Goal: Task Accomplishment & Management: Manage account settings

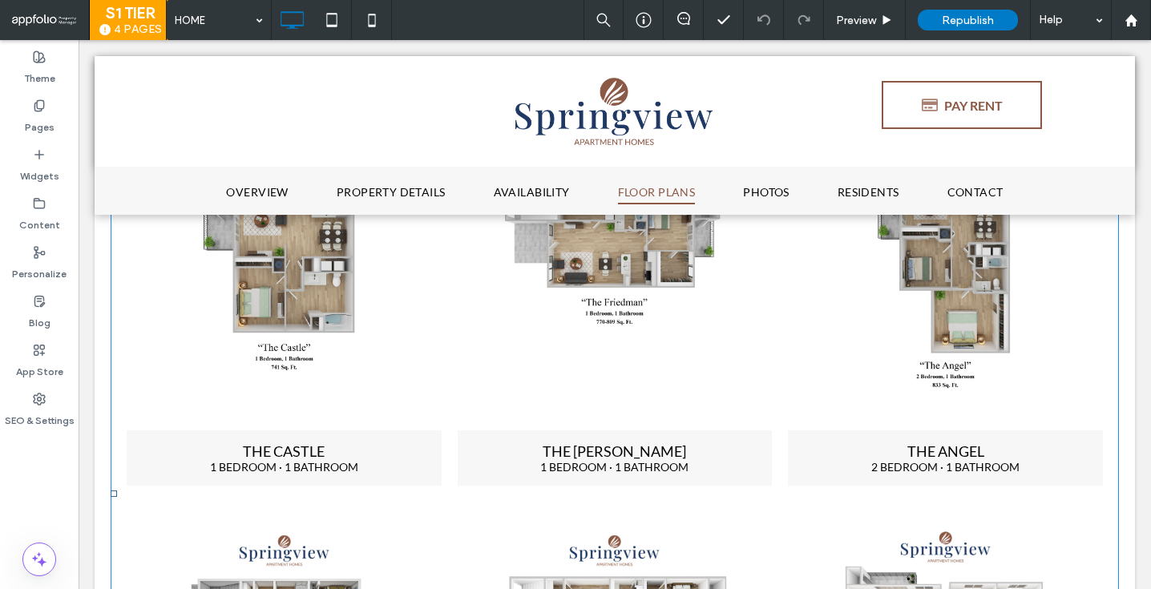
scroll to position [1842, 0]
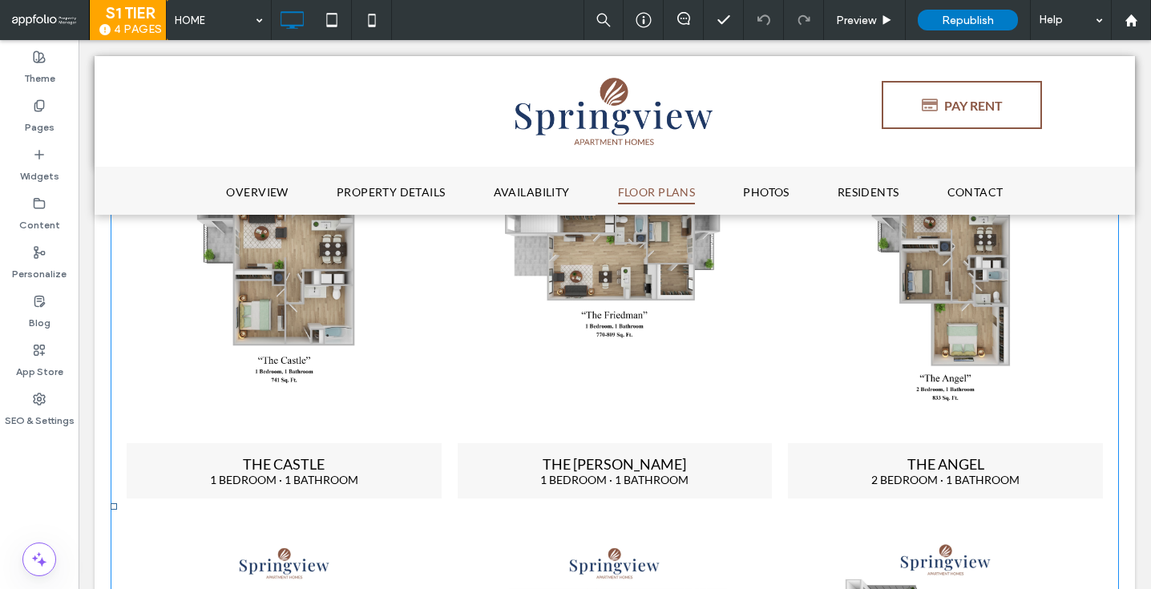
click at [245, 295] on link at bounding box center [284, 283] width 315 height 321
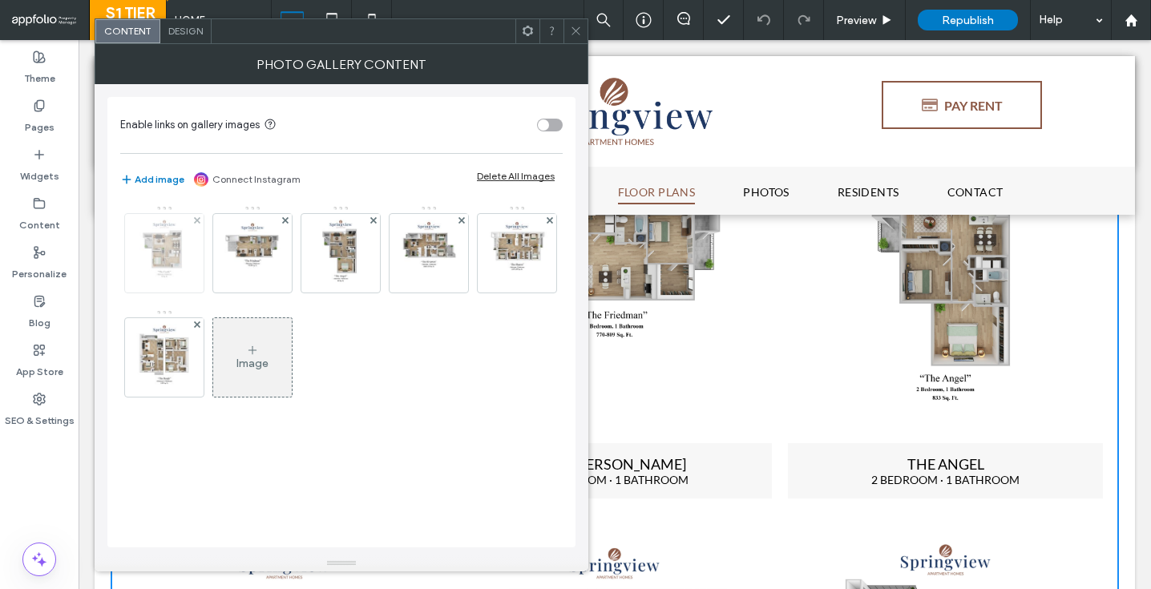
click at [186, 259] on img at bounding box center [164, 253] width 61 height 79
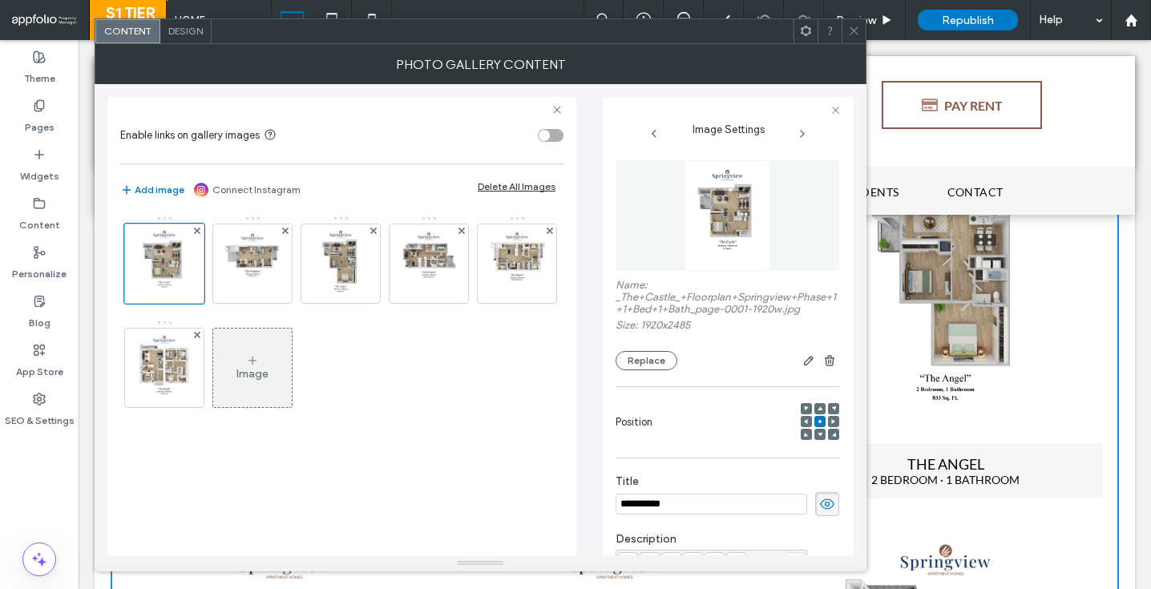
scroll to position [311, 0]
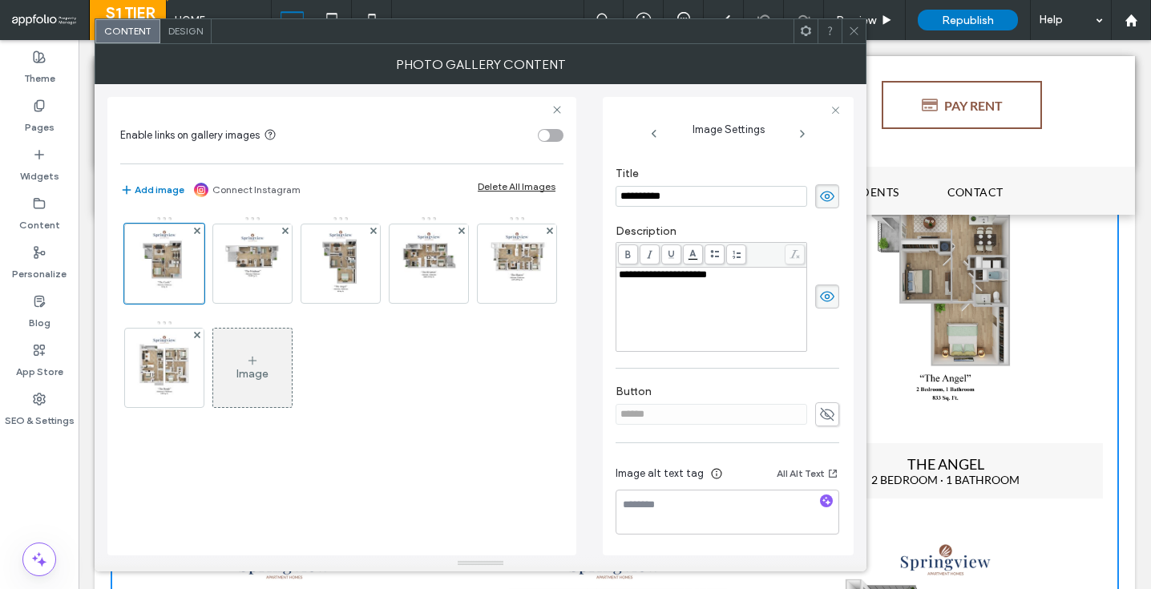
click at [824, 417] on icon at bounding box center [827, 415] width 16 height 18
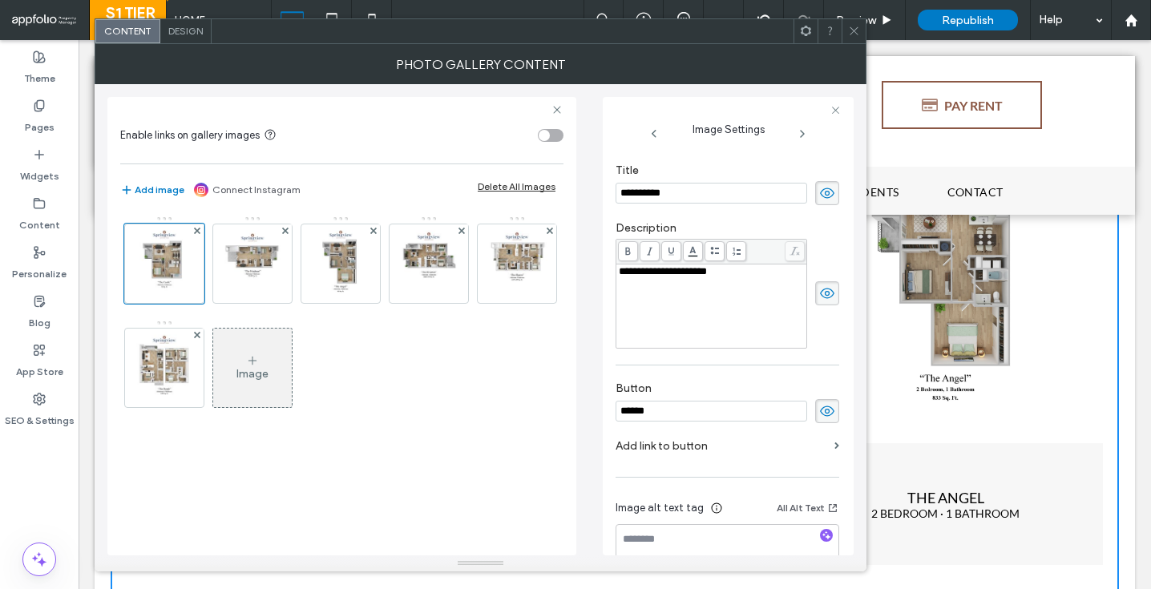
click at [681, 394] on label "Button" at bounding box center [728, 391] width 224 height 18
click at [676, 403] on input "******" at bounding box center [712, 411] width 192 height 21
drag, startPoint x: 717, startPoint y: 408, endPoint x: 508, endPoint y: 405, distance: 209.2
click at [508, 405] on div "**********" at bounding box center [480, 319] width 746 height 471
type input "**********"
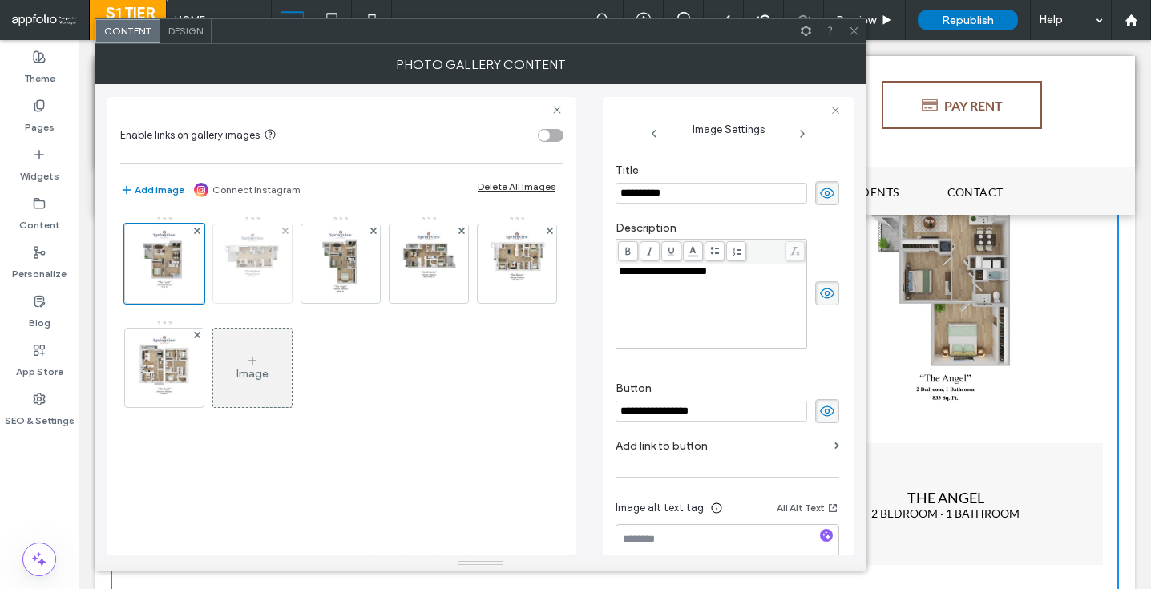
click at [257, 269] on img at bounding box center [252, 263] width 61 height 79
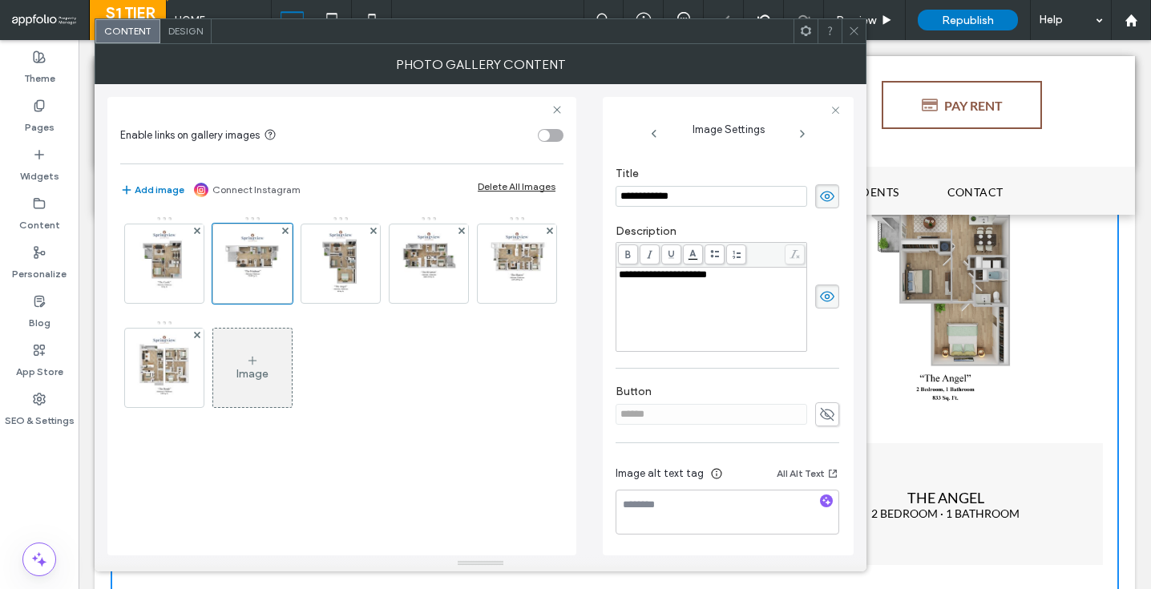
click at [820, 416] on use at bounding box center [827, 414] width 14 height 13
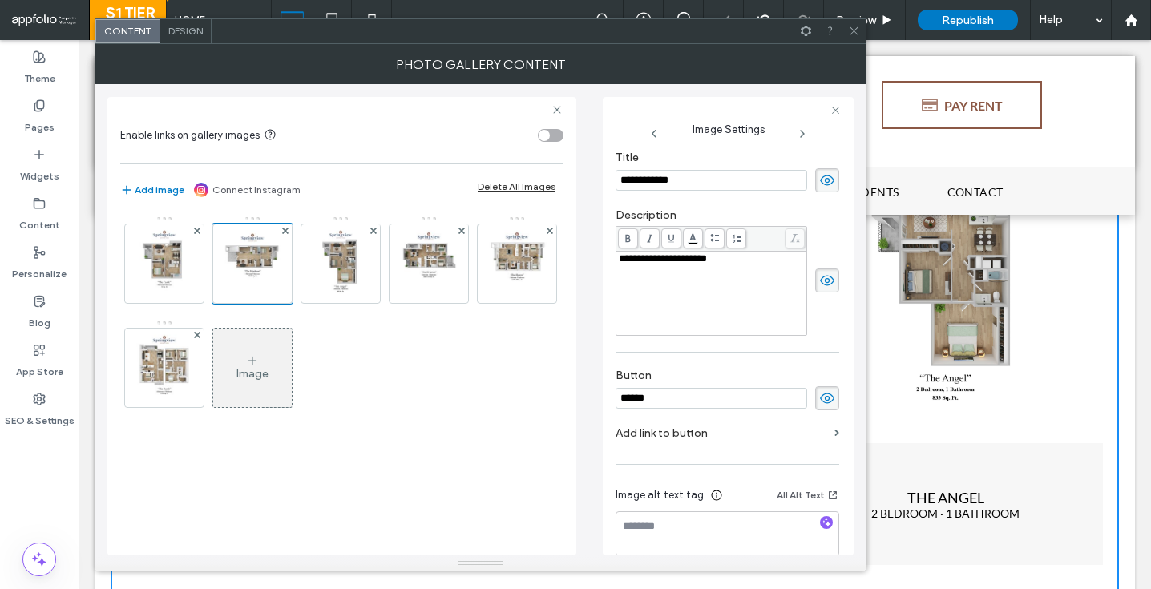
drag, startPoint x: 743, startPoint y: 411, endPoint x: 569, endPoint y: 411, distance: 174.0
click at [568, 411] on div "**********" at bounding box center [480, 319] width 746 height 471
paste input "**********"
type input "**********"
click at [350, 255] on img at bounding box center [340, 263] width 61 height 79
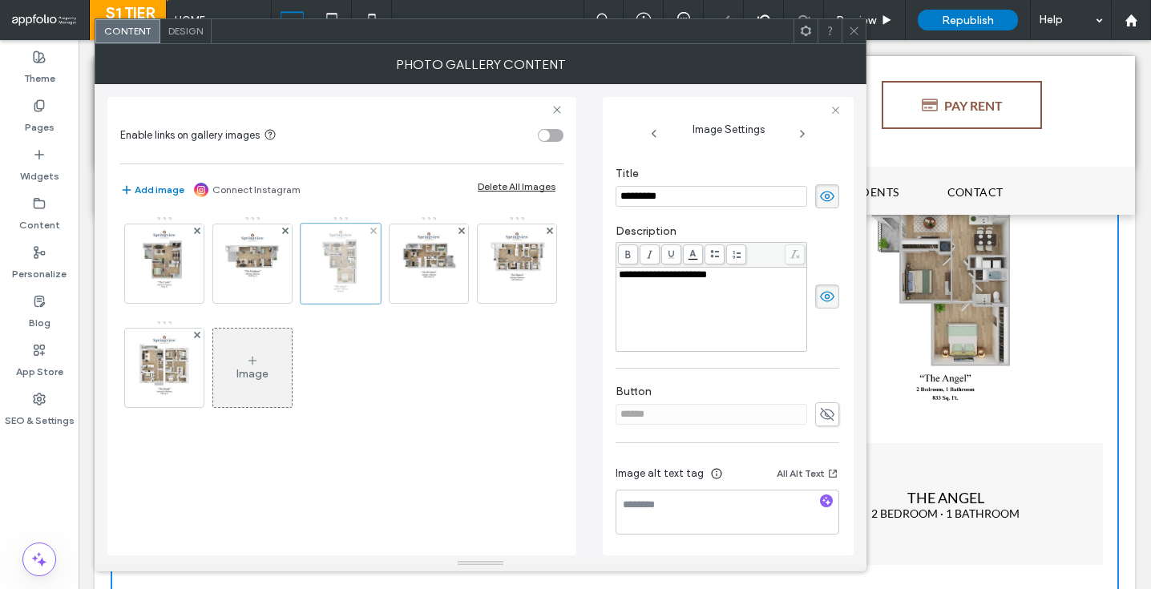
scroll to position [311, 0]
click at [820, 418] on use at bounding box center [827, 414] width 14 height 13
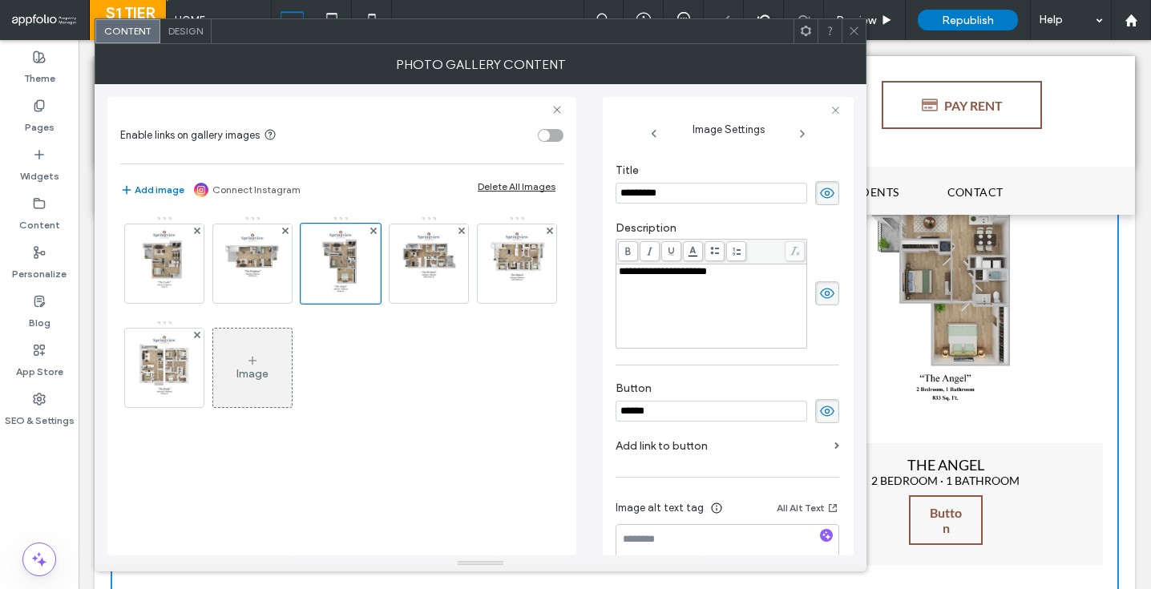
drag, startPoint x: 748, startPoint y: 415, endPoint x: 584, endPoint y: 415, distance: 163.5
click at [584, 415] on div "**********" at bounding box center [480, 319] width 746 height 471
paste input "**********"
type input "**********"
click at [426, 288] on img at bounding box center [428, 263] width 61 height 79
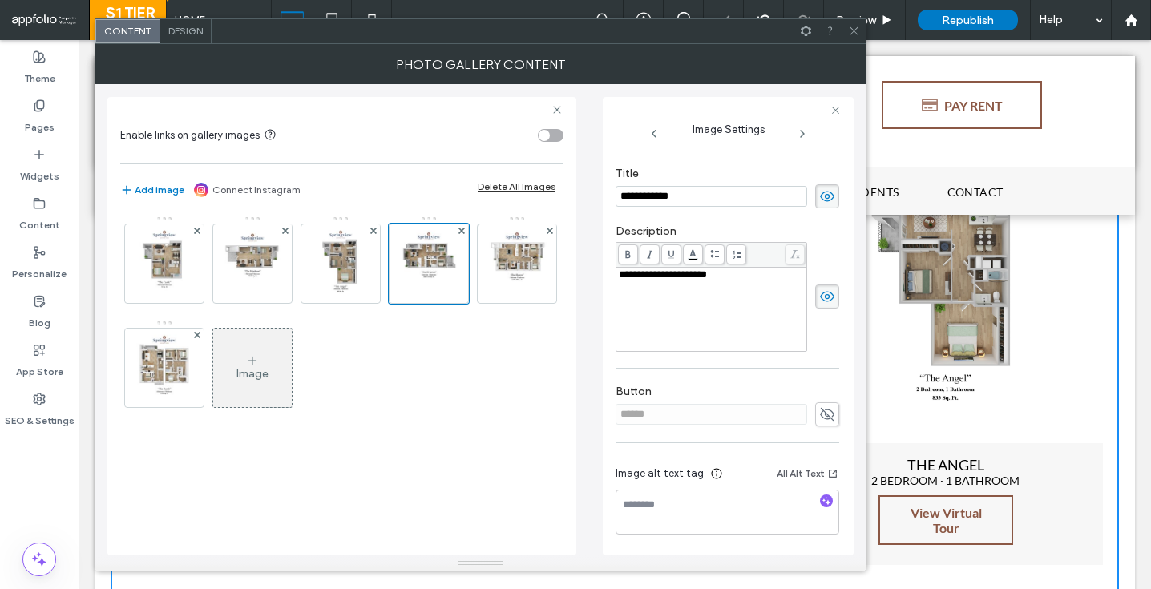
click at [826, 415] on icon at bounding box center [827, 415] width 16 height 18
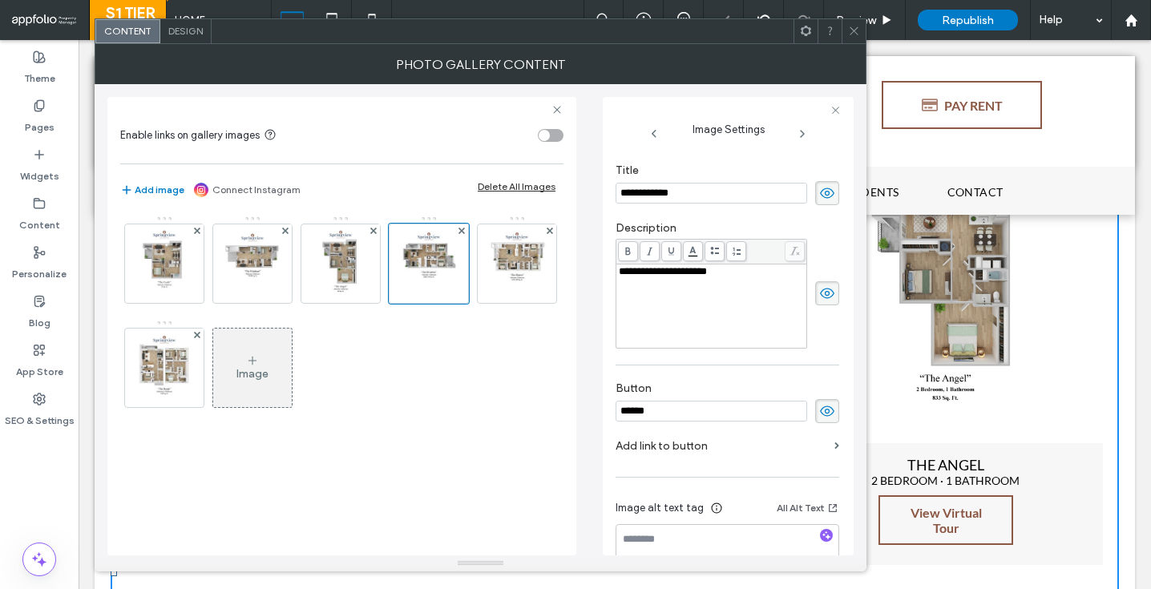
drag, startPoint x: 733, startPoint y: 412, endPoint x: 555, endPoint y: 412, distance: 178.0
click at [555, 412] on div "**********" at bounding box center [480, 319] width 746 height 471
paste input "**********"
type input "**********"
click at [157, 375] on img at bounding box center [164, 368] width 61 height 79
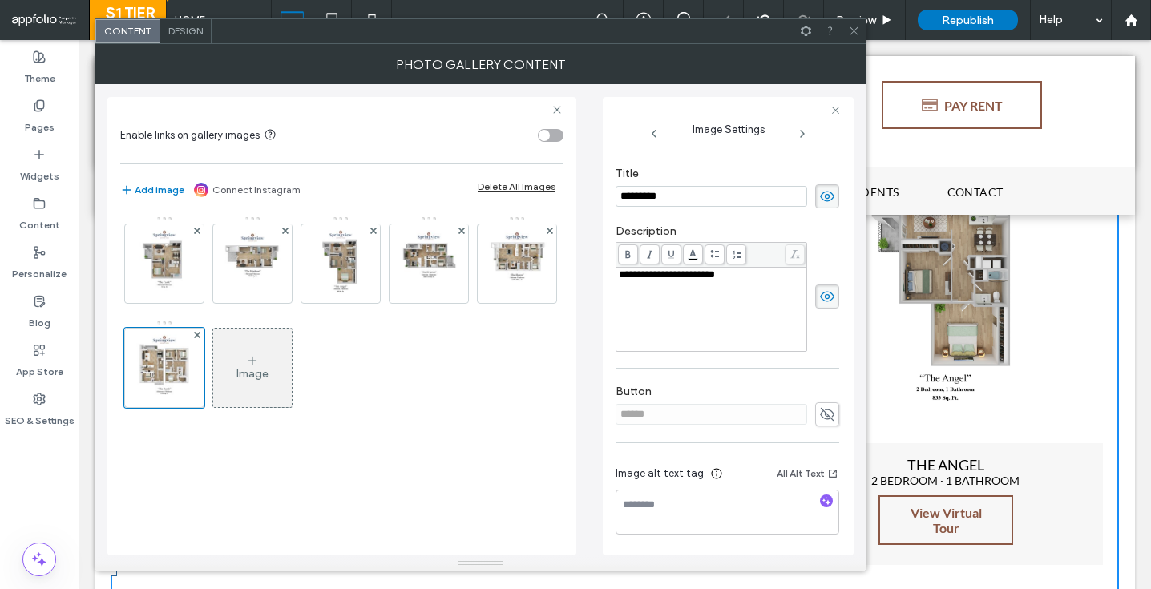
click at [820, 414] on use at bounding box center [827, 414] width 14 height 13
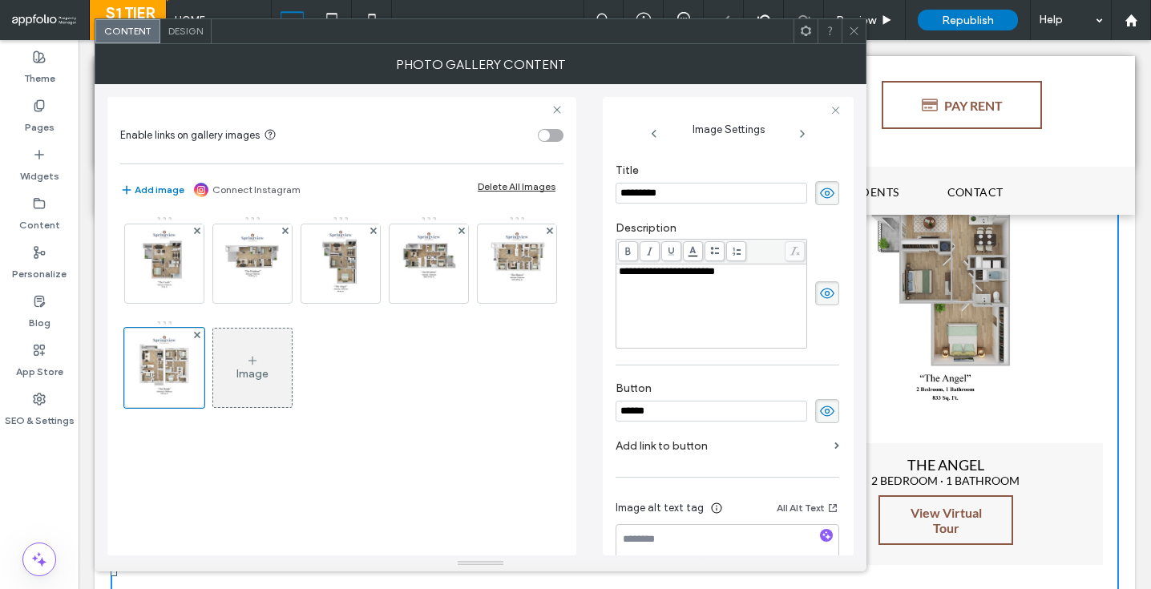
drag, startPoint x: 746, startPoint y: 412, endPoint x: 532, endPoint y: 412, distance: 214.0
click at [532, 412] on div "**********" at bounding box center [480, 319] width 746 height 471
paste input "**********"
type input "**********"
click at [543, 272] on img at bounding box center [517, 263] width 61 height 79
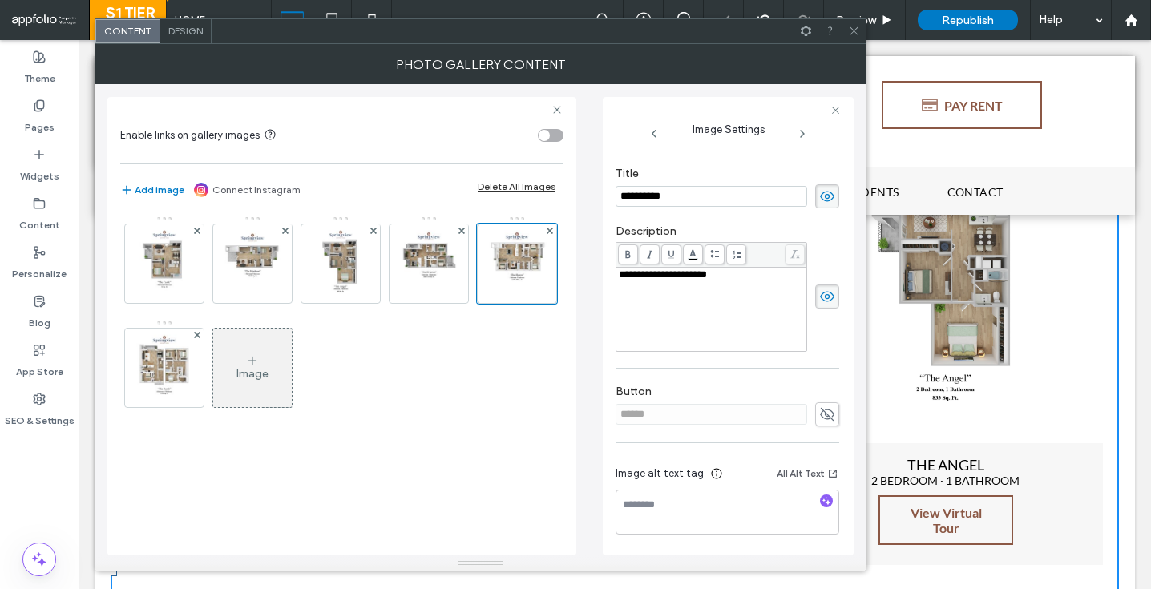
click at [819, 410] on icon at bounding box center [827, 415] width 16 height 18
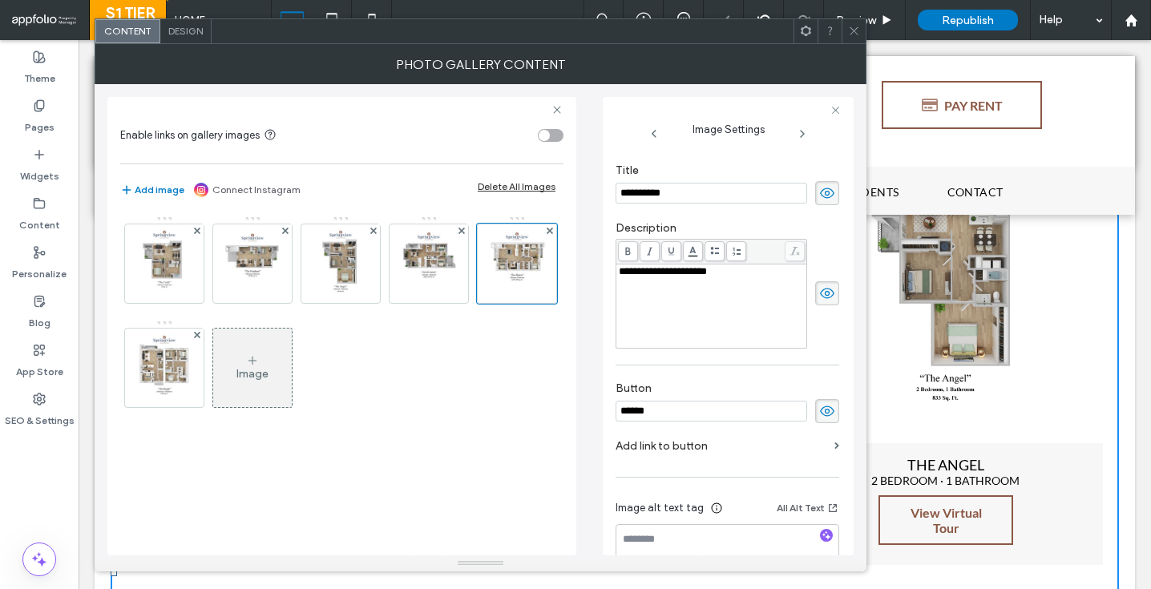
drag, startPoint x: 762, startPoint y: 412, endPoint x: 571, endPoint y: 412, distance: 191.6
click at [571, 412] on div "**********" at bounding box center [480, 319] width 746 height 471
paste input "**********"
type input "**********"
click at [427, 405] on div "Image" at bounding box center [341, 320] width 442 height 208
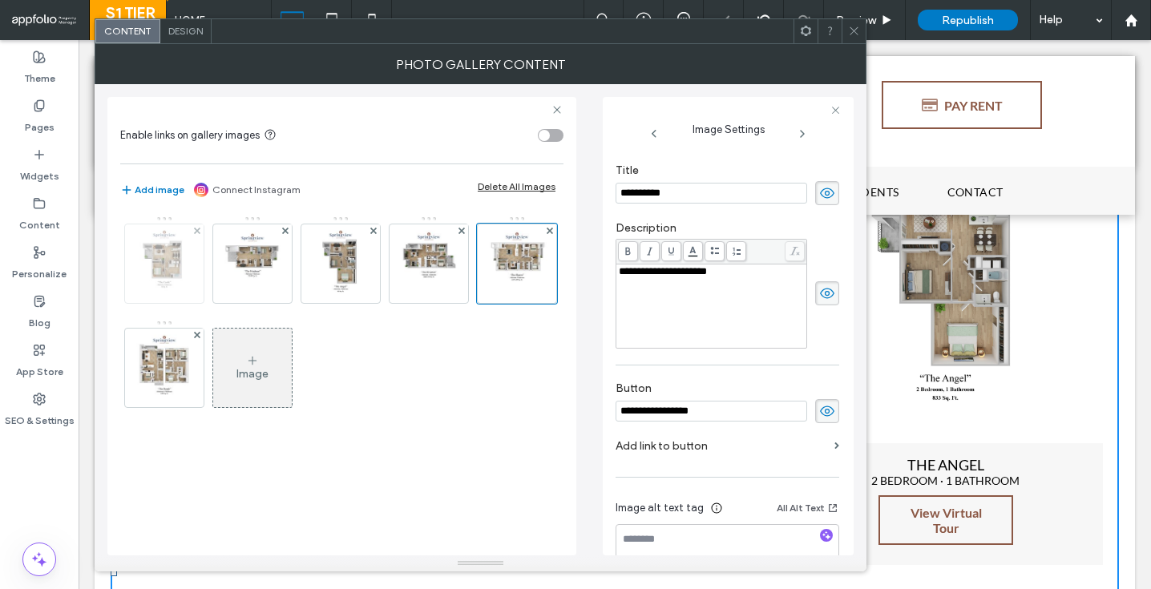
click at [192, 292] on img at bounding box center [164, 263] width 61 height 79
click at [859, 32] on icon at bounding box center [854, 31] width 12 height 12
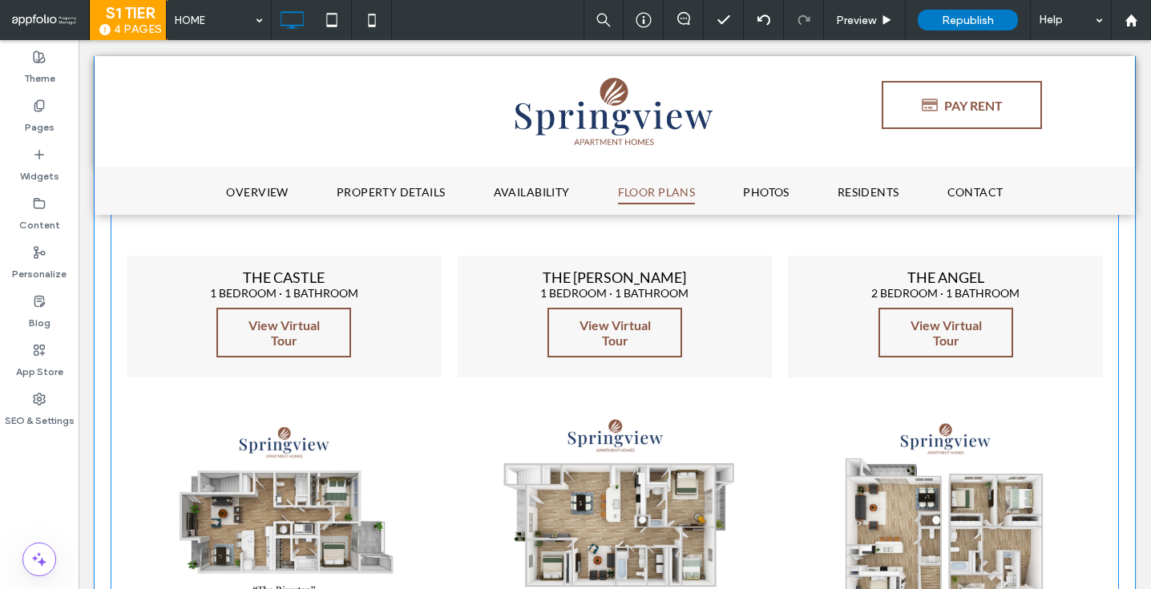
scroll to position [1974, 0]
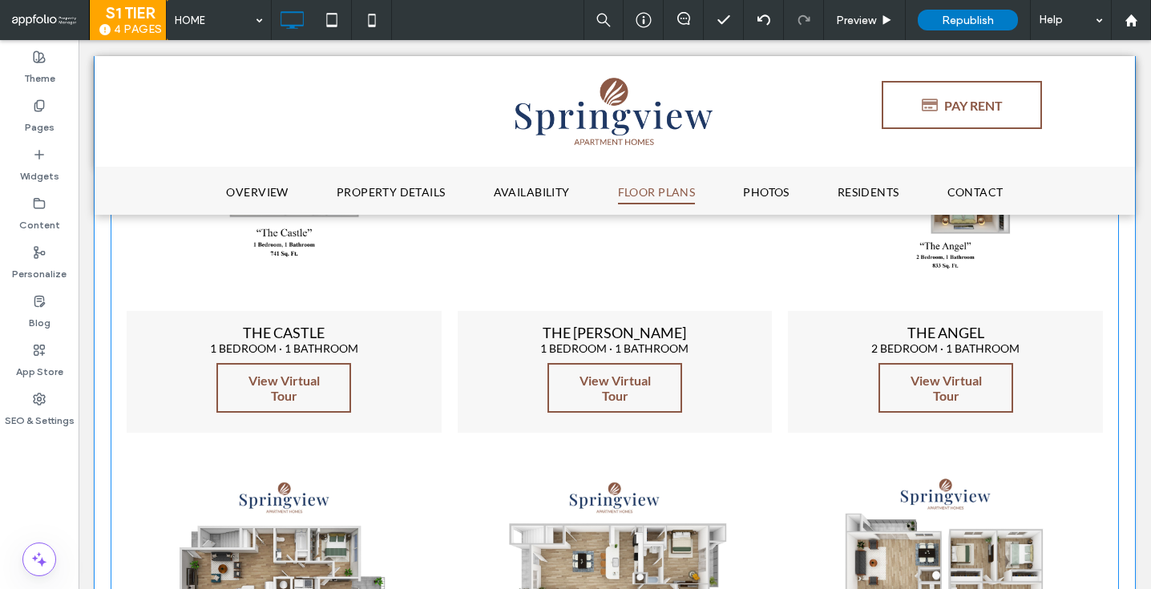
click at [411, 338] on span "THE CASTLE 1 BEDROOM · 1 BATHROOM View Virtual Tour" at bounding box center [284, 372] width 315 height 122
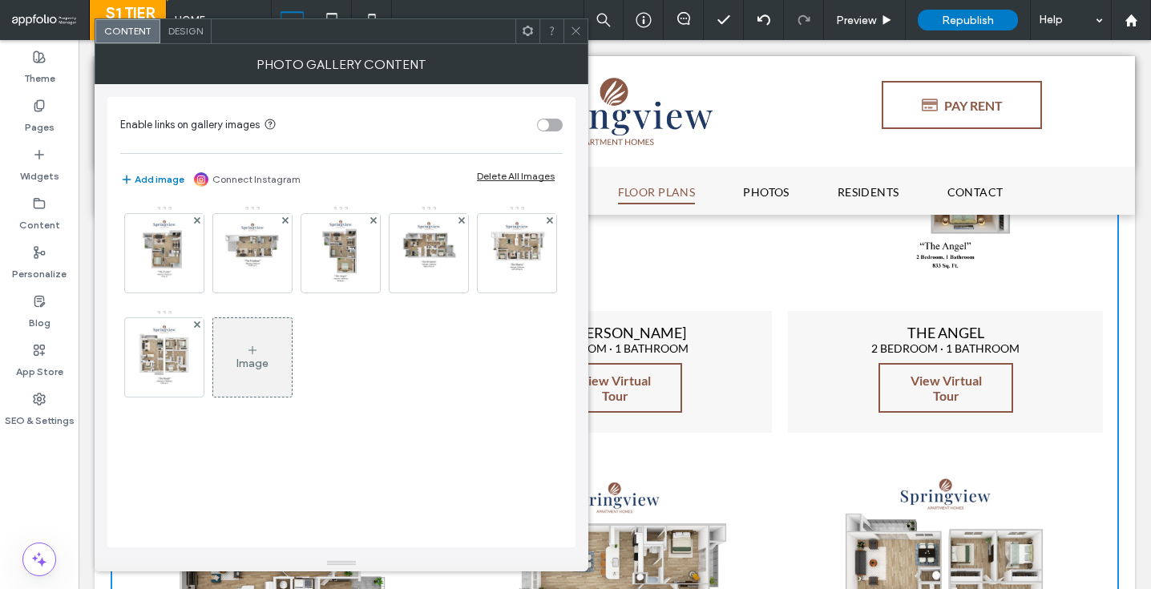
click at [197, 30] on span "Design" at bounding box center [185, 31] width 34 height 12
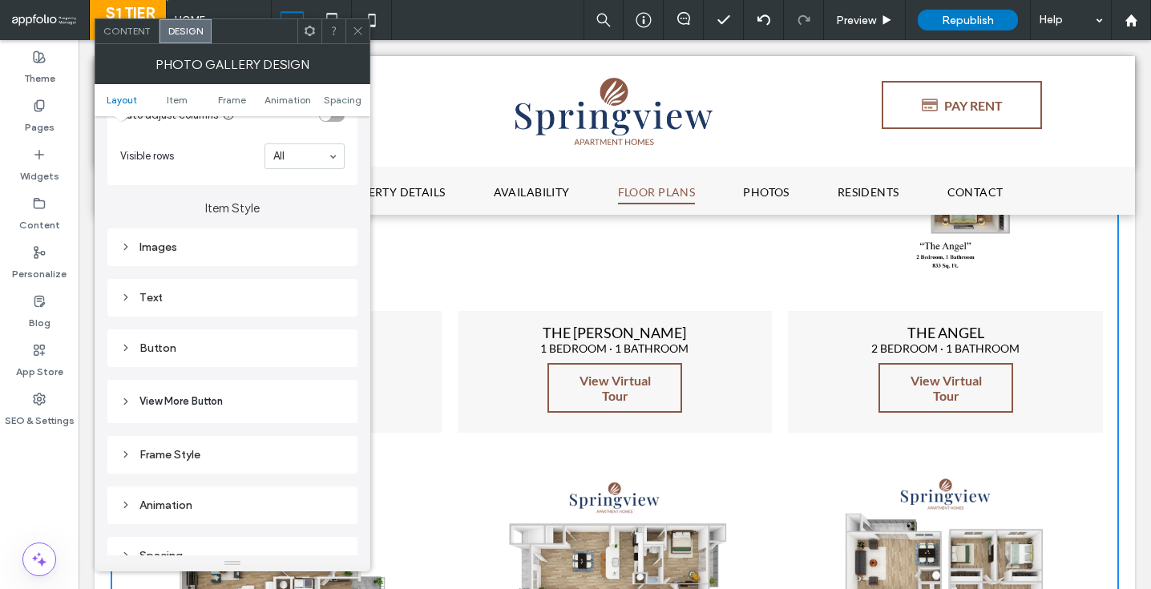
click at [175, 355] on div "Button" at bounding box center [232, 348] width 224 height 14
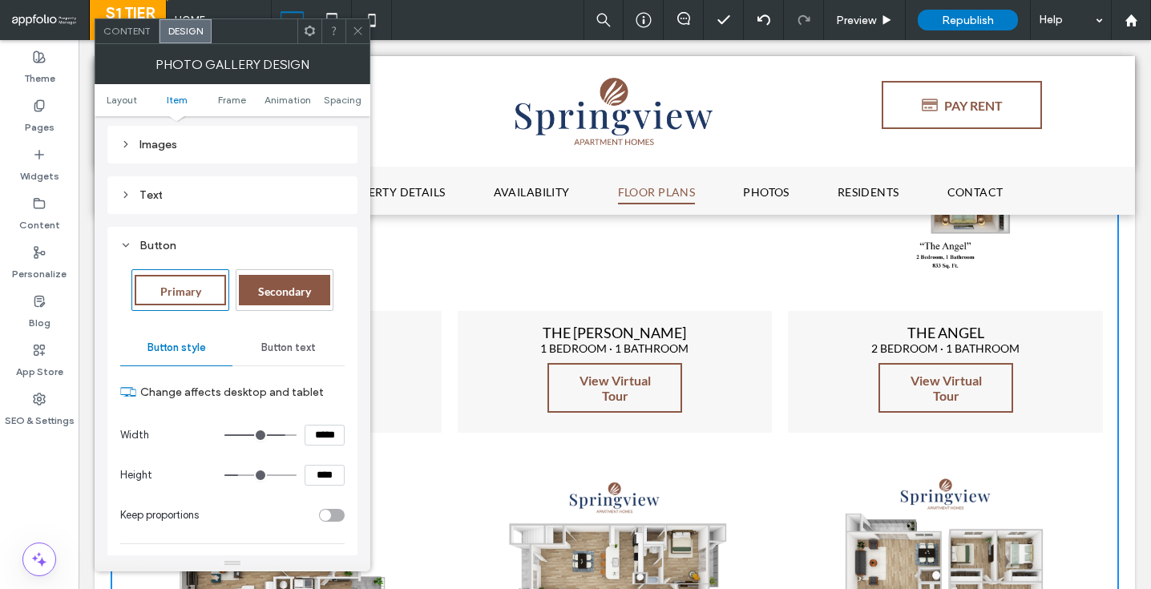
scroll to position [630, 0]
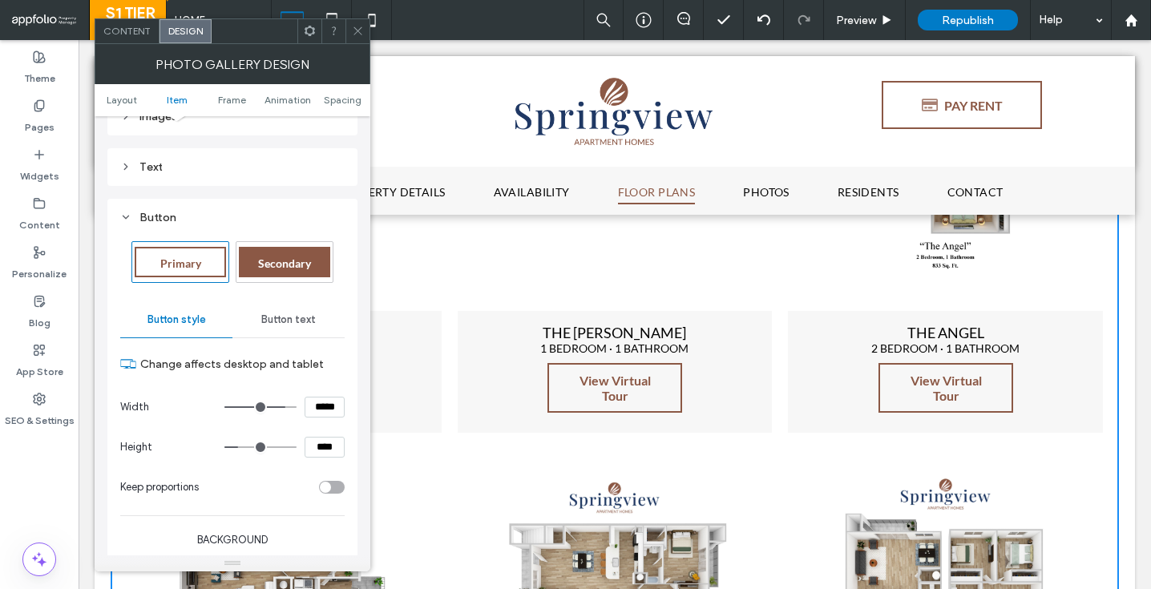
type input "***"
type input "*****"
type input "***"
type input "*****"
type input "***"
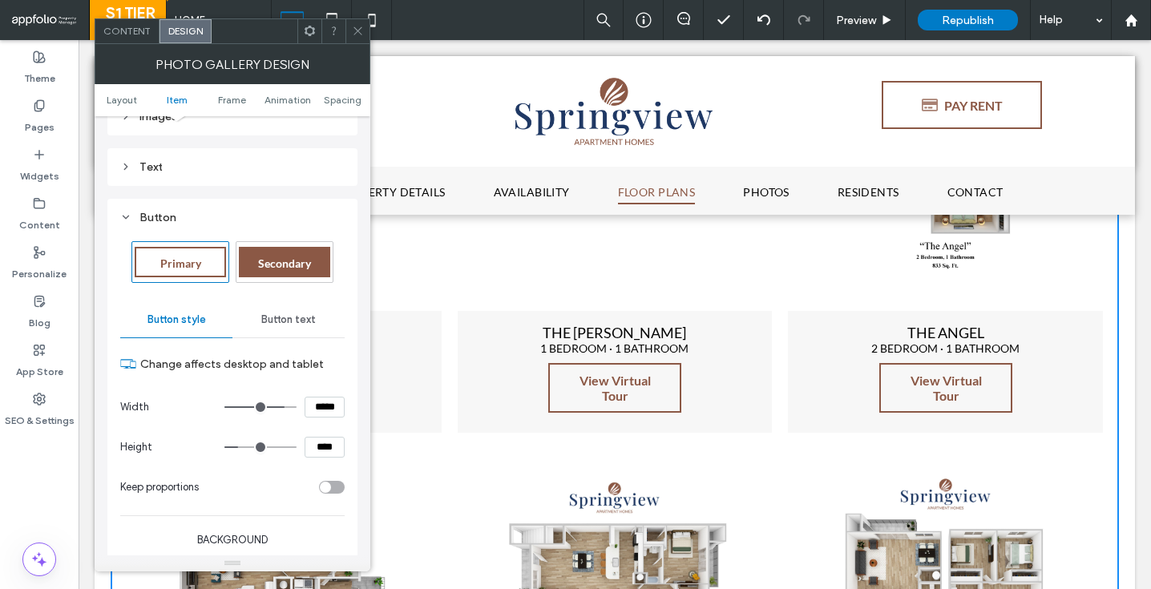
type input "*****"
type input "***"
type input "*****"
type input "***"
type input "*****"
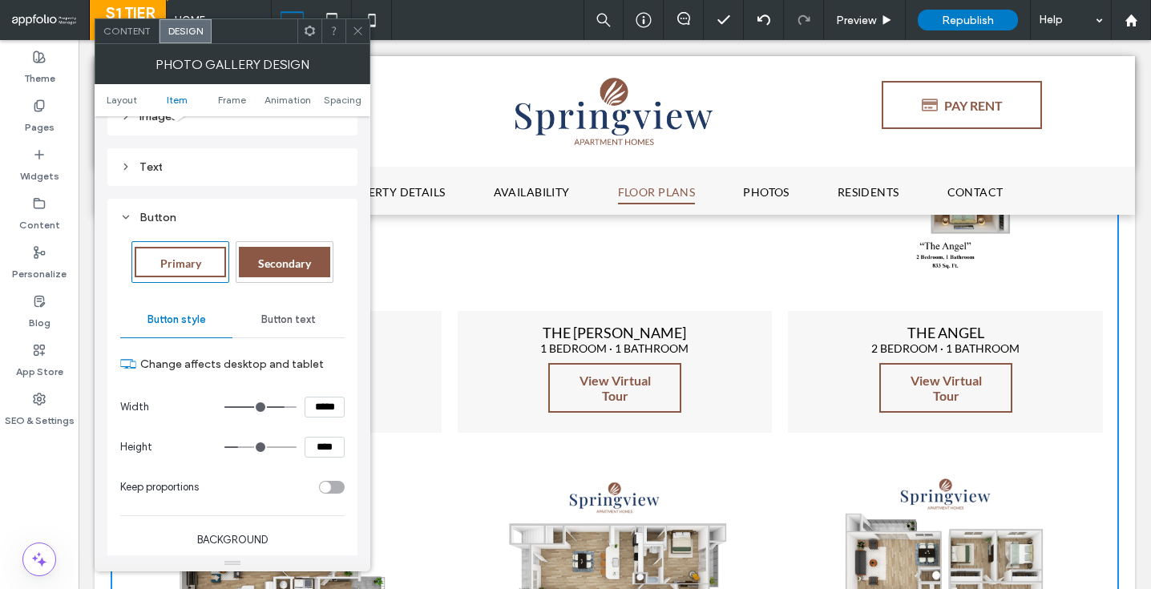
type input "***"
type input "*****"
type input "***"
type input "*****"
type input "***"
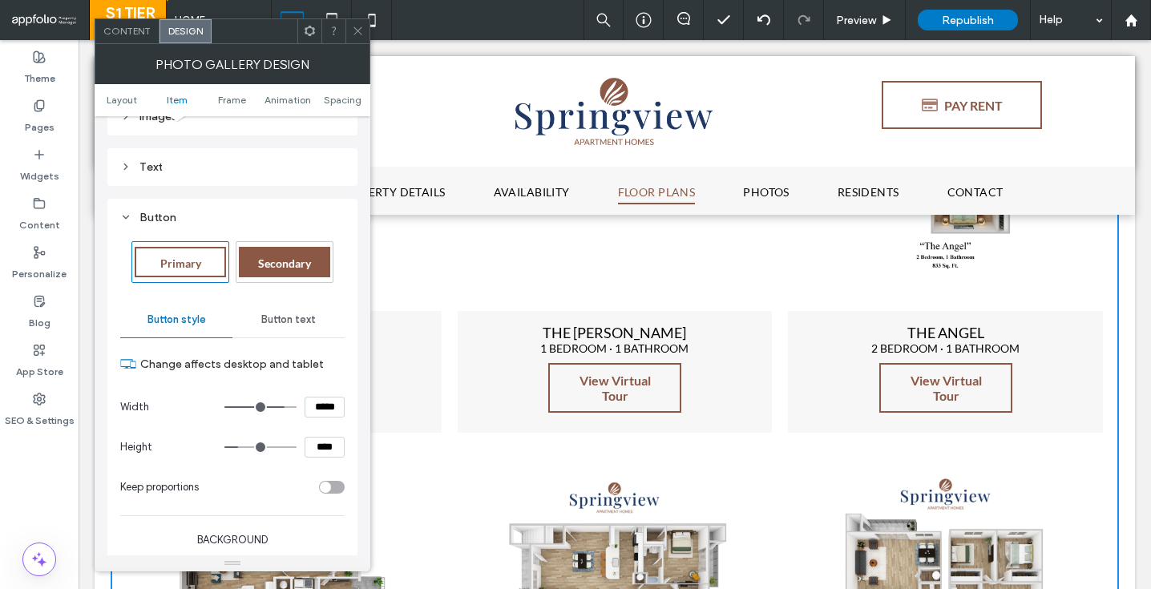
type input "*****"
type input "***"
type input "*****"
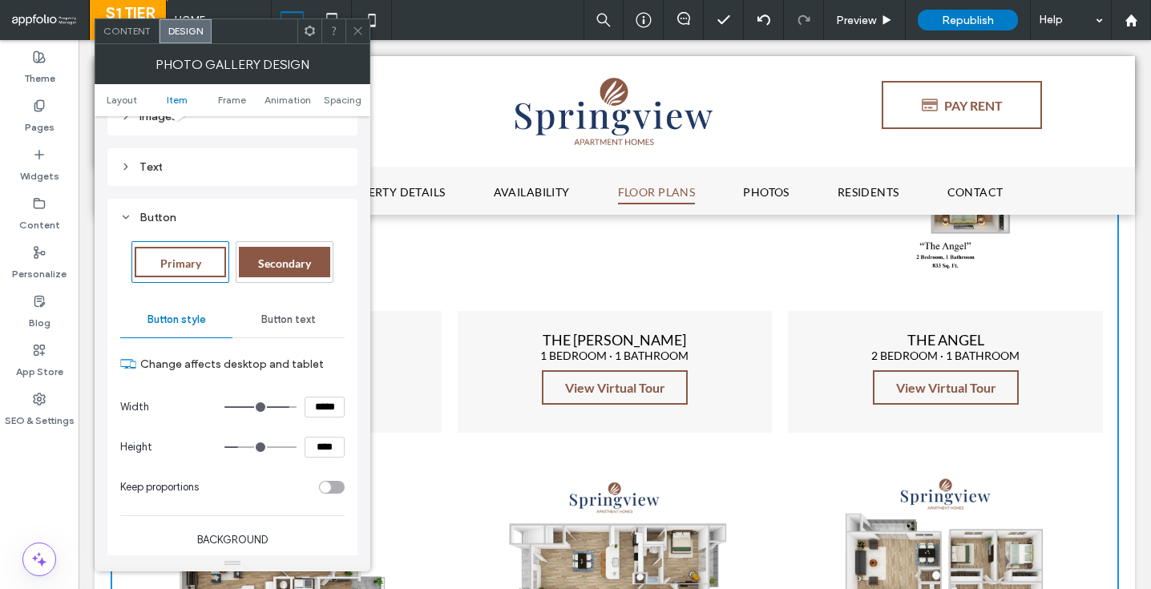
type input "***"
type input "*****"
type input "***"
type input "*****"
type input "***"
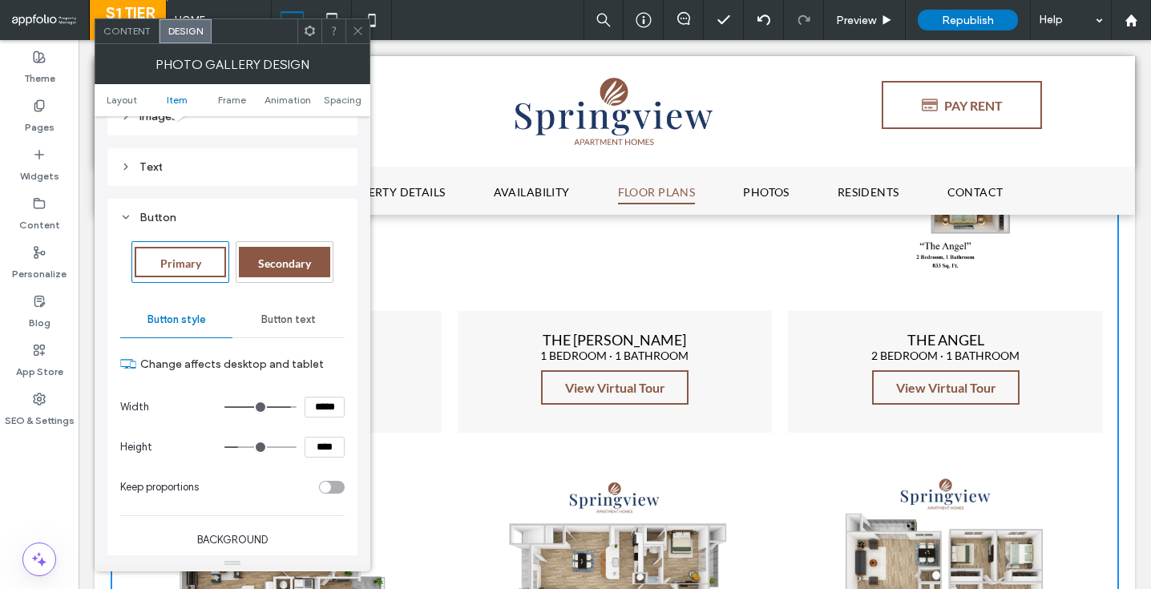
click at [285, 408] on input "range" at bounding box center [260, 407] width 72 height 2
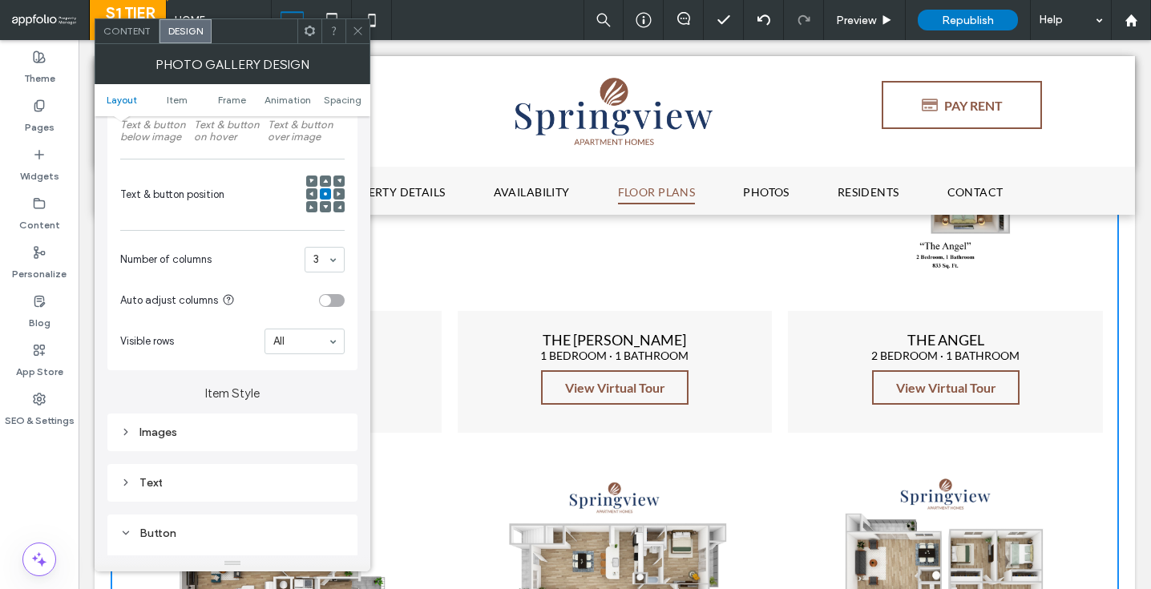
scroll to position [239, 0]
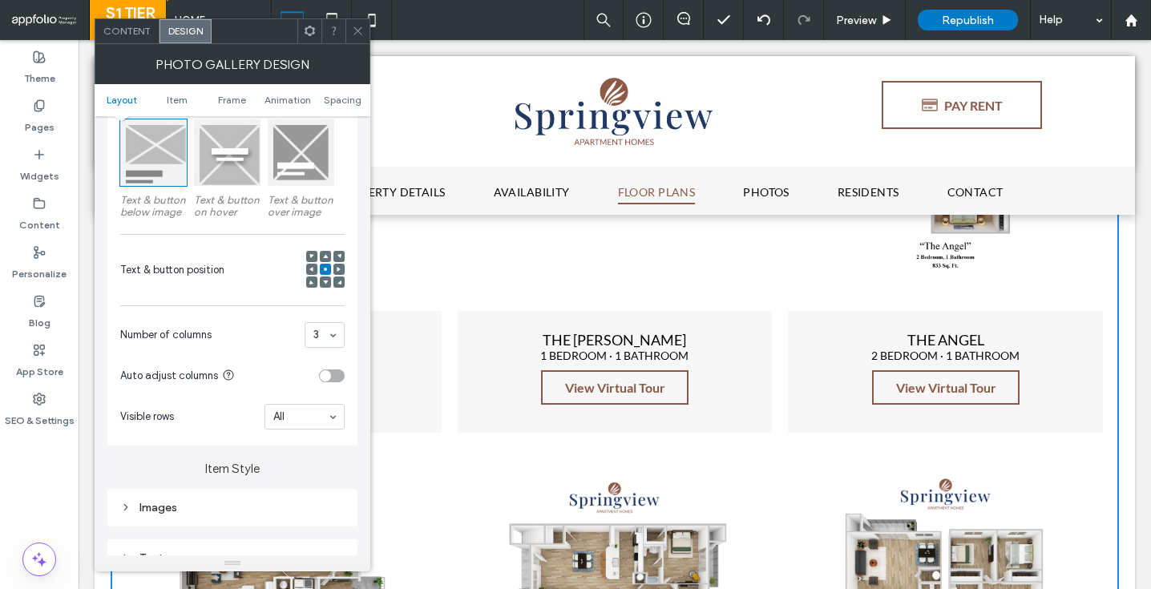
click at [121, 35] on span "Content" at bounding box center [126, 31] width 47 height 12
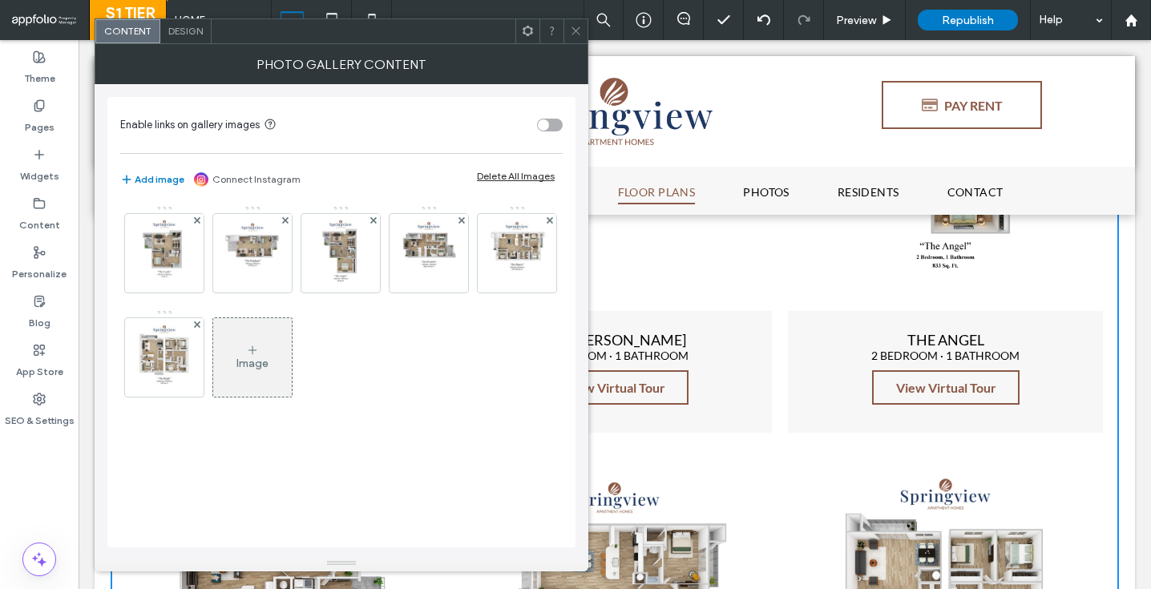
click at [577, 35] on icon at bounding box center [576, 31] width 12 height 12
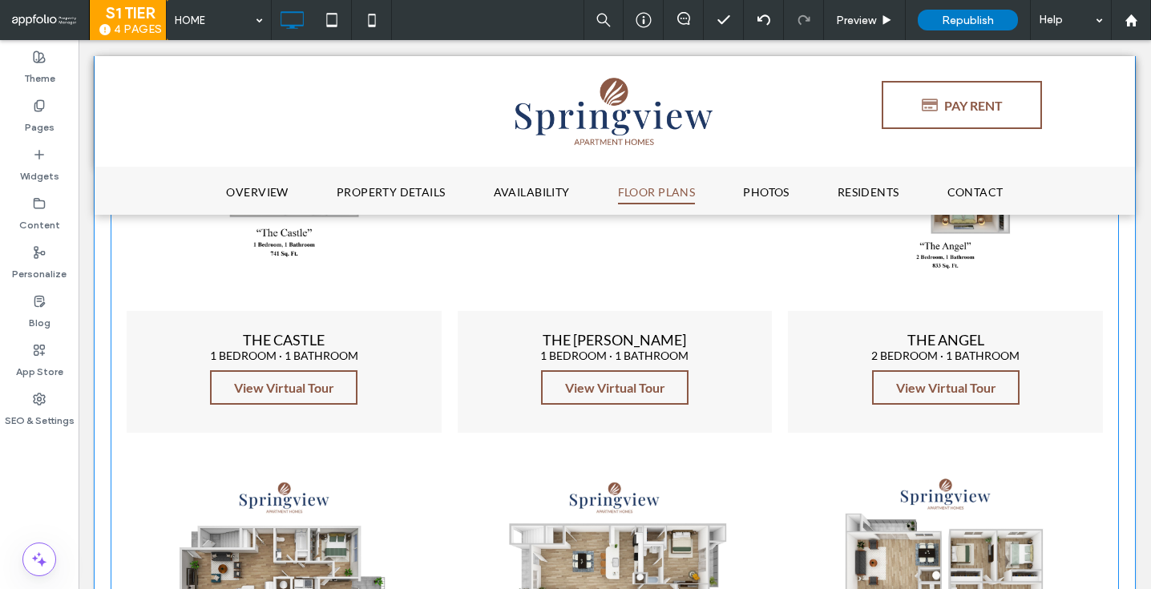
click at [430, 323] on span "THE CASTLE 1 BEDROOM · 1 BATHROOM View Virtual Tour" at bounding box center [284, 372] width 315 height 122
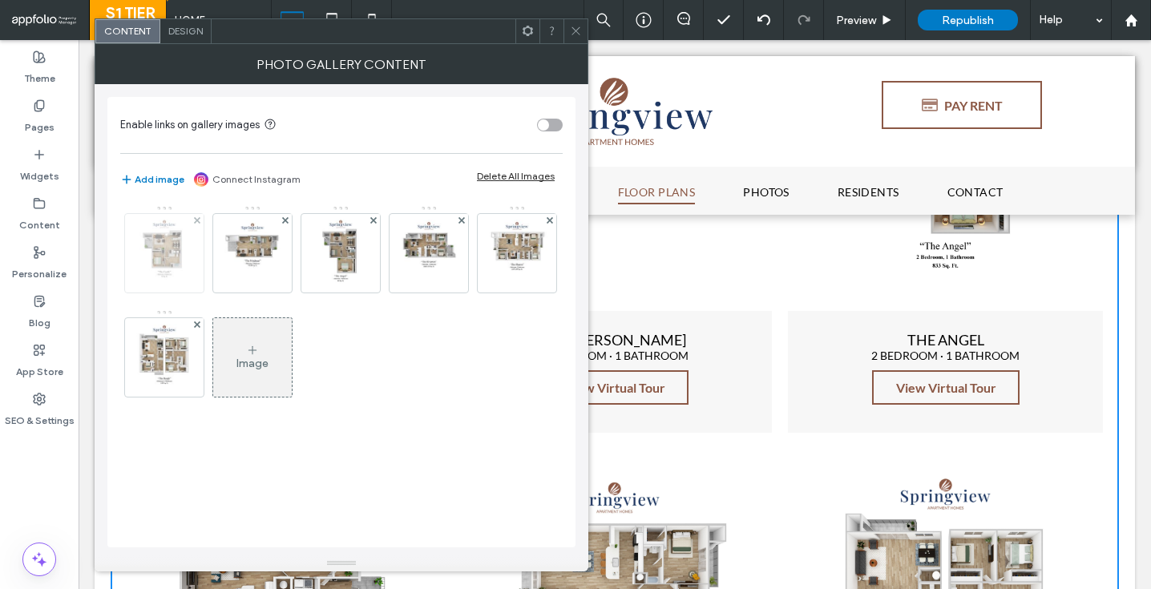
click at [166, 263] on img at bounding box center [164, 253] width 61 height 79
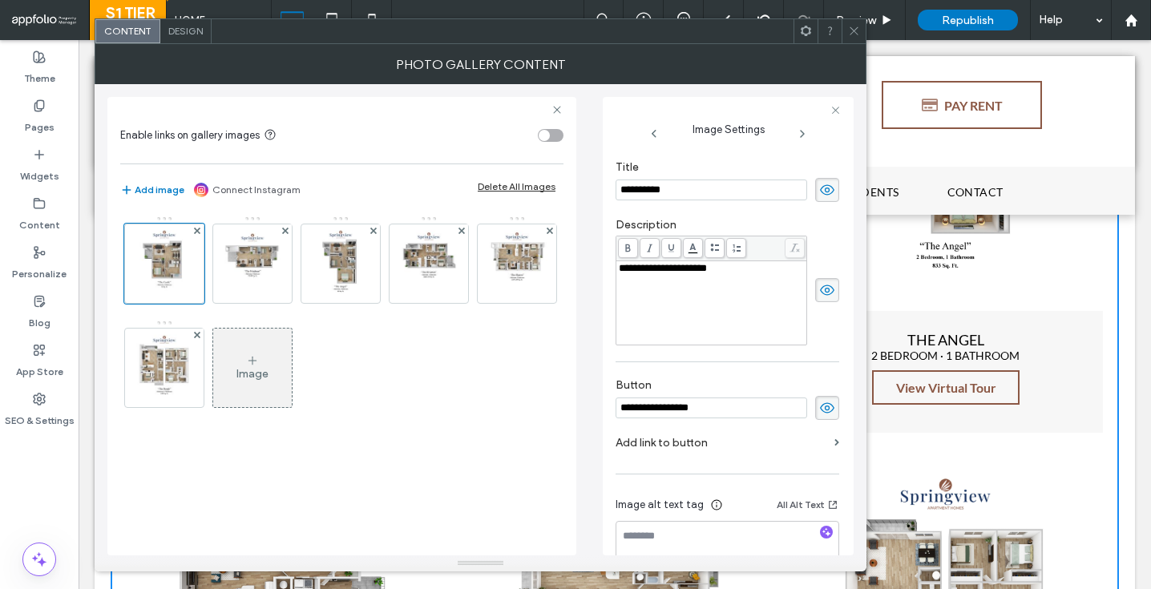
scroll to position [344, 0]
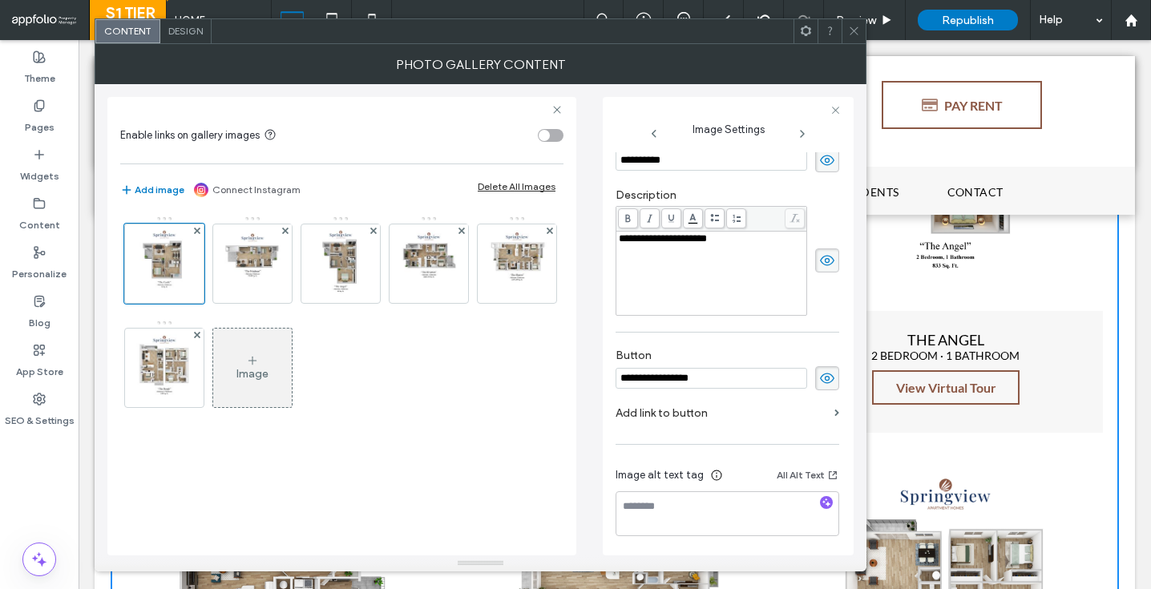
click at [725, 418] on label "Add link to button" at bounding box center [722, 413] width 212 height 30
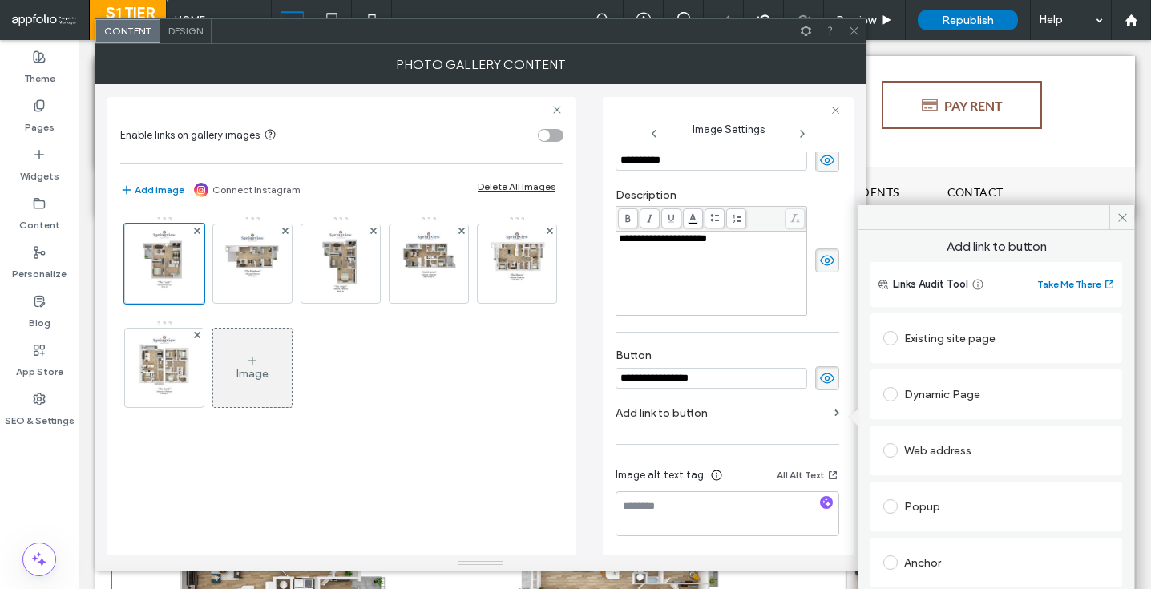
click at [912, 456] on div "Web address" at bounding box center [996, 451] width 226 height 26
click at [928, 488] on input "url" at bounding box center [996, 481] width 226 height 21
paste input "**********"
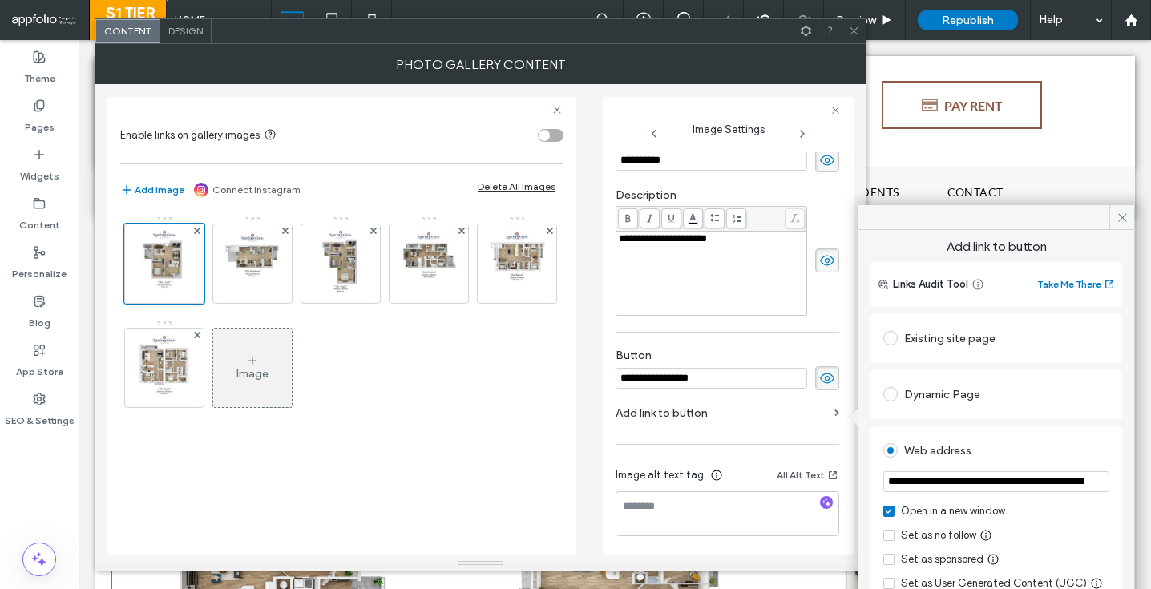
scroll to position [0, 268]
type input "**********"
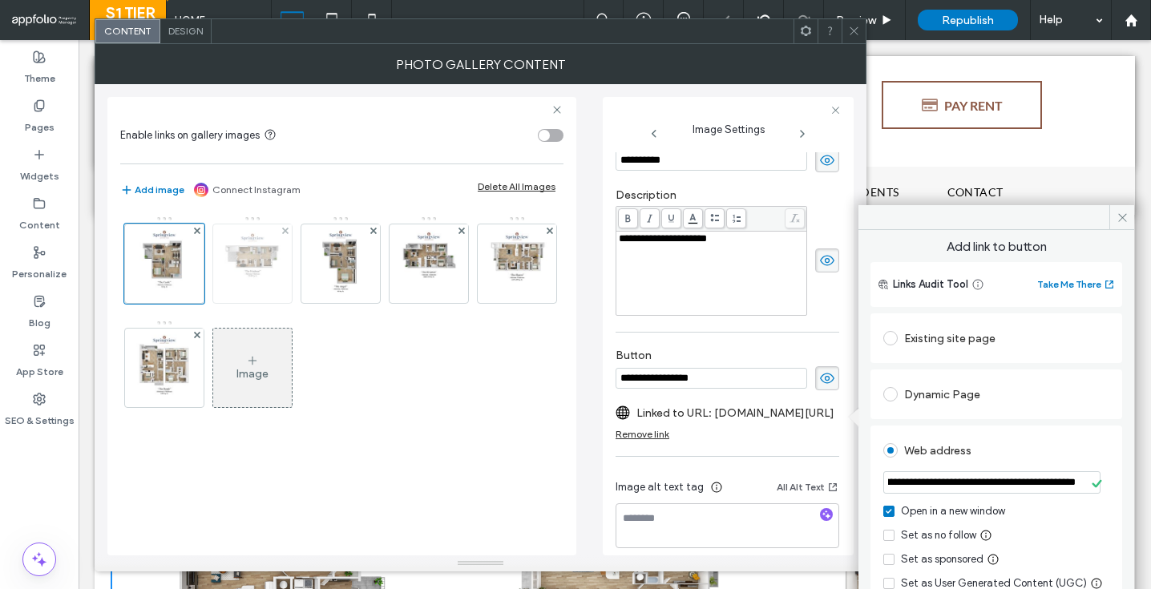
click at [276, 264] on img at bounding box center [252, 263] width 61 height 79
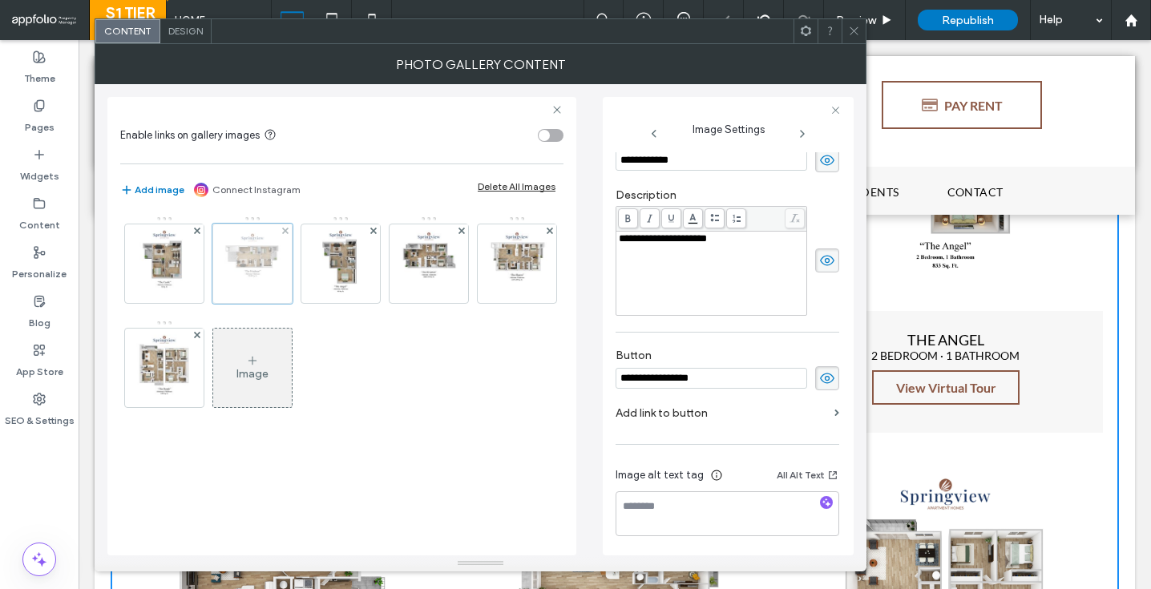
scroll to position [357, 0]
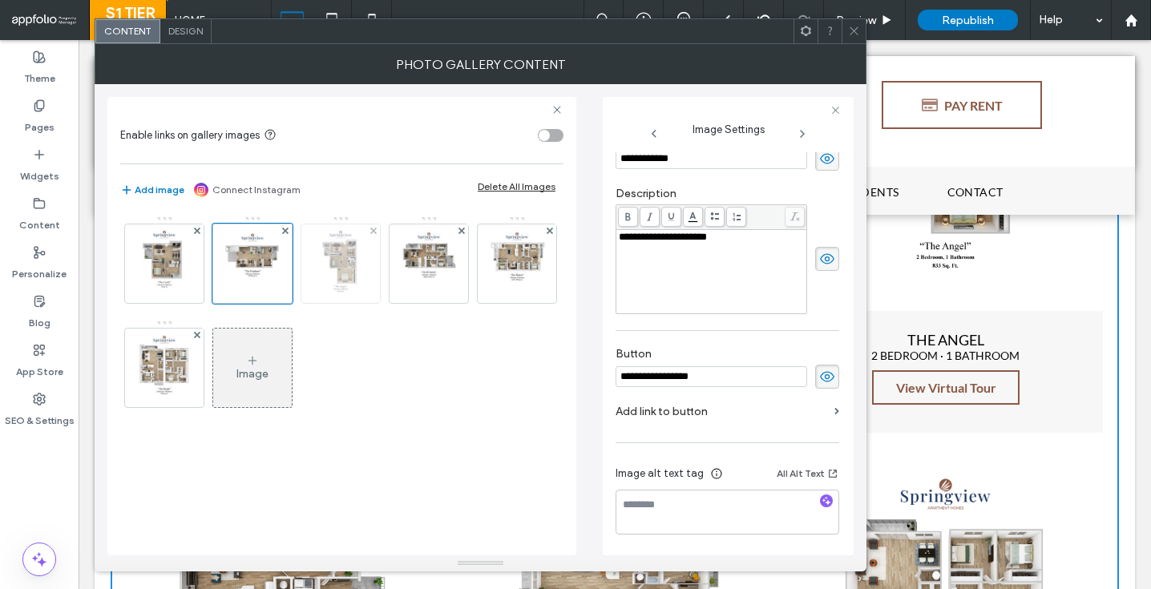
click at [336, 254] on img at bounding box center [340, 263] width 61 height 79
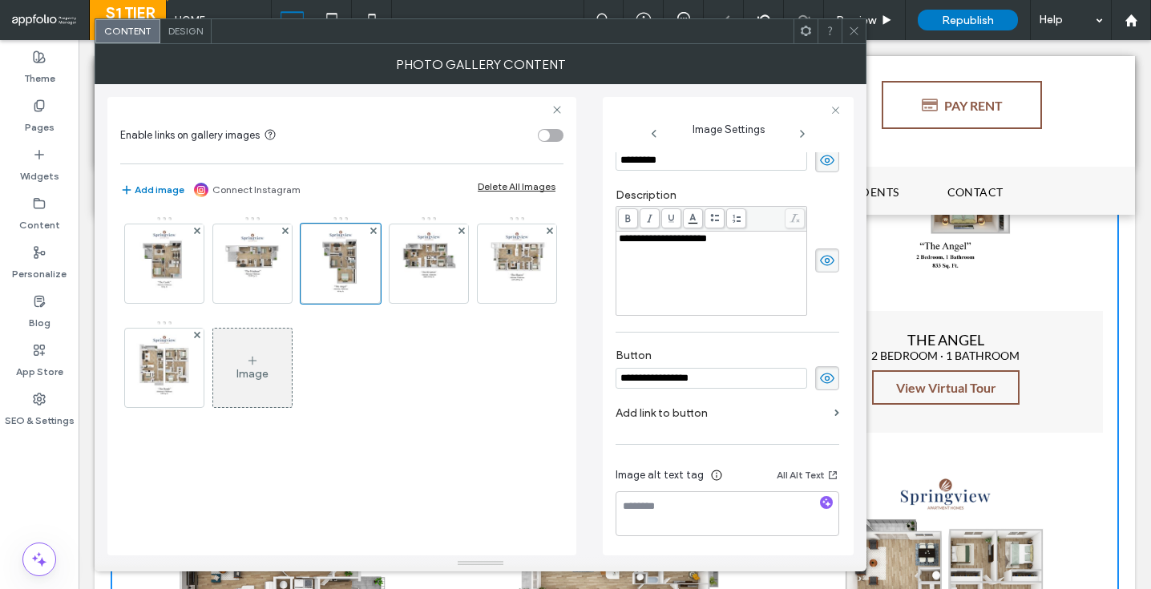
click at [728, 414] on label "Add link to button" at bounding box center [722, 413] width 212 height 30
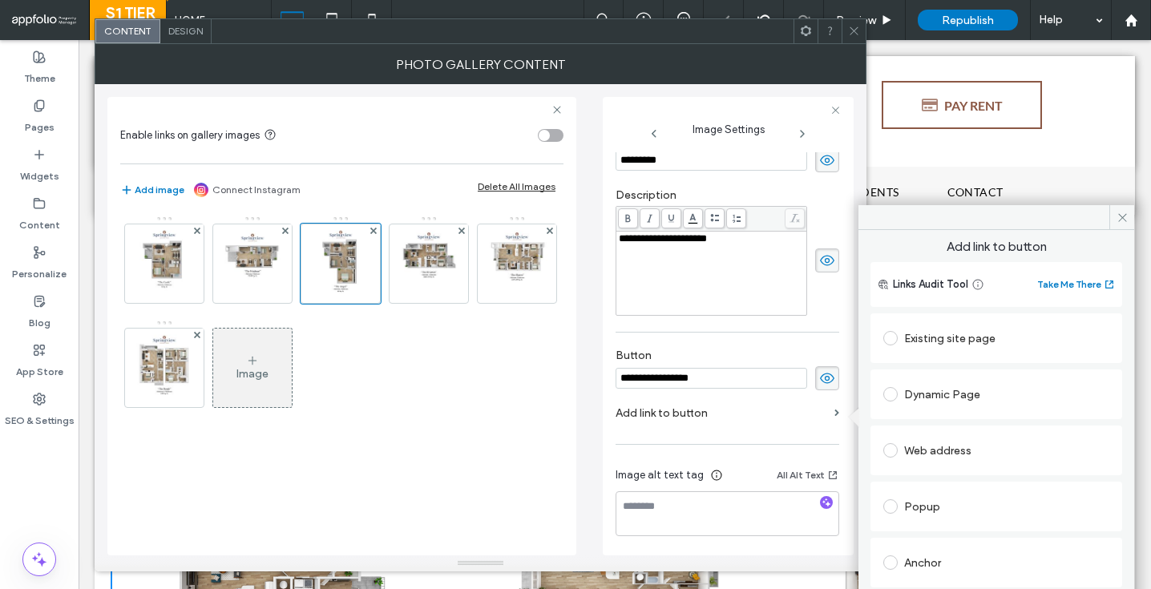
click at [940, 447] on div "Web address" at bounding box center [996, 451] width 226 height 26
click at [917, 471] on input "url" at bounding box center [996, 481] width 226 height 21
paste input "**********"
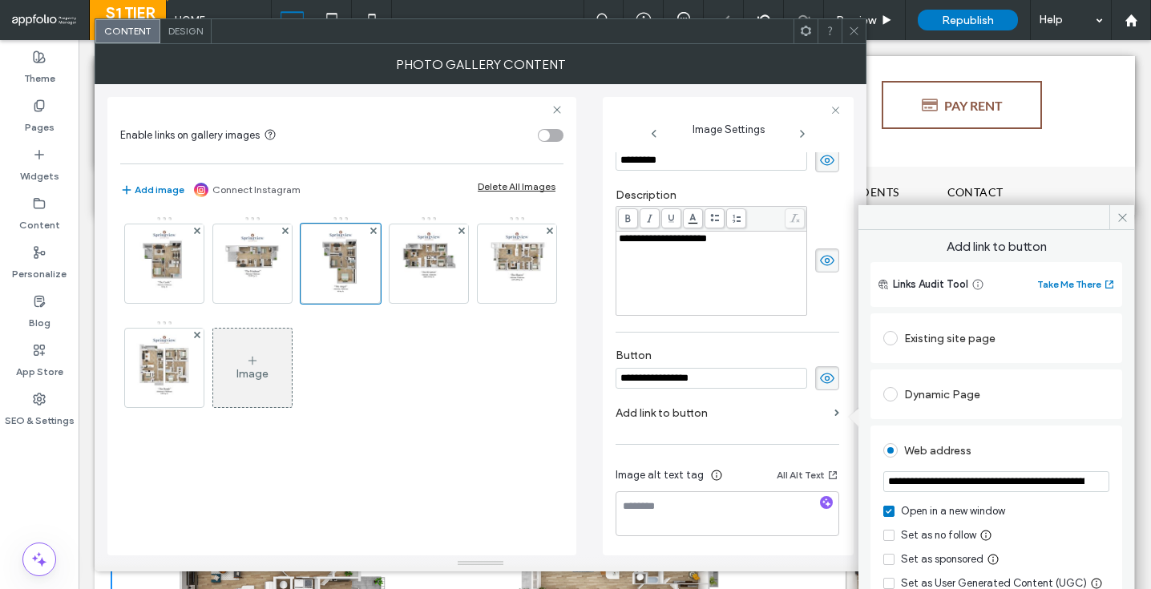
scroll to position [0, 260]
type input "**********"
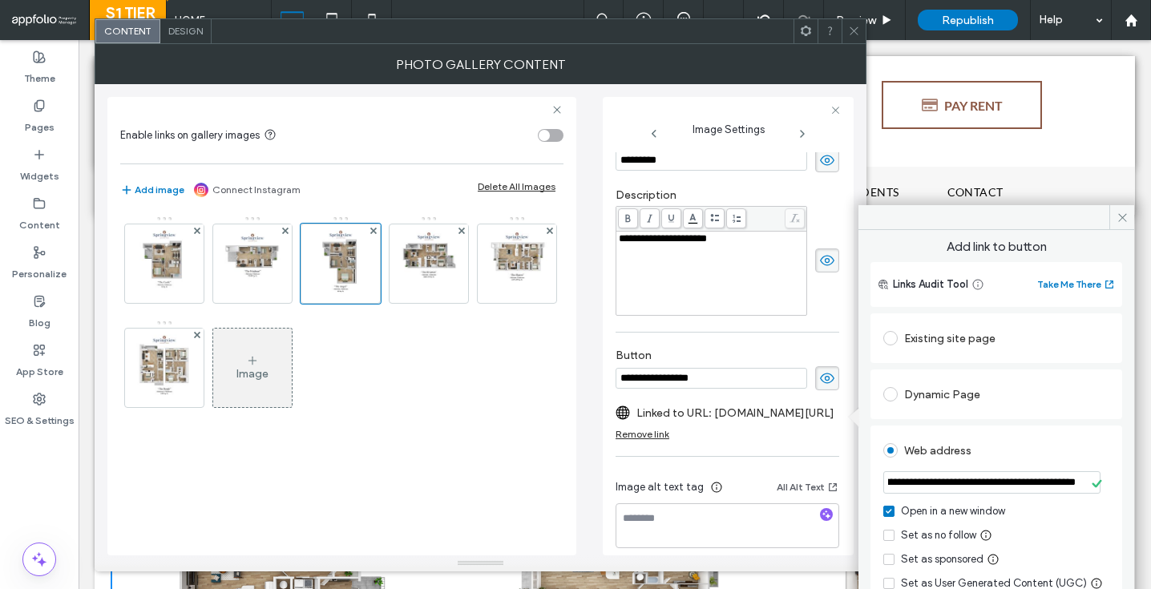
scroll to position [0, 0]
click at [425, 259] on img at bounding box center [428, 263] width 61 height 79
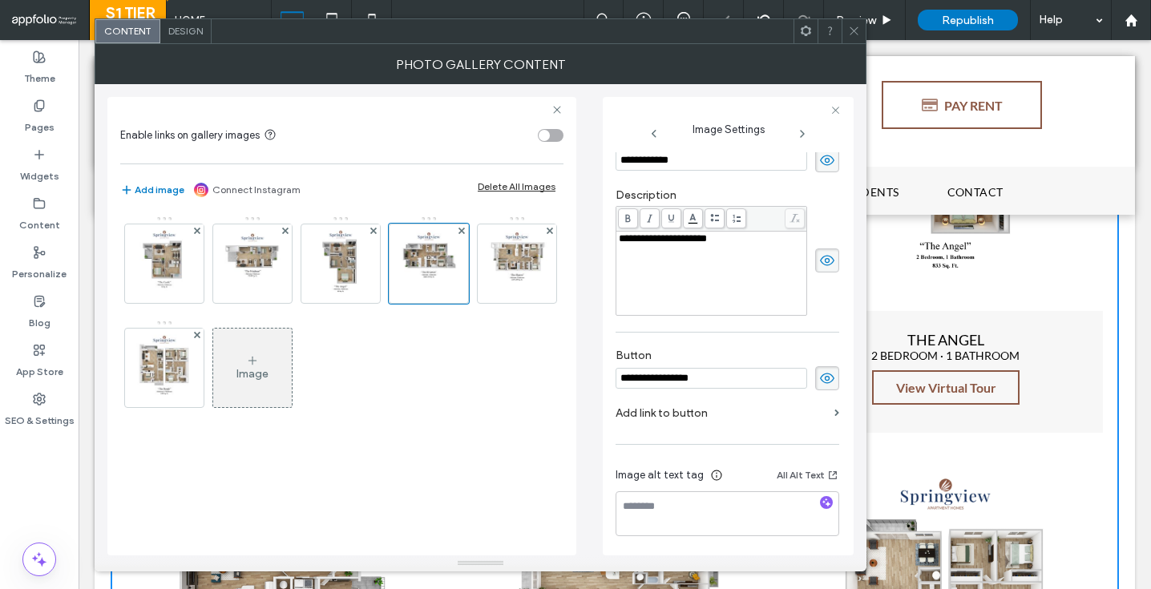
click at [729, 422] on label "Add link to button" at bounding box center [722, 413] width 212 height 30
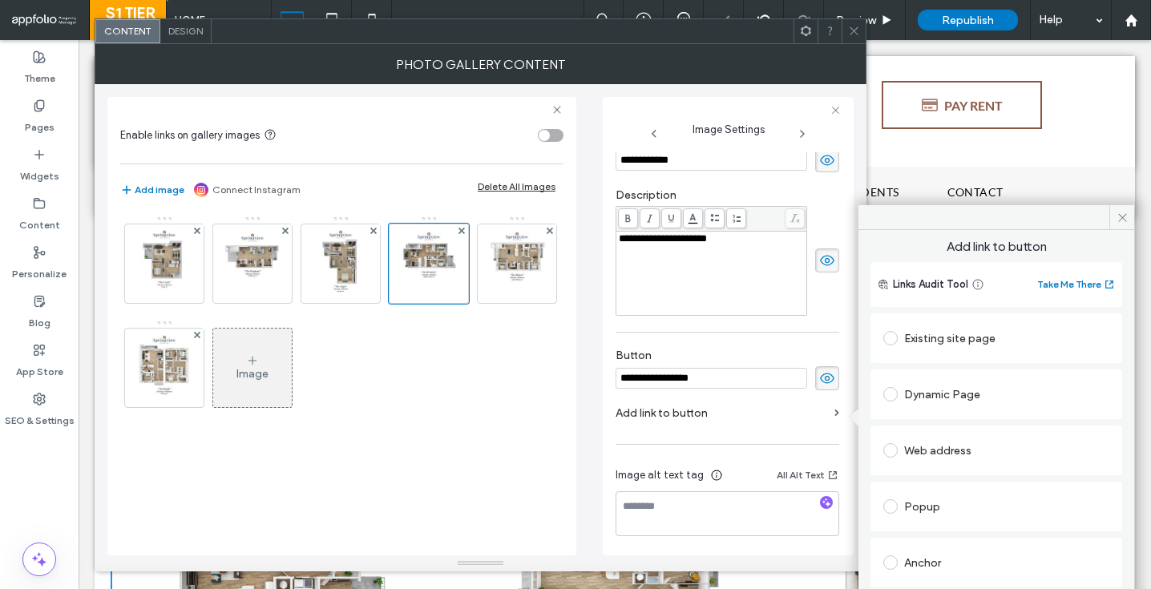
click at [942, 446] on div "Web address" at bounding box center [996, 451] width 226 height 26
click at [942, 483] on input "url" at bounding box center [996, 481] width 226 height 21
paste input "**********"
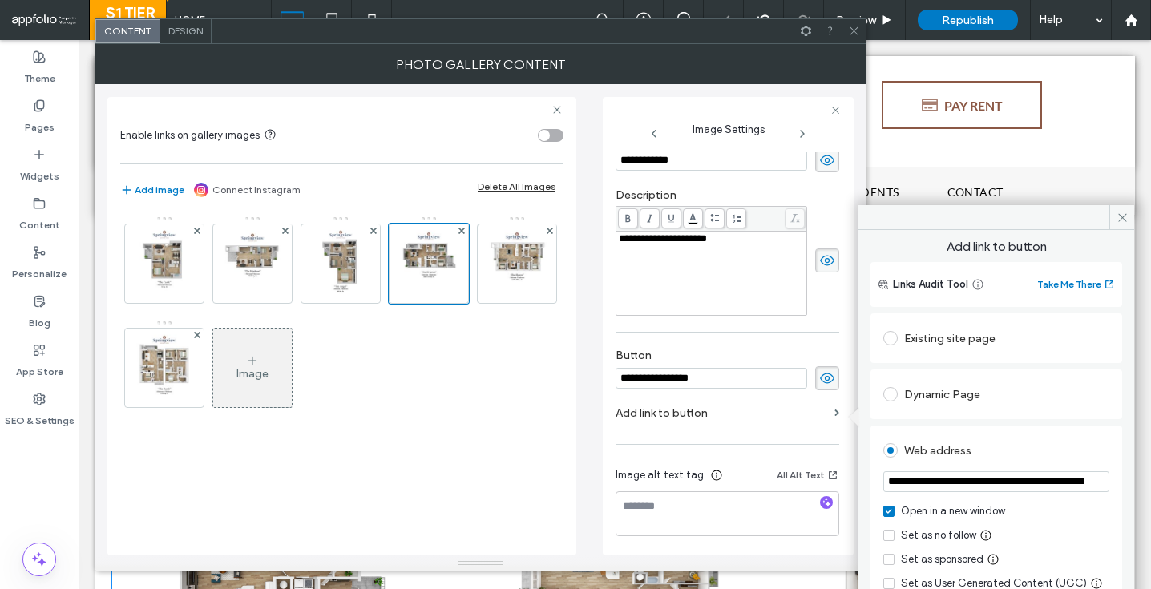
scroll to position [0, 223]
type input "**********"
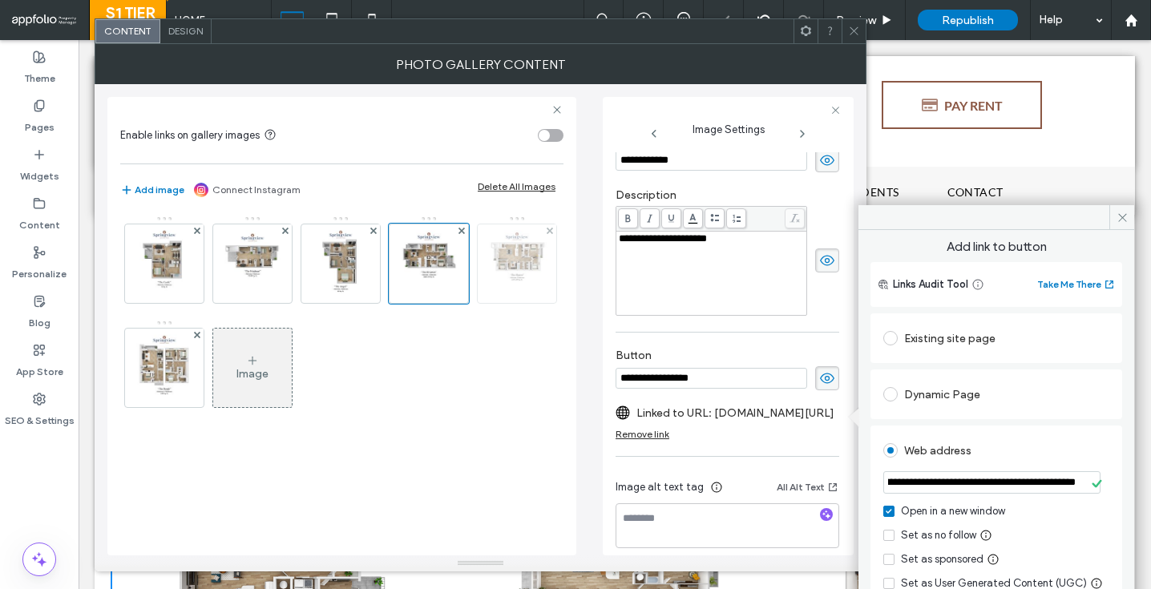
click at [506, 267] on img at bounding box center [517, 263] width 61 height 79
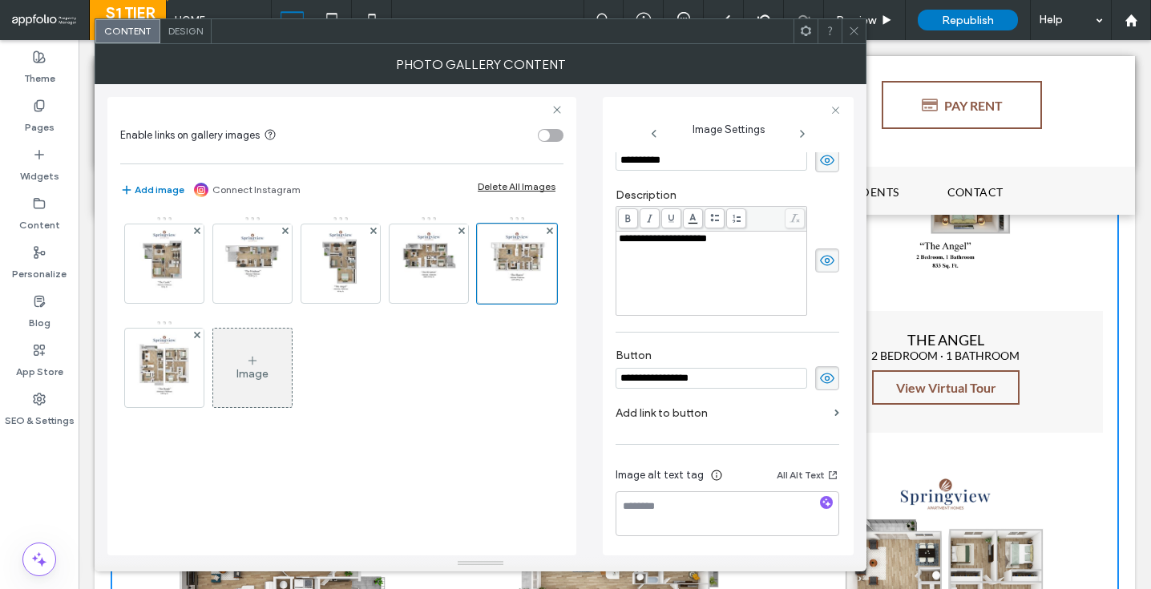
click at [727, 418] on label "Add link to button" at bounding box center [722, 413] width 212 height 30
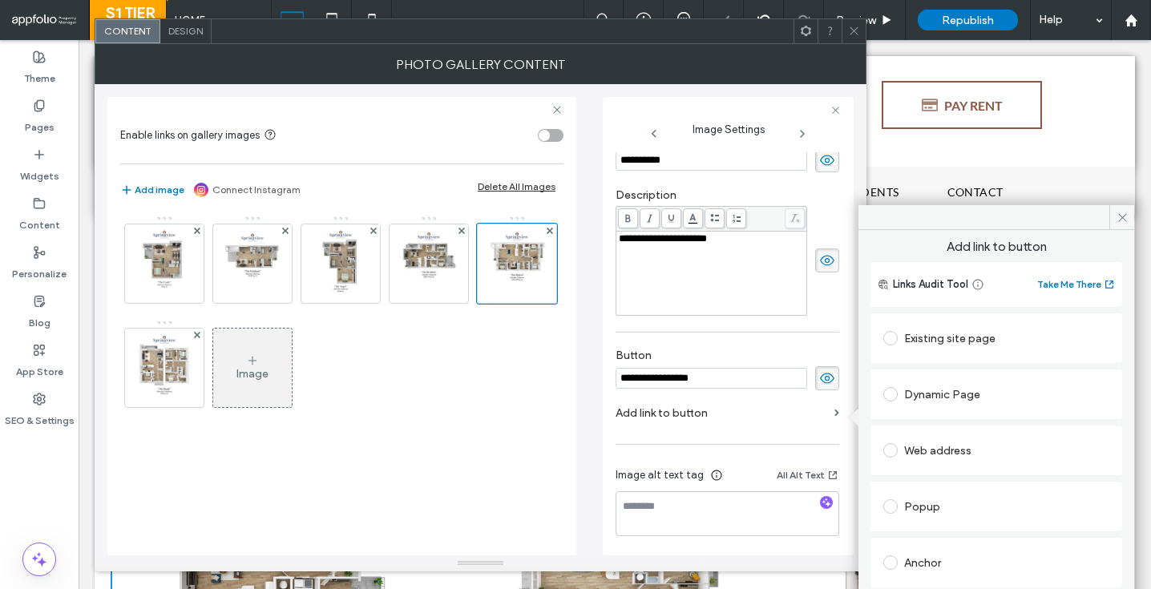
click at [895, 447] on span at bounding box center [890, 450] width 14 height 14
click at [934, 483] on input "url" at bounding box center [996, 481] width 226 height 21
paste input "**********"
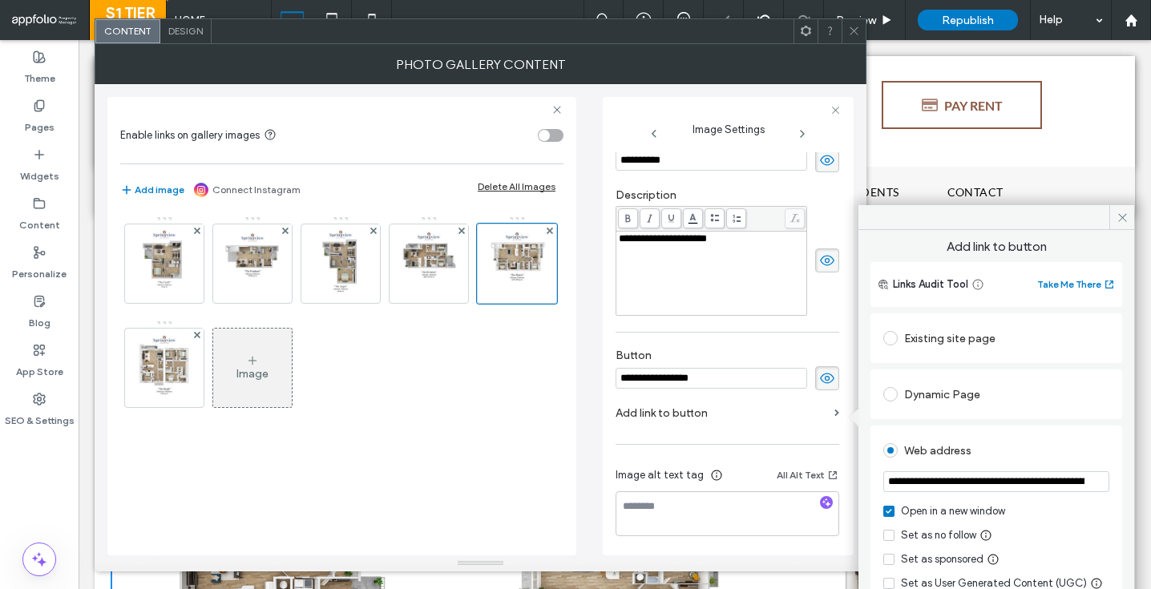
scroll to position [0, 238]
type input "**********"
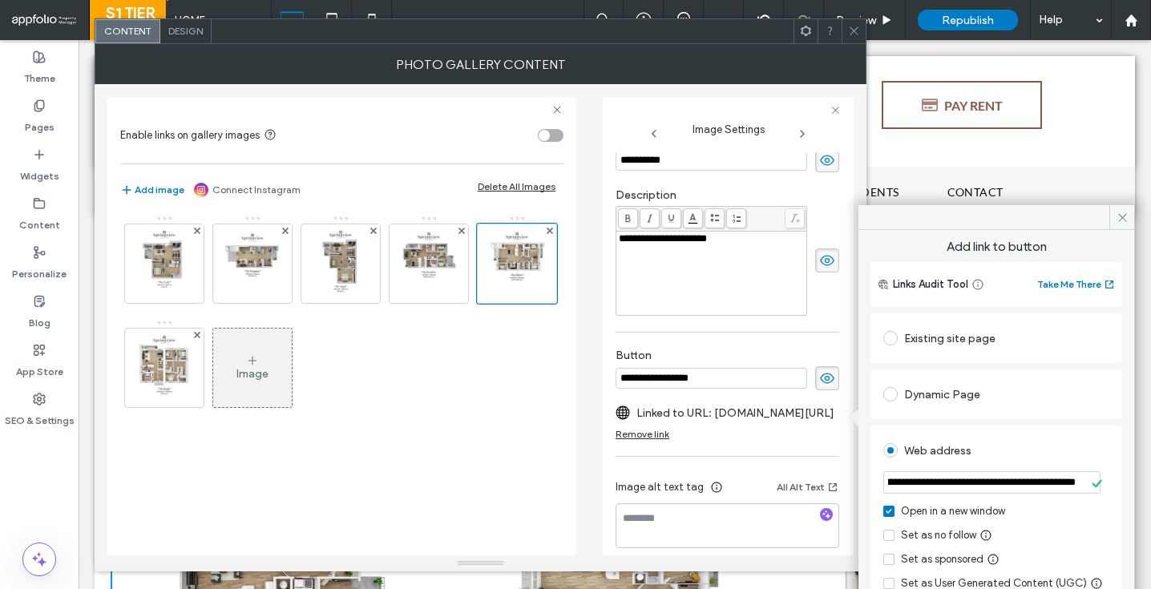
scroll to position [0, 0]
click at [265, 265] on img at bounding box center [252, 263] width 61 height 79
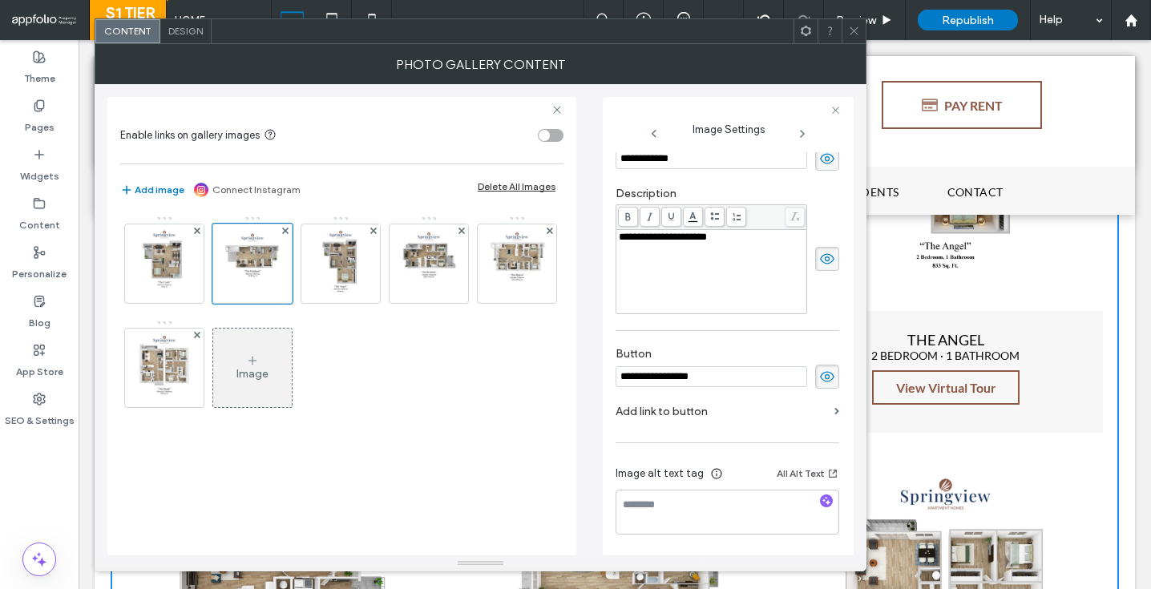
click at [823, 382] on use at bounding box center [827, 376] width 14 height 10
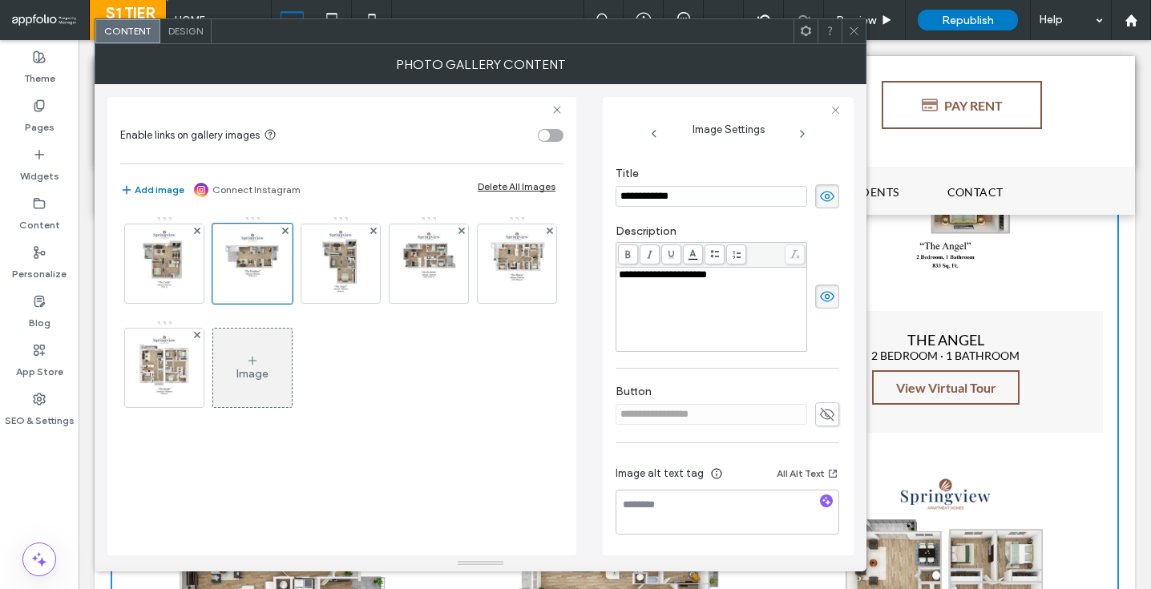
scroll to position [324, 0]
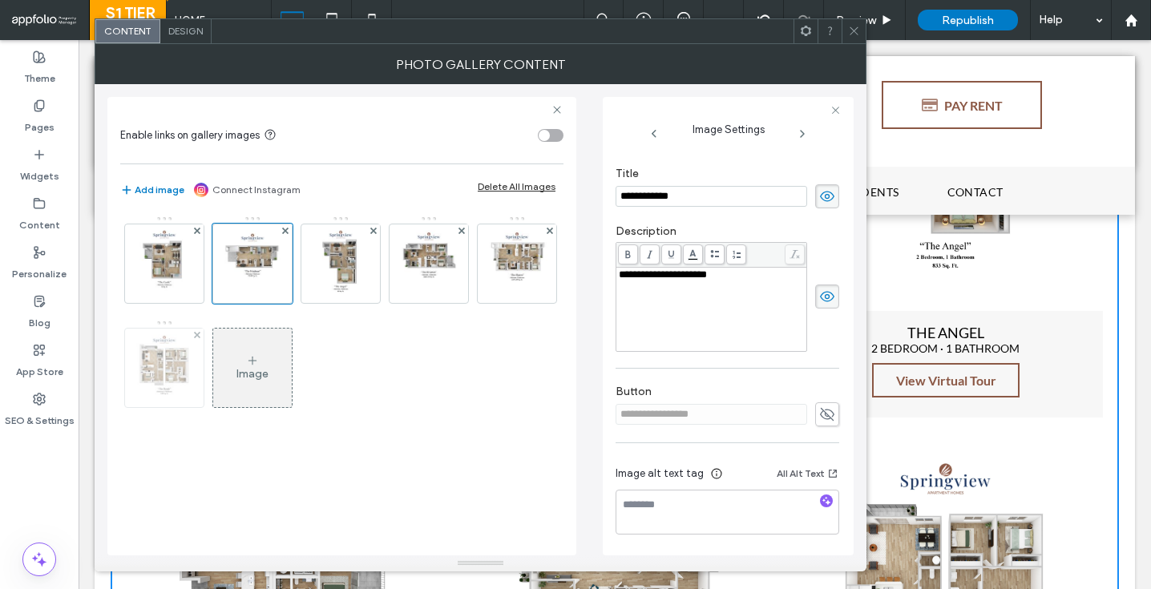
click at [192, 381] on img at bounding box center [164, 368] width 61 height 79
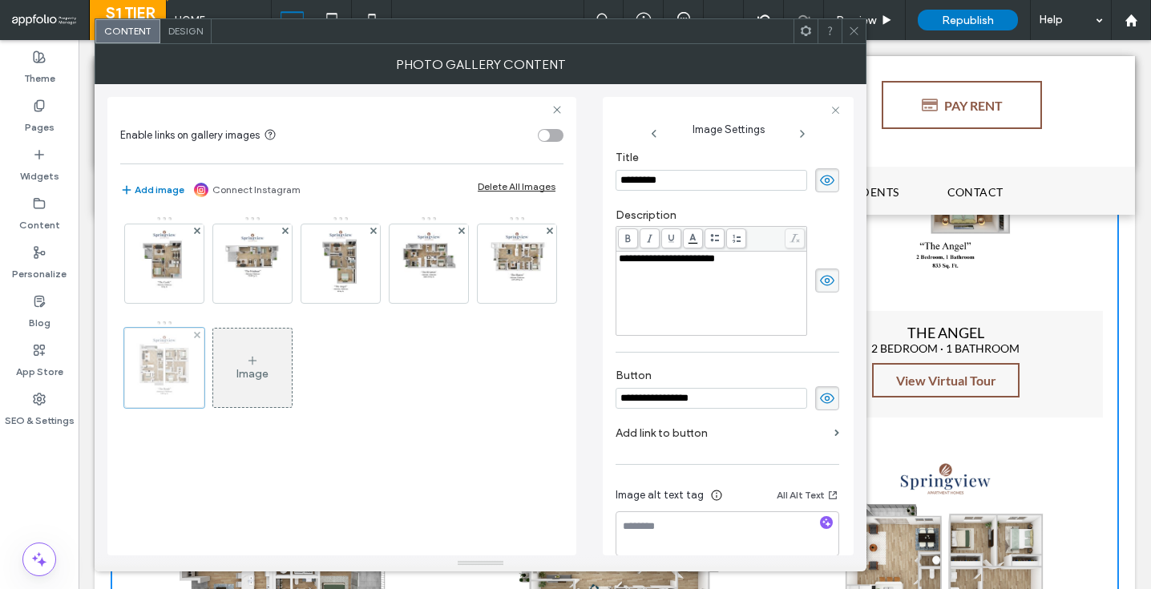
scroll to position [311, 0]
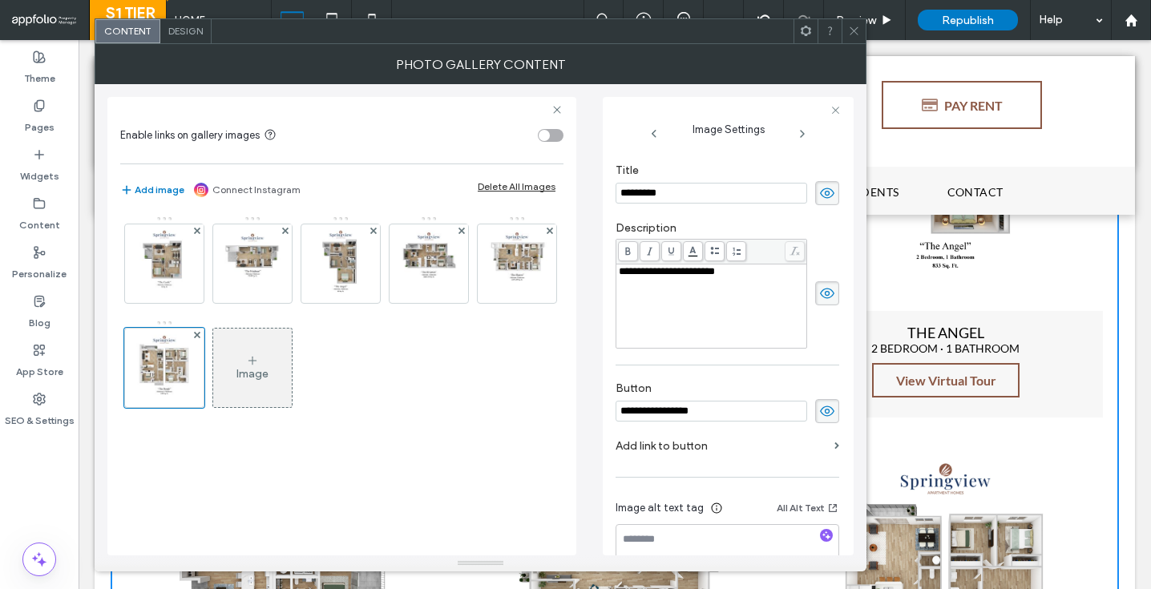
click at [825, 414] on icon at bounding box center [827, 411] width 16 height 18
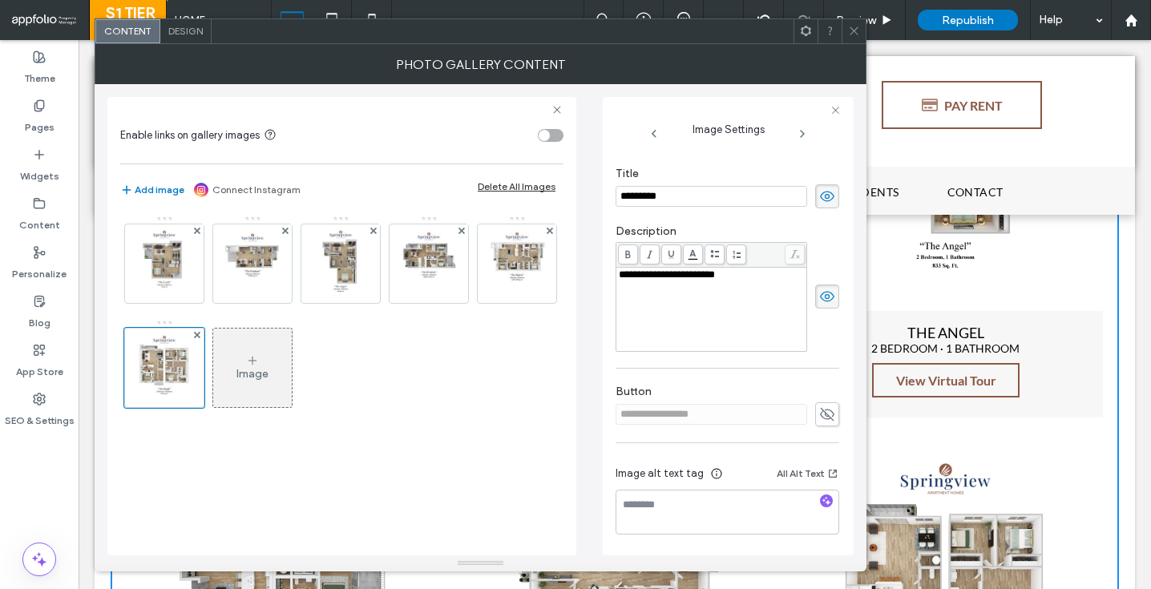
click at [854, 32] on icon at bounding box center [854, 31] width 12 height 12
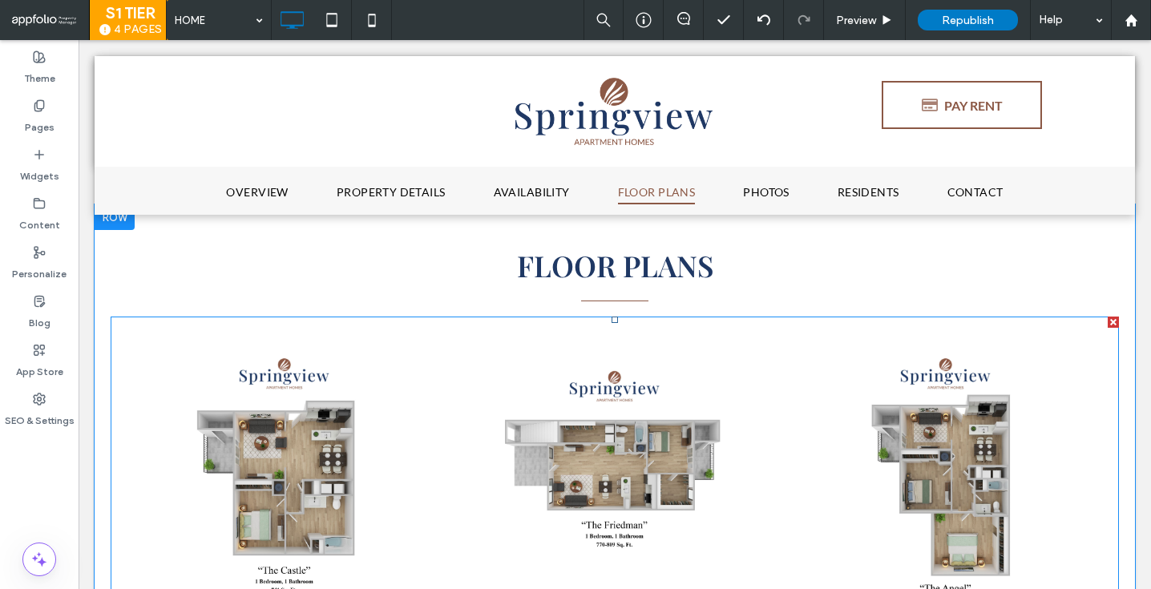
scroll to position [1629, 0]
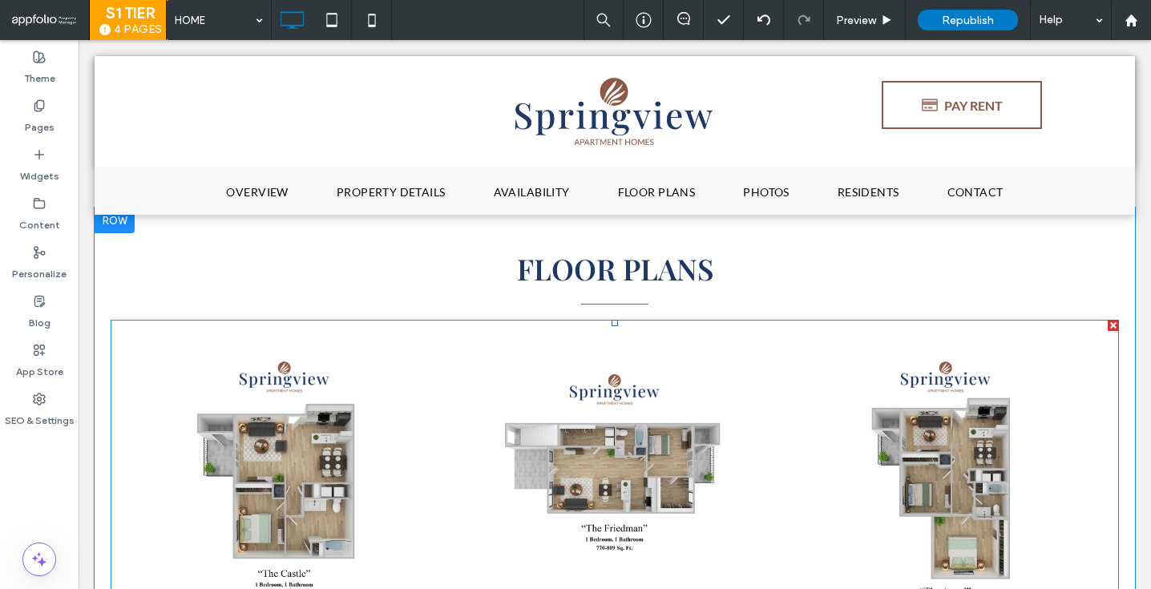
click at [637, 402] on link at bounding box center [615, 496] width 315 height 321
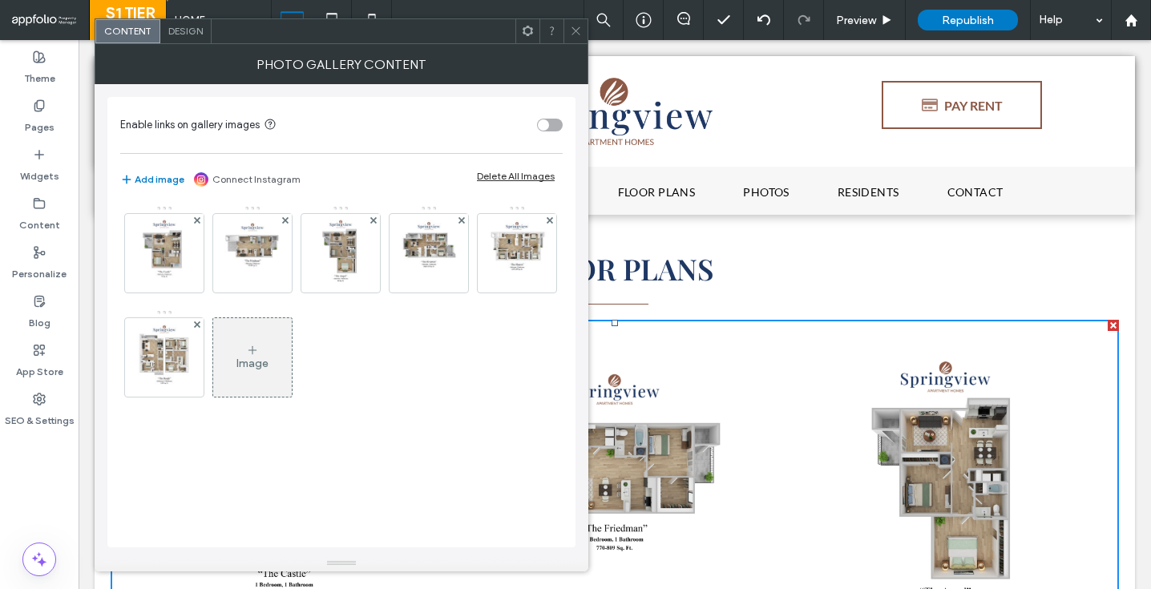
click at [179, 31] on span "Design" at bounding box center [185, 31] width 34 height 12
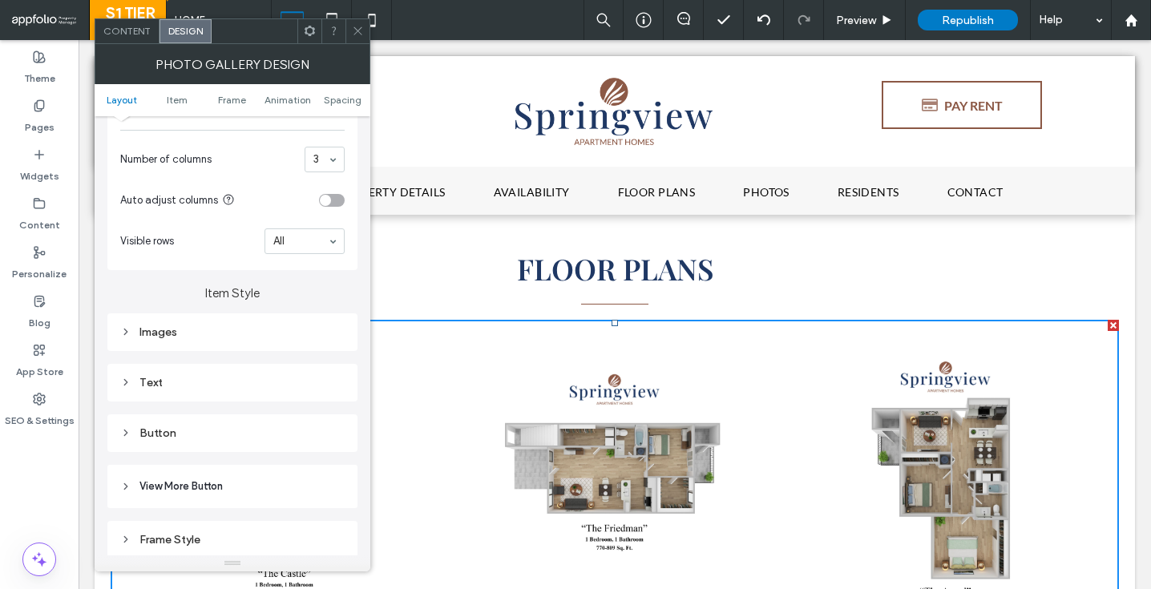
scroll to position [429, 0]
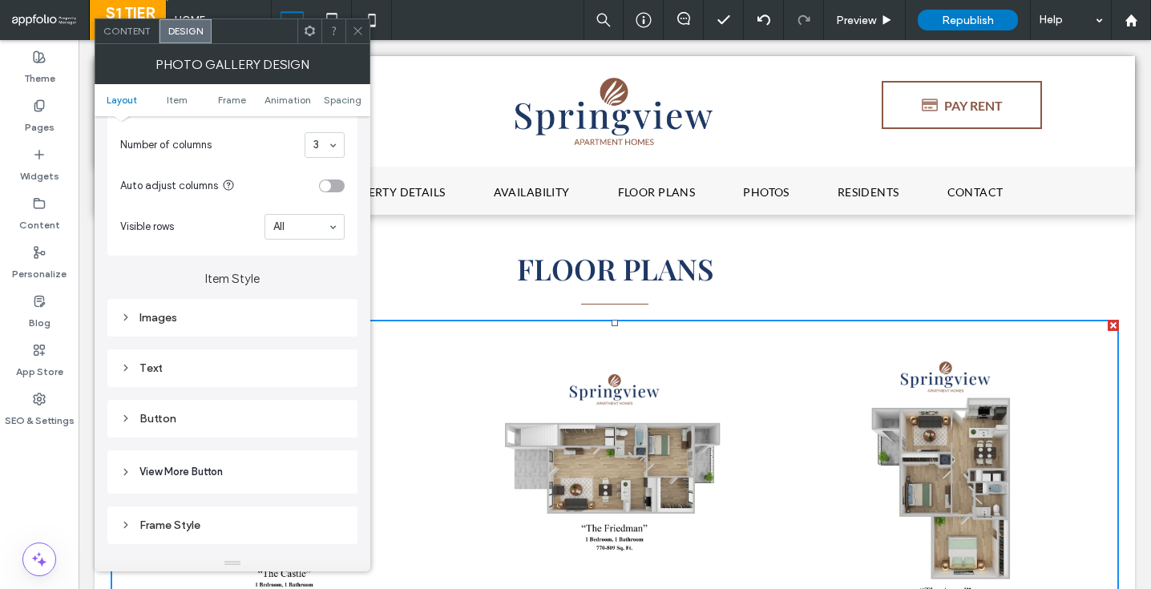
click at [176, 327] on div "Images" at bounding box center [232, 318] width 224 height 22
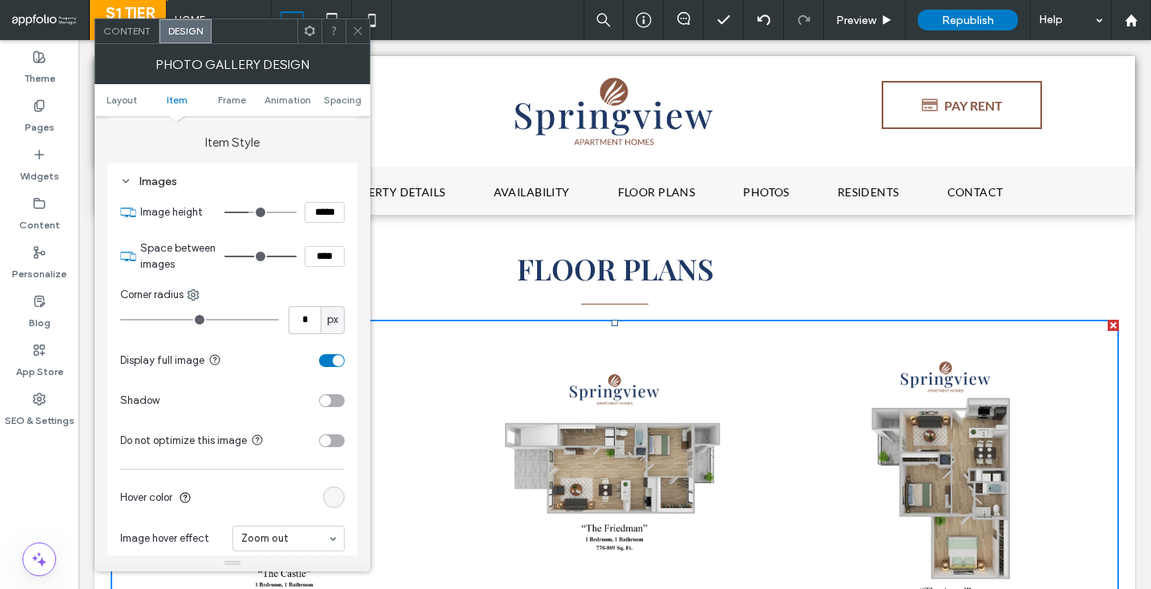
scroll to position [554, 0]
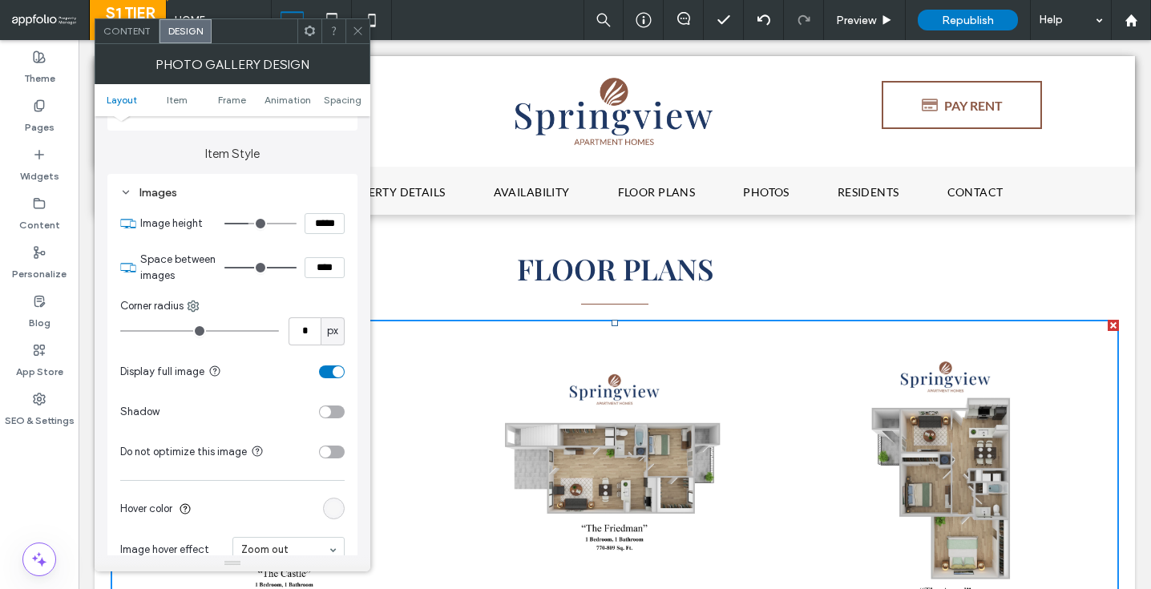
click at [336, 373] on div "toggle" at bounding box center [338, 371] width 11 height 11
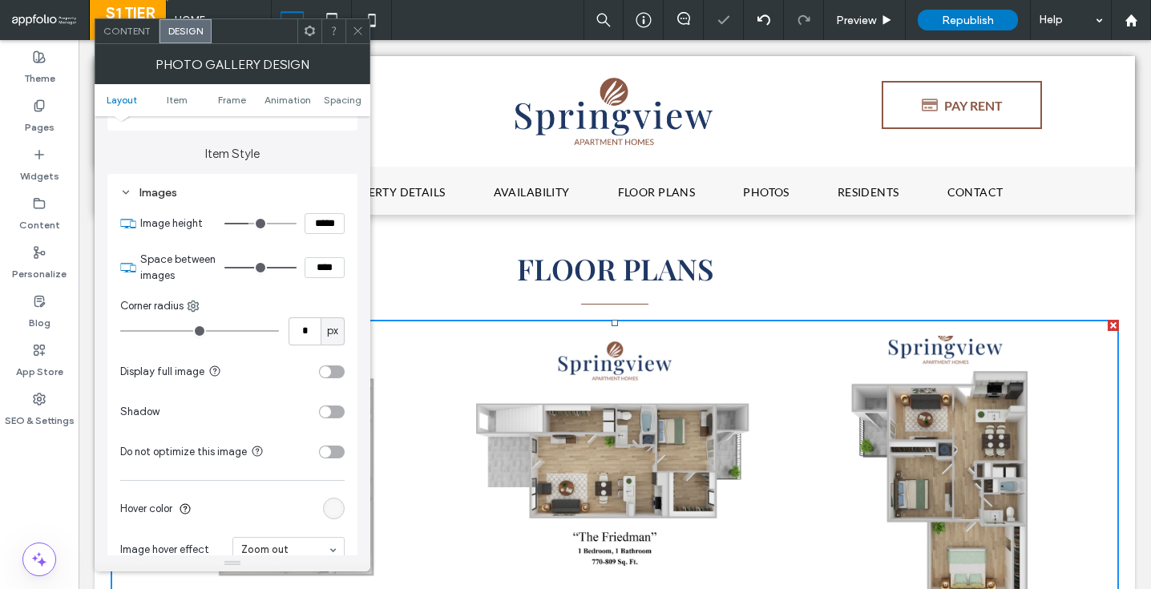
click at [363, 35] on icon at bounding box center [358, 31] width 12 height 12
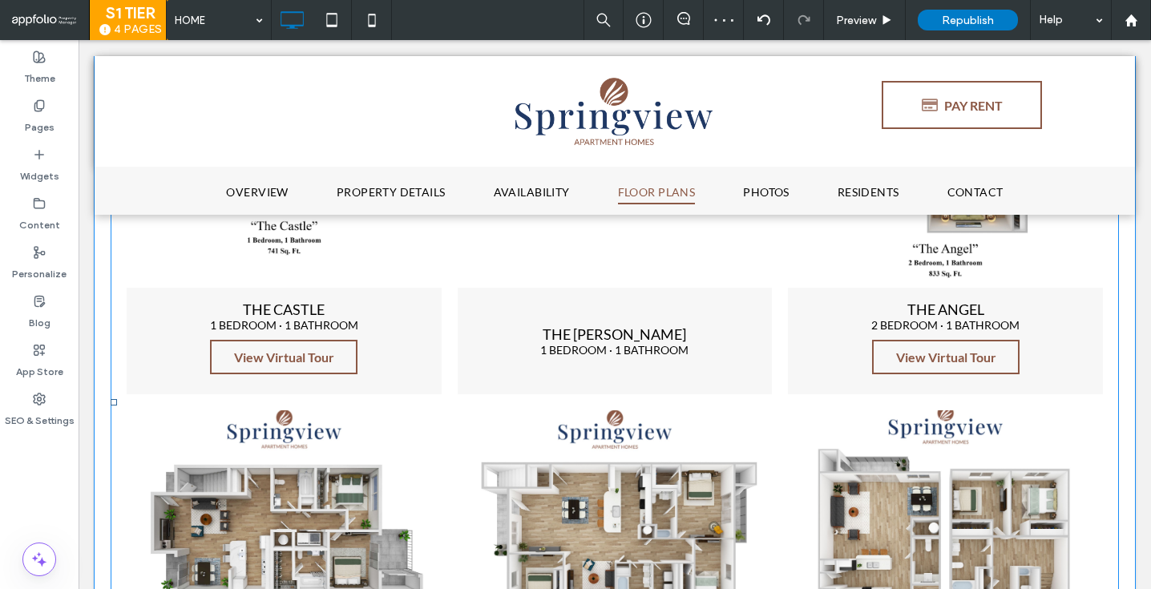
scroll to position [2141, 0]
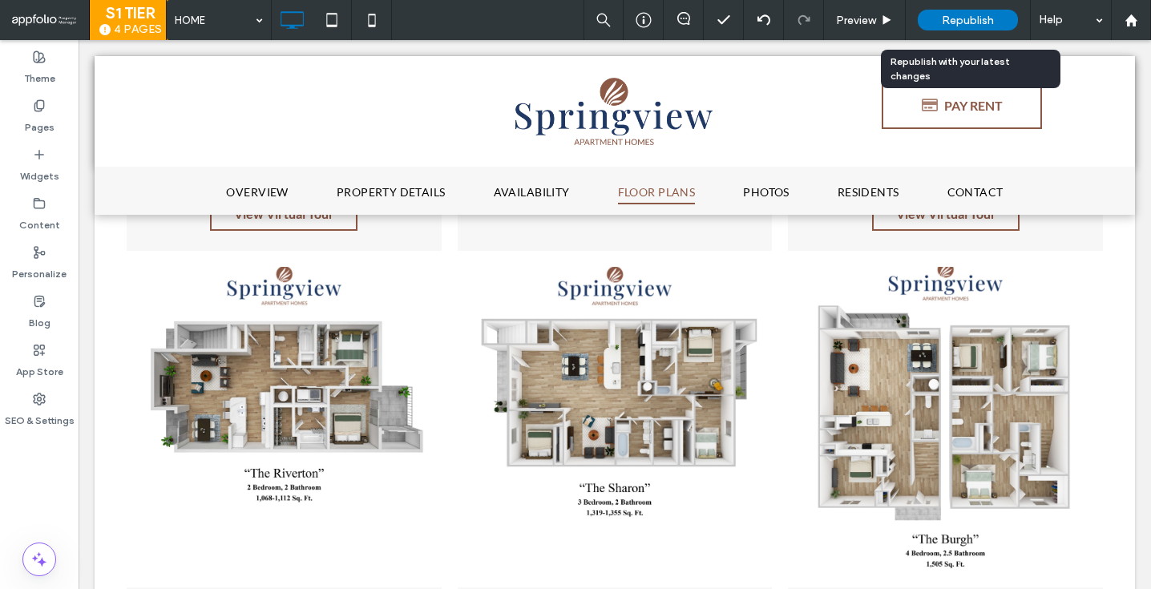
click at [967, 14] on span "Republish" at bounding box center [968, 21] width 52 height 14
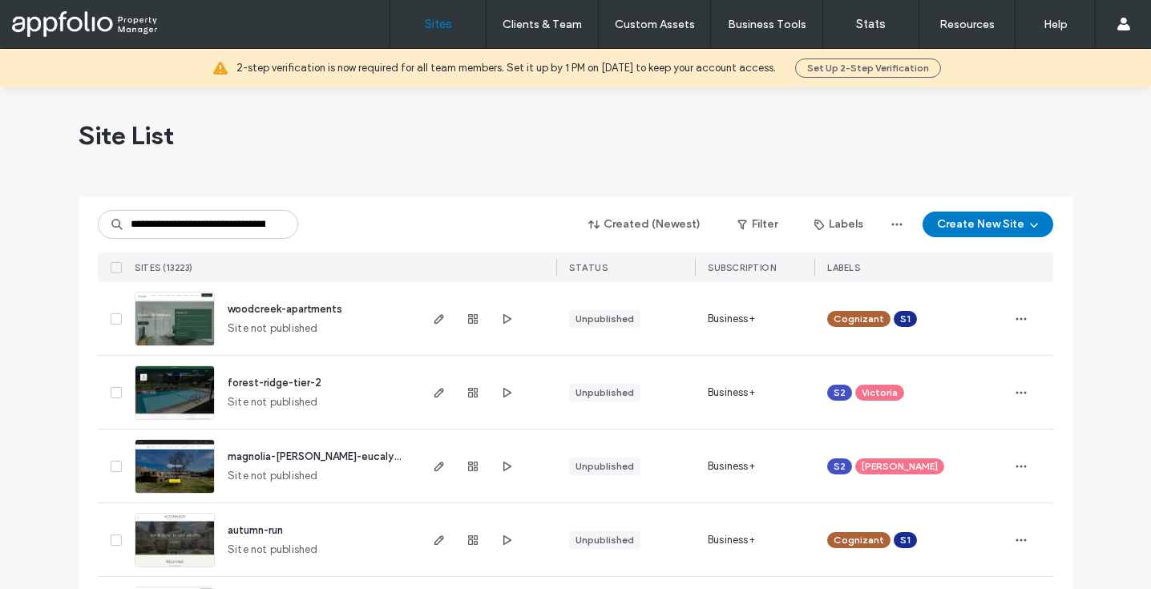
scroll to position [0, 209]
type input "**********"
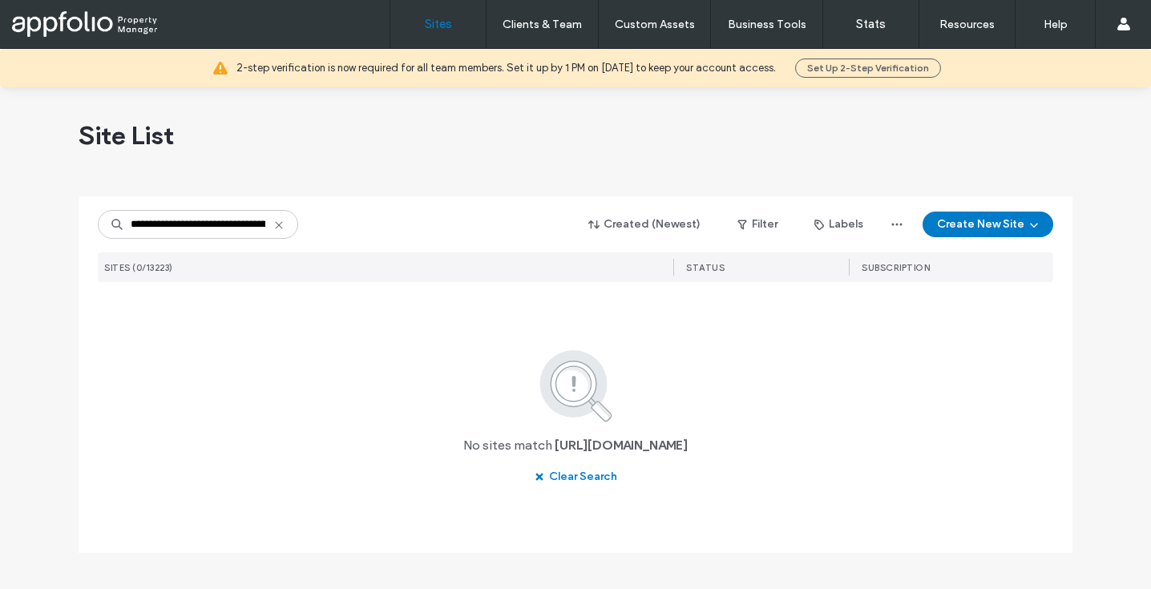
click at [275, 229] on icon at bounding box center [279, 225] width 13 height 13
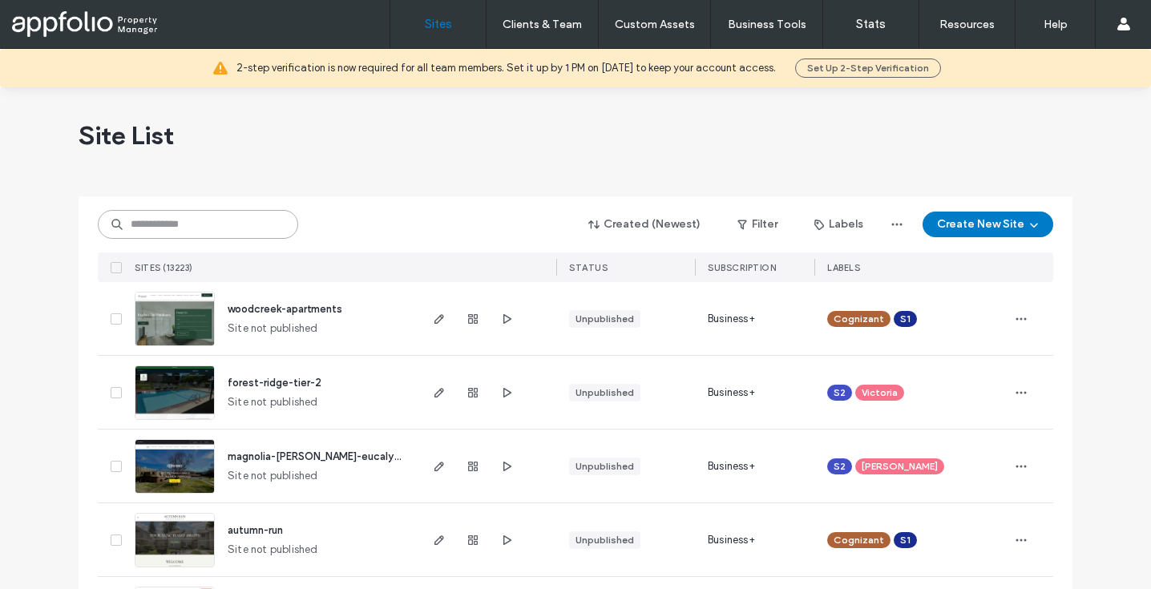
click at [249, 231] on input at bounding box center [198, 224] width 200 height 29
paste input "**********"
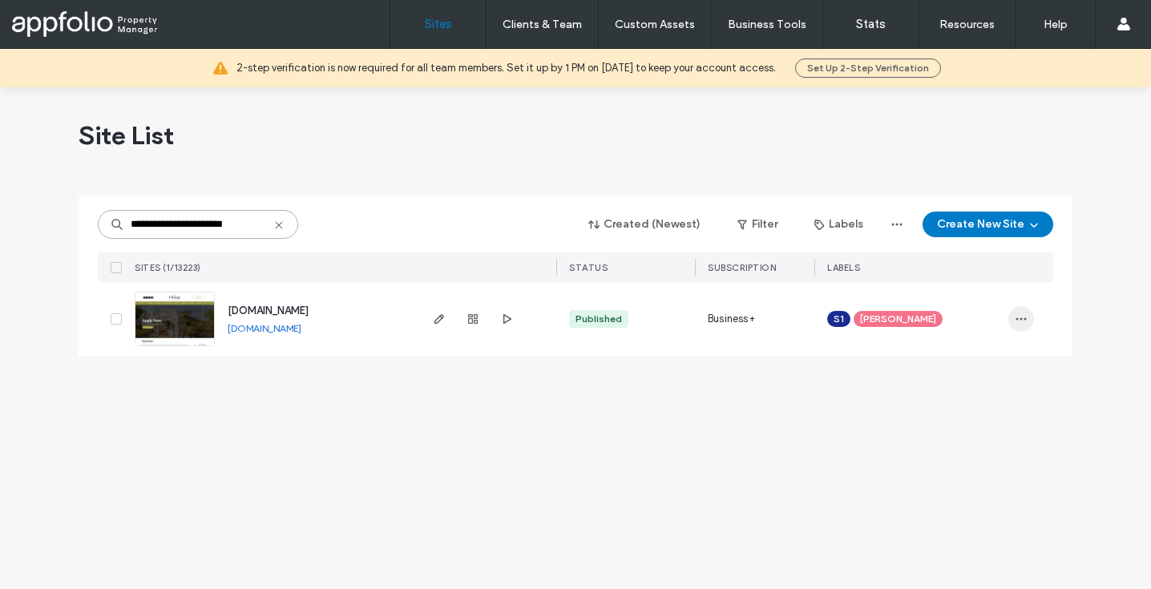
type input "**********"
click at [1022, 322] on icon "button" at bounding box center [1021, 319] width 13 height 13
click at [940, 416] on span "Assign Label" at bounding box center [950, 422] width 59 height 16
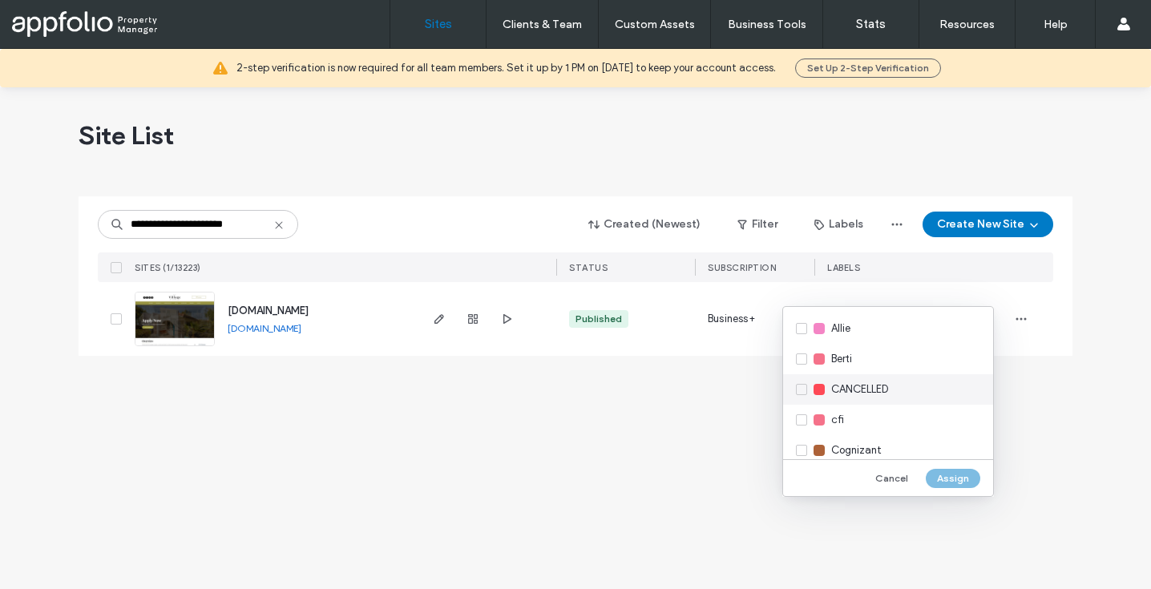
click at [822, 393] on div at bounding box center [819, 389] width 11 height 11
click at [941, 481] on button "Assign" at bounding box center [953, 478] width 55 height 19
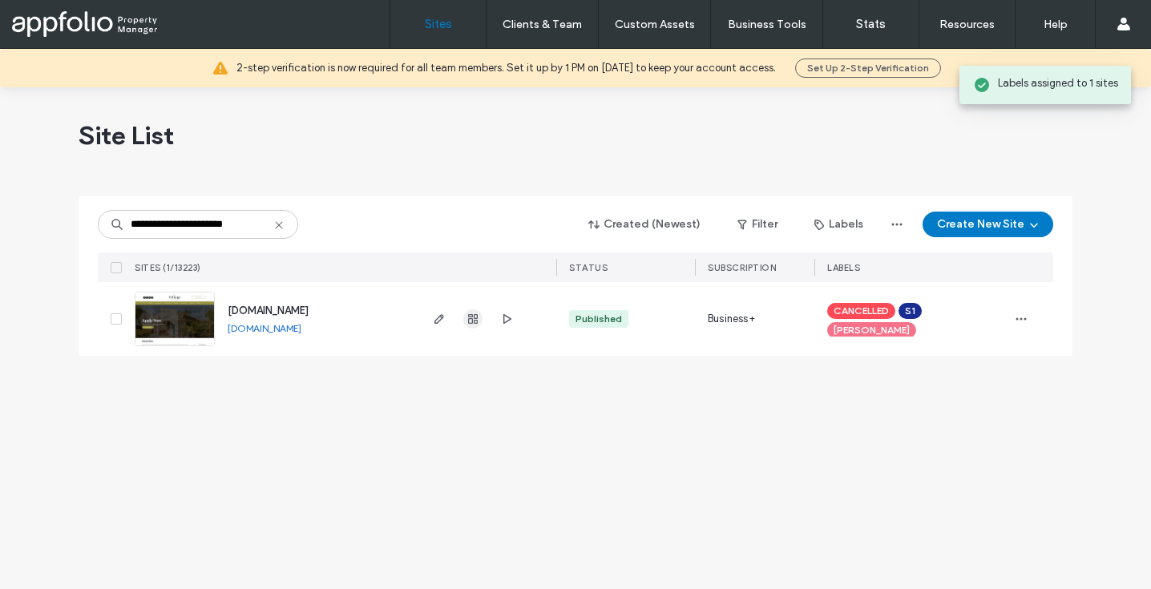
click at [476, 327] on span "button" at bounding box center [472, 318] width 19 height 19
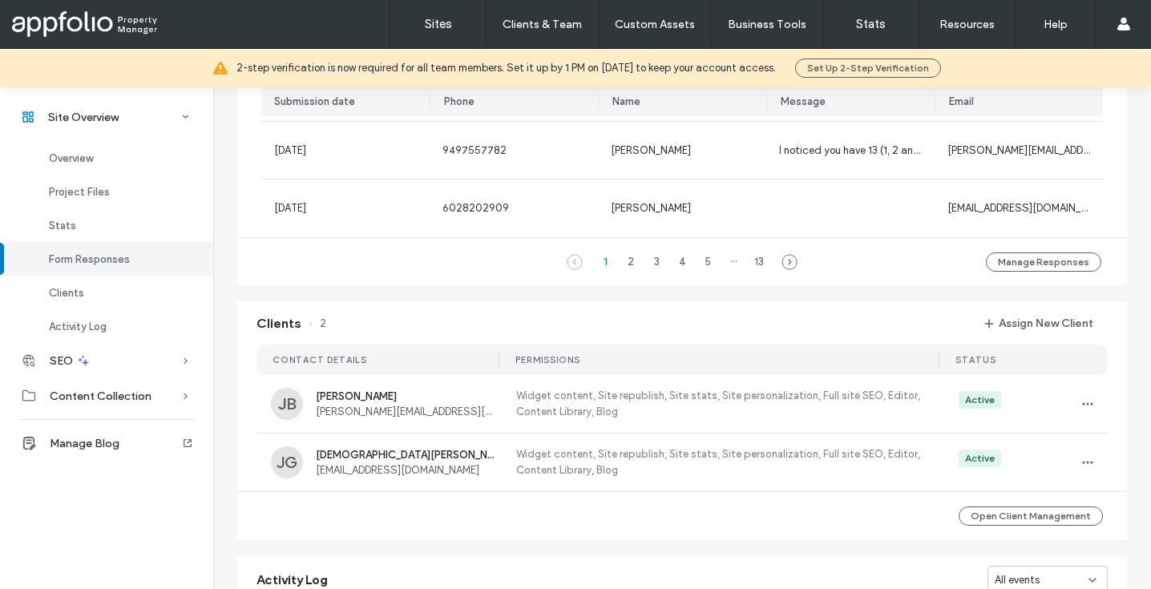
scroll to position [1287, 0]
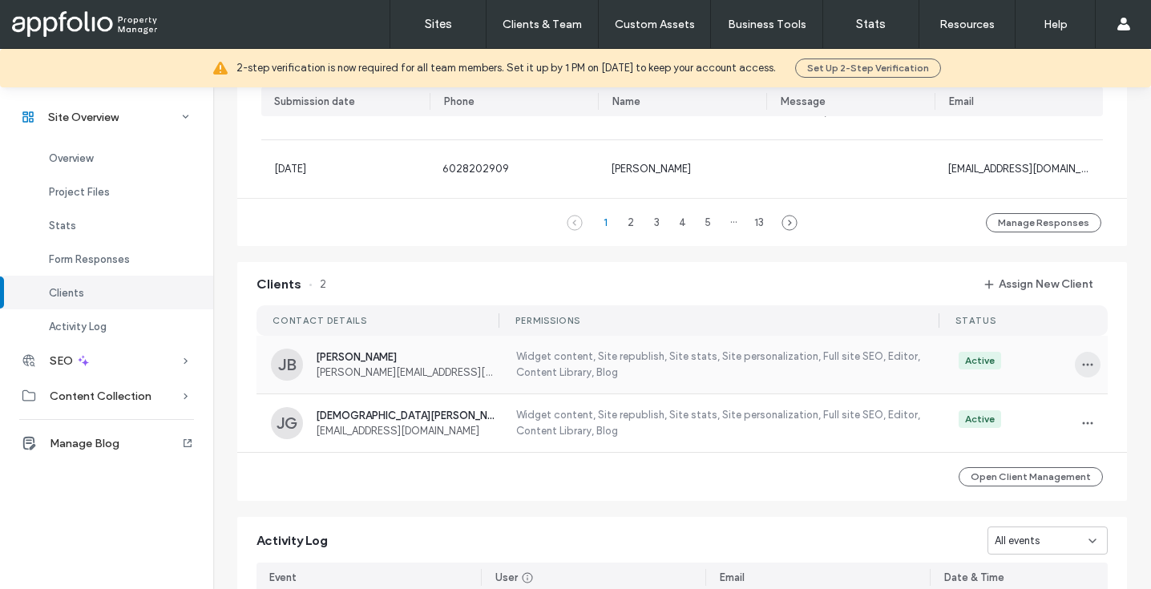
click at [1093, 361] on span "button" at bounding box center [1088, 365] width 26 height 26
click at [1003, 504] on span "Unassign Client" at bounding box center [1021, 499] width 75 height 16
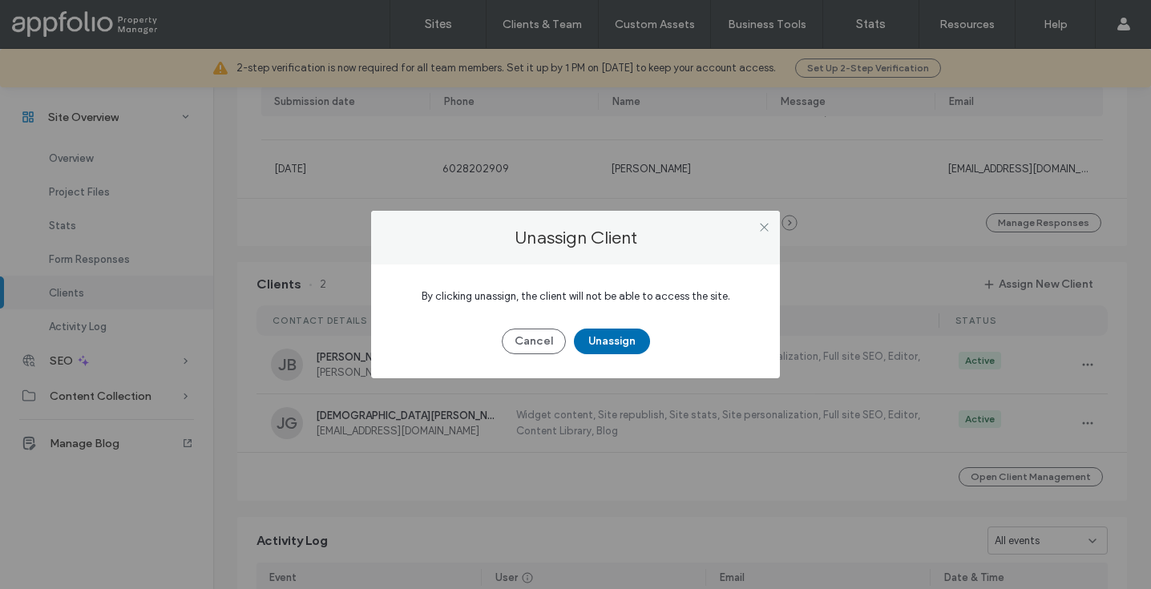
click at [624, 335] on button "Unassign" at bounding box center [612, 342] width 76 height 26
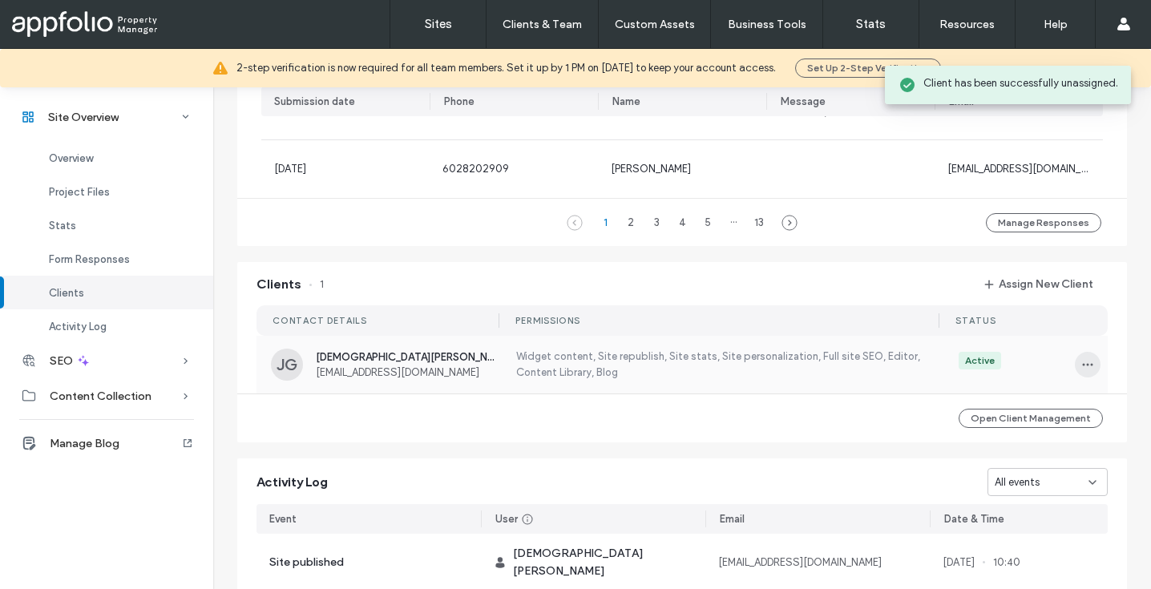
click at [1081, 361] on icon "button" at bounding box center [1087, 364] width 13 height 13
click at [1020, 495] on span "Unassign Client" at bounding box center [1021, 499] width 75 height 16
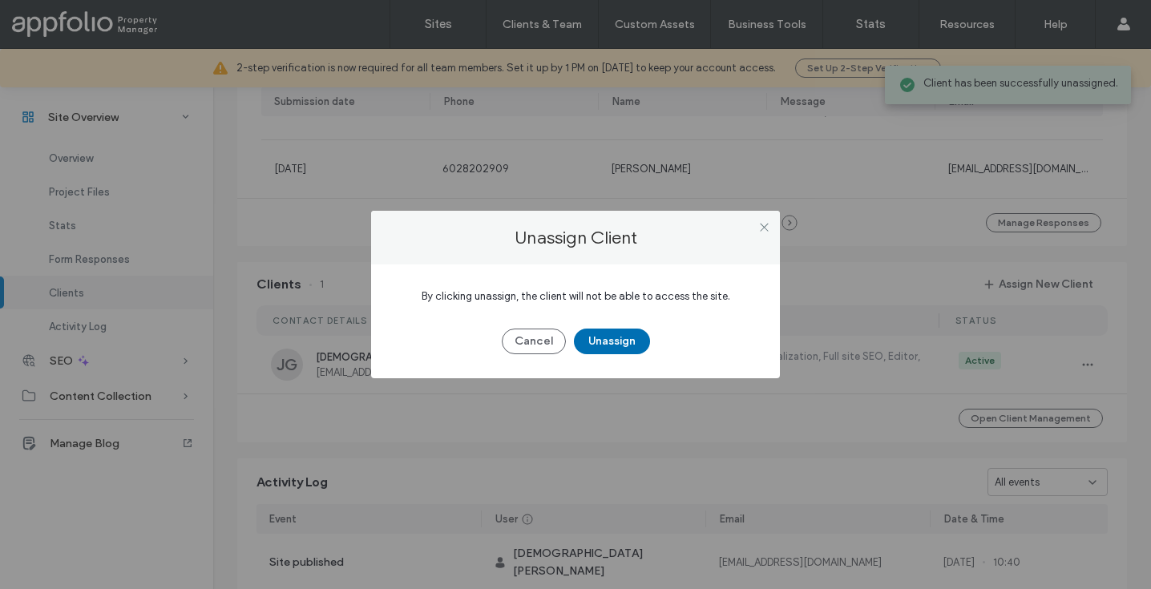
click button "Unassign"
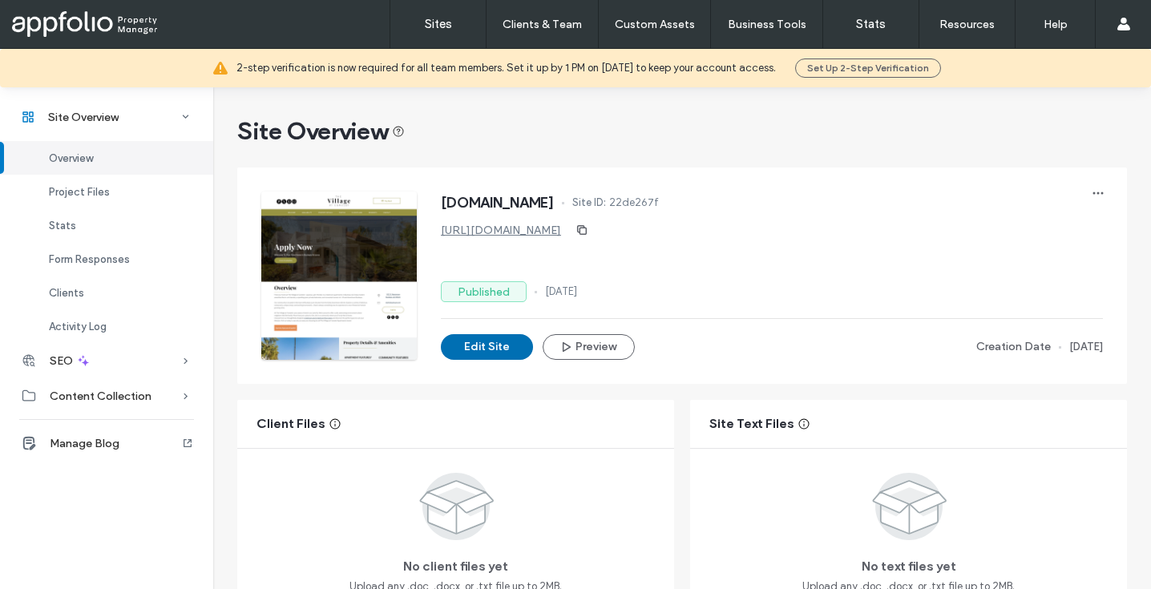
click button "Edit Site"
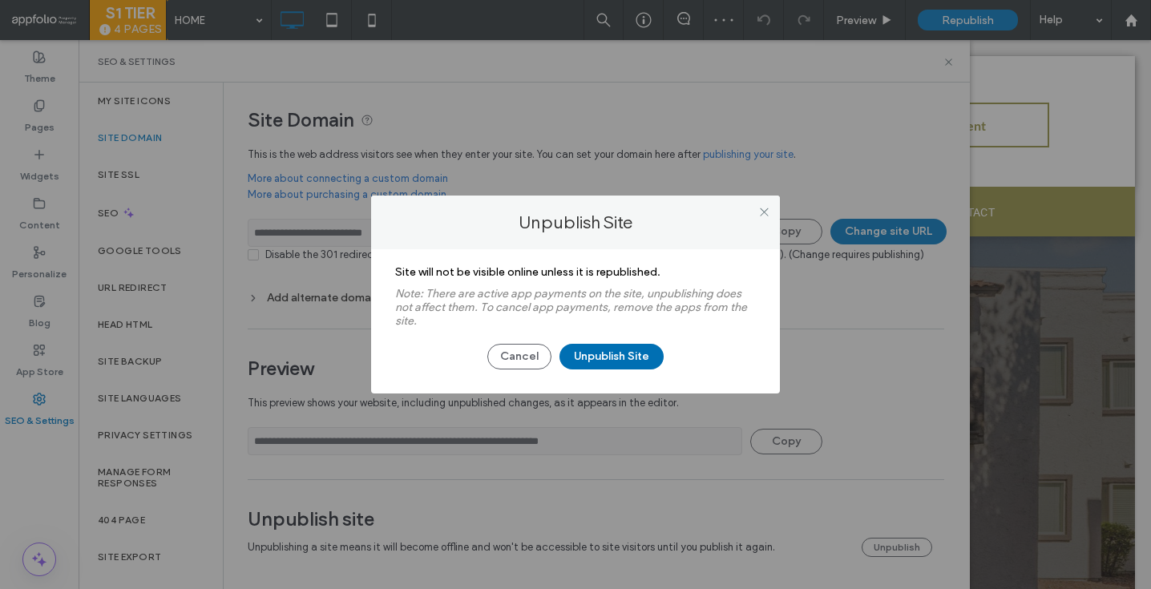
click at [634, 360] on button "Unpublish Site" at bounding box center [612, 357] width 104 height 26
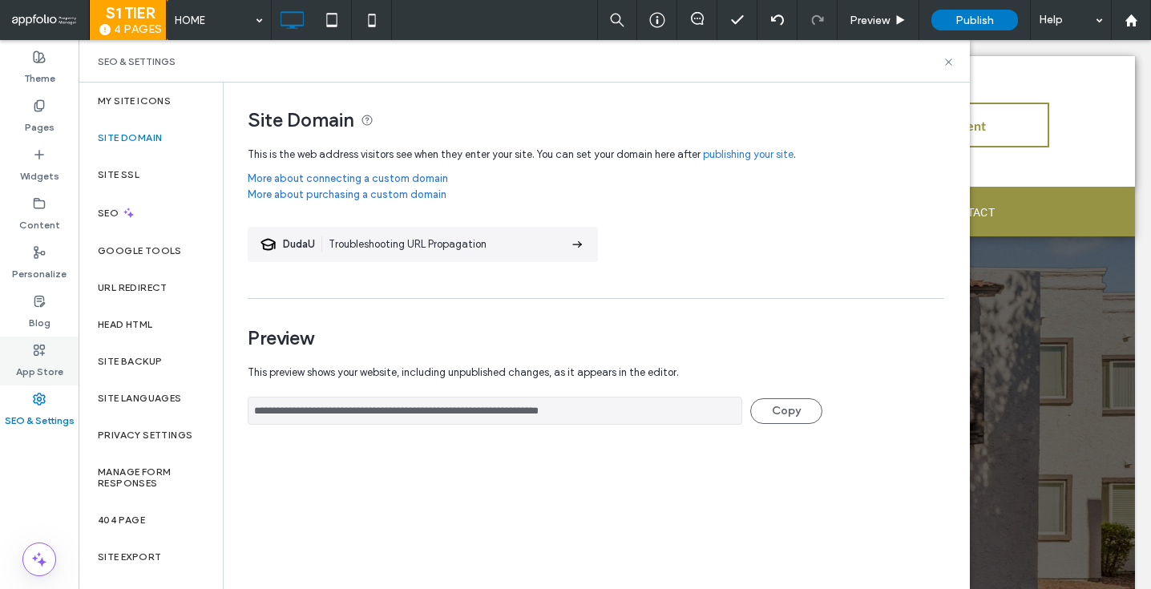
click at [43, 367] on label "App Store" at bounding box center [39, 368] width 47 height 22
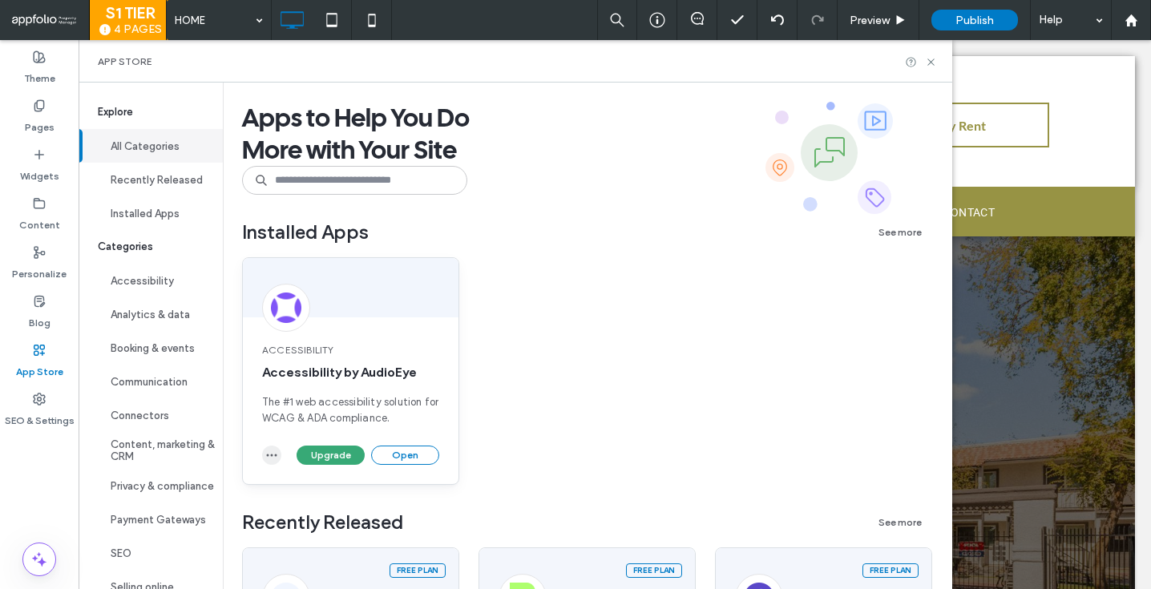
click at [270, 451] on icon "button" at bounding box center [271, 455] width 13 height 13
click at [300, 489] on span "Uninstall app" at bounding box center [309, 494] width 66 height 16
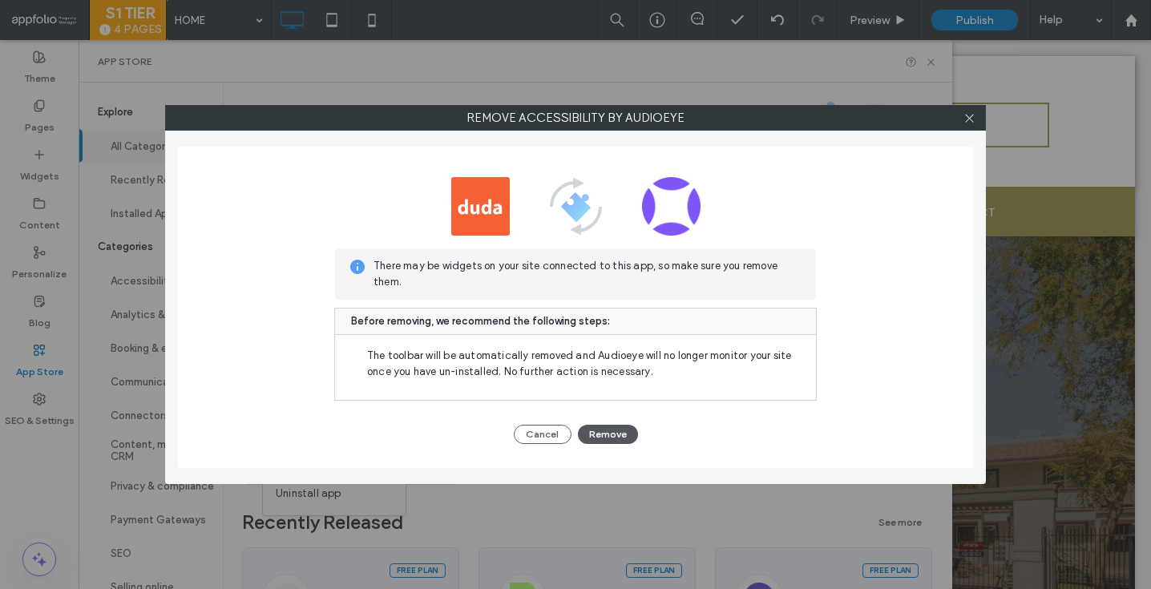
click at [602, 428] on button "Remove" at bounding box center [608, 434] width 60 height 19
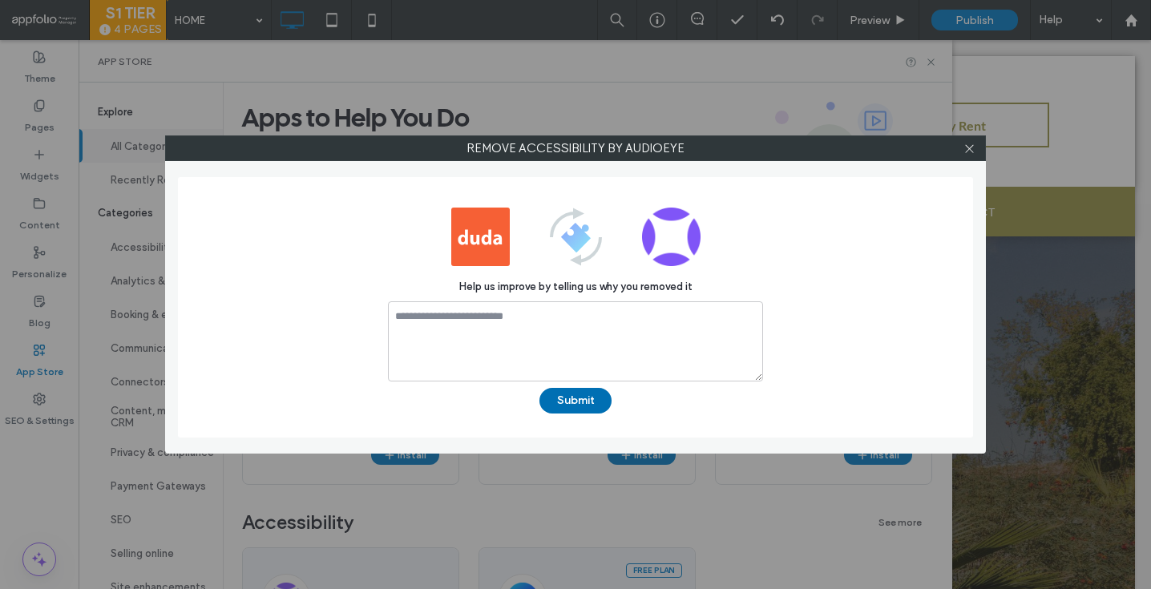
click at [589, 408] on button "Submit" at bounding box center [575, 401] width 72 height 26
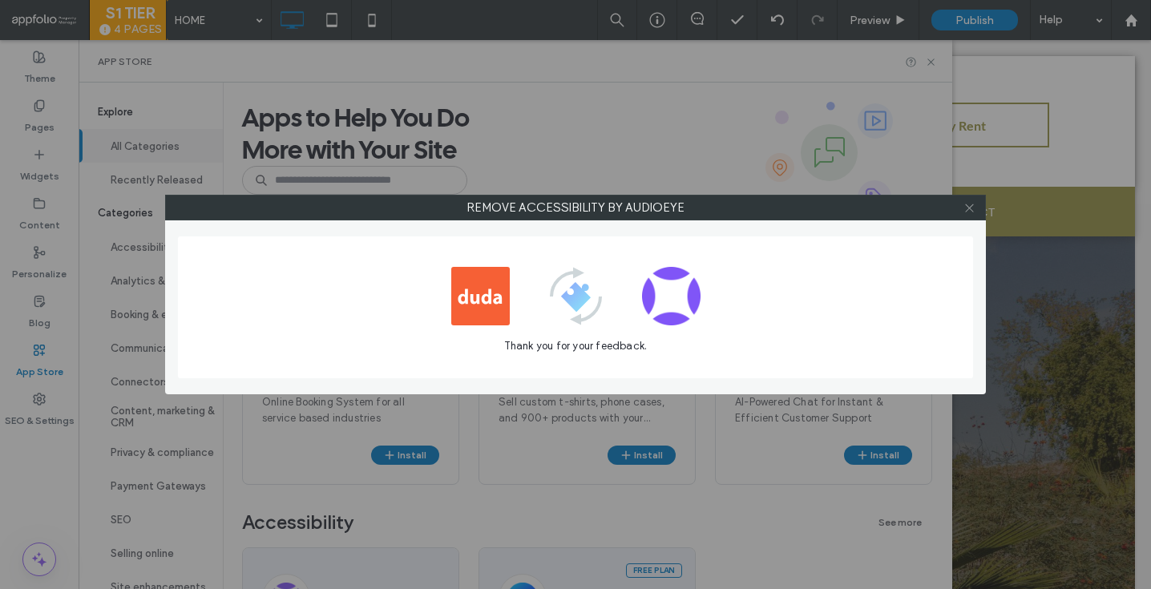
click at [970, 200] on span at bounding box center [970, 208] width 12 height 24
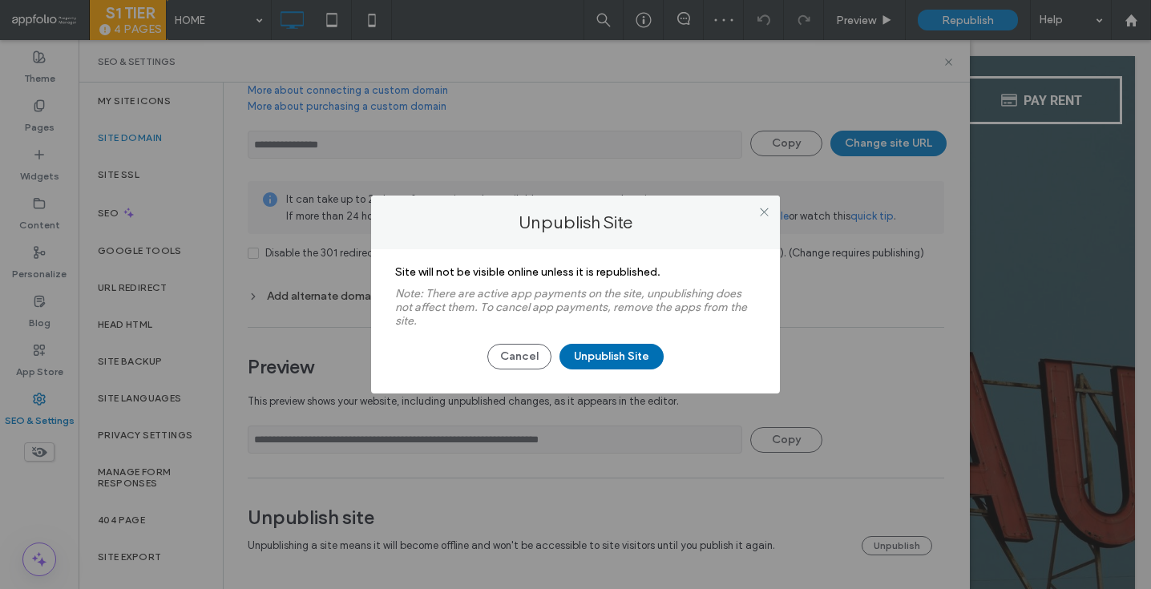
click at [617, 349] on button "Unpublish Site" at bounding box center [612, 357] width 104 height 26
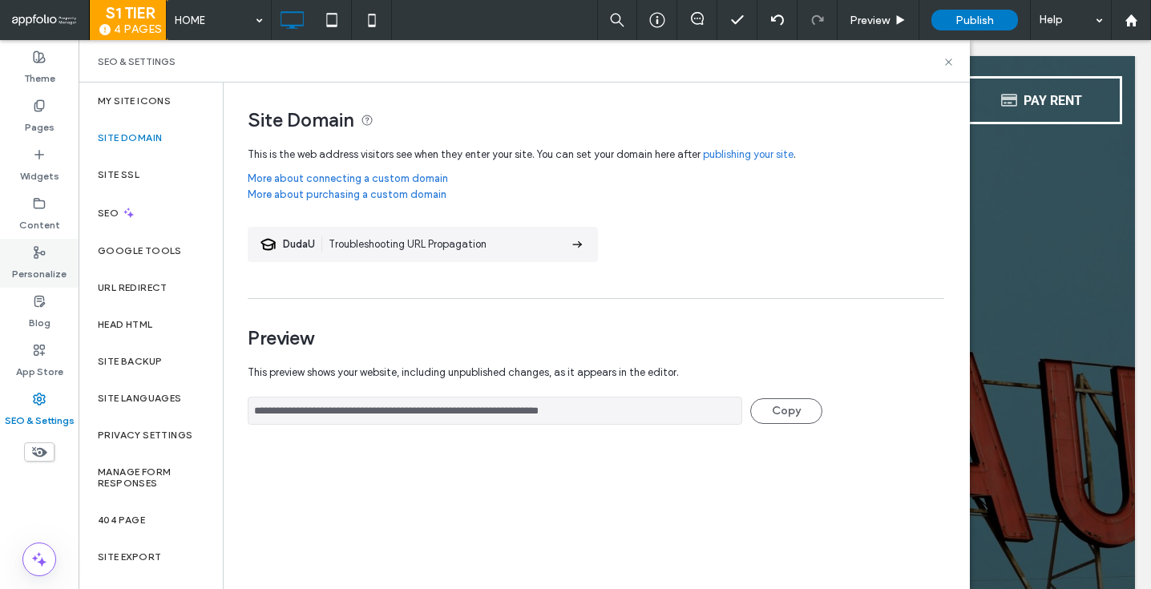
click at [42, 267] on label "Personalize" at bounding box center [39, 270] width 55 height 22
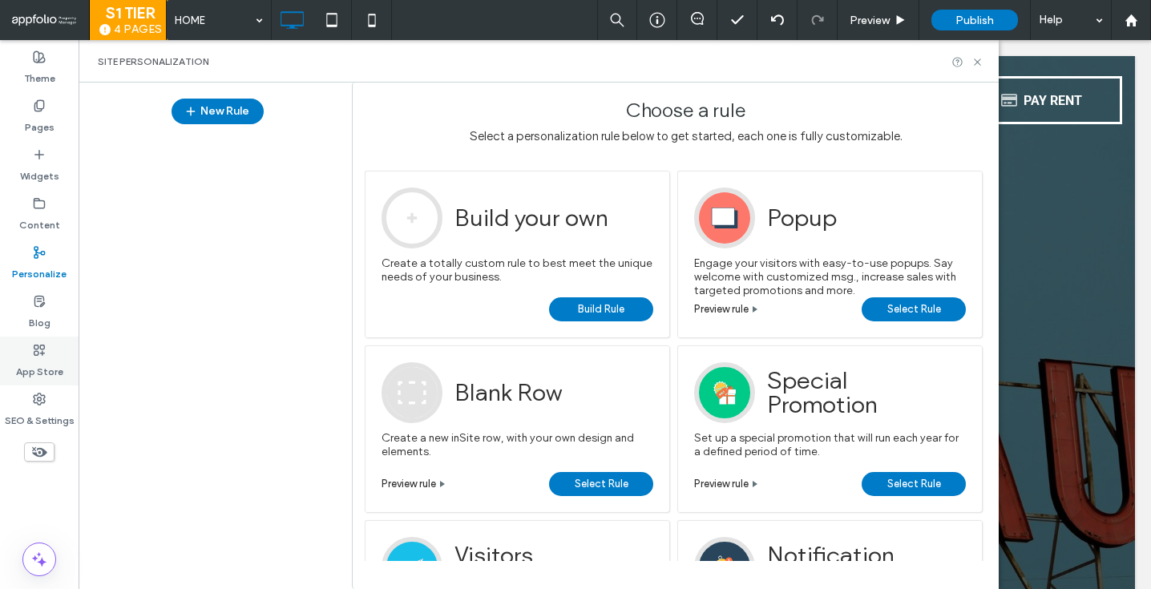
click at [35, 368] on label "App Store" at bounding box center [39, 368] width 47 height 22
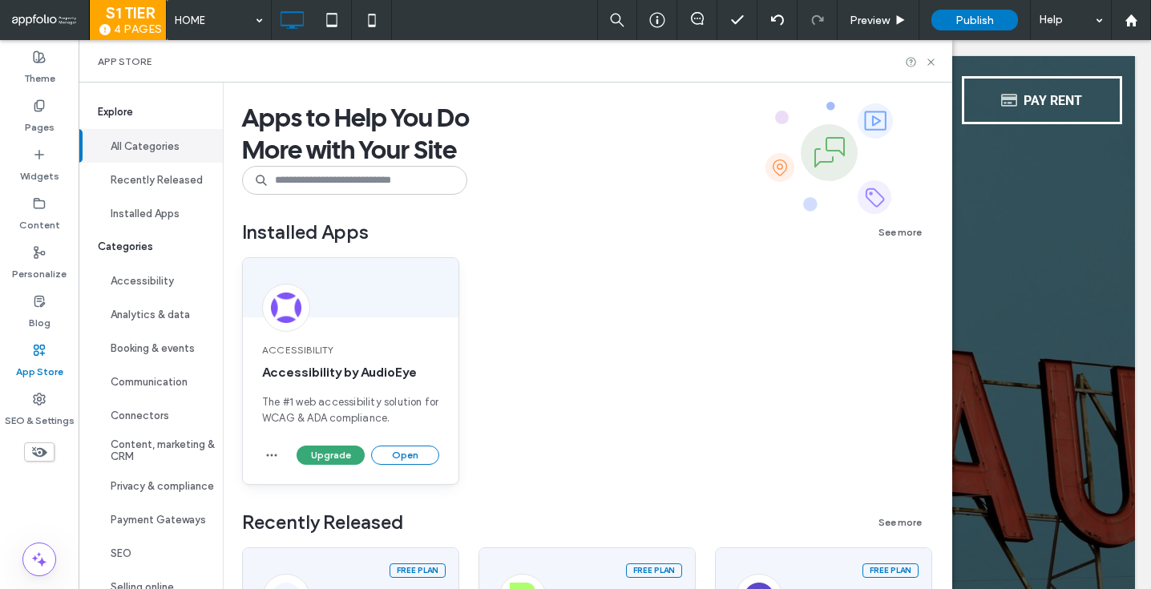
click at [259, 451] on div "Upgrade Open" at bounding box center [351, 465] width 216 height 38
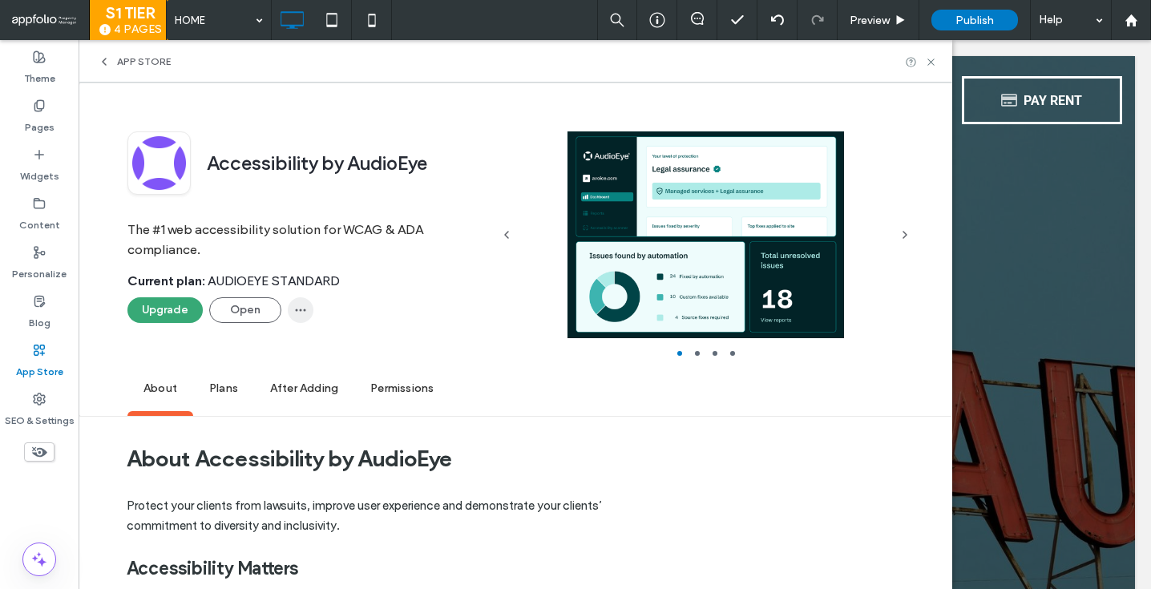
click at [294, 315] on icon "button" at bounding box center [300, 310] width 13 height 13
click at [325, 356] on span "Remove" at bounding box center [338, 352] width 38 height 16
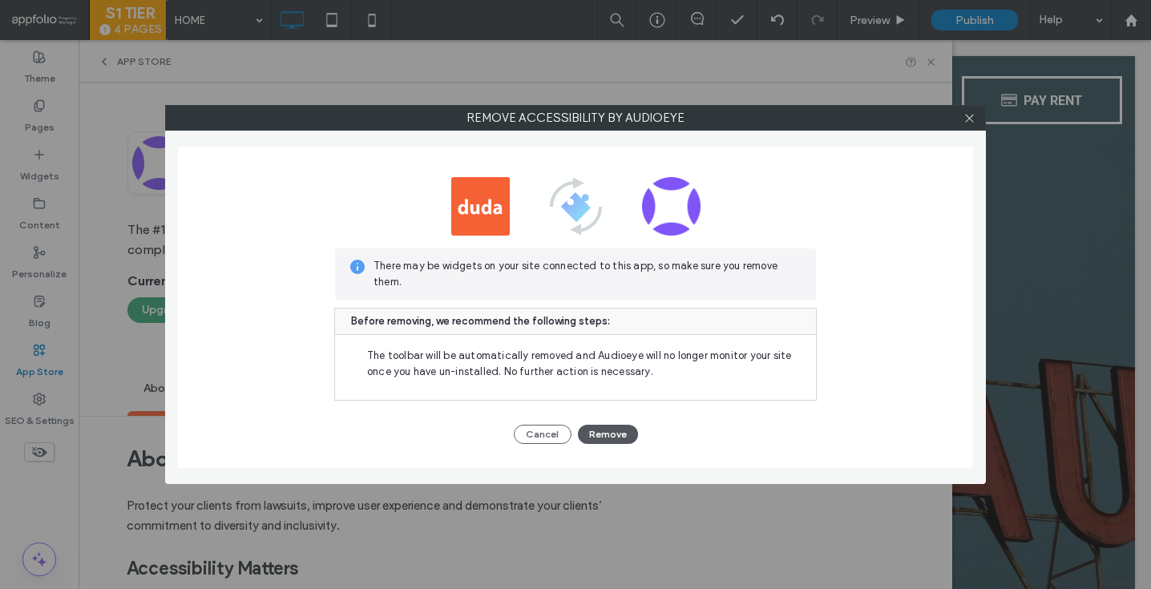
click at [596, 434] on button "Remove" at bounding box center [608, 434] width 60 height 19
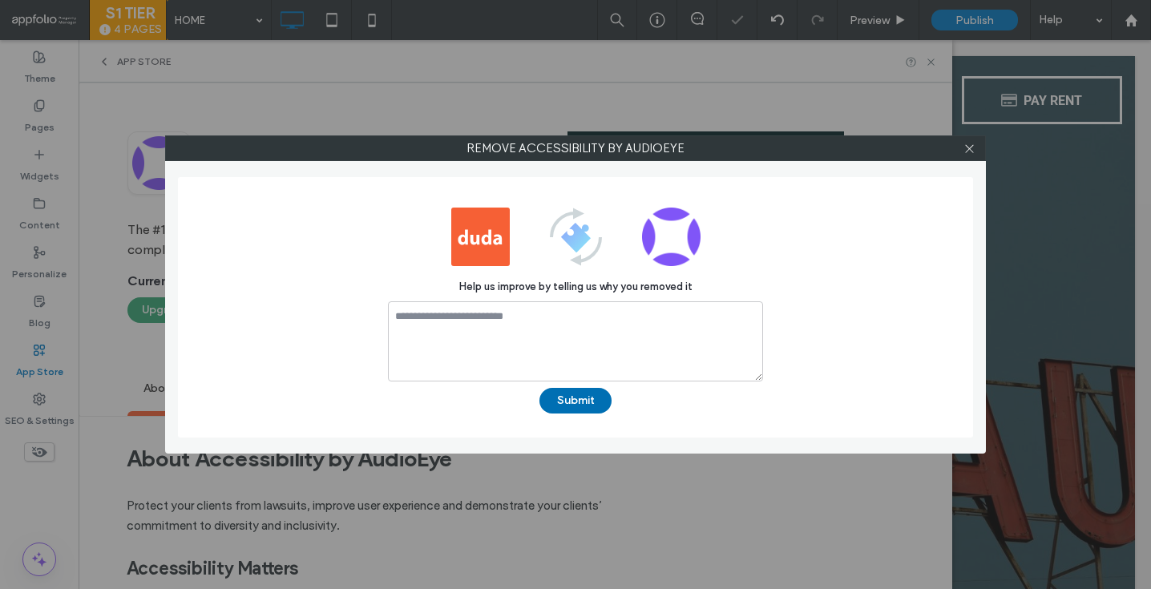
click at [583, 406] on button "Submit" at bounding box center [575, 401] width 72 height 26
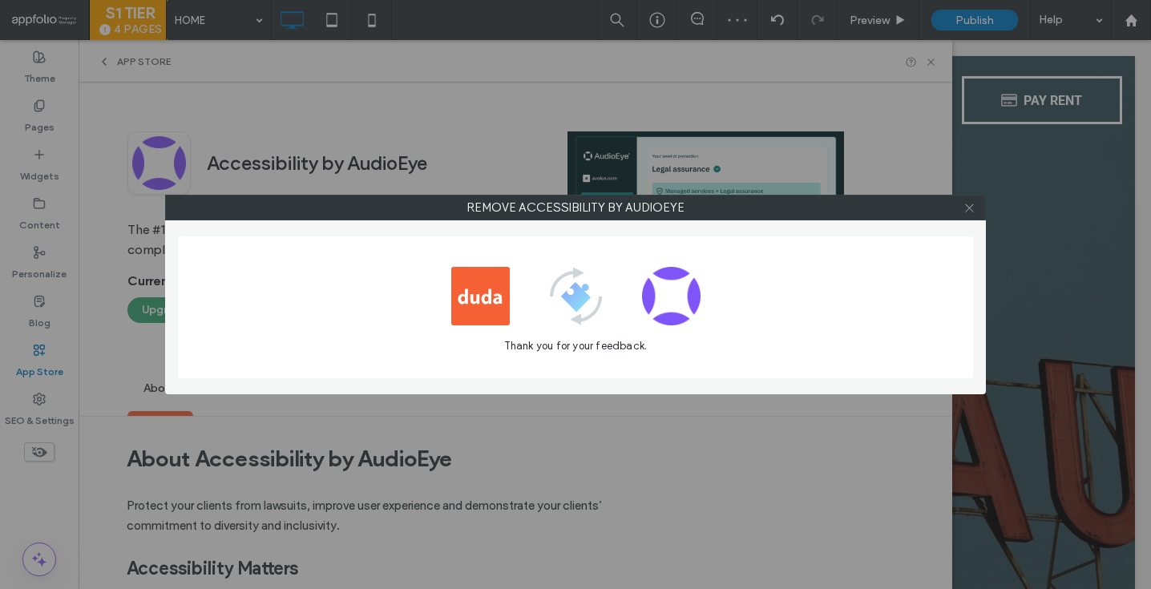
click at [968, 207] on use at bounding box center [969, 208] width 8 height 8
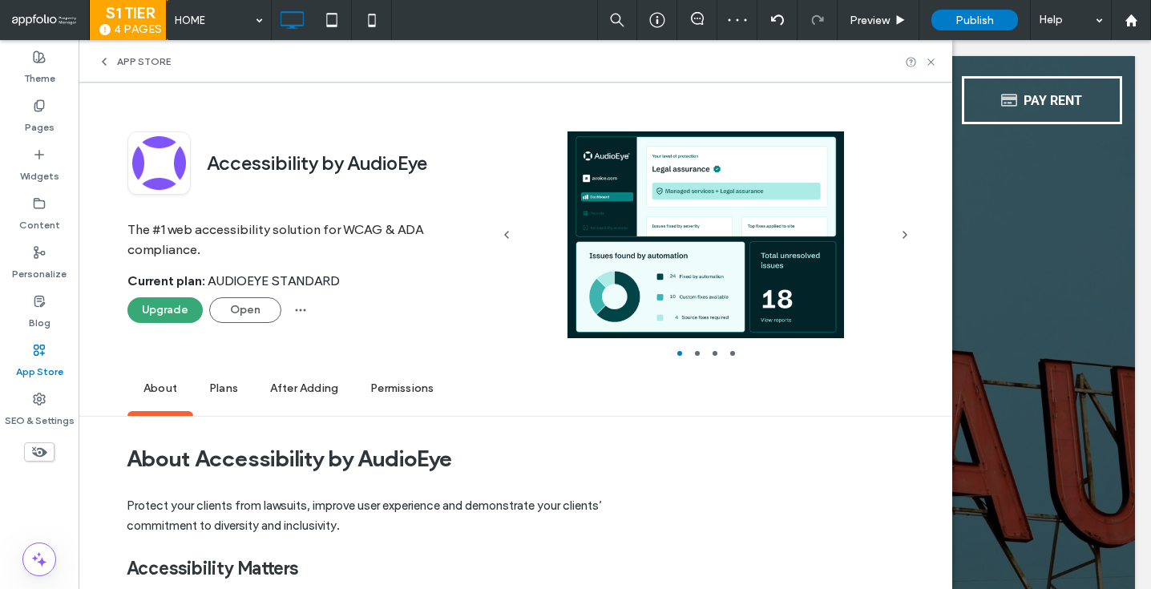
click at [168, 67] on span "App Store" at bounding box center [144, 61] width 54 height 13
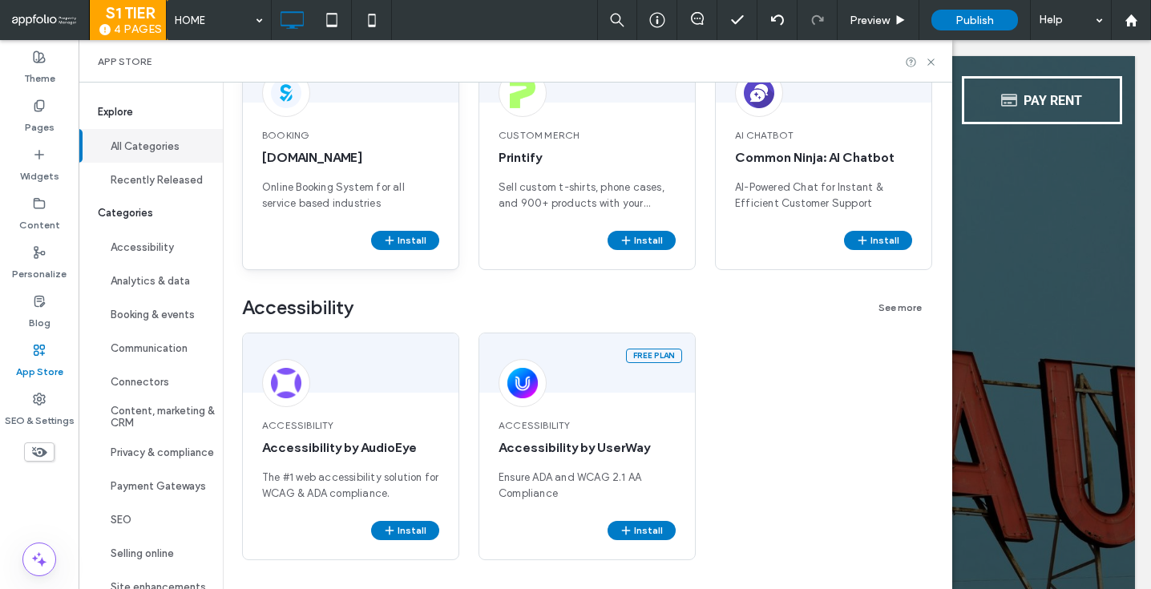
scroll to position [217, 0]
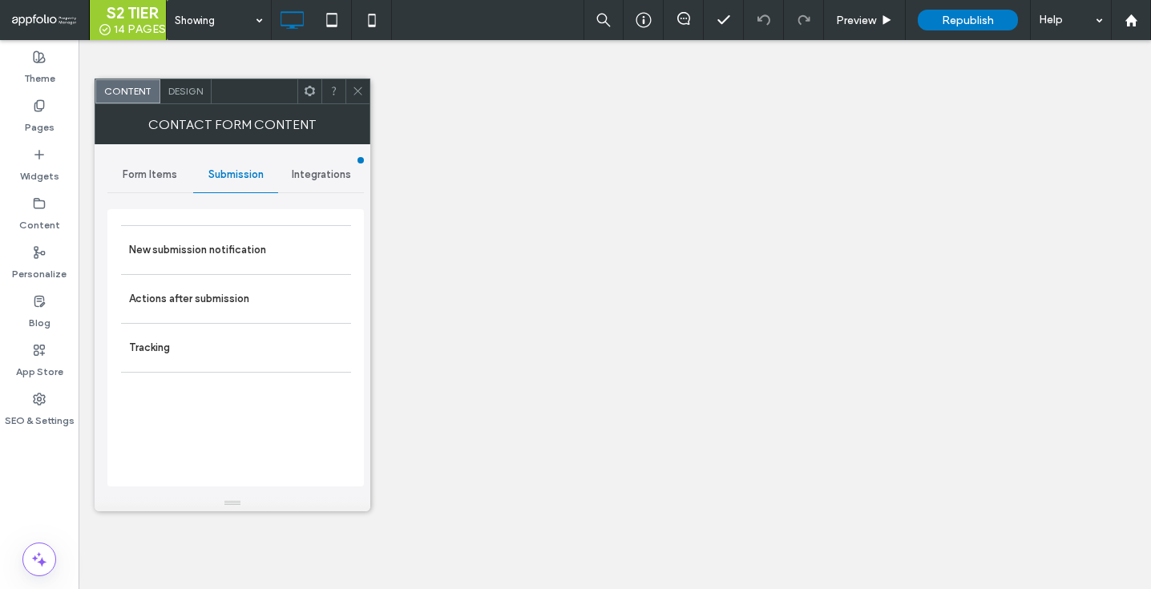
click at [205, 244] on label "New submission notification" at bounding box center [236, 250] width 214 height 32
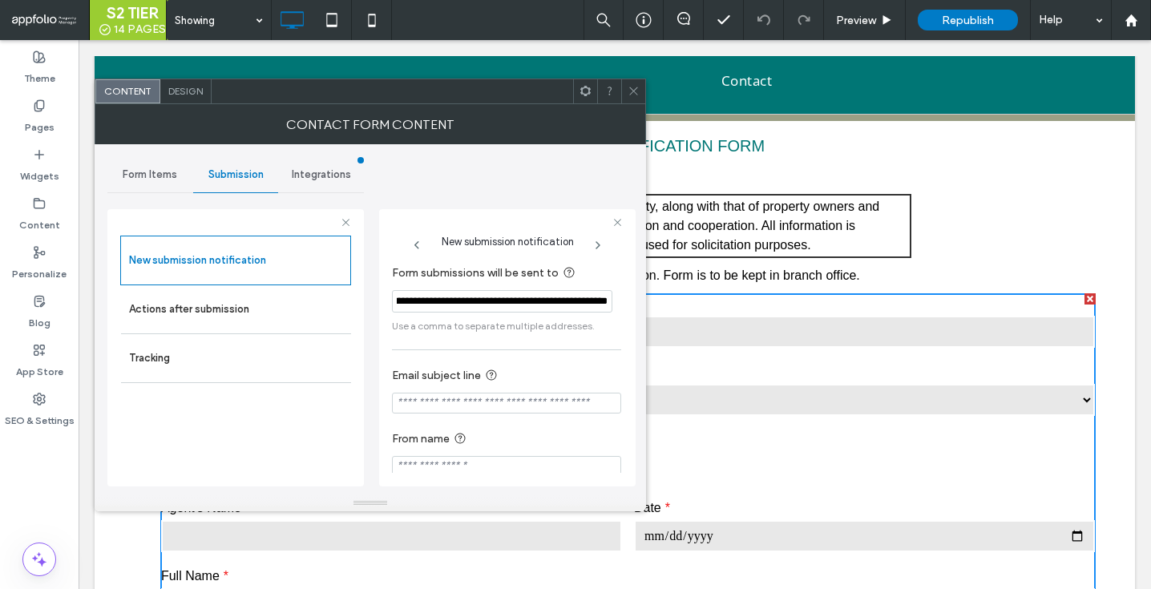
scroll to position [0, 147]
drag, startPoint x: 572, startPoint y: 301, endPoint x: 639, endPoint y: 301, distance: 67.3
click at [639, 301] on div "**********" at bounding box center [371, 319] width 552 height 351
type input "**********"
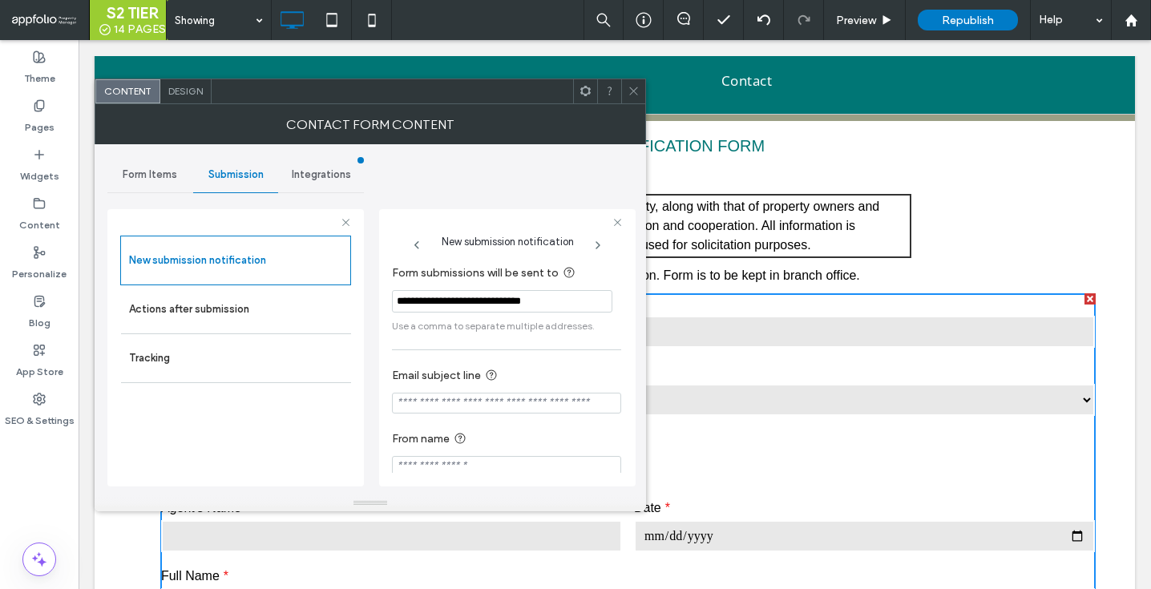
click at [634, 87] on icon at bounding box center [634, 91] width 12 height 12
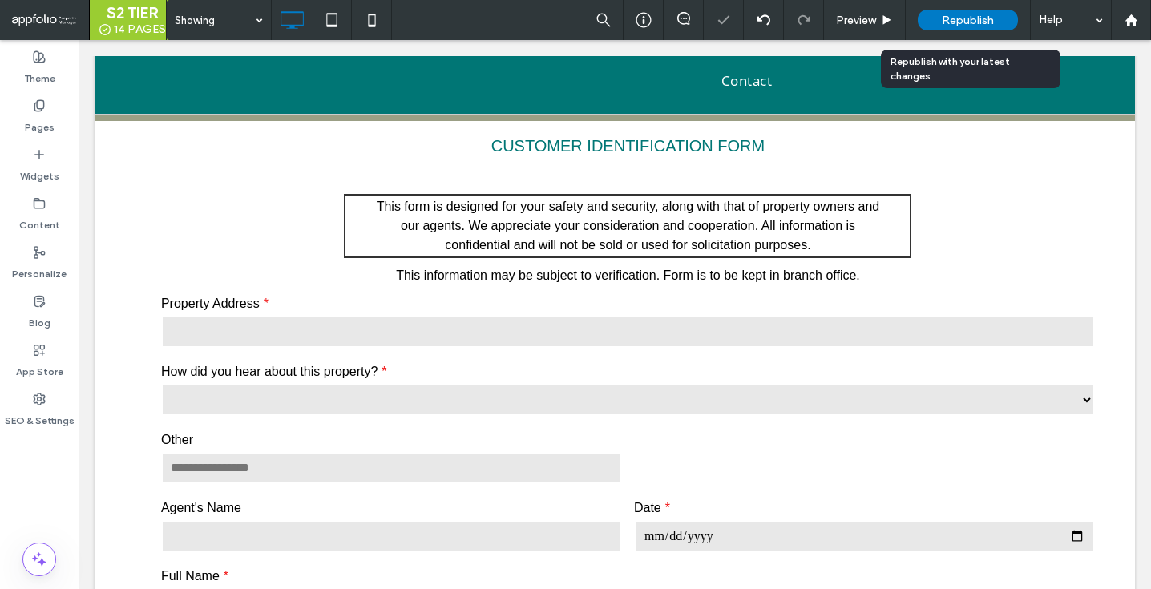
click at [996, 18] on div "Republish" at bounding box center [968, 20] width 100 height 21
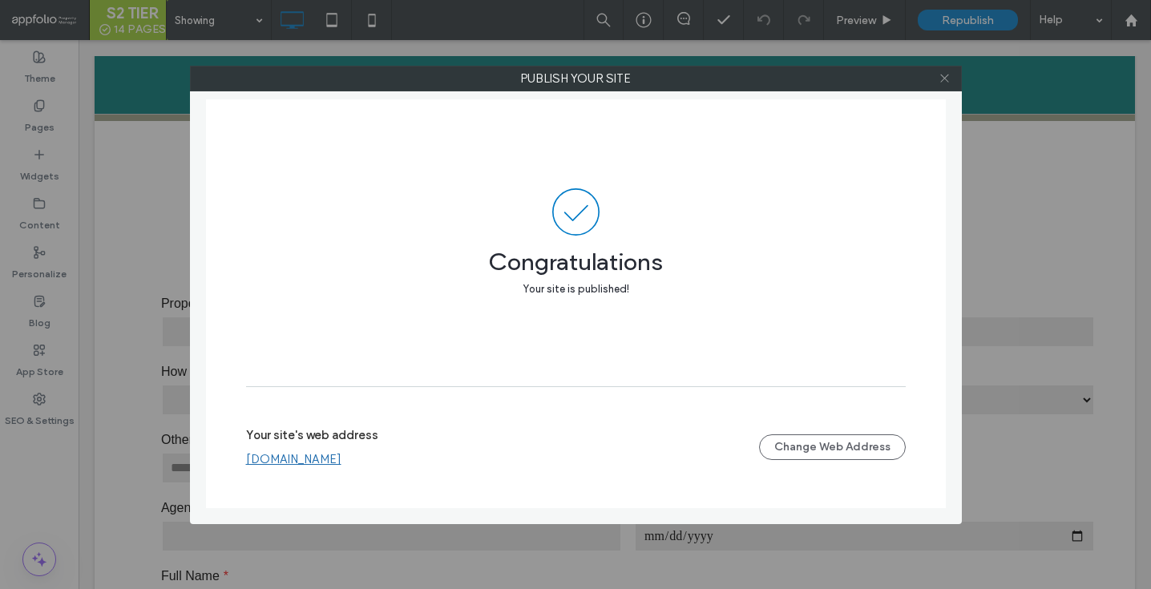
click at [950, 79] on icon at bounding box center [945, 78] width 12 height 12
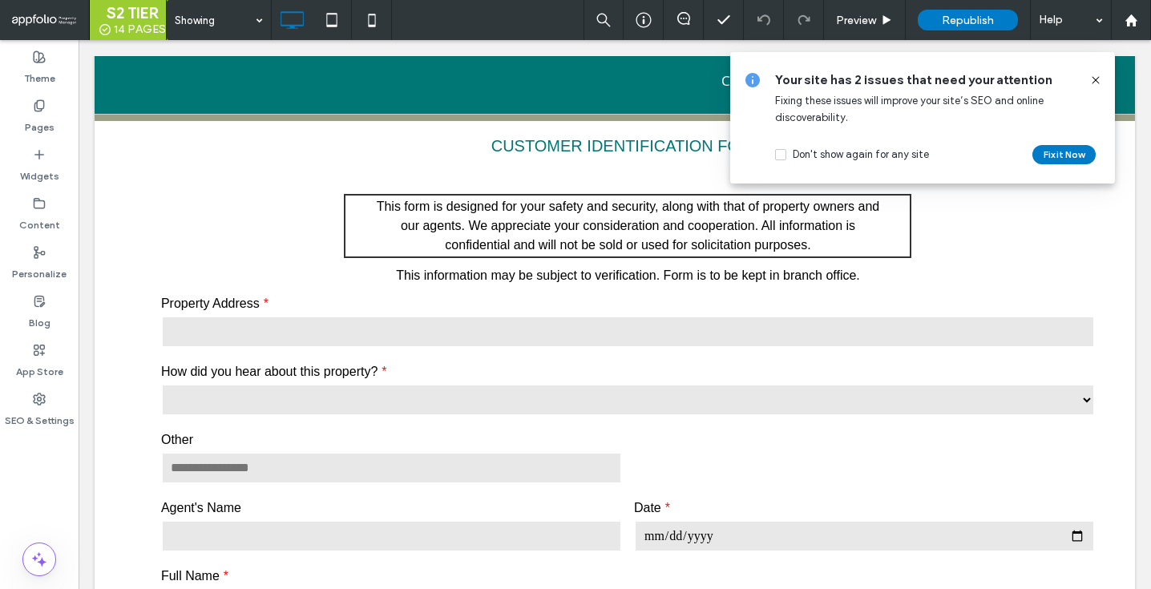
click at [1092, 78] on icon at bounding box center [1095, 80] width 13 height 13
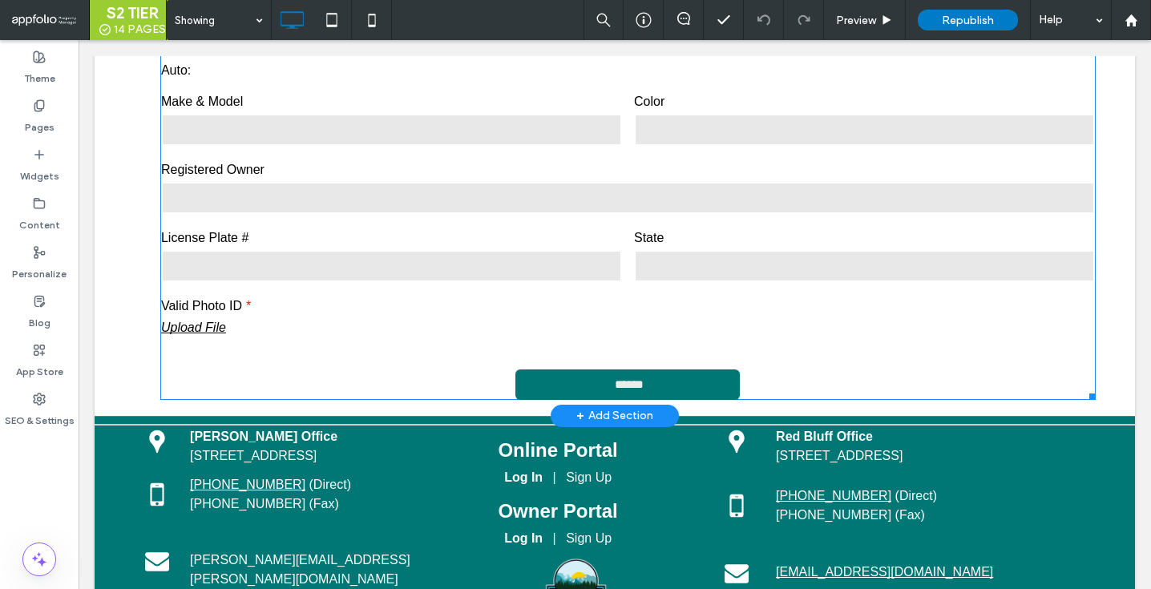
scroll to position [1249, 0]
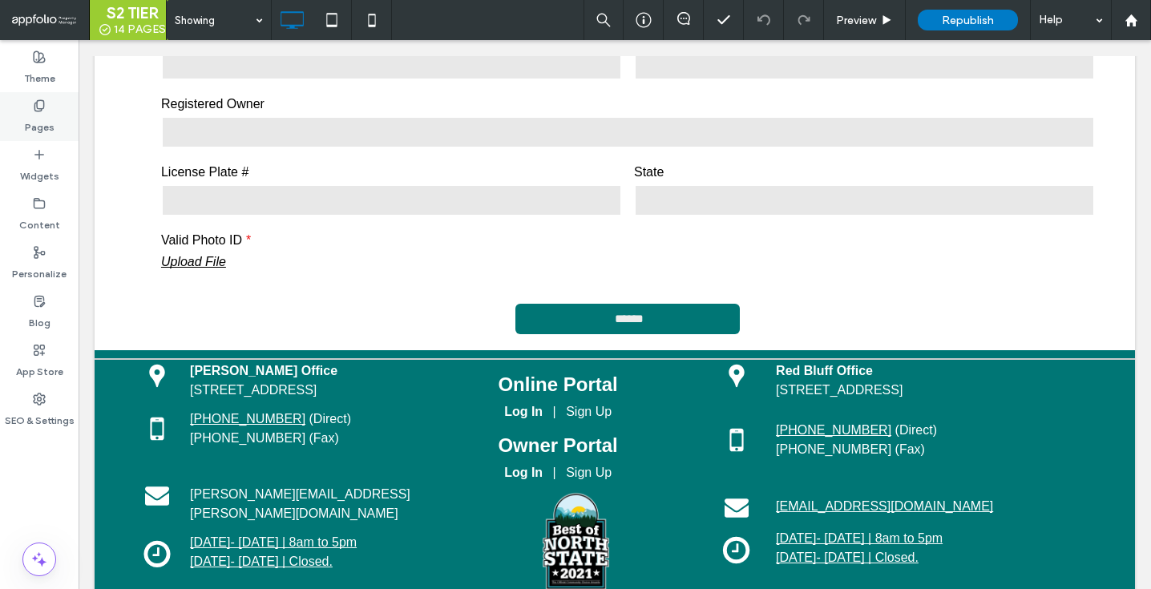
click at [59, 105] on div "Pages" at bounding box center [39, 116] width 79 height 49
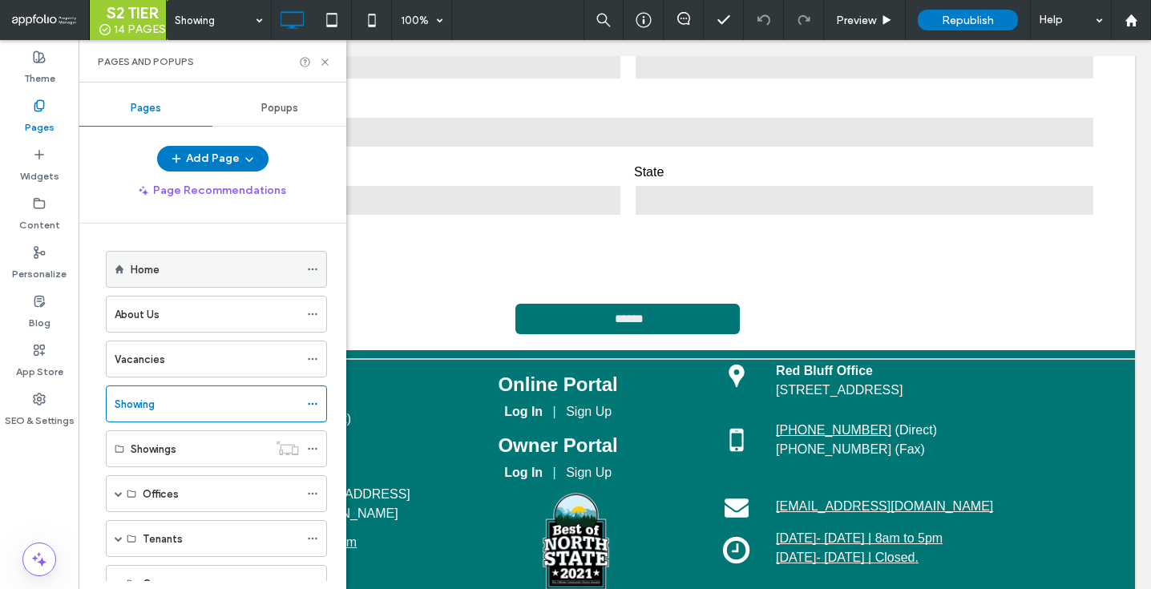
click at [162, 258] on div "Home" at bounding box center [215, 269] width 168 height 35
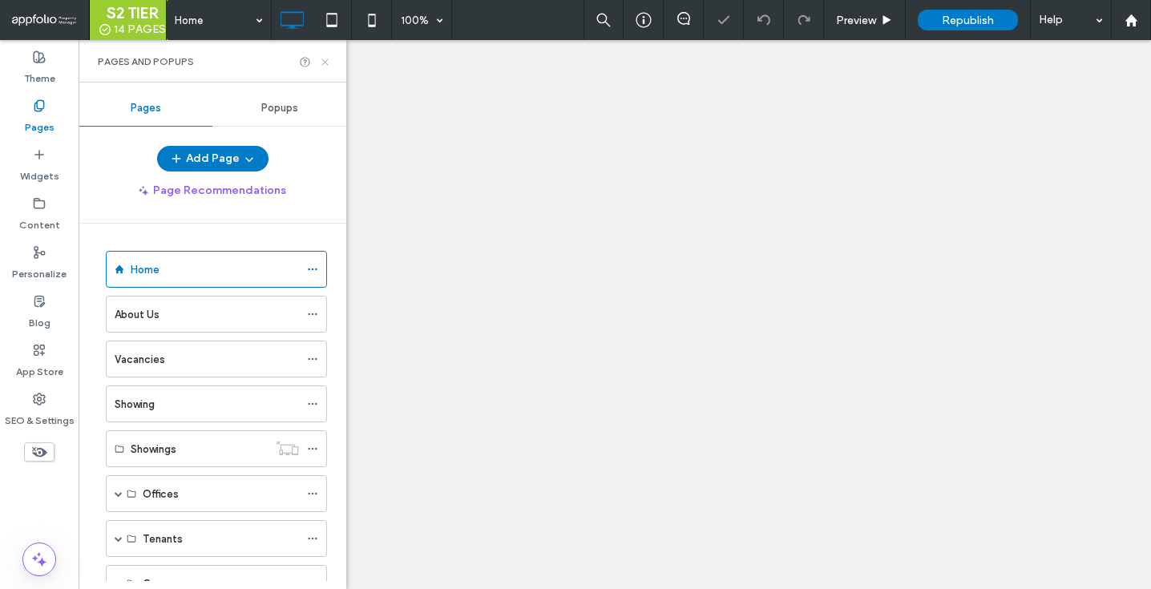
click at [325, 62] on use at bounding box center [324, 62] width 6 height 6
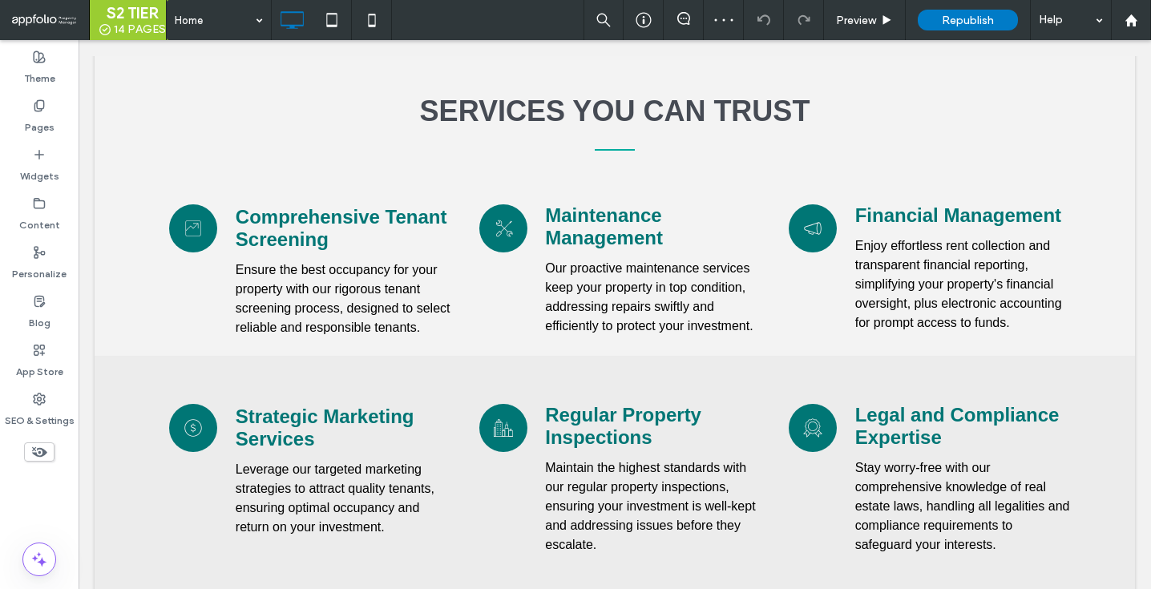
scroll to position [1968, 0]
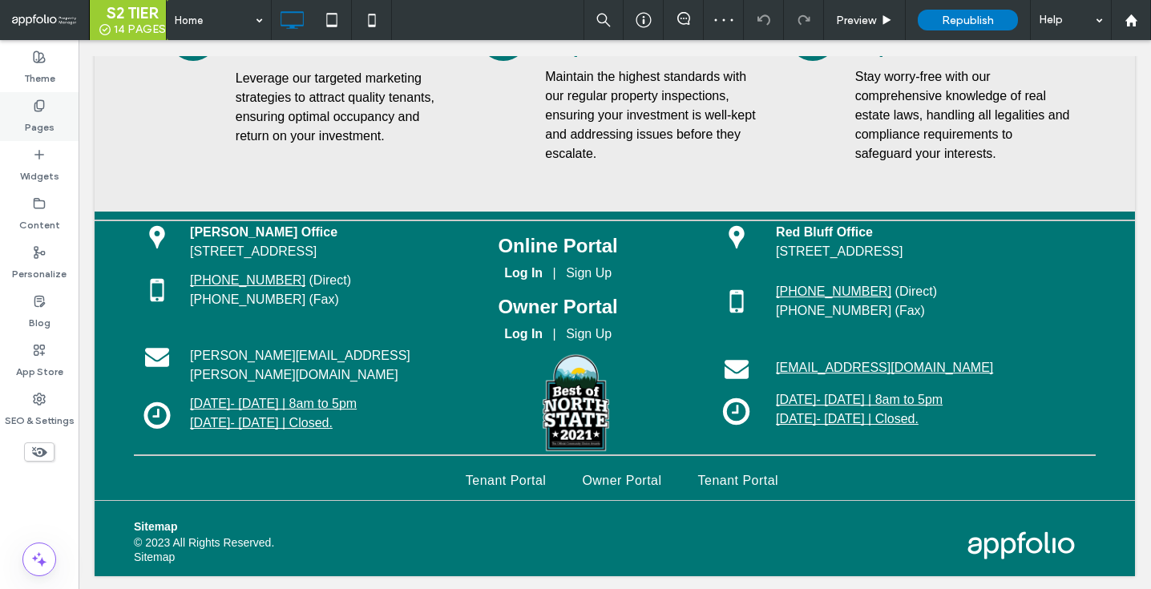
click at [56, 128] on div "Pages" at bounding box center [39, 116] width 79 height 49
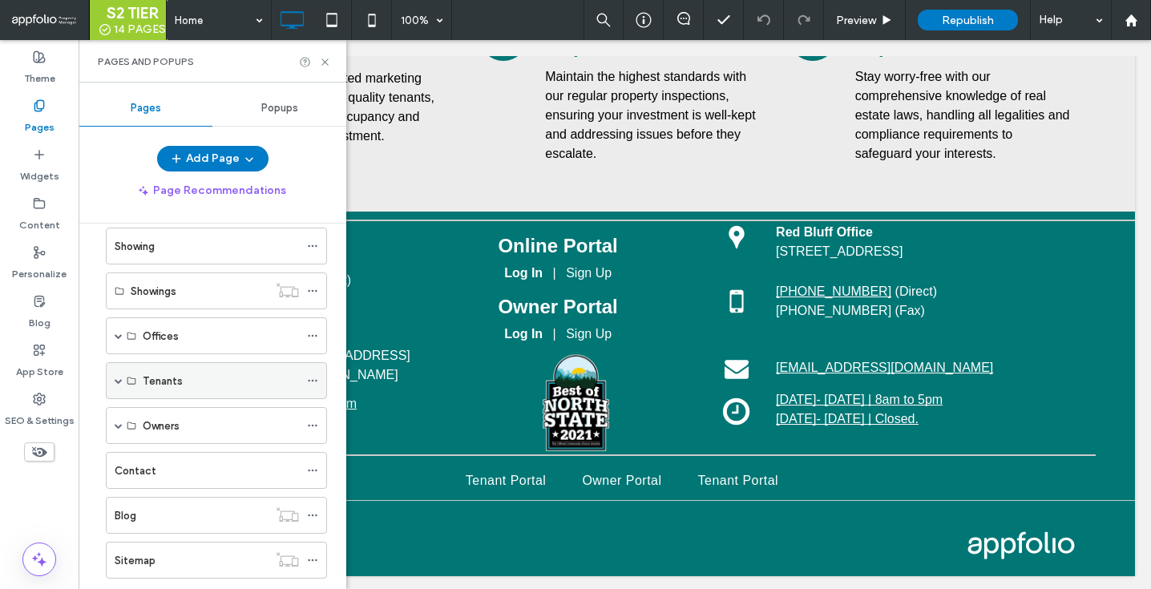
scroll to position [187, 0]
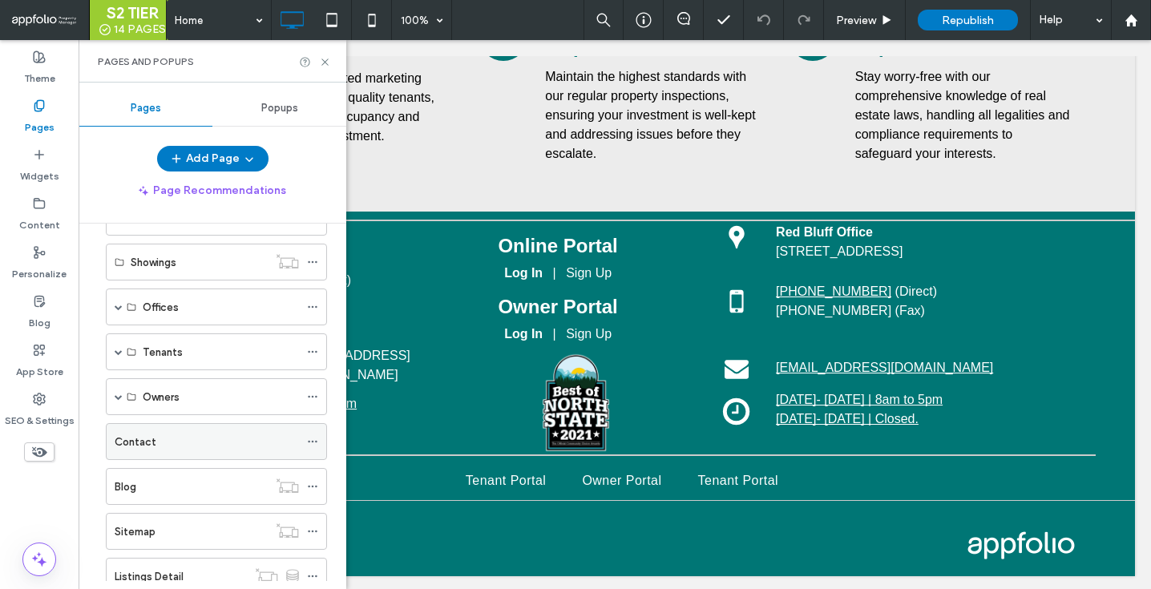
click at [174, 448] on div "Contact" at bounding box center [207, 442] width 184 height 17
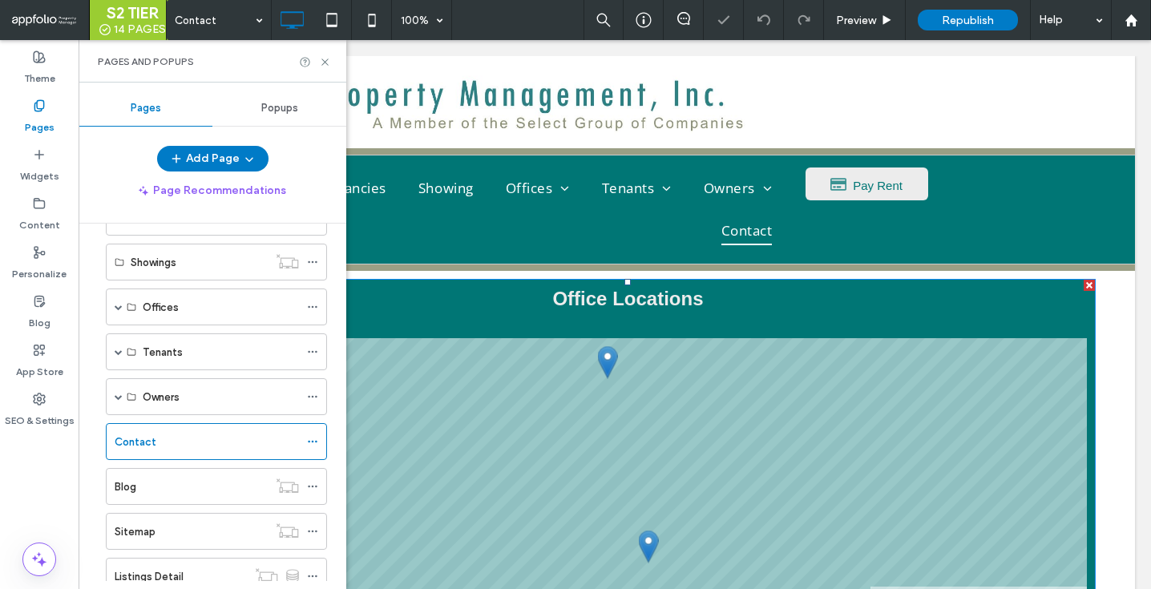
scroll to position [568, 0]
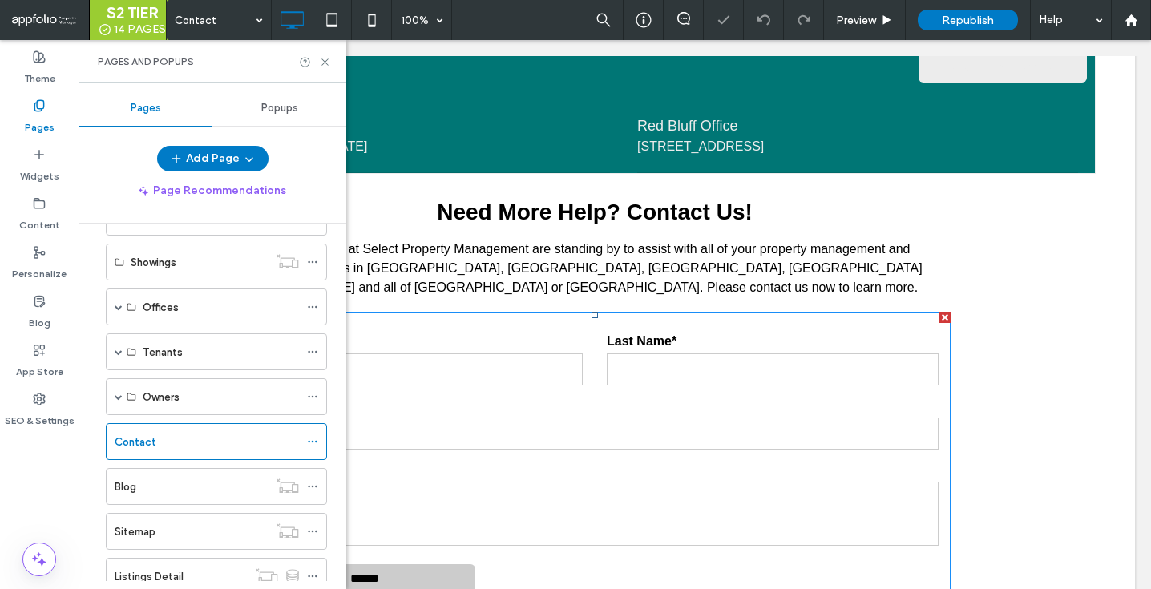
click at [429, 394] on form "First Name* Last Name* Email* Message ******" at bounding box center [595, 466] width 713 height 309
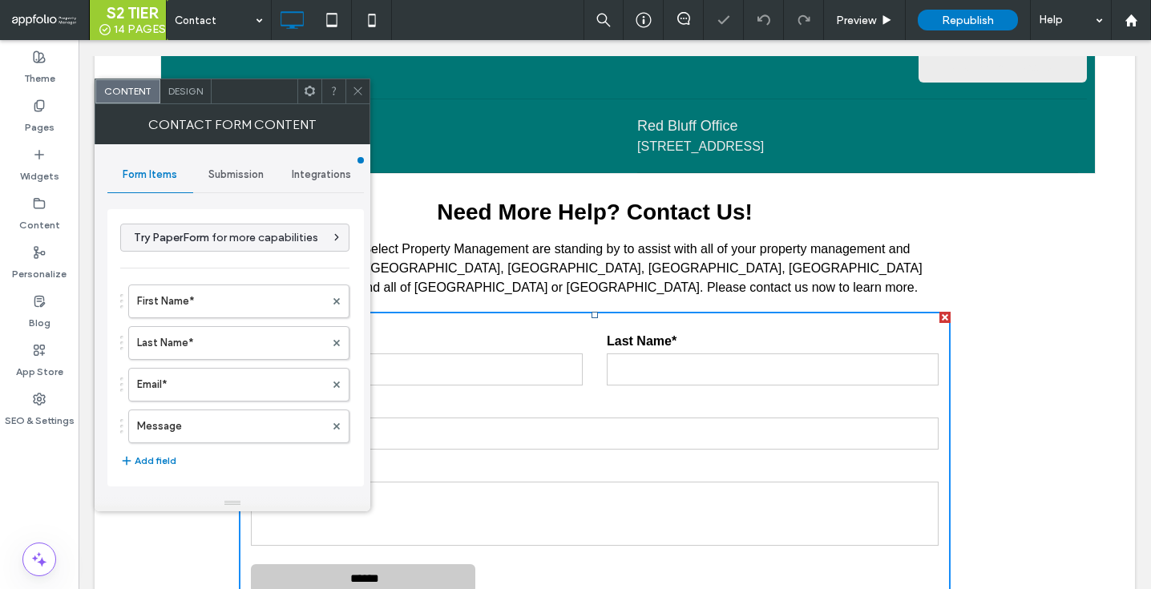
click at [235, 167] on div "Submission" at bounding box center [236, 174] width 86 height 35
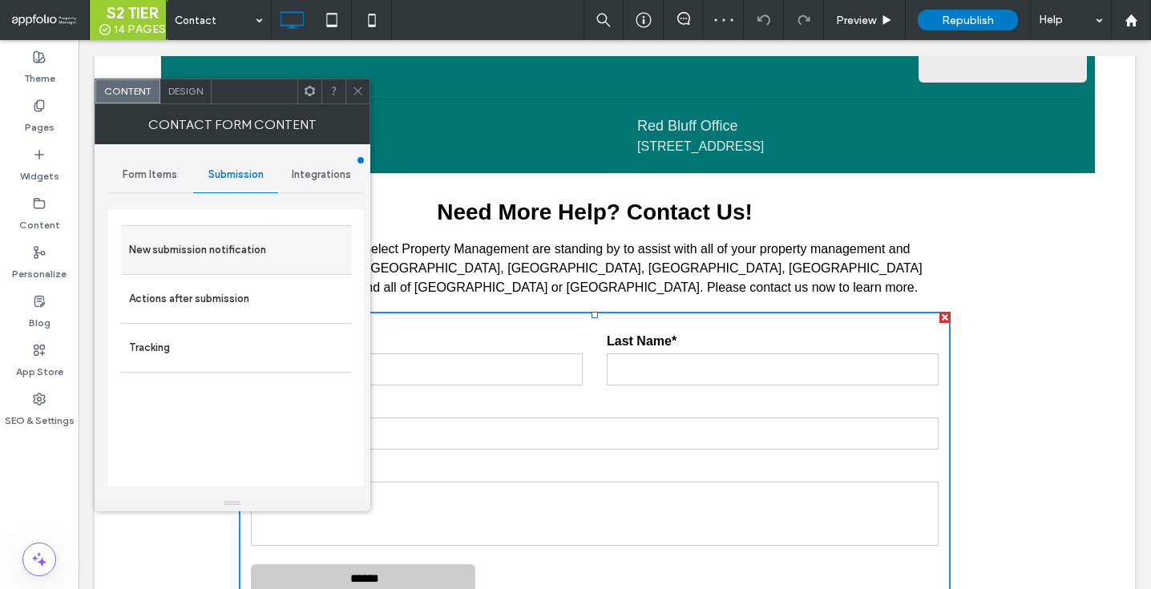
click at [249, 228] on div "New submission notification" at bounding box center [236, 249] width 230 height 49
click at [281, 239] on label "New submission notification" at bounding box center [236, 250] width 214 height 32
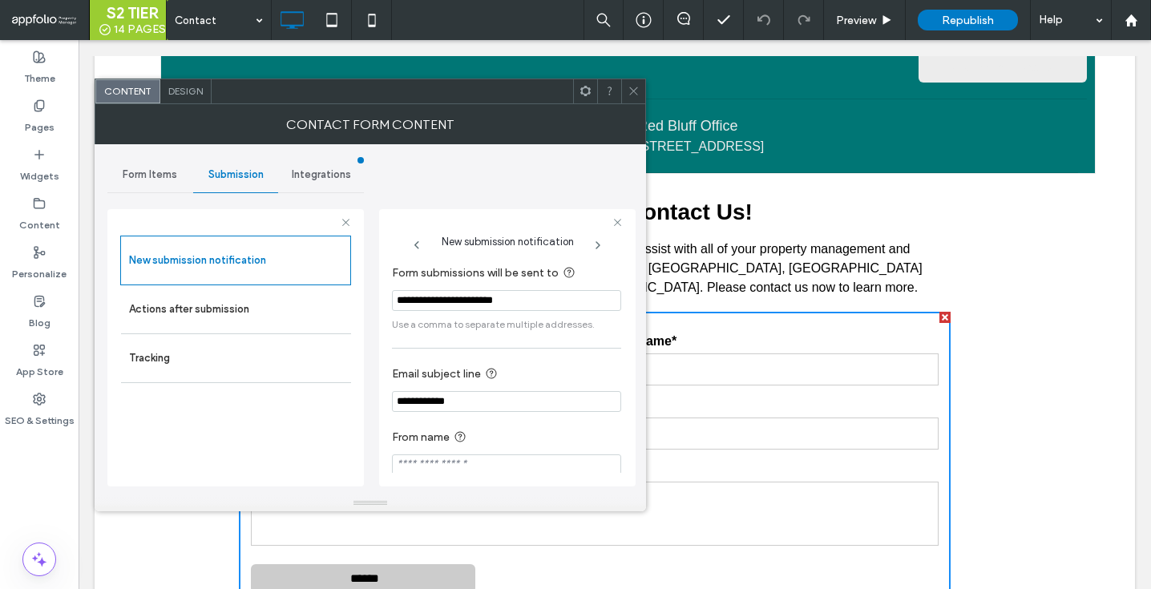
click at [630, 100] on span at bounding box center [634, 91] width 12 height 24
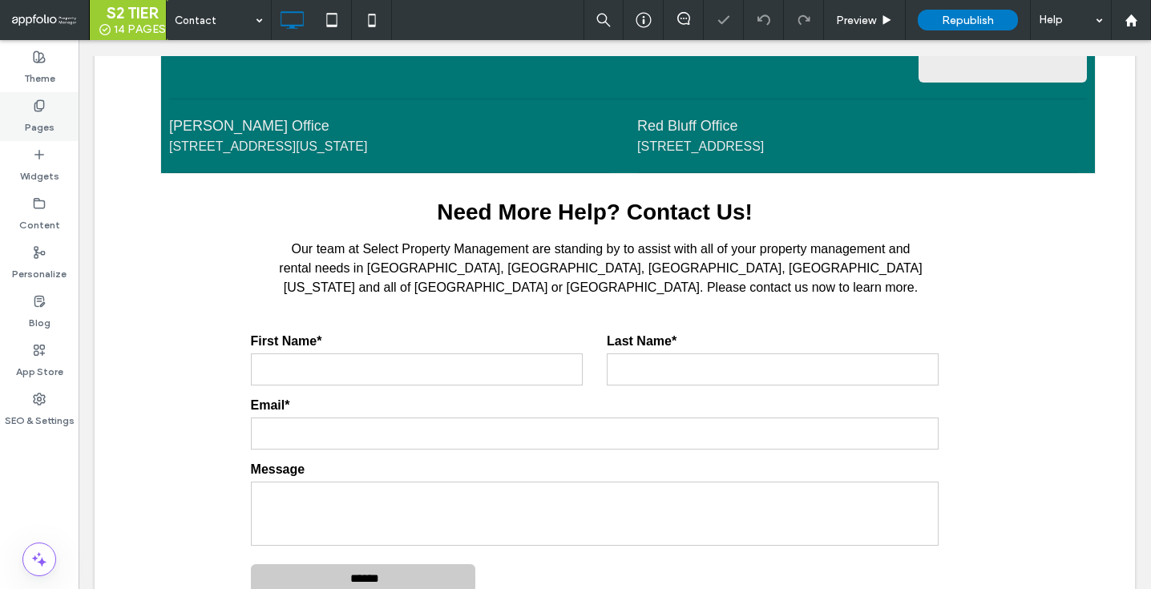
click at [48, 130] on label "Pages" at bounding box center [40, 123] width 30 height 22
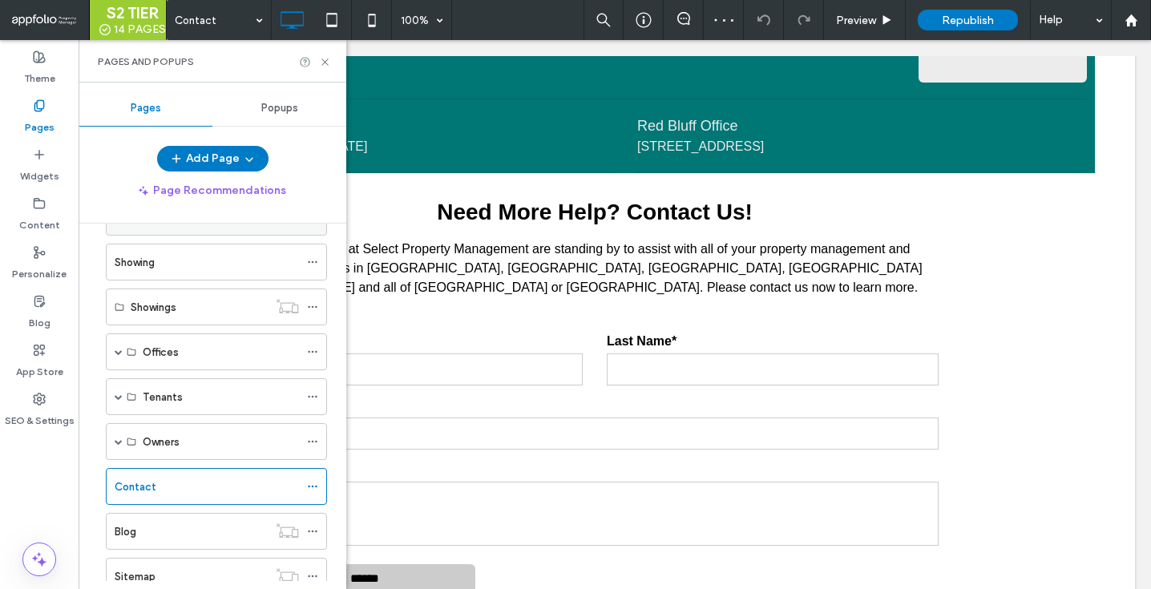
scroll to position [131, 0]
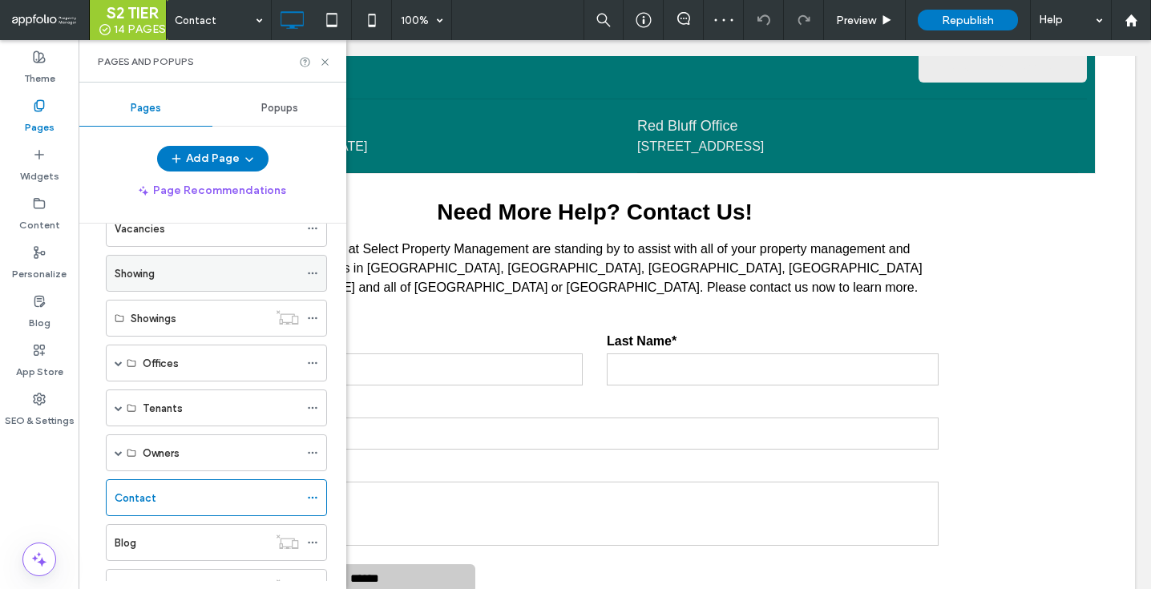
click at [146, 284] on div "Showing" at bounding box center [207, 273] width 184 height 35
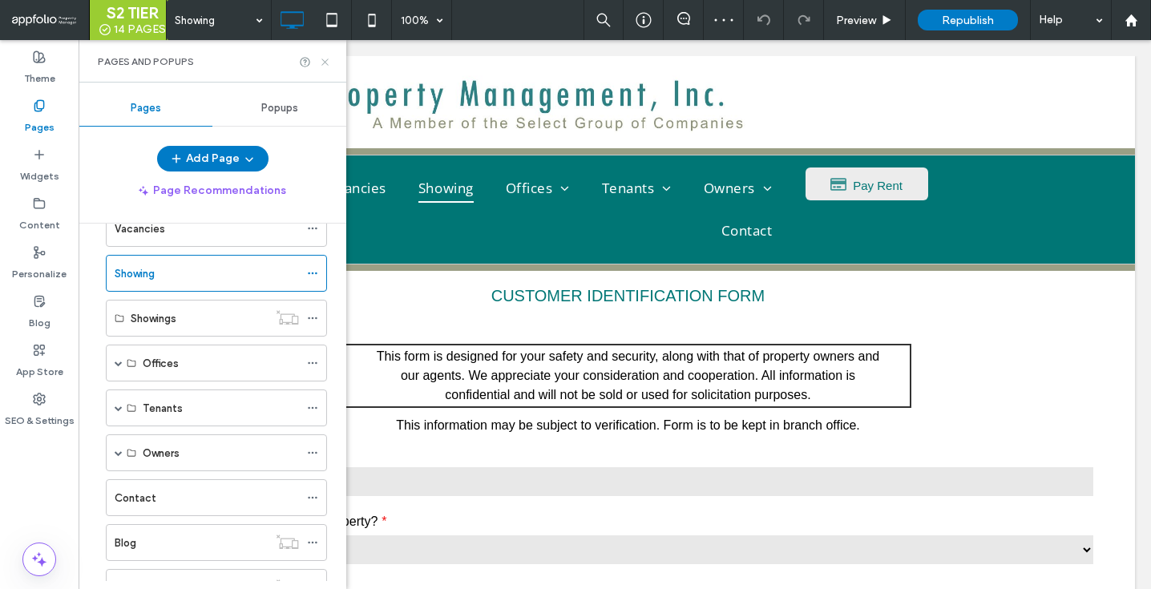
click at [325, 63] on icon at bounding box center [325, 62] width 12 height 12
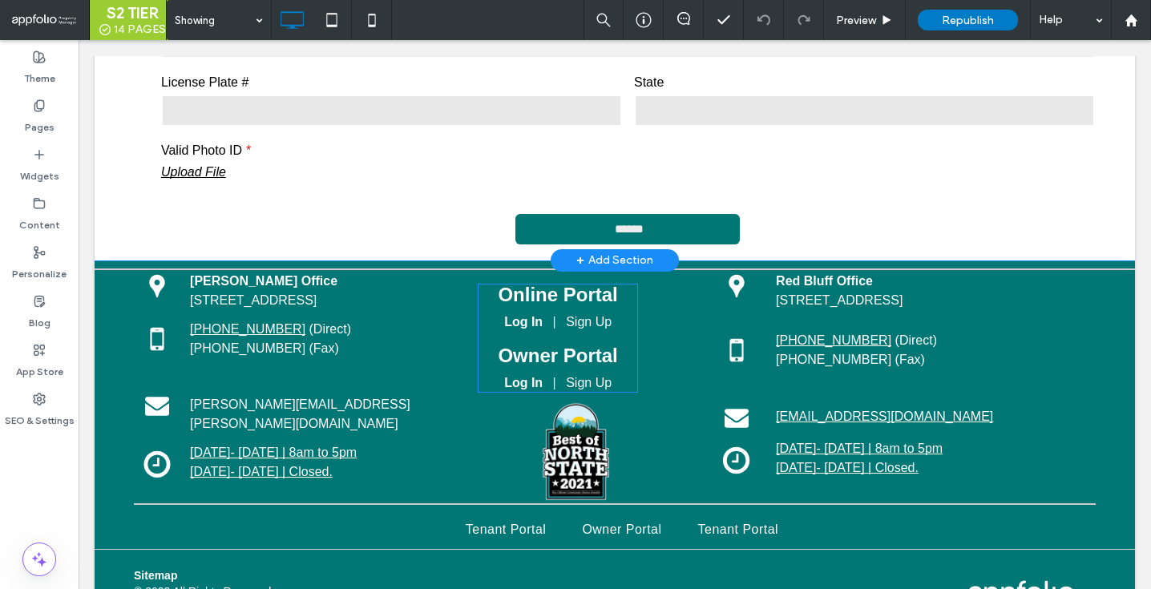
scroll to position [1378, 0]
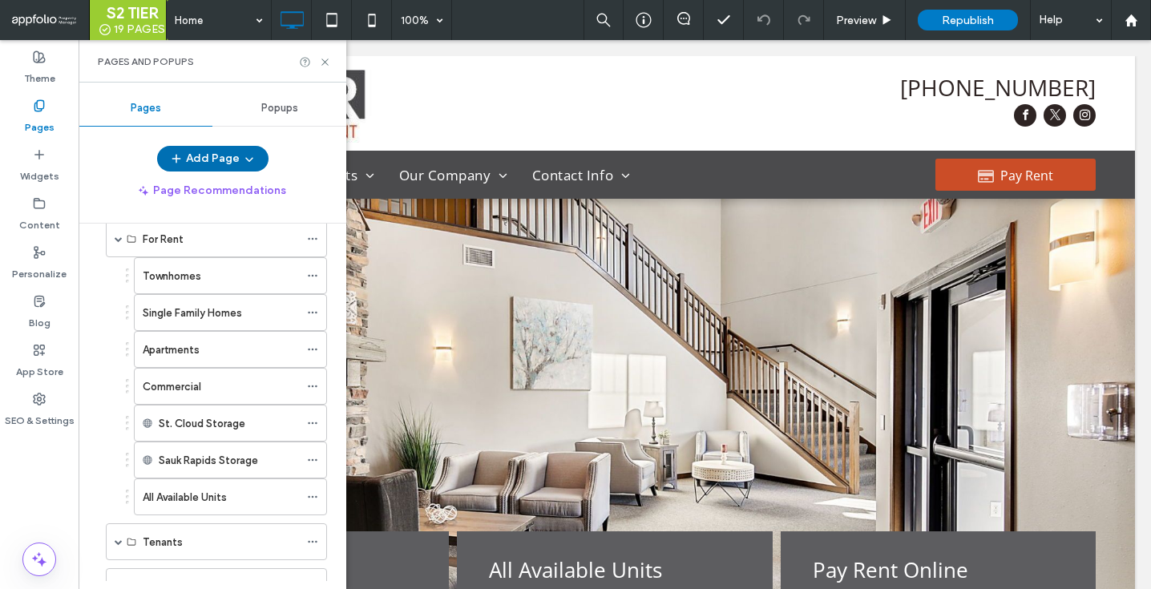
click at [218, 152] on button "Add Page" at bounding box center [212, 159] width 111 height 26
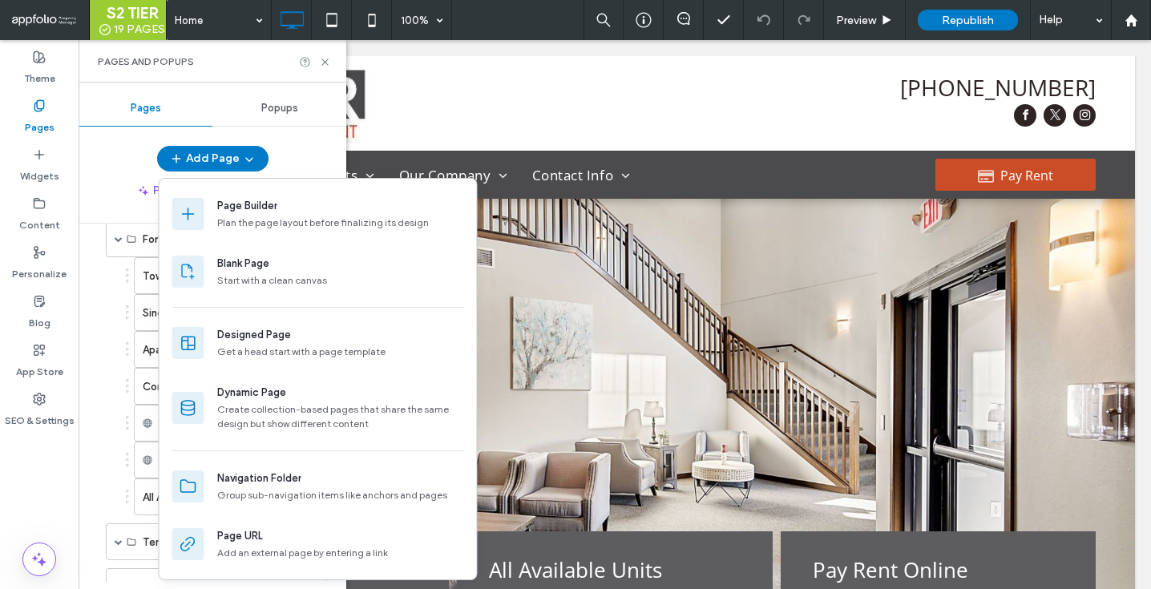
click at [98, 349] on div "Townhomes Single Family Homes Apartments Commercial St. Cloud Storage Sauk Rapi…" at bounding box center [212, 386] width 229 height 258
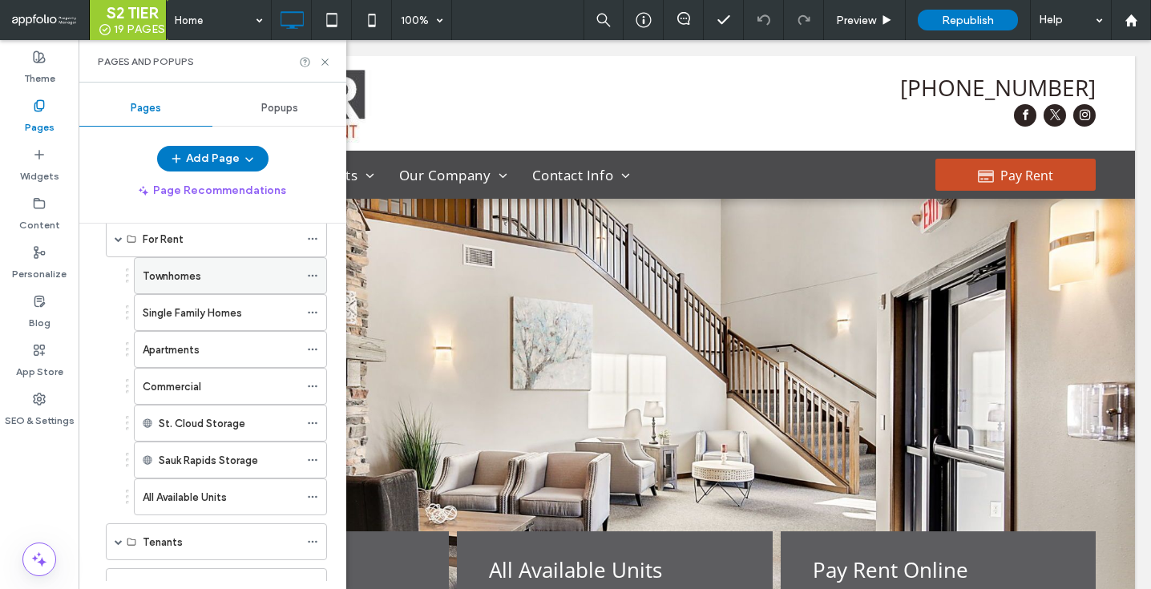
click at [203, 273] on div "Townhomes" at bounding box center [221, 276] width 156 height 17
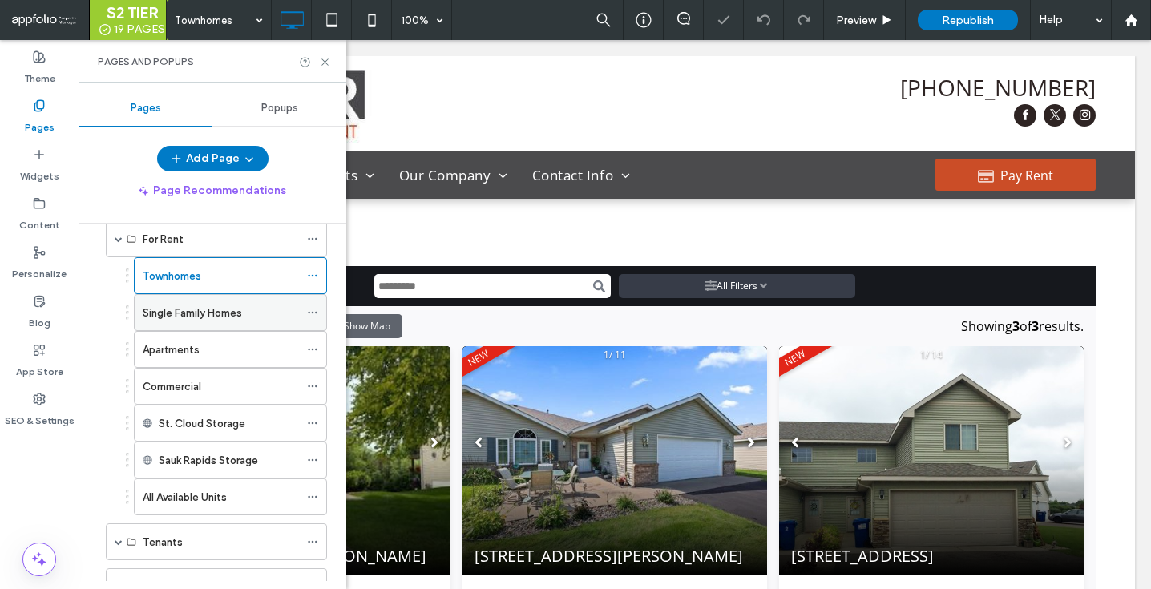
click at [255, 313] on div "Single Family Homes" at bounding box center [221, 313] width 156 height 17
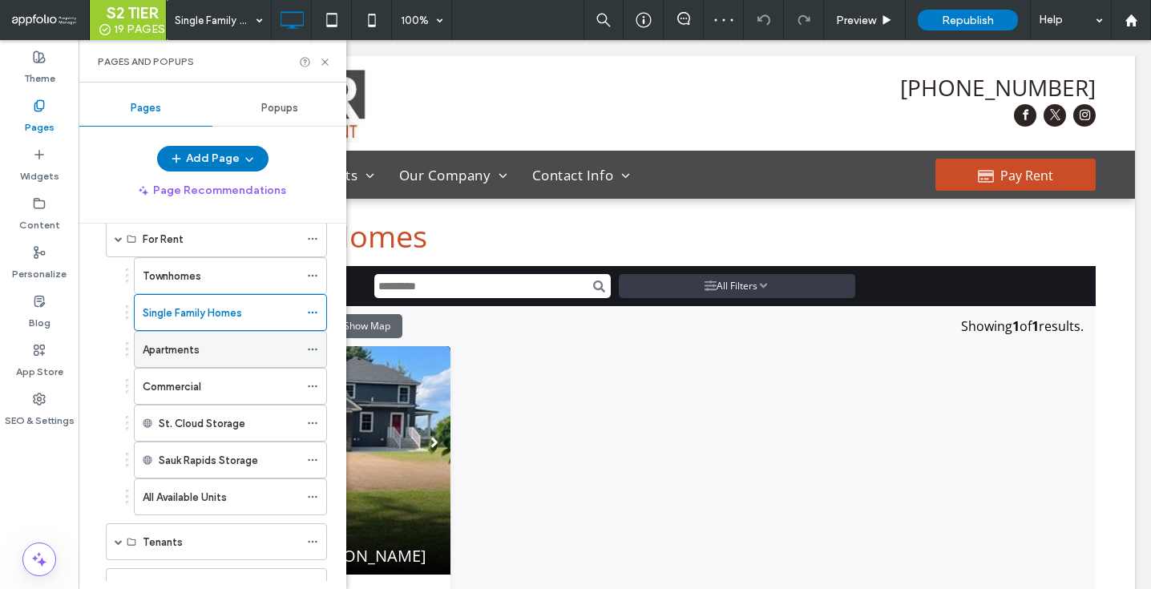
click at [240, 354] on div "Apartments" at bounding box center [221, 349] width 156 height 17
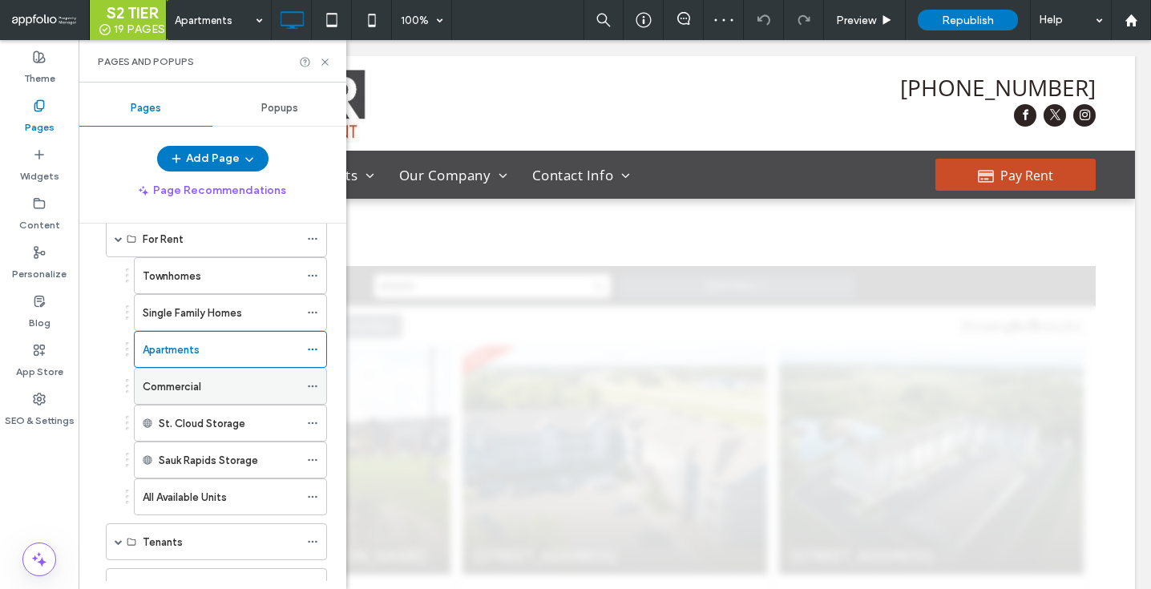
click at [222, 382] on div "Commercial" at bounding box center [221, 386] width 156 height 17
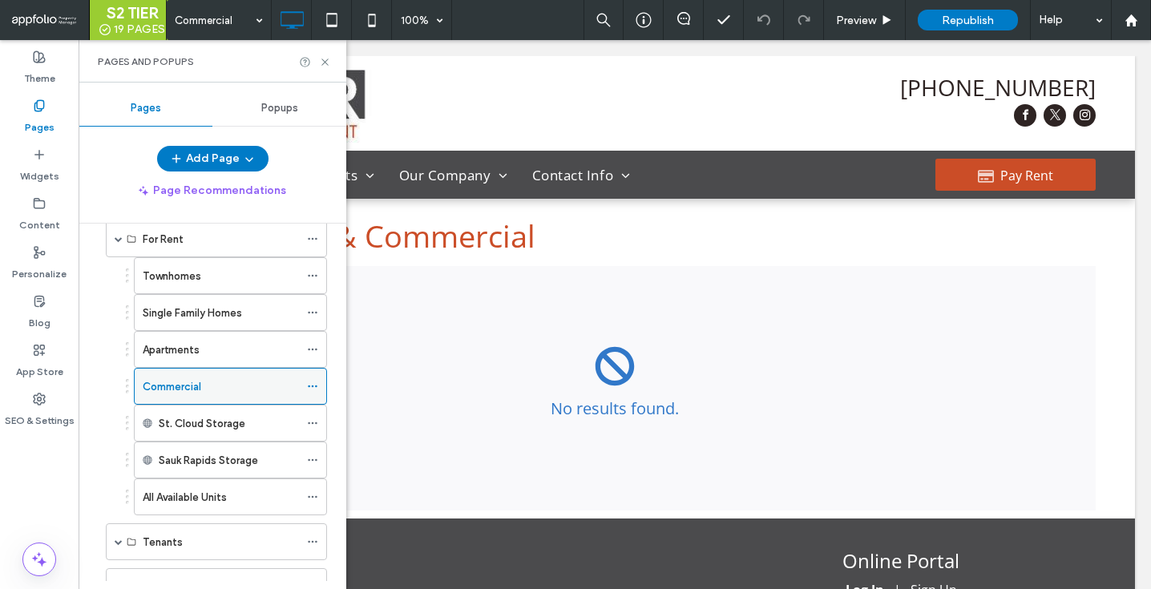
click at [313, 383] on icon at bounding box center [312, 386] width 11 height 11
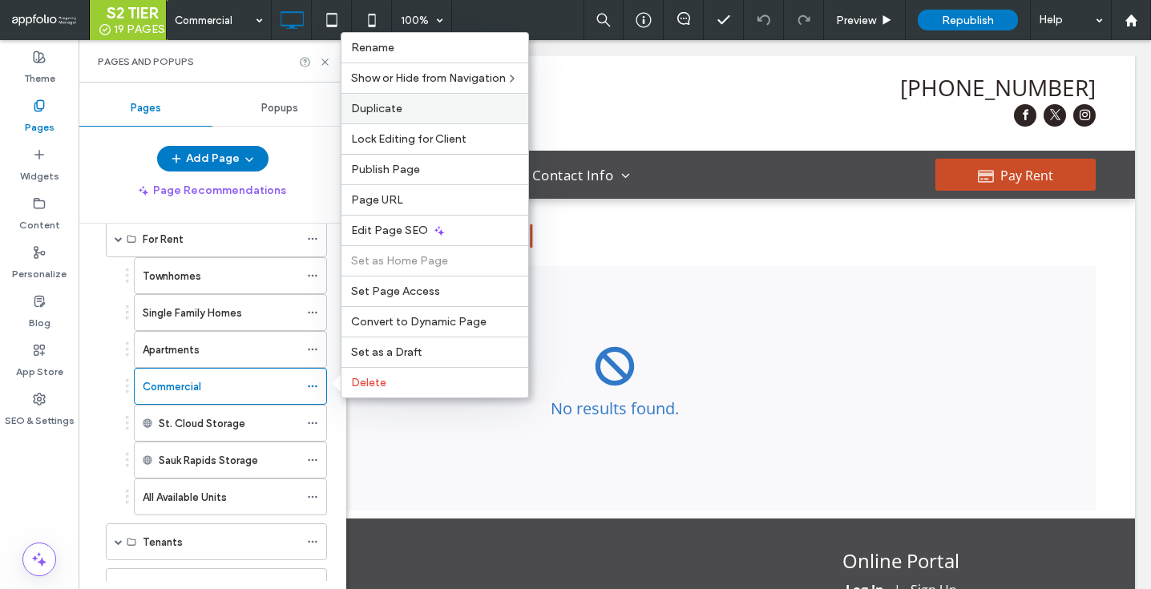
click at [388, 95] on div "Duplicate" at bounding box center [434, 108] width 187 height 30
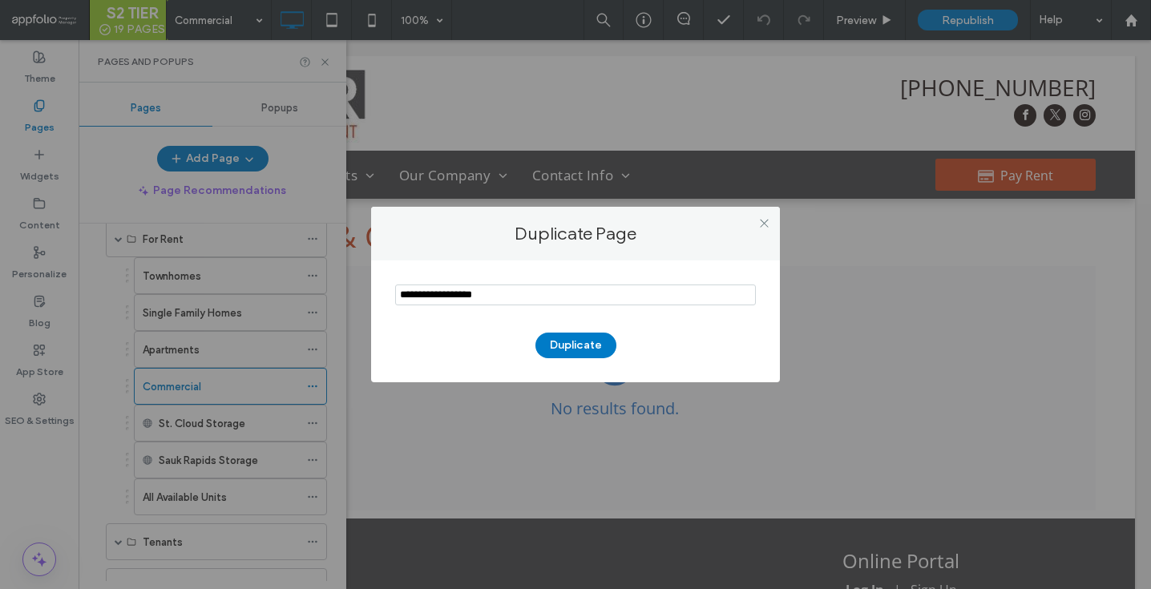
drag, startPoint x: 533, startPoint y: 297, endPoint x: 281, endPoint y: 281, distance: 253.0
click at [269, 296] on div "Duplicate Page Duplicate" at bounding box center [575, 294] width 1151 height 589
type input "**********"
click at [579, 337] on button "Duplicate" at bounding box center [575, 346] width 81 height 26
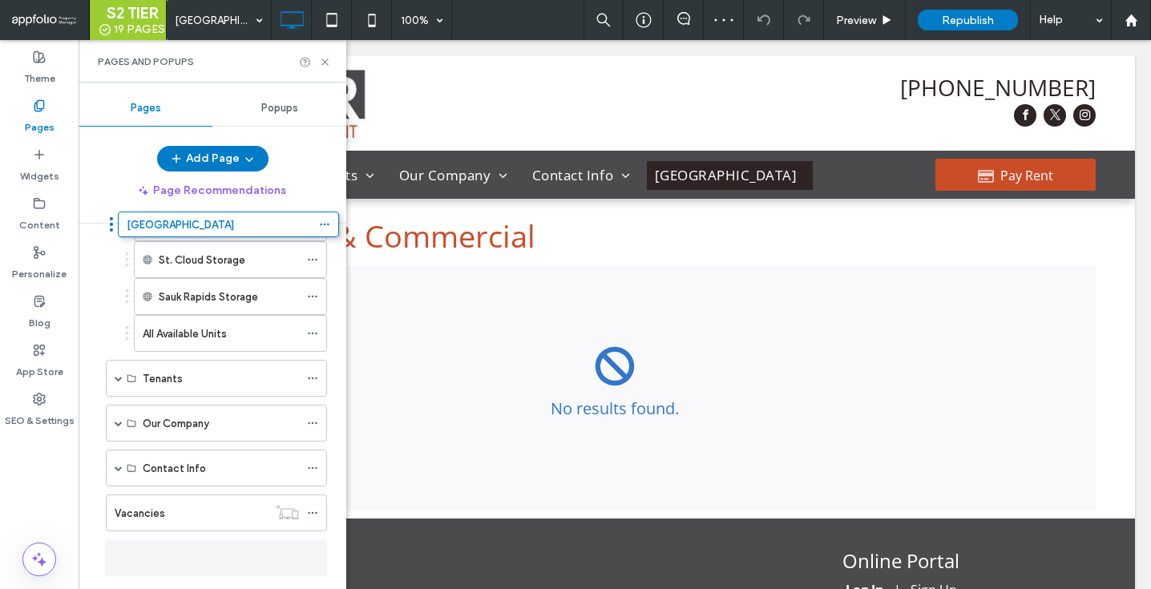
scroll to position [95, 0]
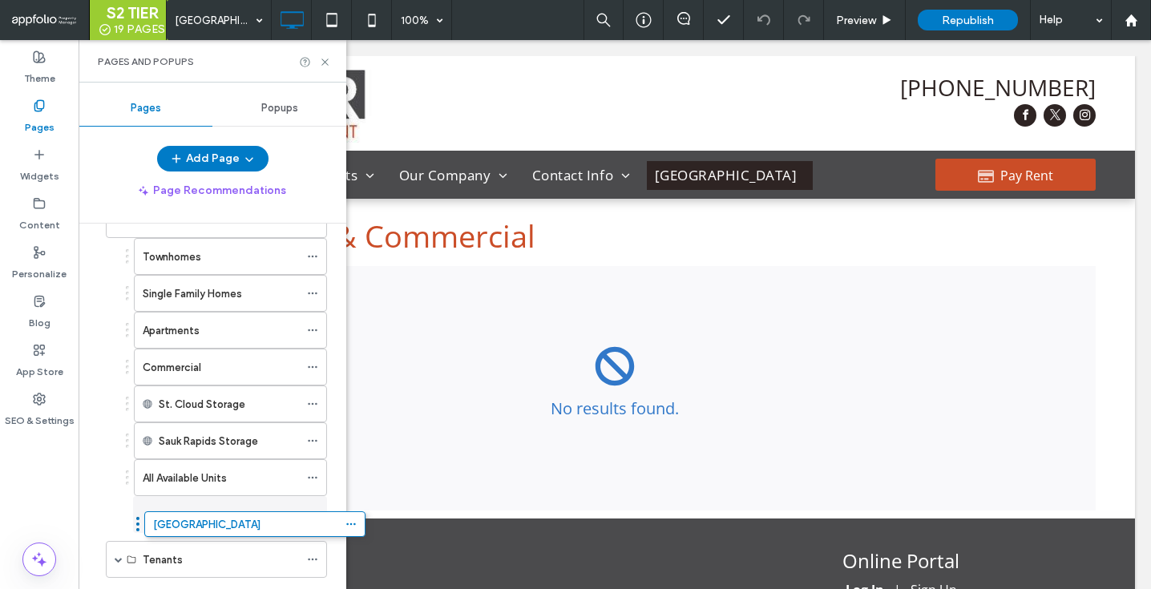
drag, startPoint x: 99, startPoint y: 523, endPoint x: 129, endPoint y: 522, distance: 30.5
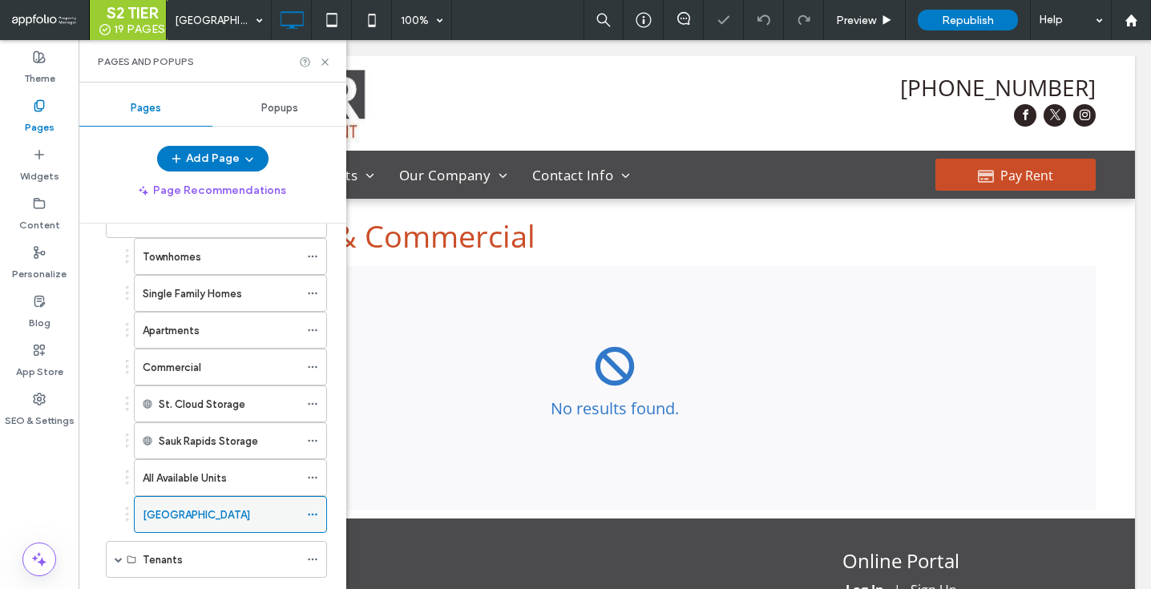
click at [315, 513] on icon at bounding box center [312, 514] width 11 height 11
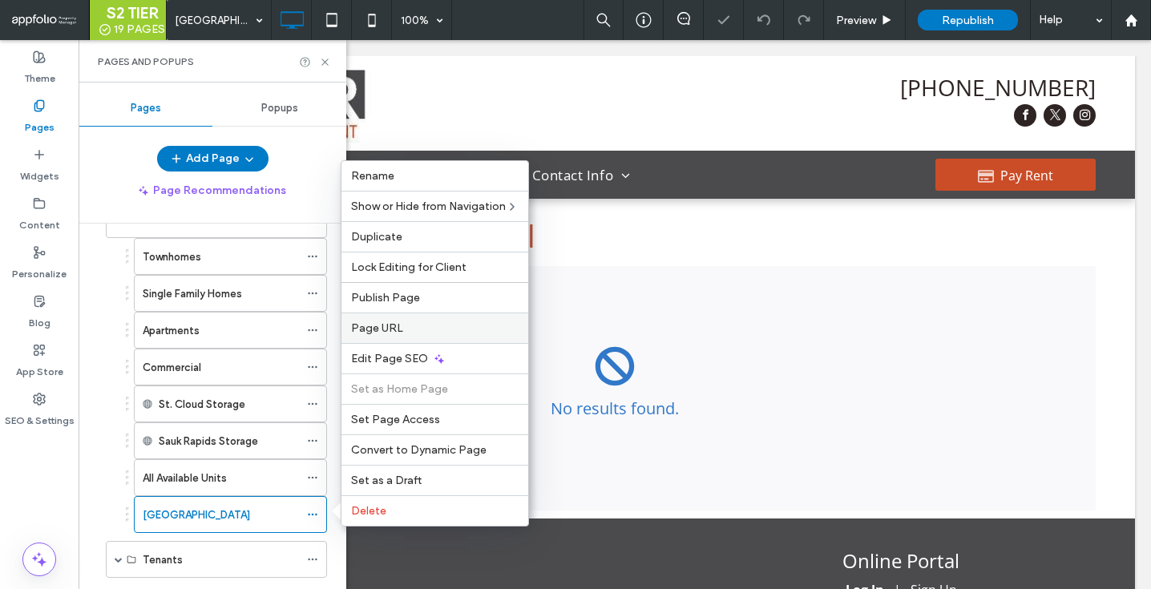
click at [413, 321] on label "Page URL" at bounding box center [435, 328] width 168 height 14
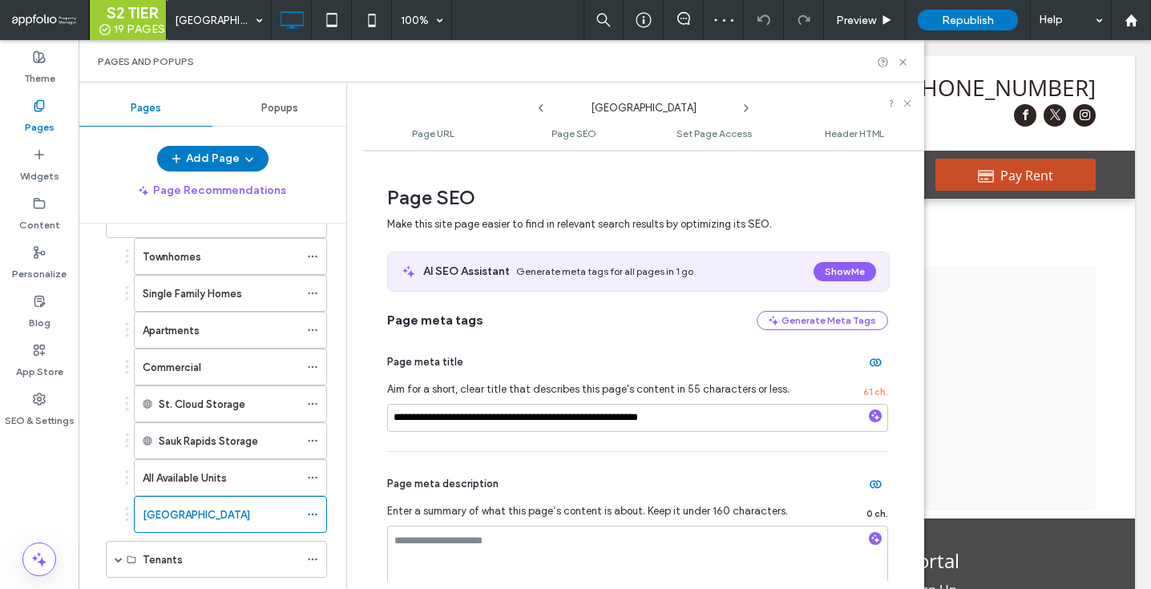
scroll to position [240, 0]
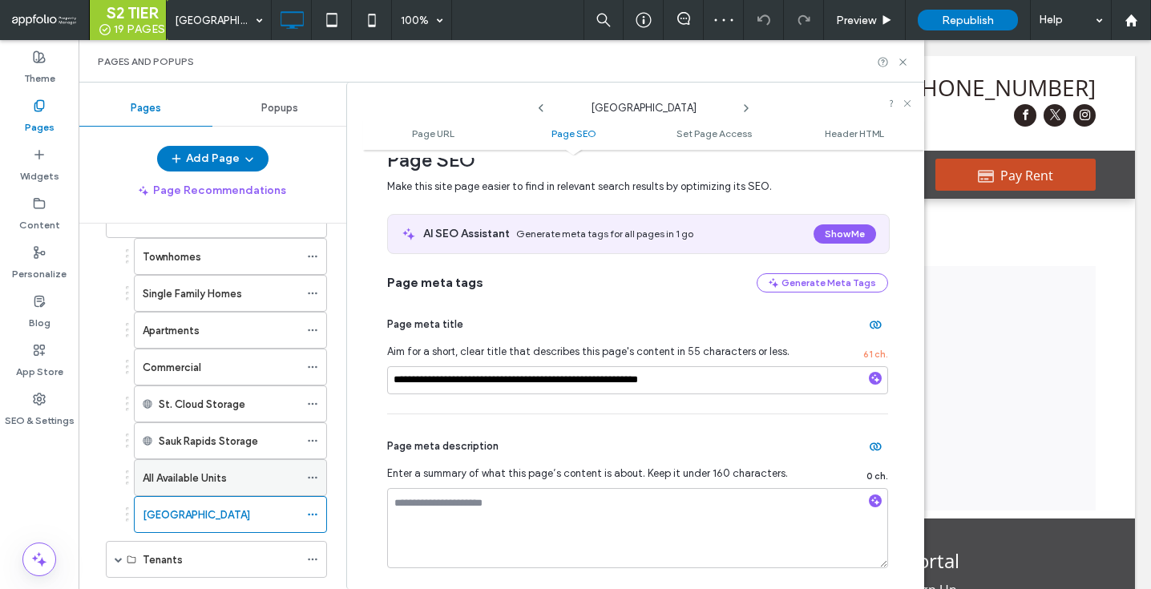
click at [314, 477] on icon at bounding box center [312, 477] width 11 height 11
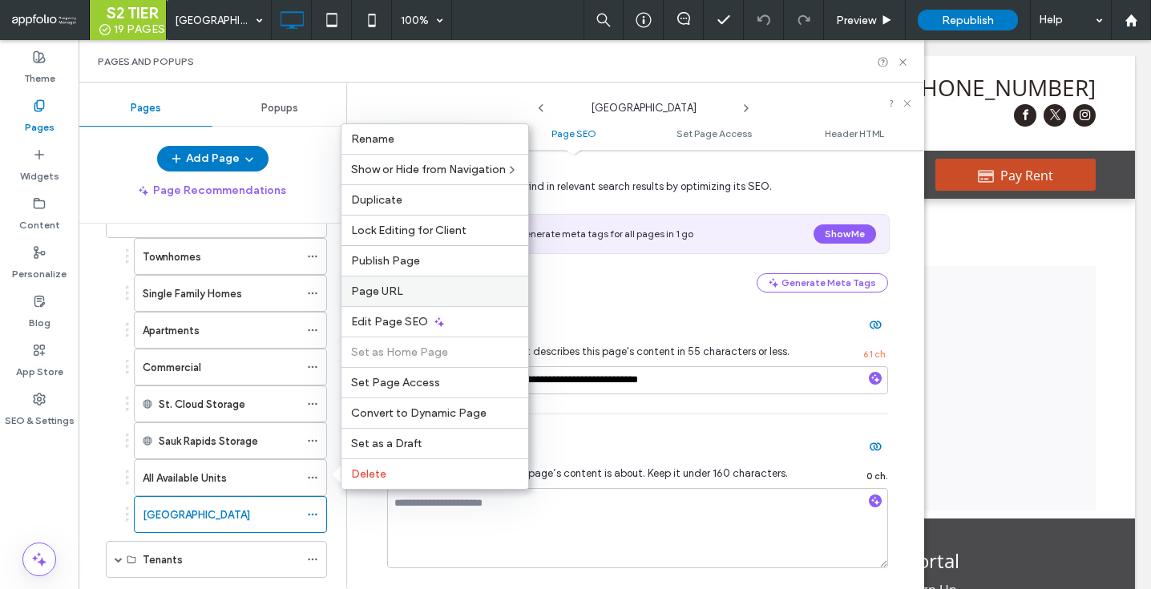
click at [419, 302] on div "Page URL" at bounding box center [434, 291] width 187 height 30
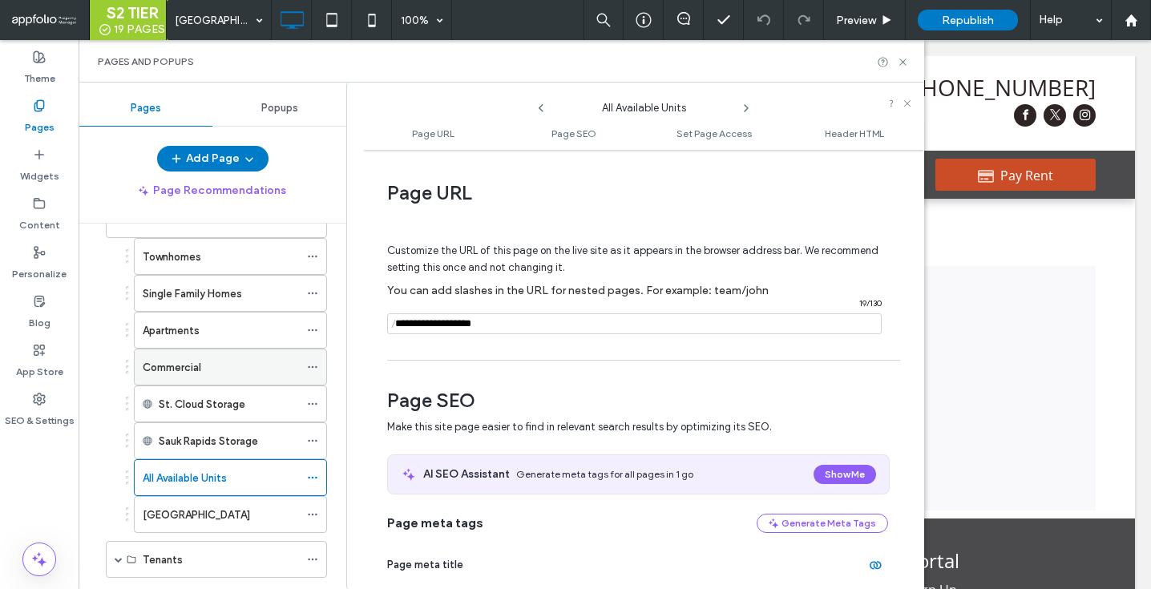
click at [316, 365] on icon at bounding box center [312, 367] width 11 height 11
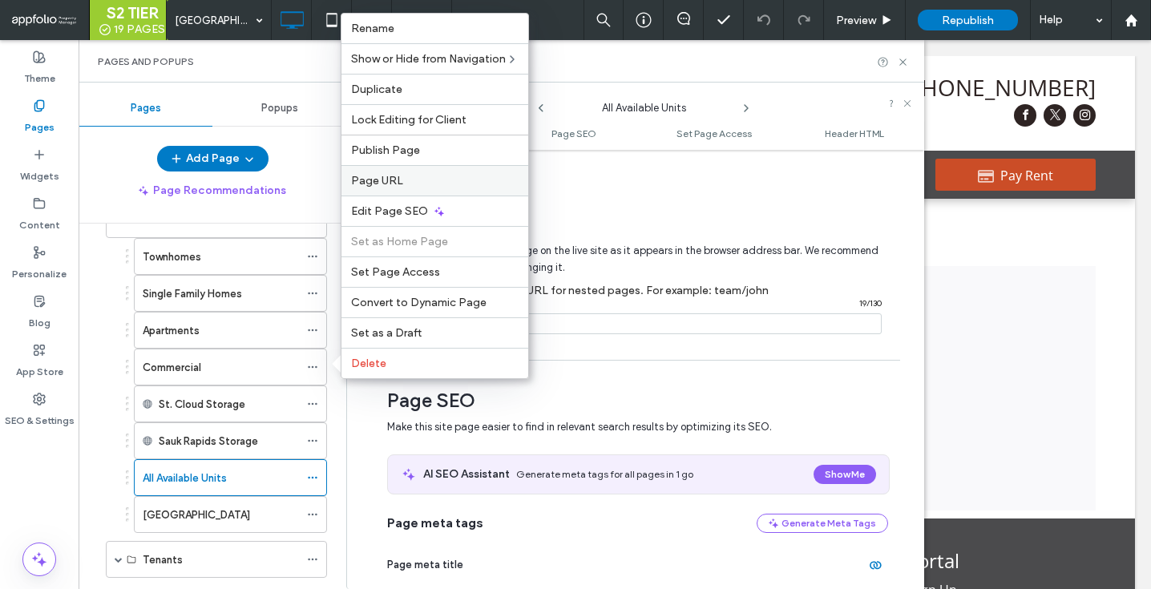
click at [407, 176] on label "Page URL" at bounding box center [435, 181] width 168 height 14
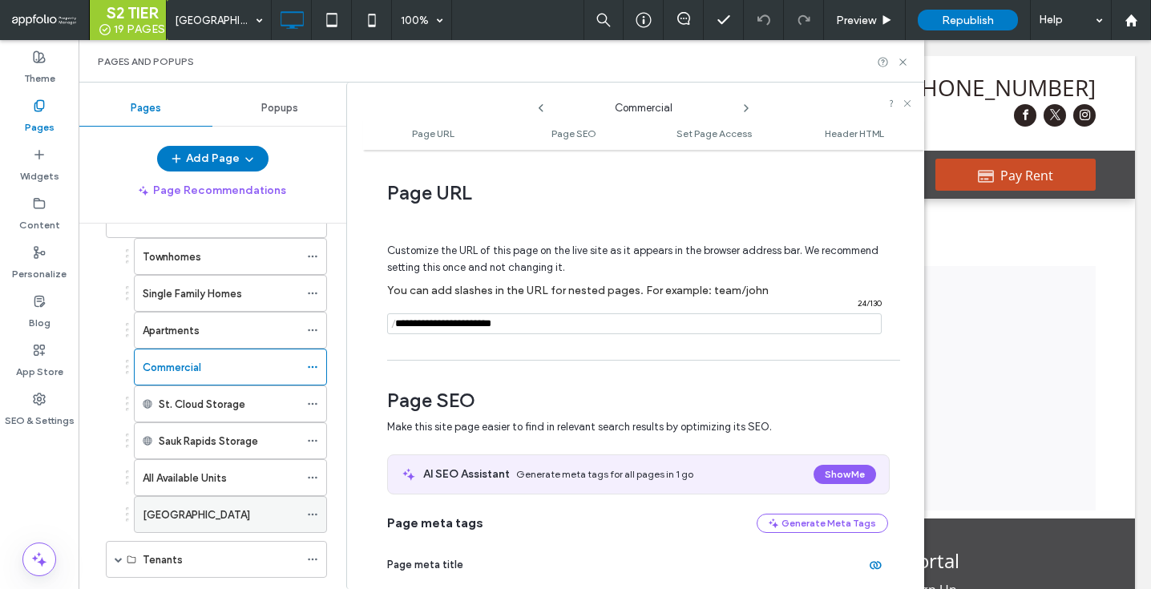
click at [313, 515] on icon at bounding box center [312, 514] width 11 height 11
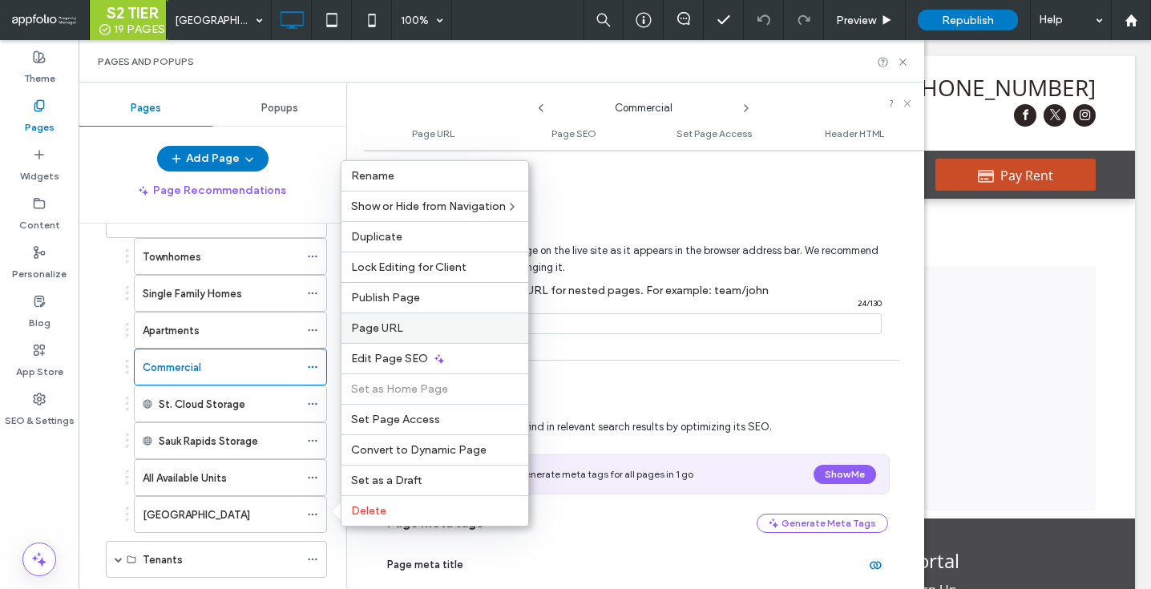
click at [390, 326] on span "Page URL" at bounding box center [377, 328] width 52 height 14
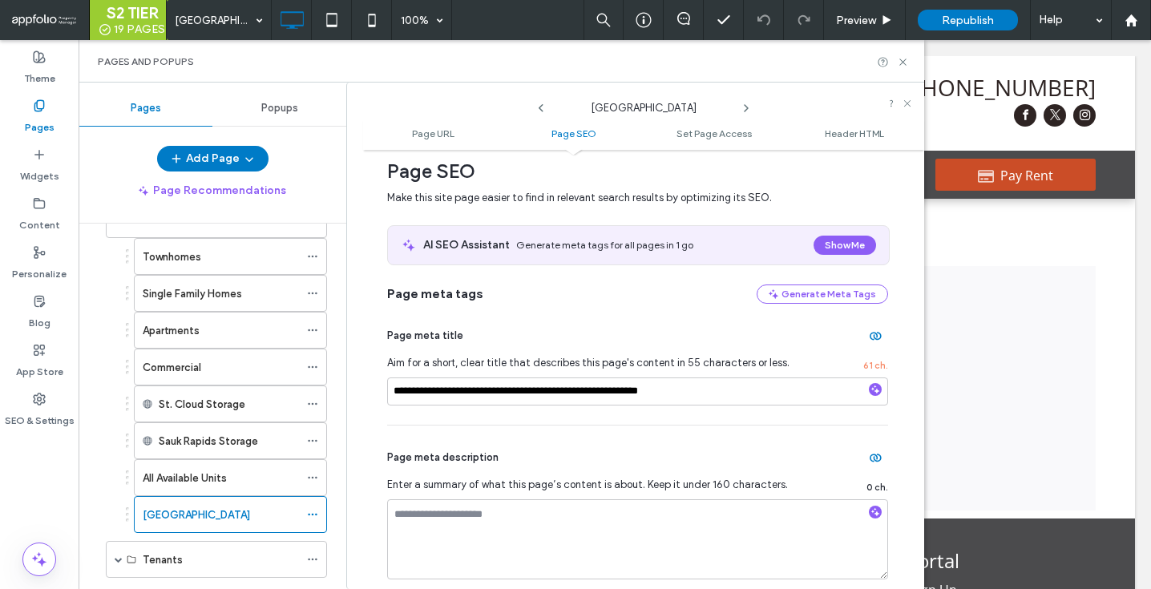
scroll to position [230, 0]
drag, startPoint x: 531, startPoint y: 394, endPoint x: 302, endPoint y: 388, distance: 228.6
click at [296, 393] on div "Pages Popups Add Page Page Recommendations Home For Rent Townhomes Single Famil…" at bounding box center [502, 336] width 846 height 507
type input "**********"
click at [467, 429] on div "Page meta description Enter a summary of what this page’s content is about. Kee…" at bounding box center [637, 511] width 501 height 173
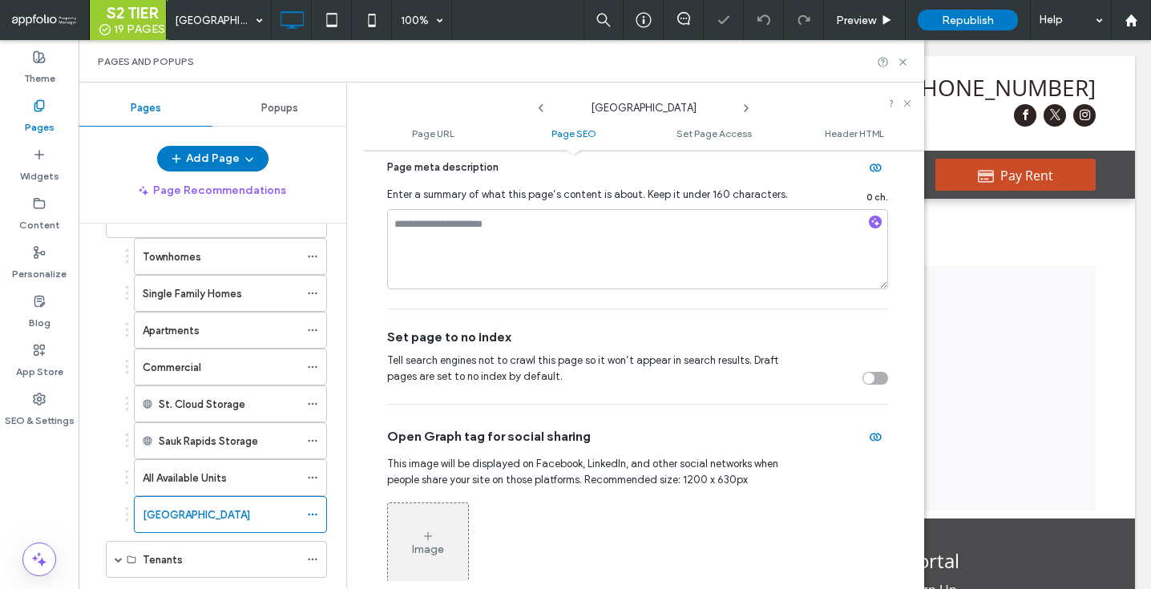
scroll to position [522, 0]
click at [903, 65] on icon at bounding box center [903, 62] width 12 height 12
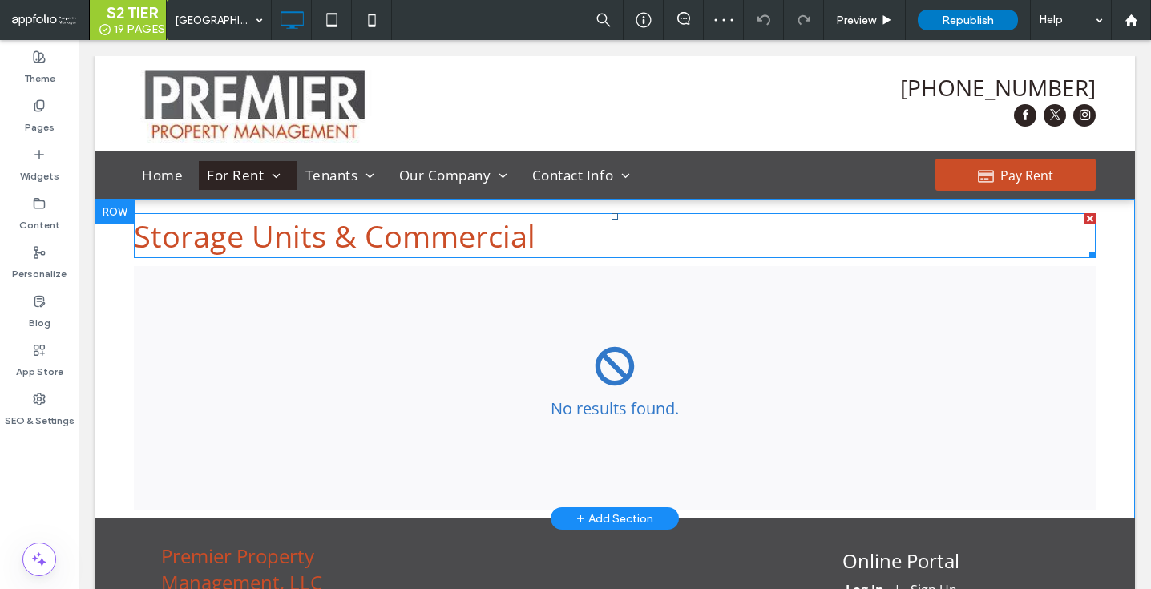
click at [325, 232] on div "Storage Units & Commercial" at bounding box center [615, 236] width 962 height 42
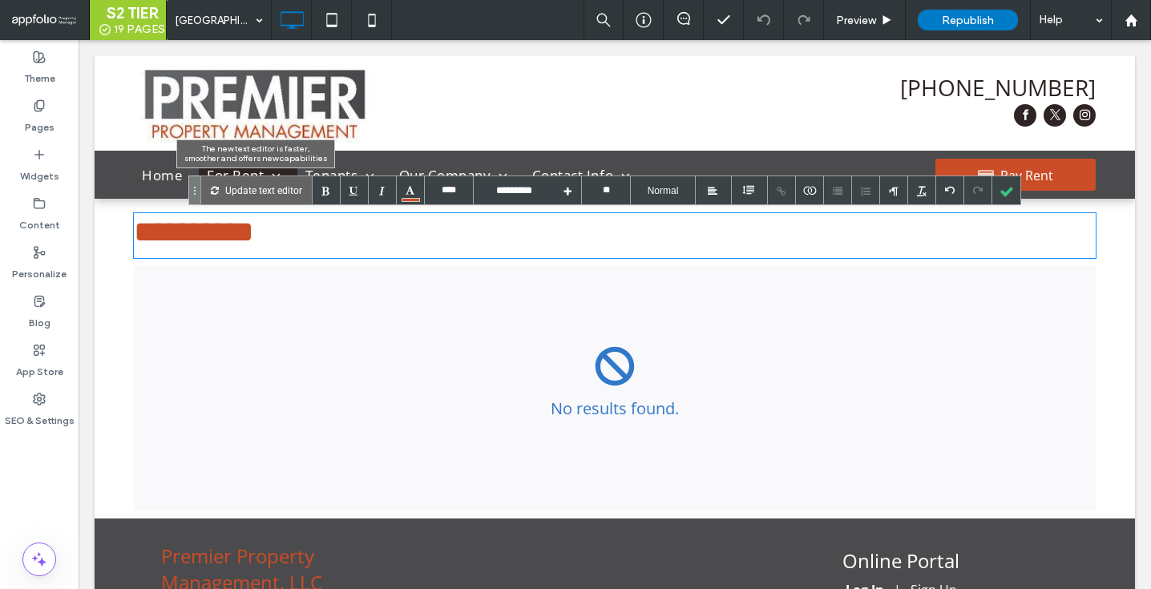
click at [250, 181] on p "Update text editor" at bounding box center [263, 190] width 77 height 28
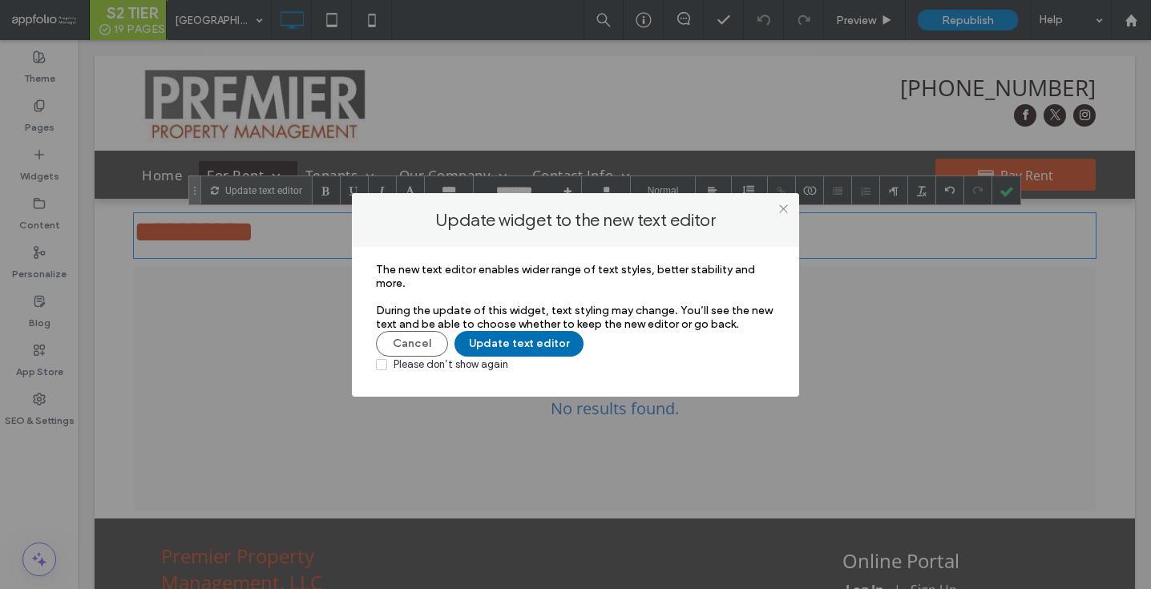
click at [510, 351] on button "Update text editor" at bounding box center [519, 344] width 129 height 26
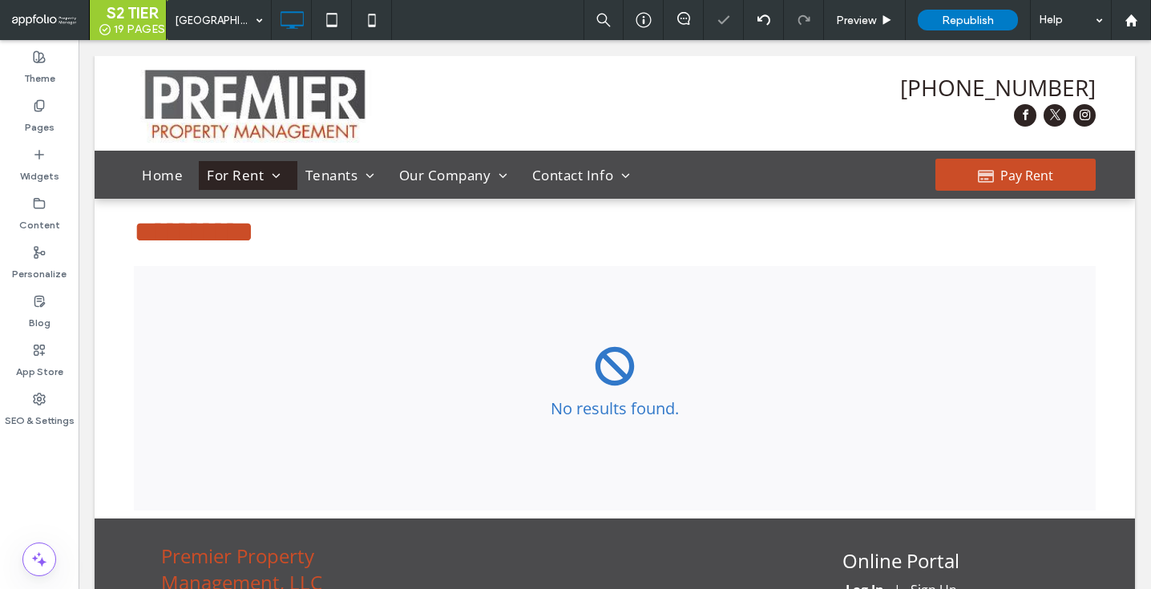
type input "*********"
type input "**"
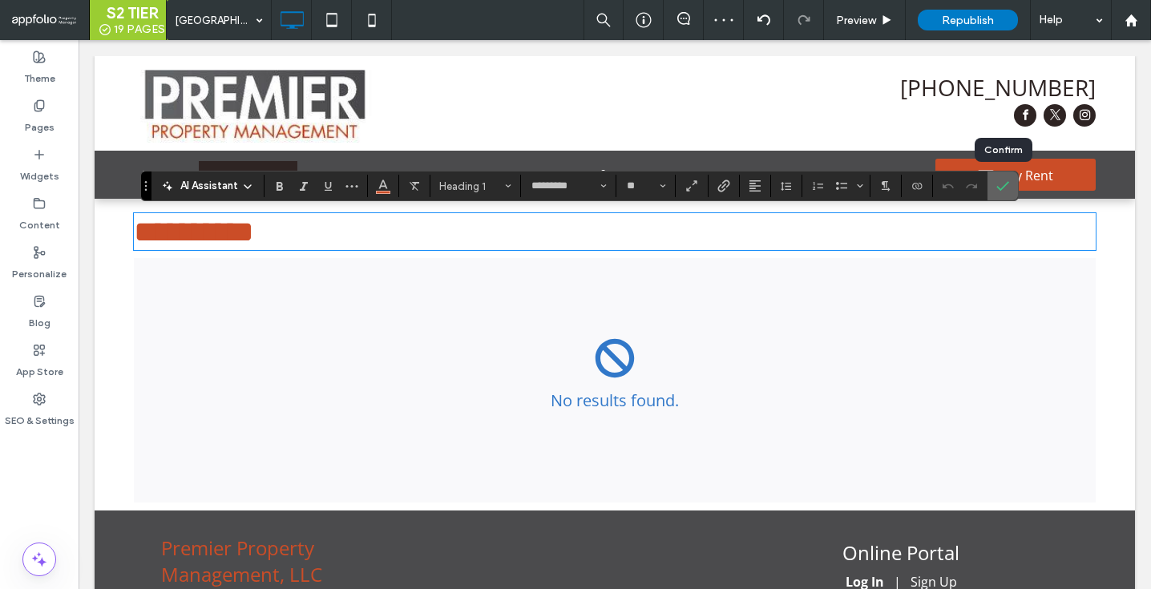
click at [1001, 192] on icon "Confirm" at bounding box center [1002, 186] width 13 height 13
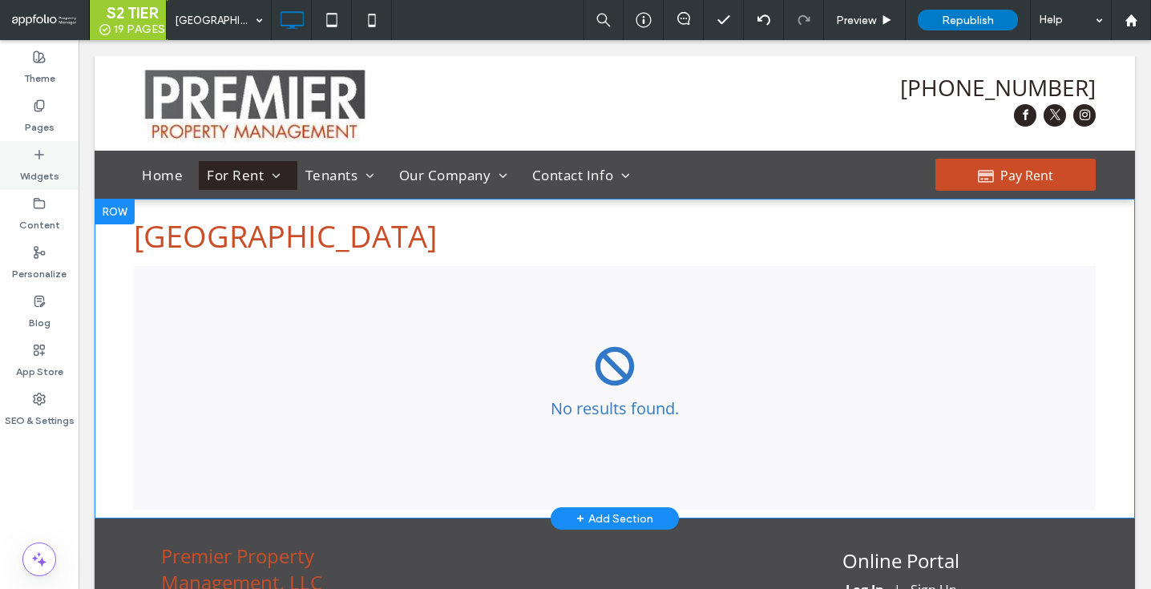
click at [42, 162] on label "Widgets" at bounding box center [39, 172] width 39 height 22
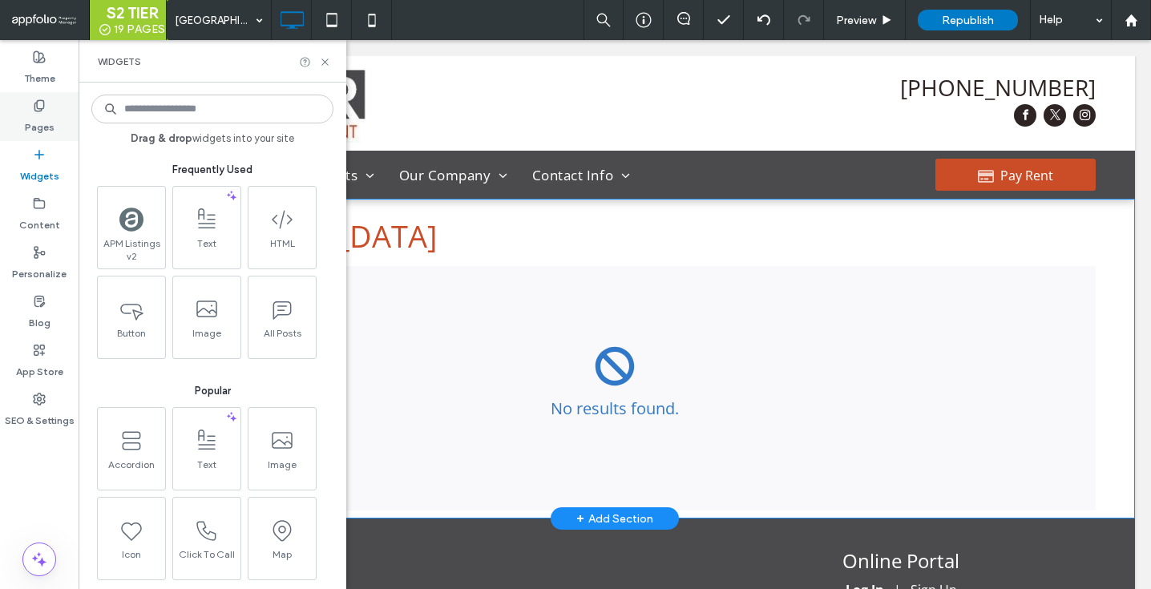
click at [43, 130] on label "Pages" at bounding box center [40, 123] width 30 height 22
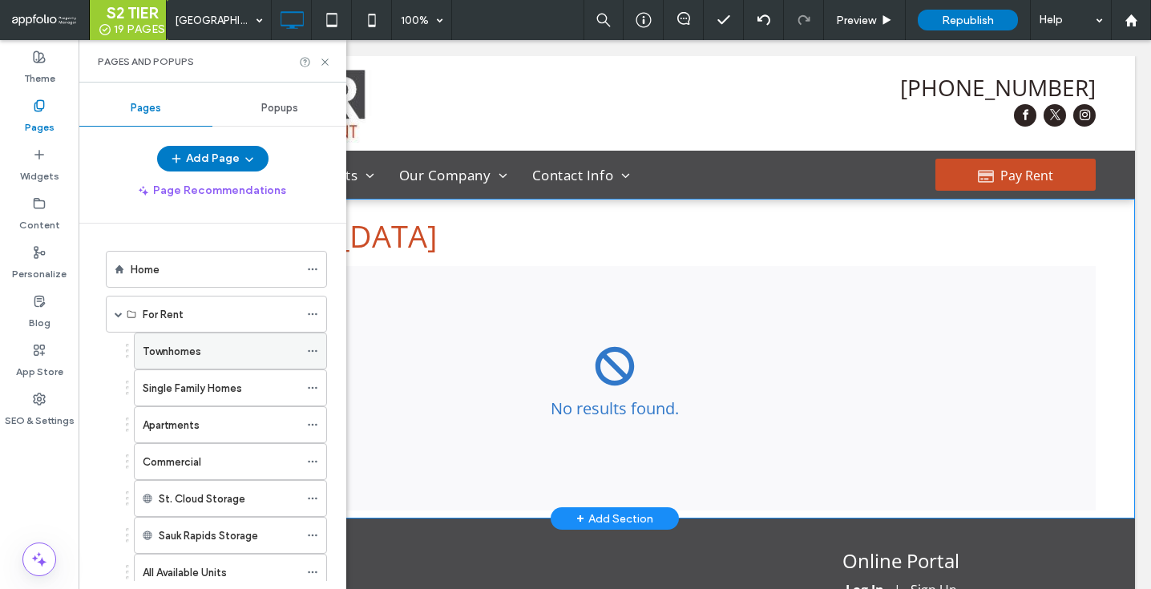
click at [205, 356] on div "Townhomes" at bounding box center [221, 351] width 156 height 17
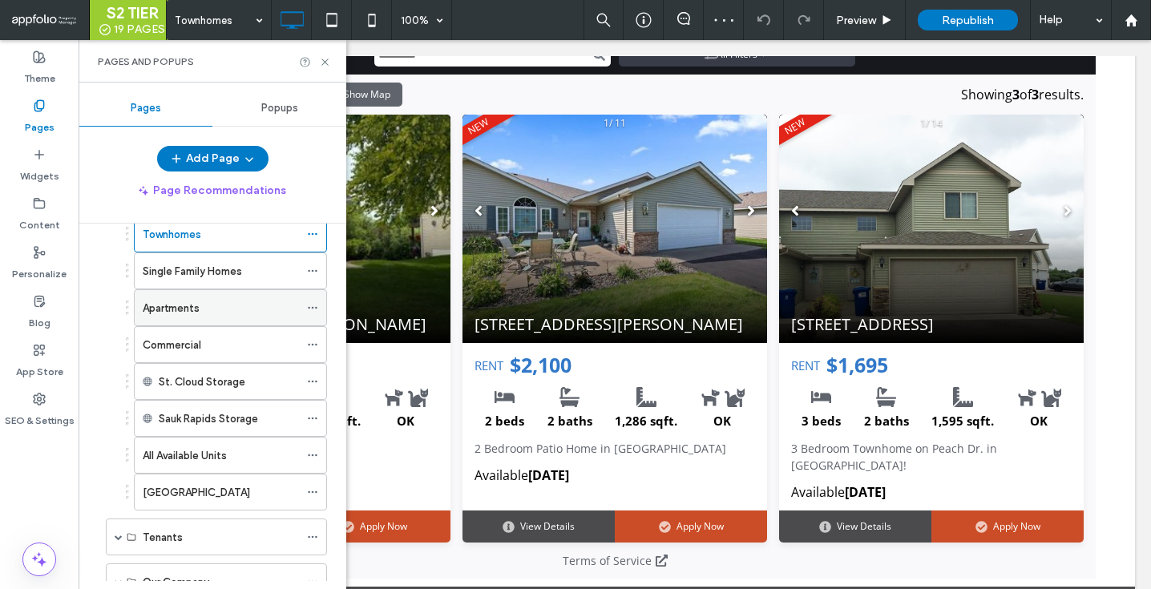
scroll to position [172, 0]
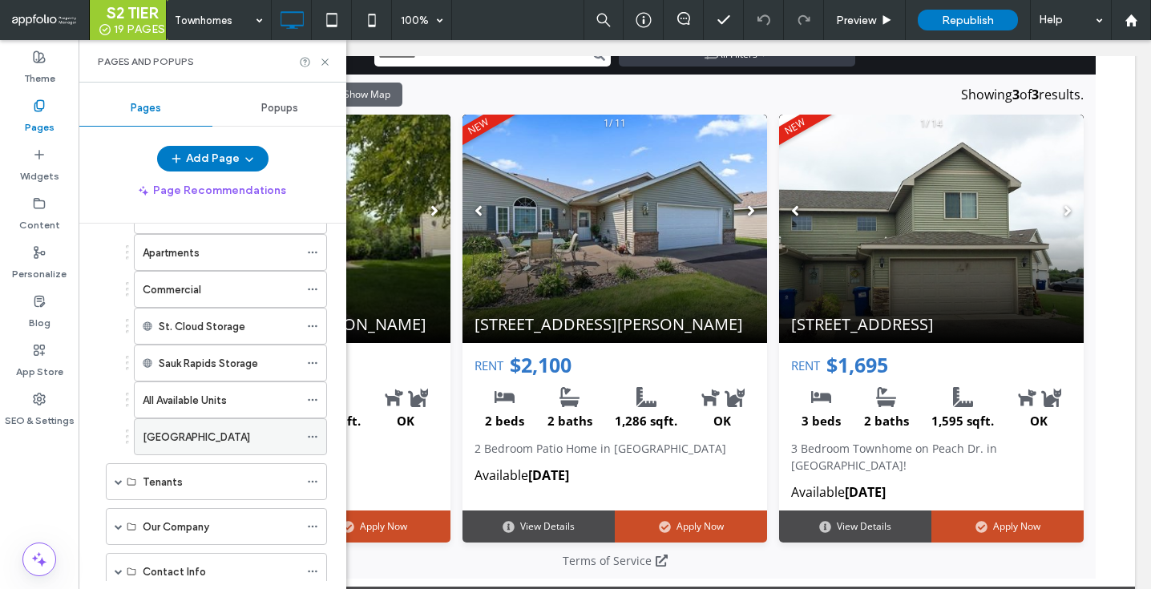
click at [208, 447] on div "[GEOGRAPHIC_DATA]" at bounding box center [221, 436] width 156 height 35
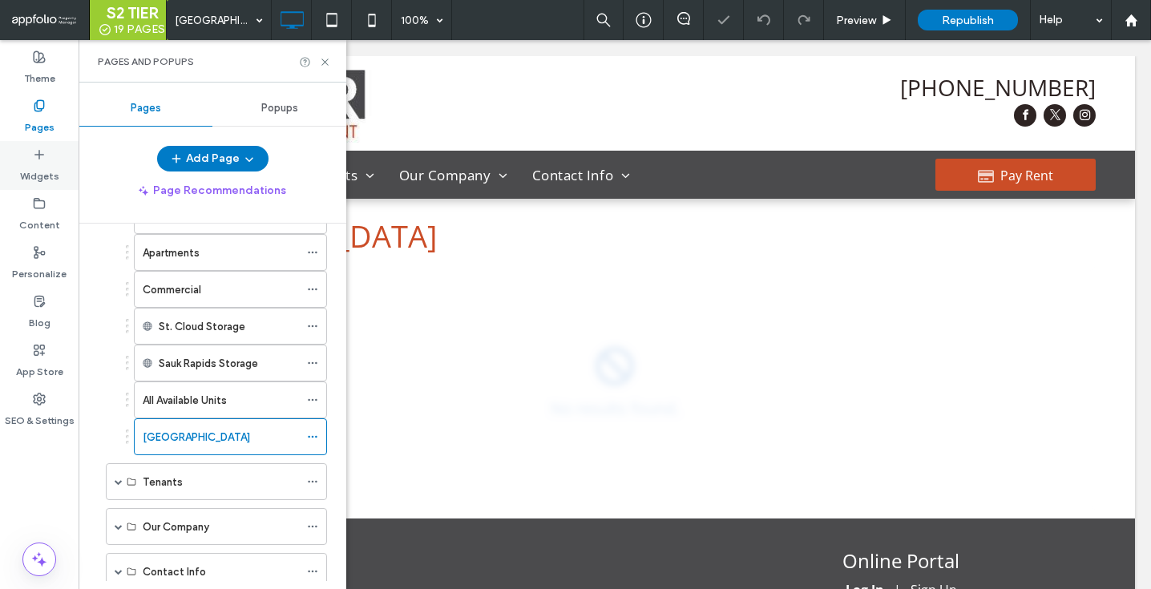
click at [50, 172] on label "Widgets" at bounding box center [39, 172] width 39 height 22
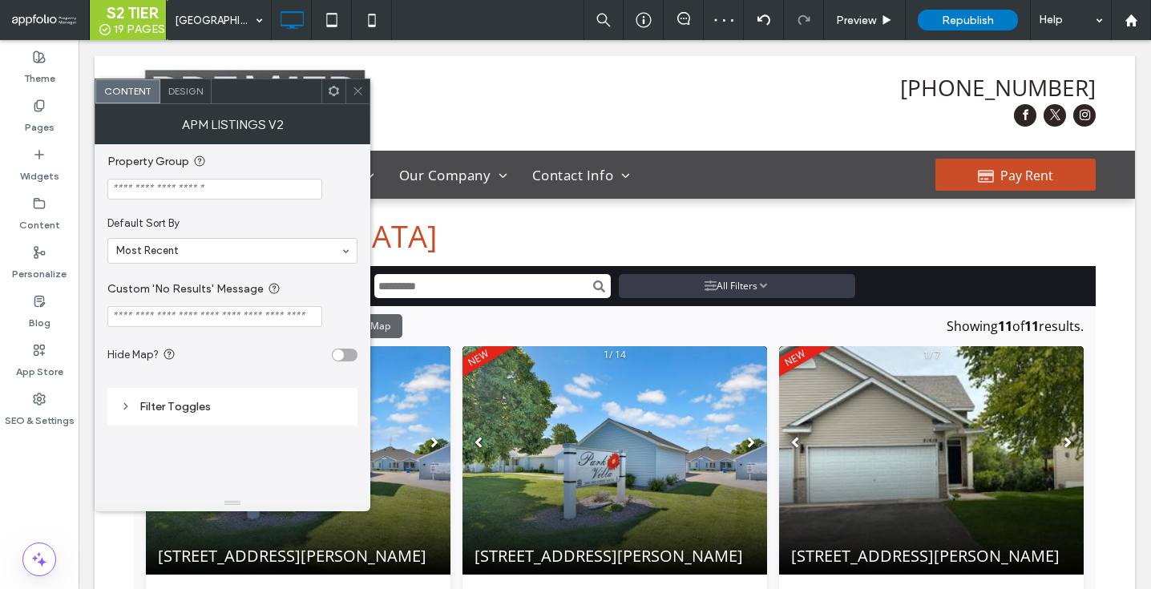
click at [353, 92] on icon at bounding box center [358, 91] width 12 height 12
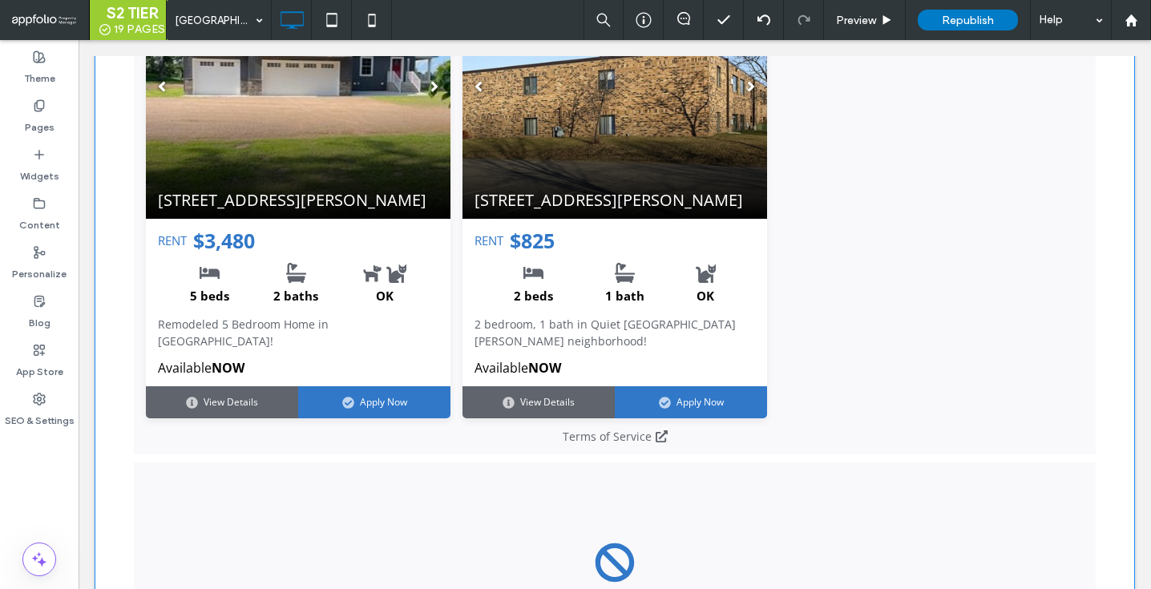
scroll to position [1728, 0]
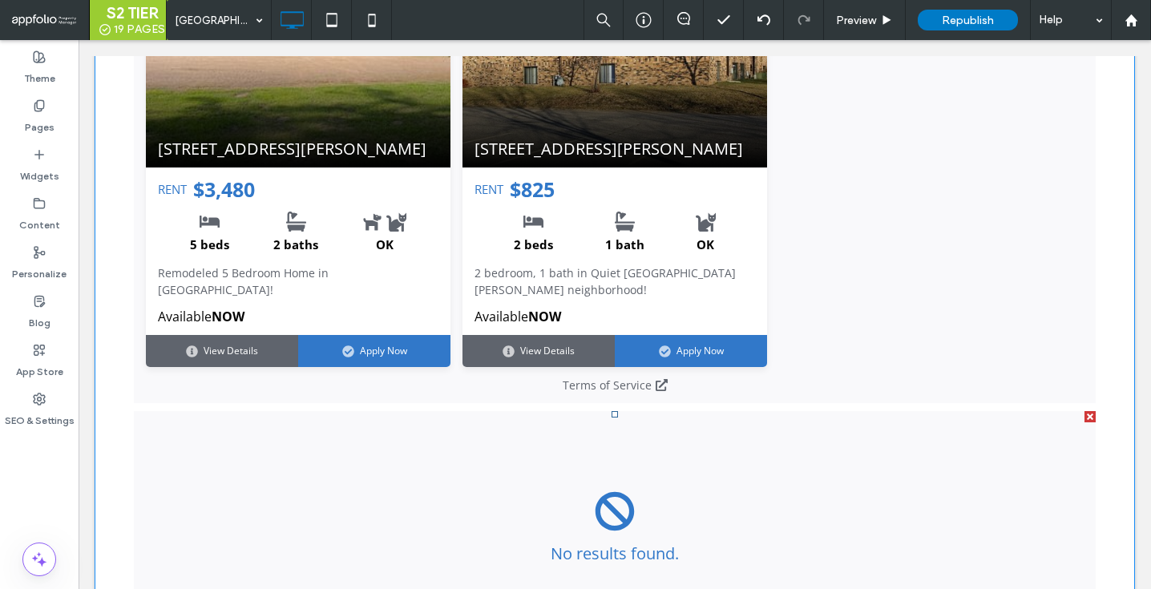
click at [472, 411] on span at bounding box center [615, 533] width 962 height 244
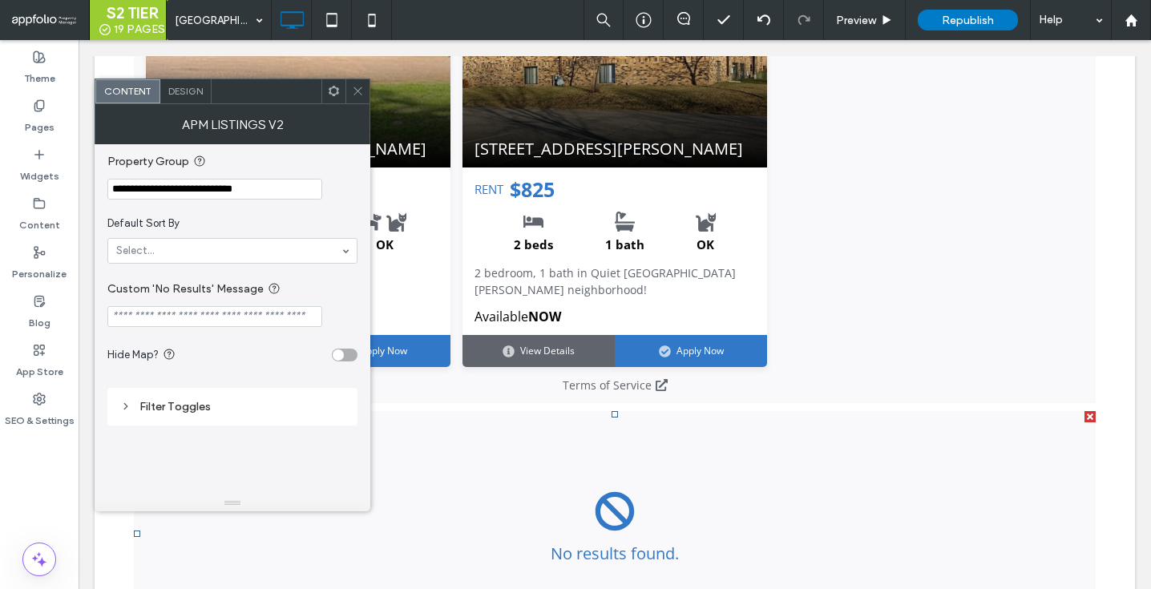
click at [354, 96] on icon at bounding box center [358, 91] width 12 height 12
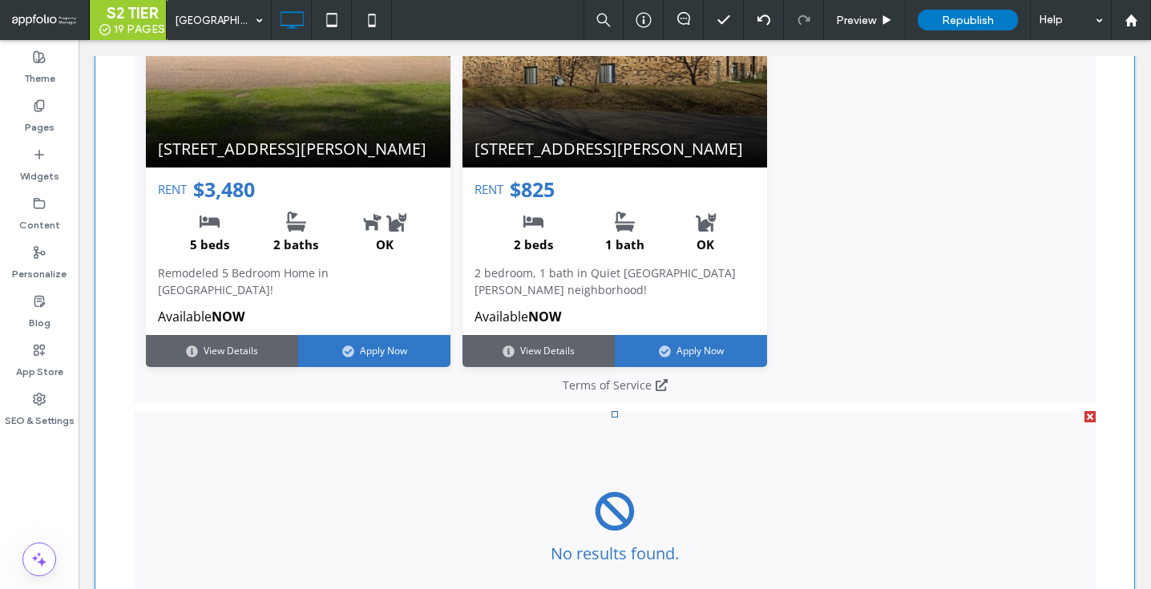
click at [1089, 411] on div at bounding box center [1090, 416] width 11 height 11
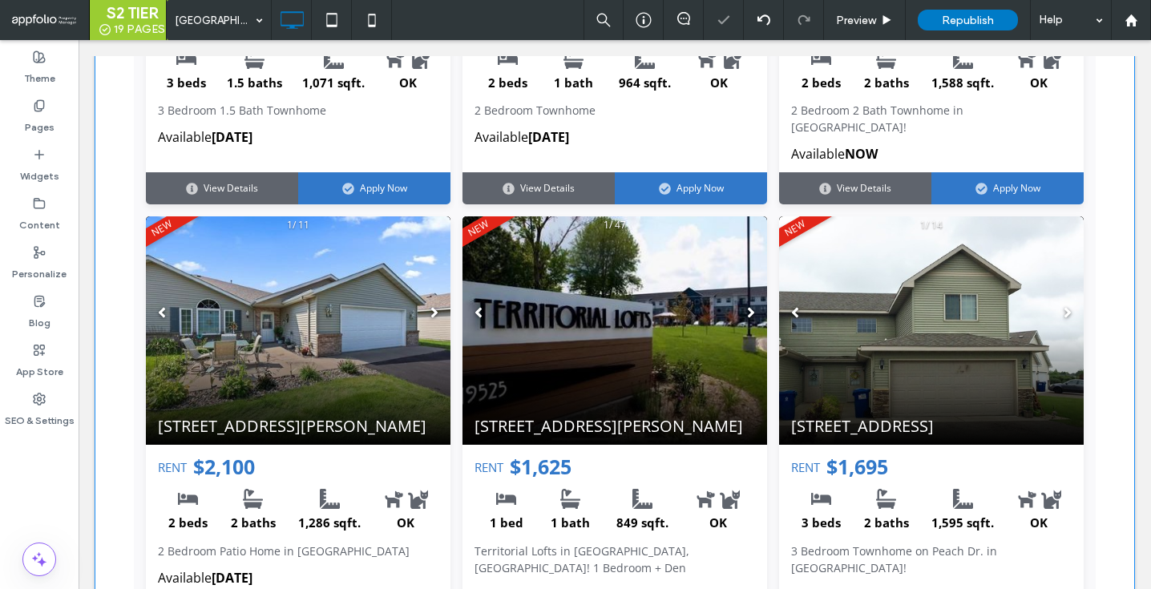
scroll to position [562, 0]
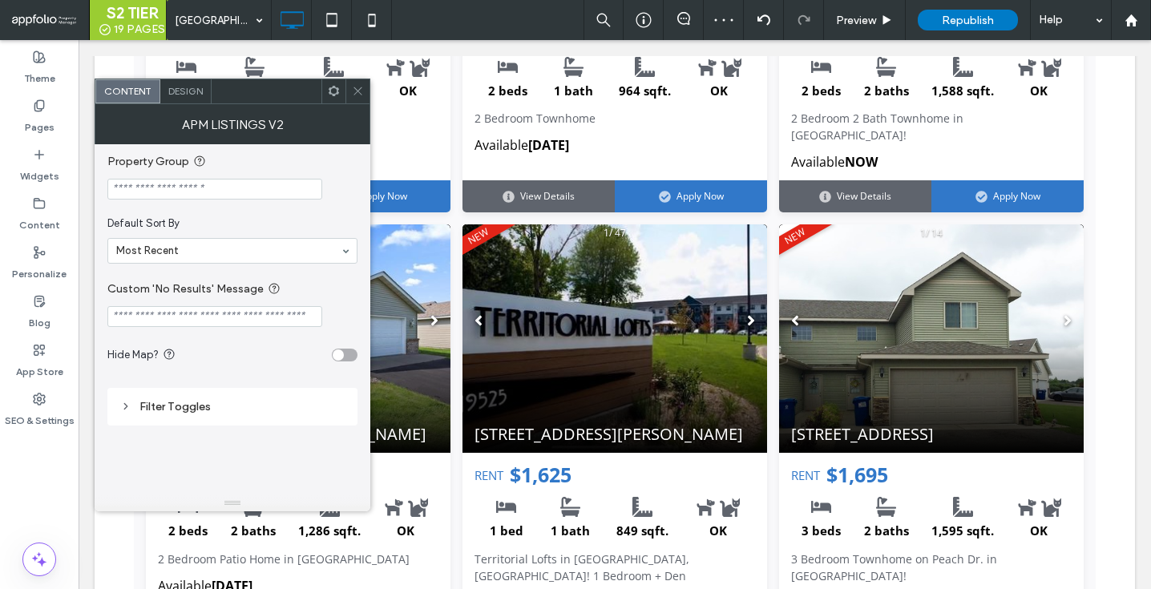
click at [350, 86] on div at bounding box center [357, 91] width 24 height 24
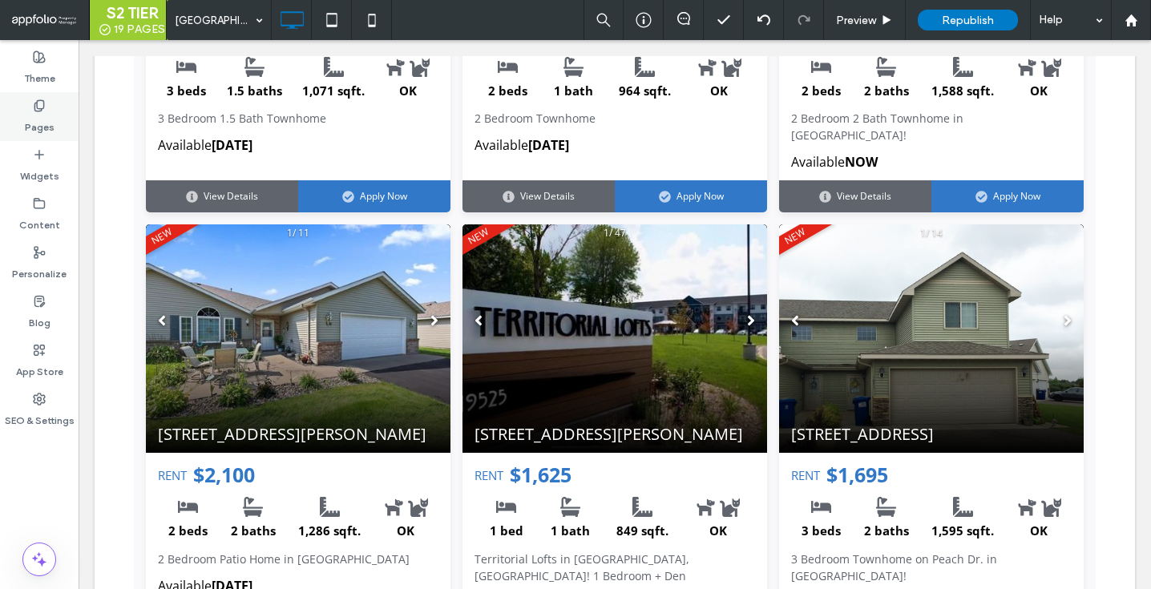
click at [63, 117] on div "Pages" at bounding box center [39, 116] width 79 height 49
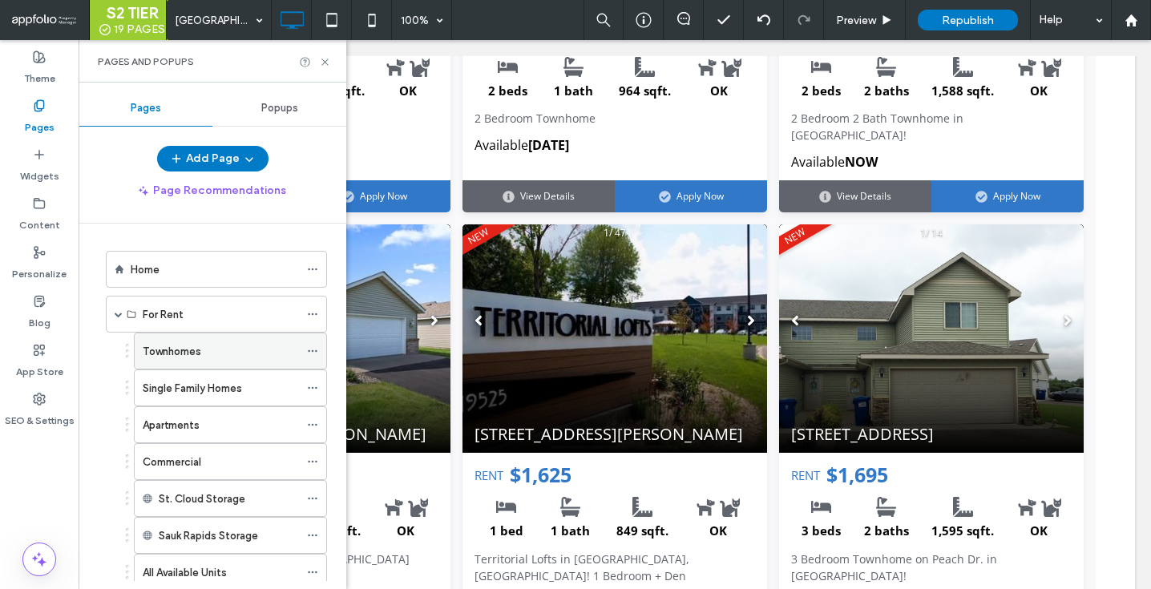
click at [258, 337] on div "Townhomes" at bounding box center [221, 350] width 156 height 35
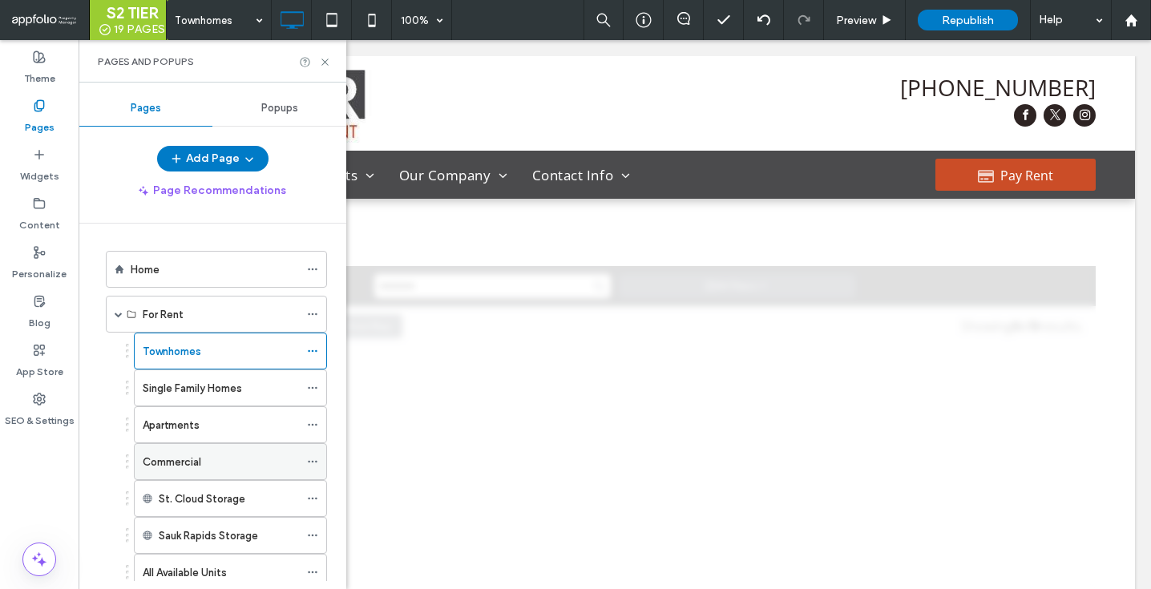
scroll to position [0, 0]
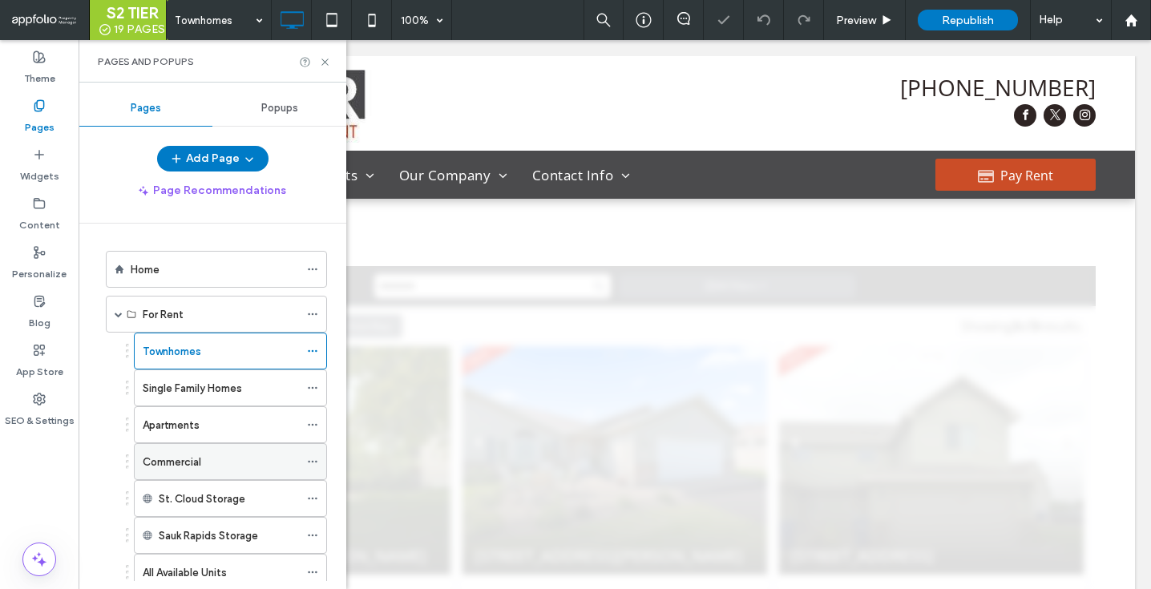
click at [209, 462] on div "Commercial" at bounding box center [221, 462] width 156 height 17
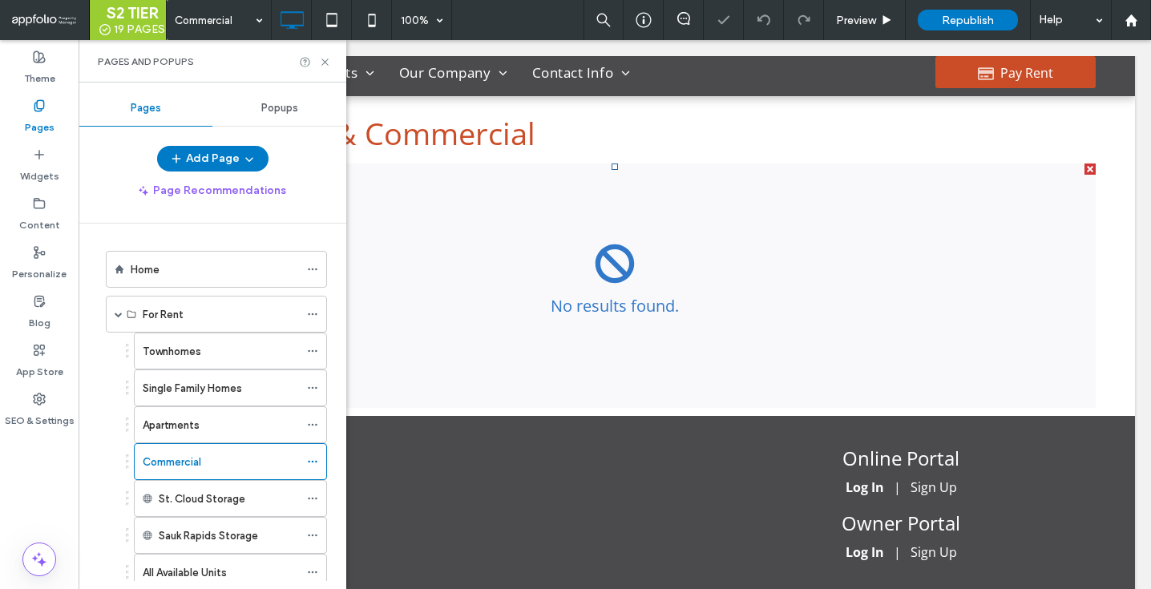
scroll to position [10, 0]
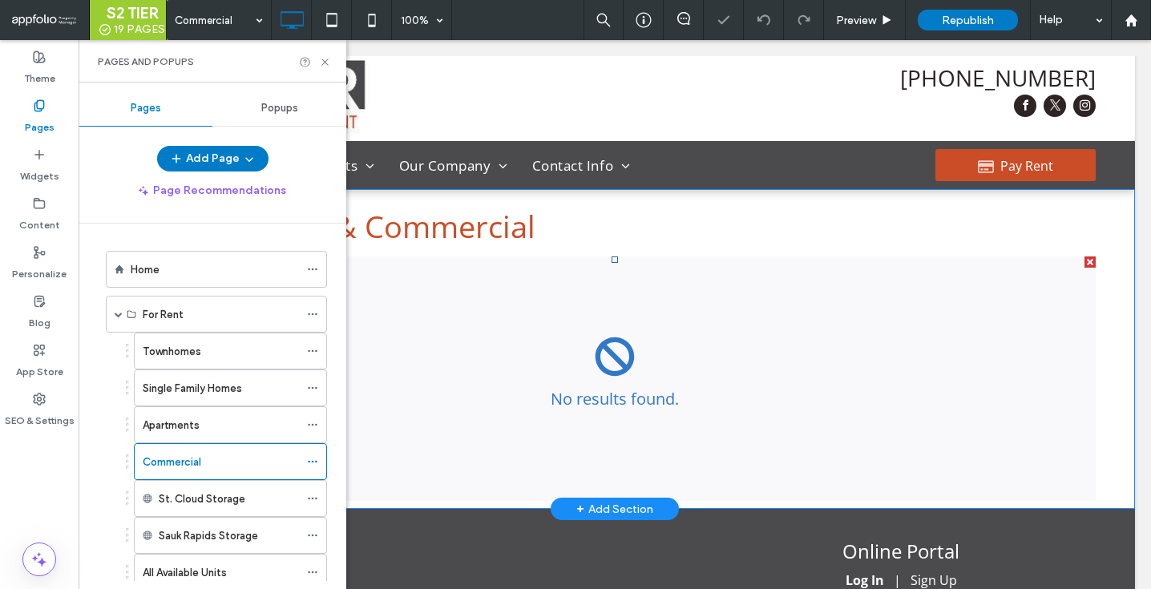
click at [488, 348] on span at bounding box center [615, 379] width 962 height 244
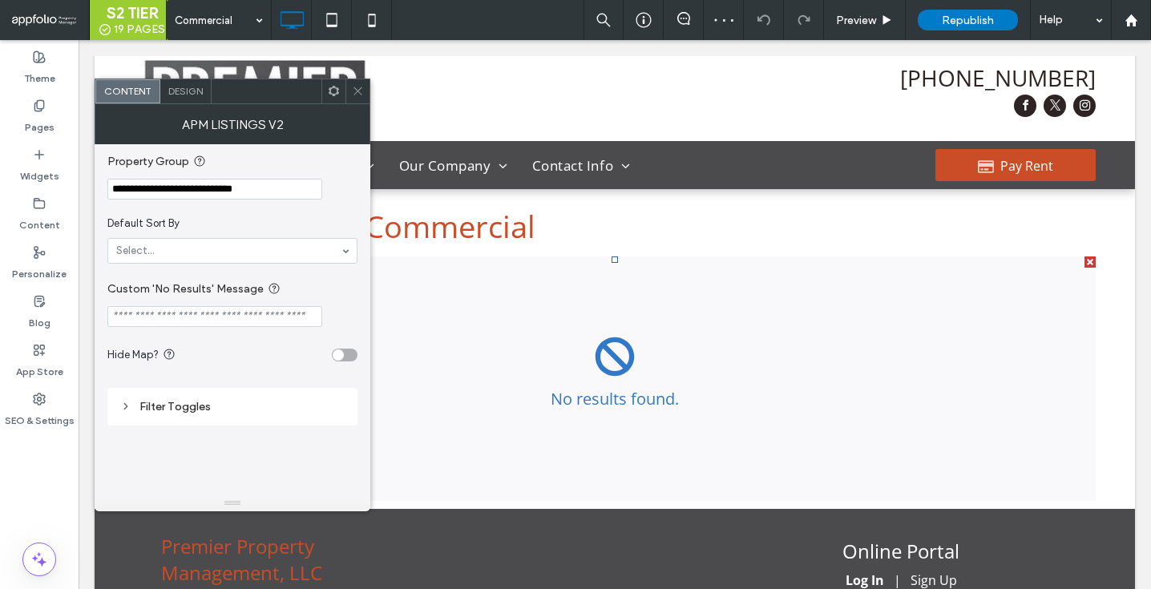
click at [365, 91] on div at bounding box center [357, 91] width 24 height 24
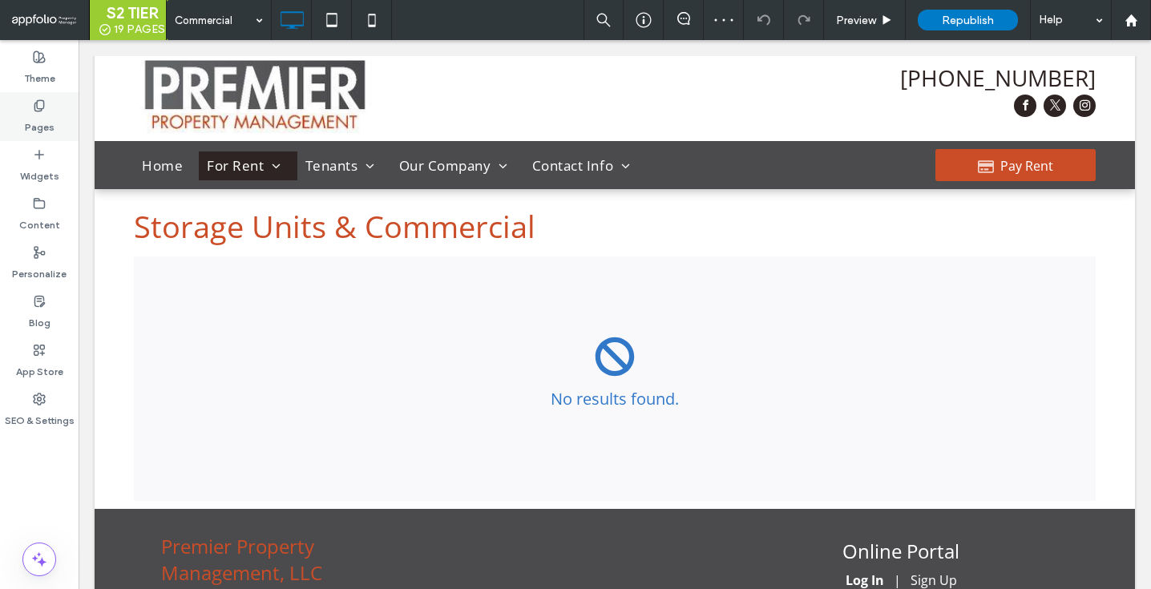
click at [44, 113] on label "Pages" at bounding box center [40, 123] width 30 height 22
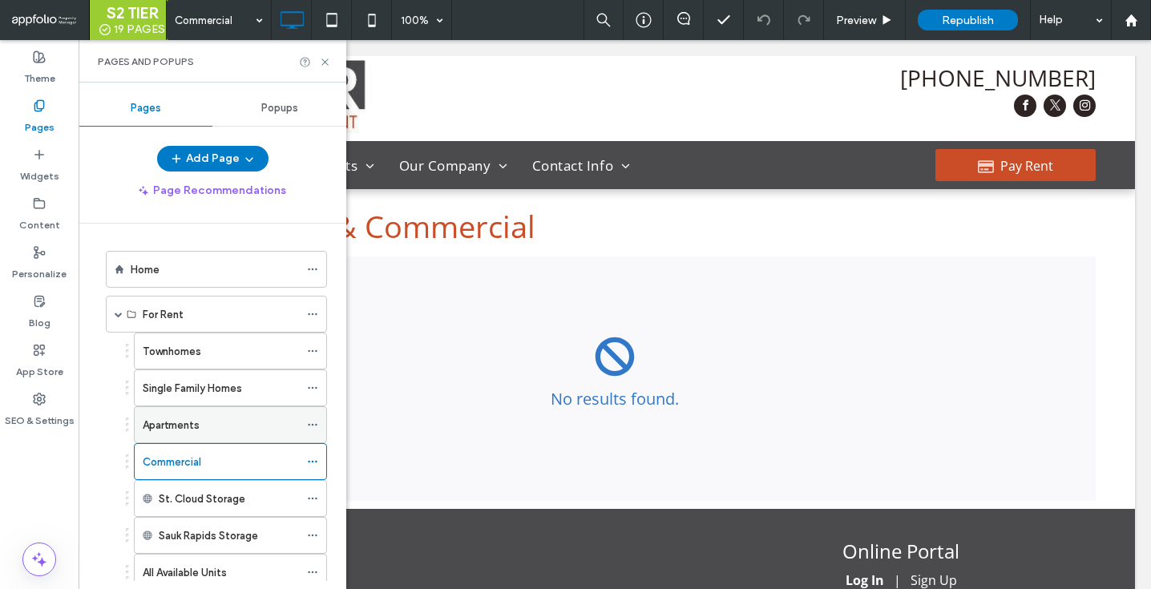
click at [220, 434] on div "Apartments" at bounding box center [221, 424] width 156 height 35
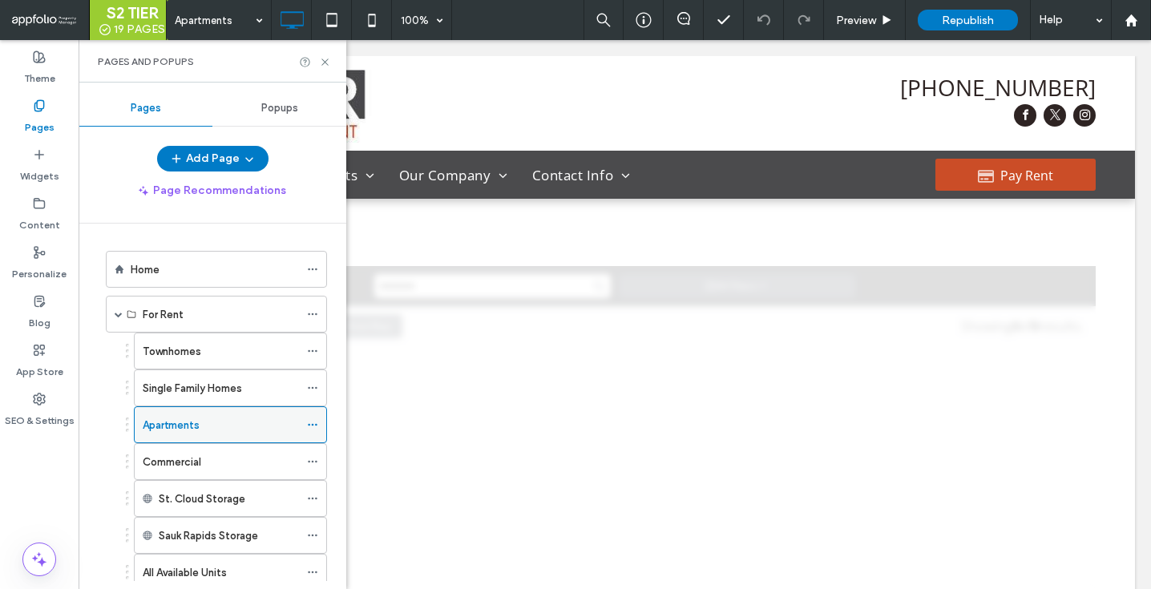
scroll to position [0, 0]
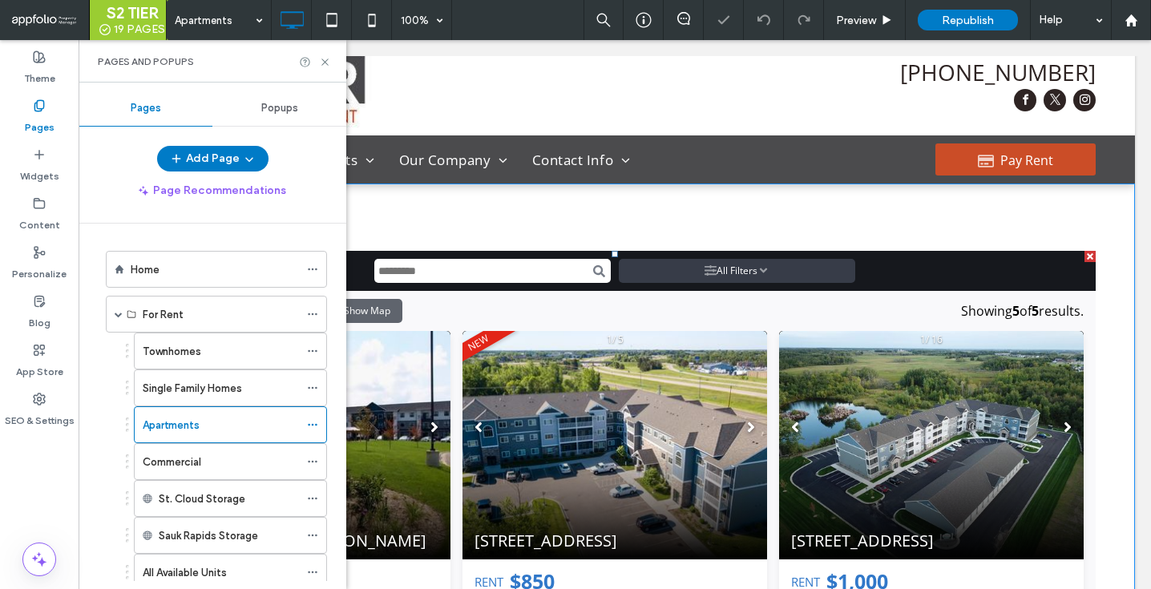
scroll to position [17, 0]
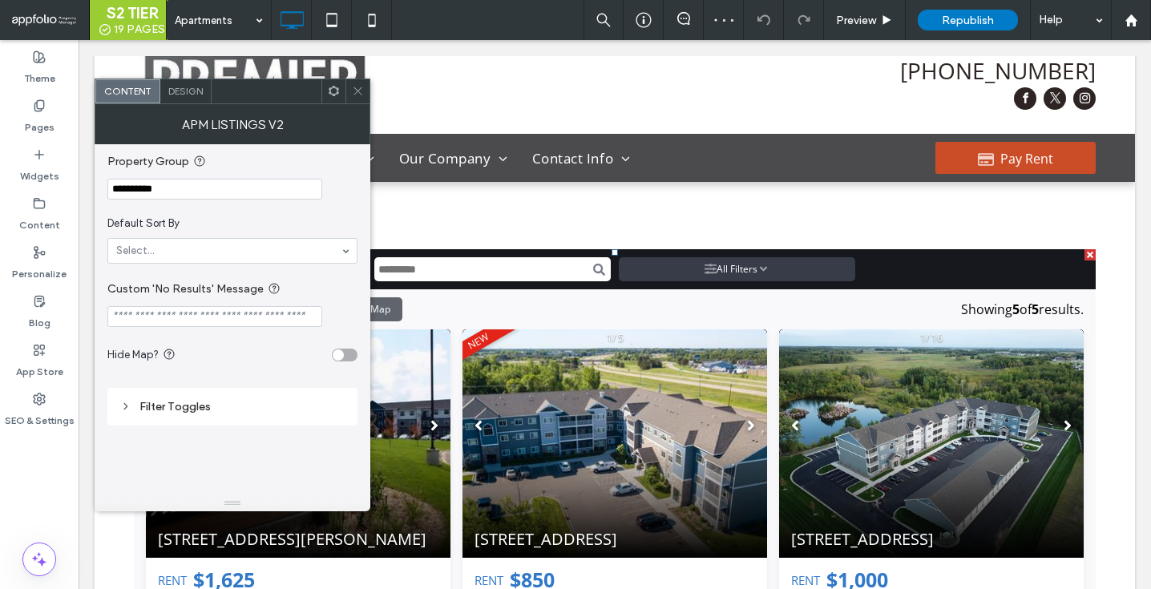
click at [193, 92] on span "Design" at bounding box center [185, 91] width 34 height 12
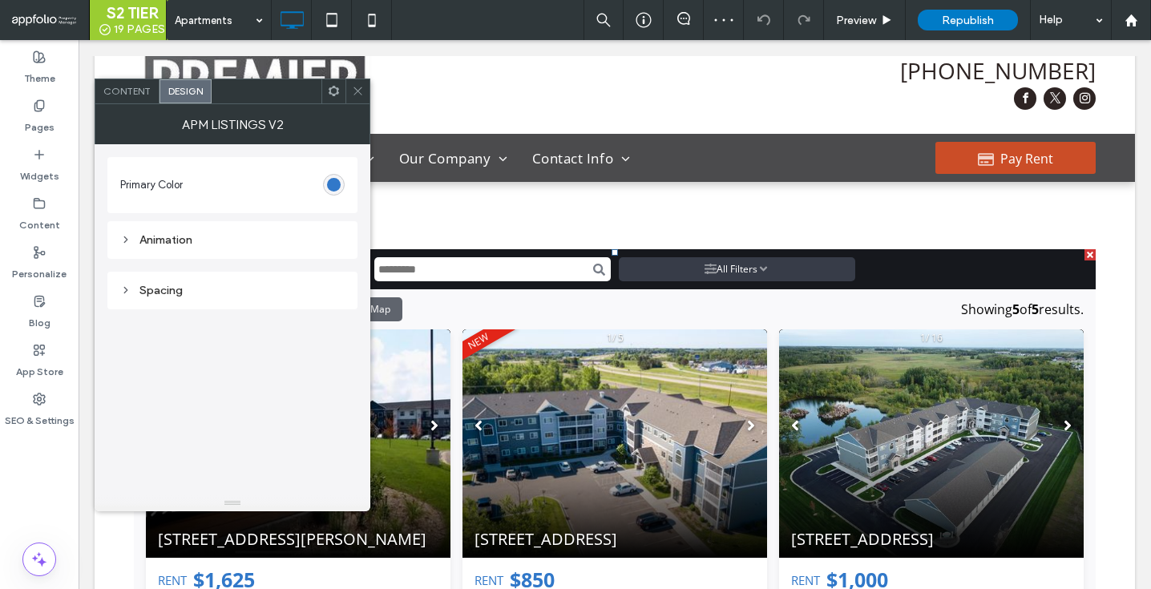
click at [357, 92] on use at bounding box center [358, 91] width 8 height 8
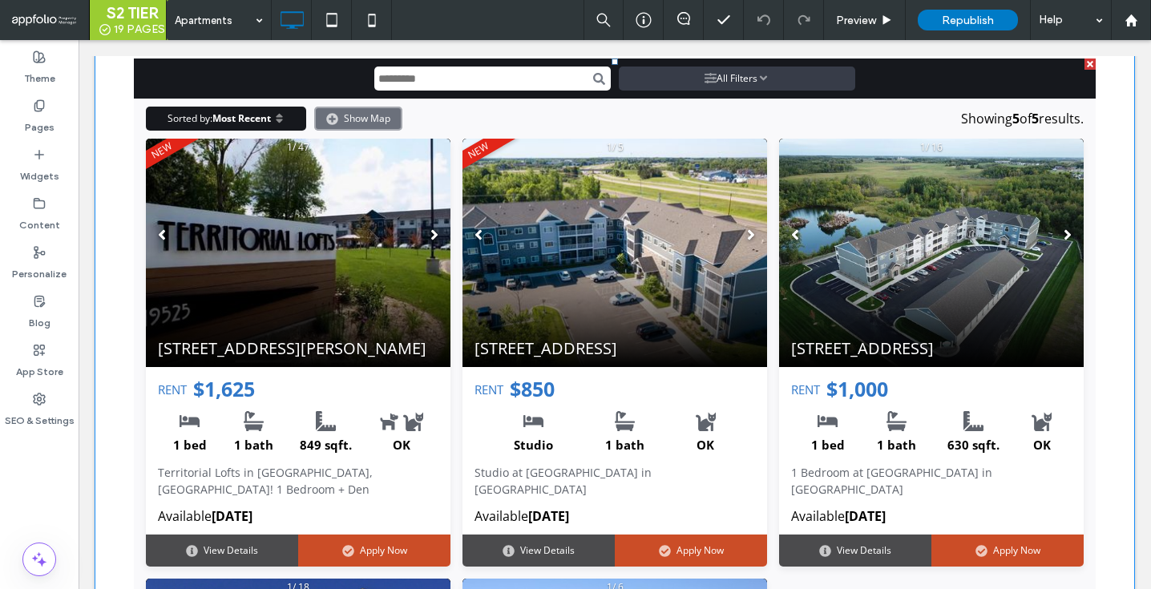
scroll to position [240, 0]
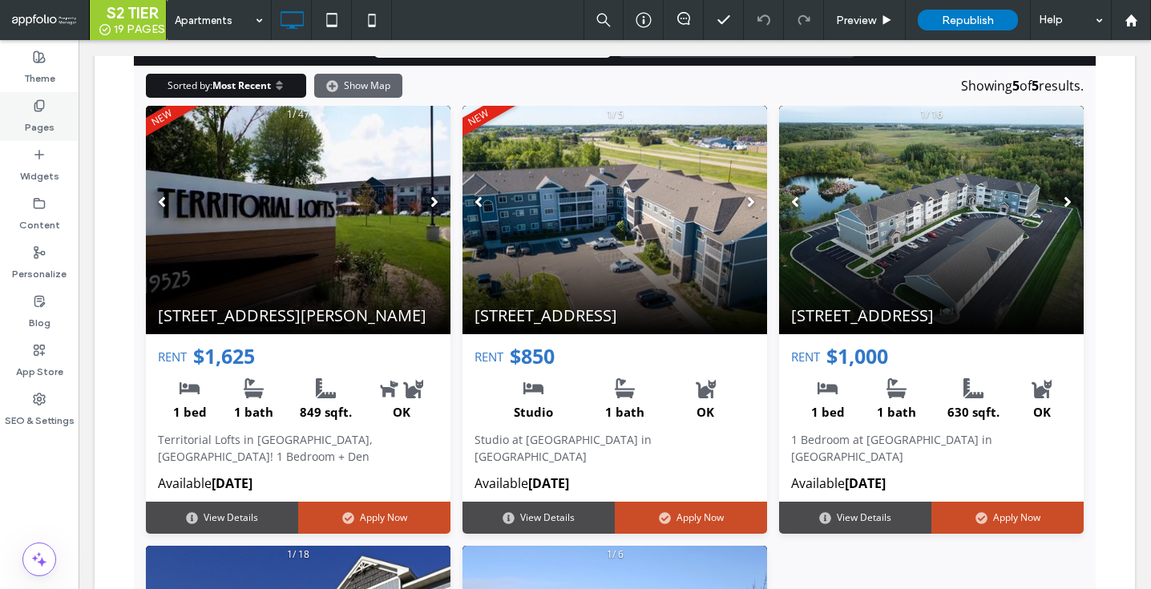
click at [45, 129] on label "Pages" at bounding box center [40, 123] width 30 height 22
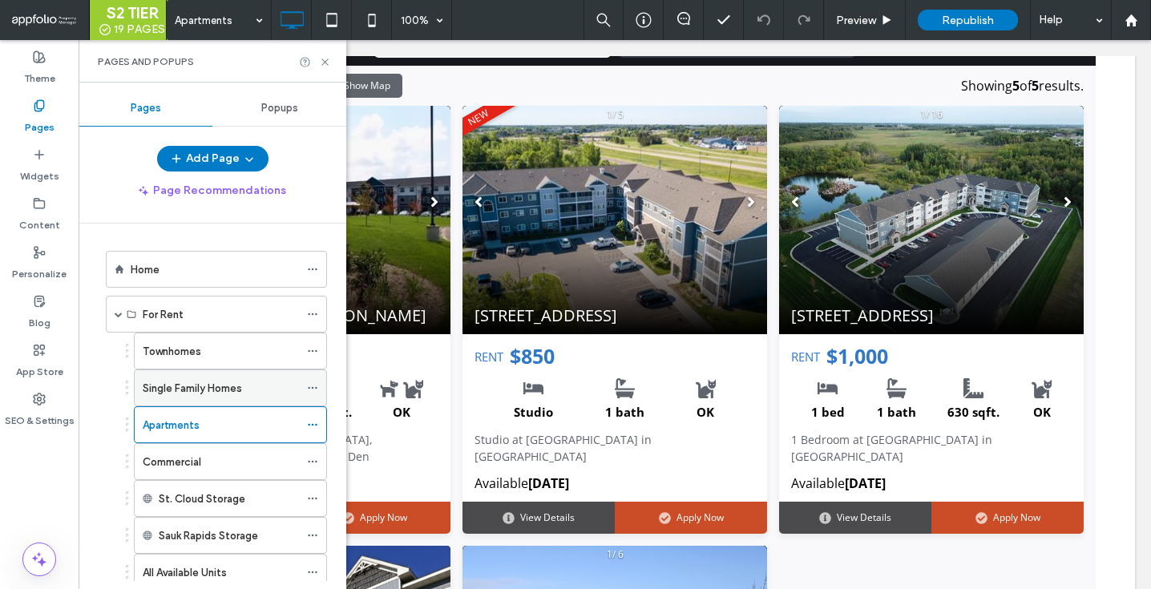
click at [169, 379] on label "Single Family Homes" at bounding box center [192, 388] width 99 height 28
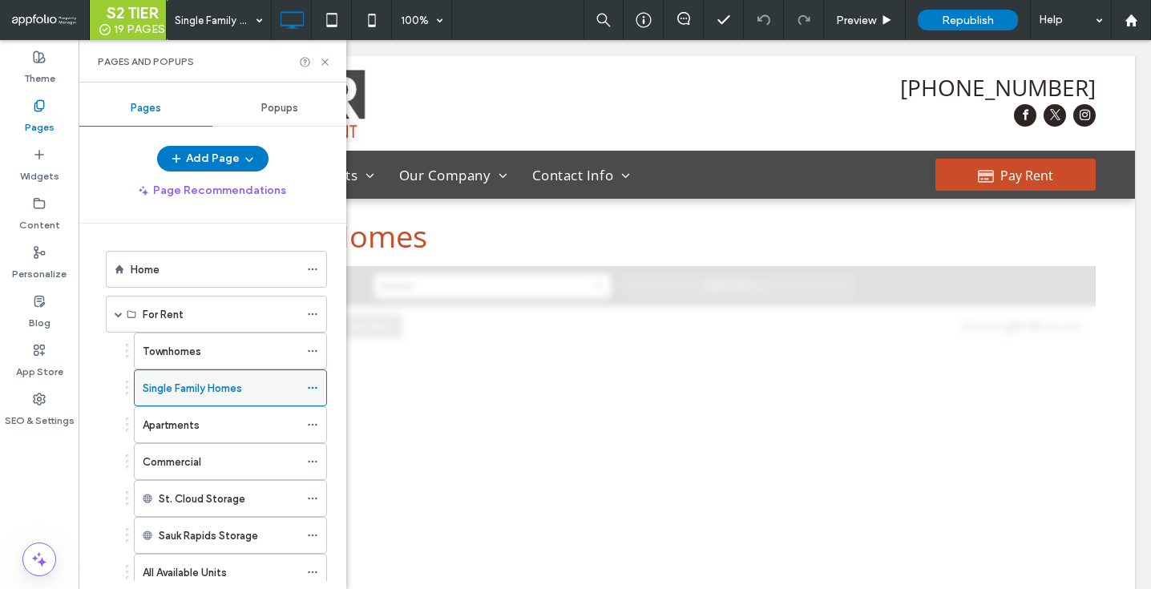
scroll to position [0, 0]
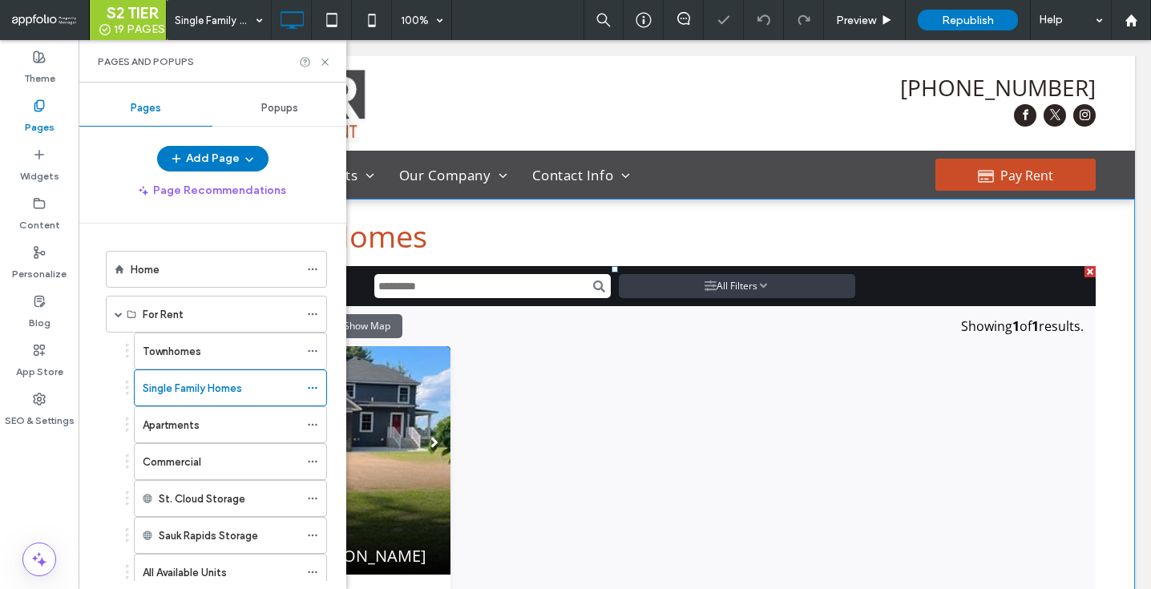
click at [470, 386] on span at bounding box center [615, 538] width 962 height 544
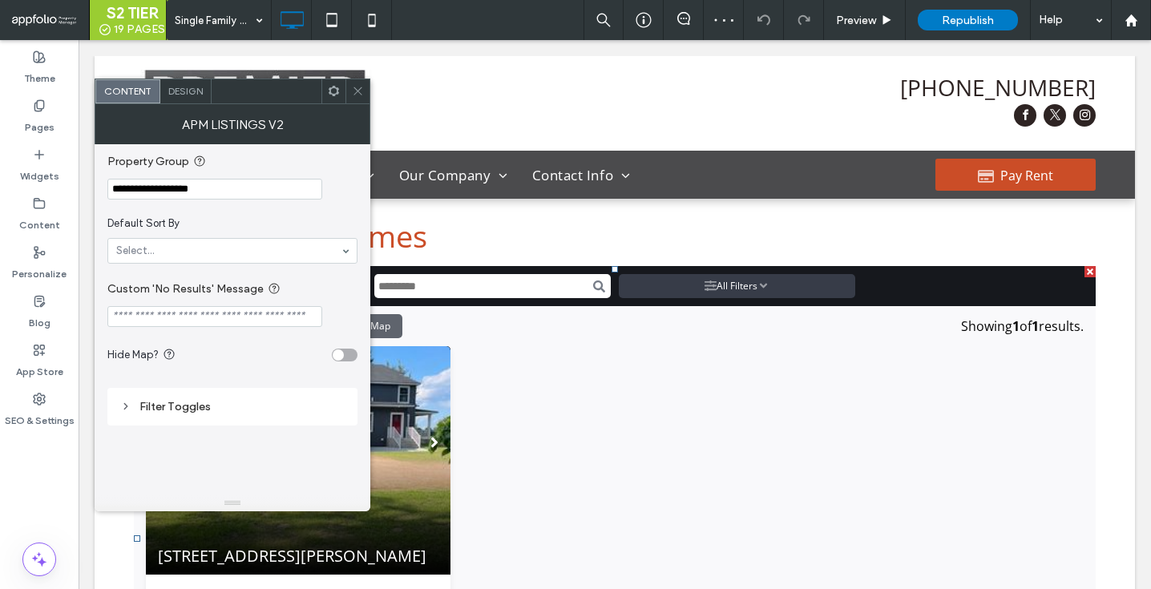
click at [182, 87] on span "Design" at bounding box center [185, 91] width 34 height 12
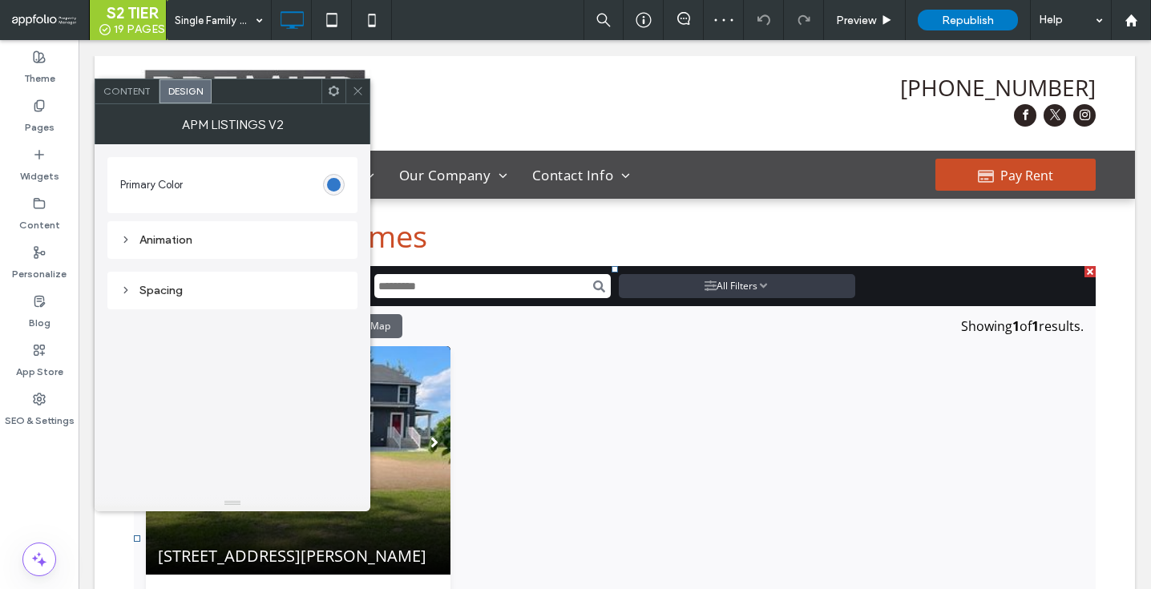
click at [356, 83] on span at bounding box center [358, 91] width 12 height 24
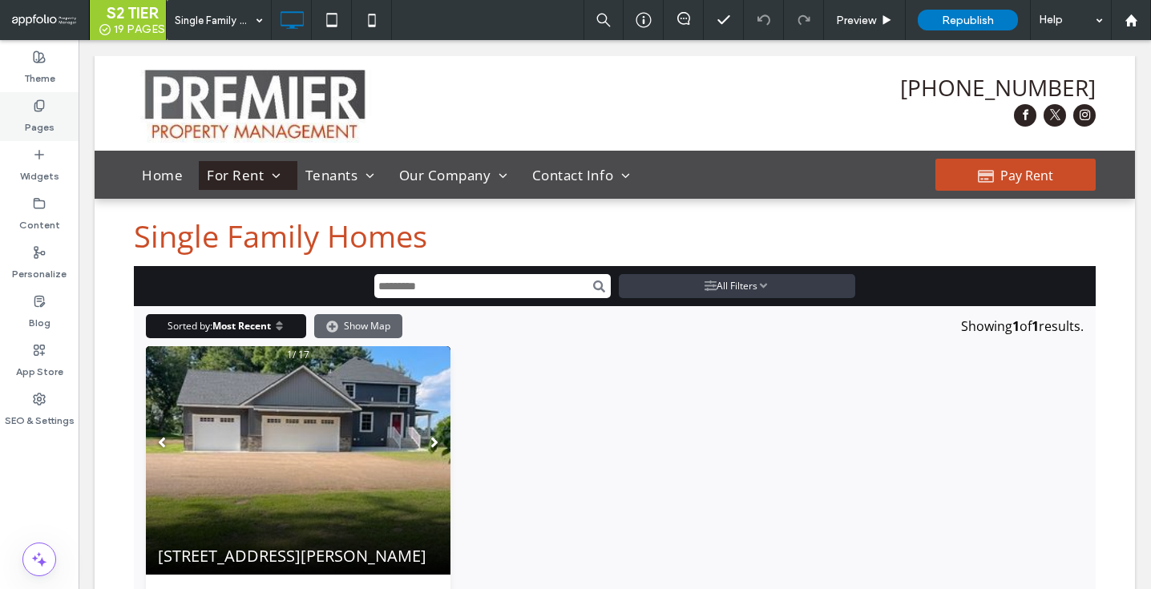
click at [38, 120] on label "Pages" at bounding box center [40, 123] width 30 height 22
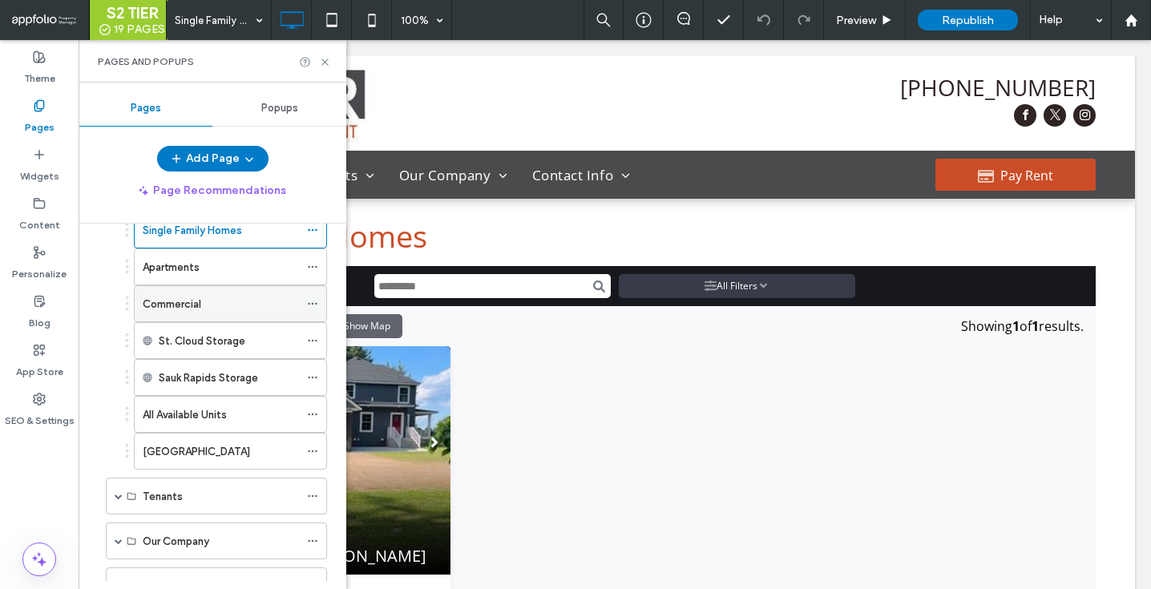
scroll to position [192, 0]
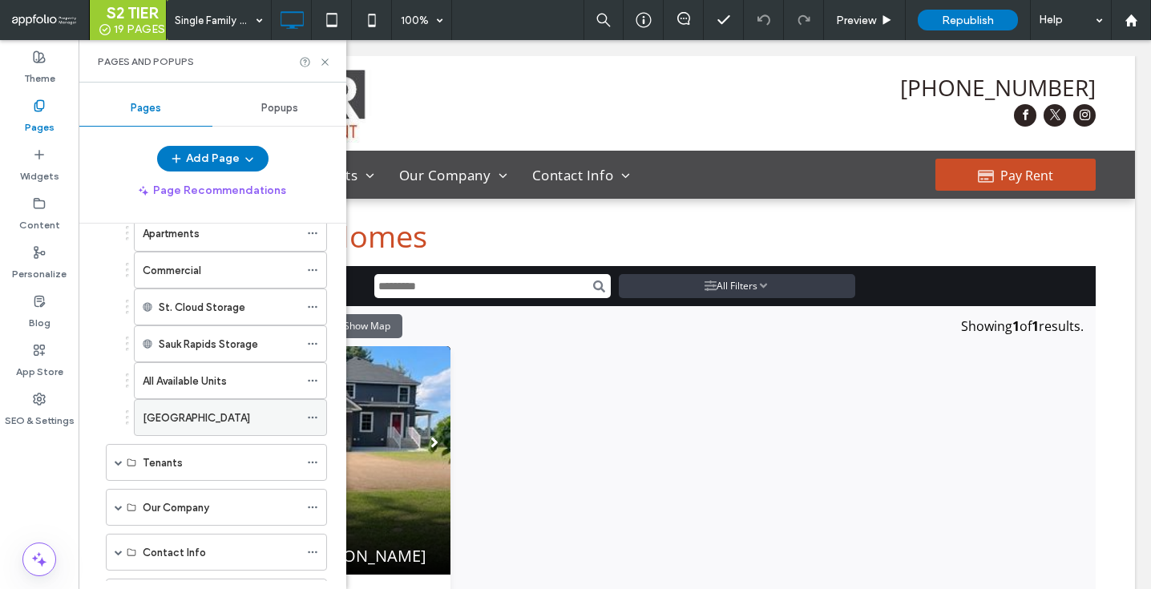
click at [181, 418] on label "[GEOGRAPHIC_DATA]" at bounding box center [196, 418] width 107 height 28
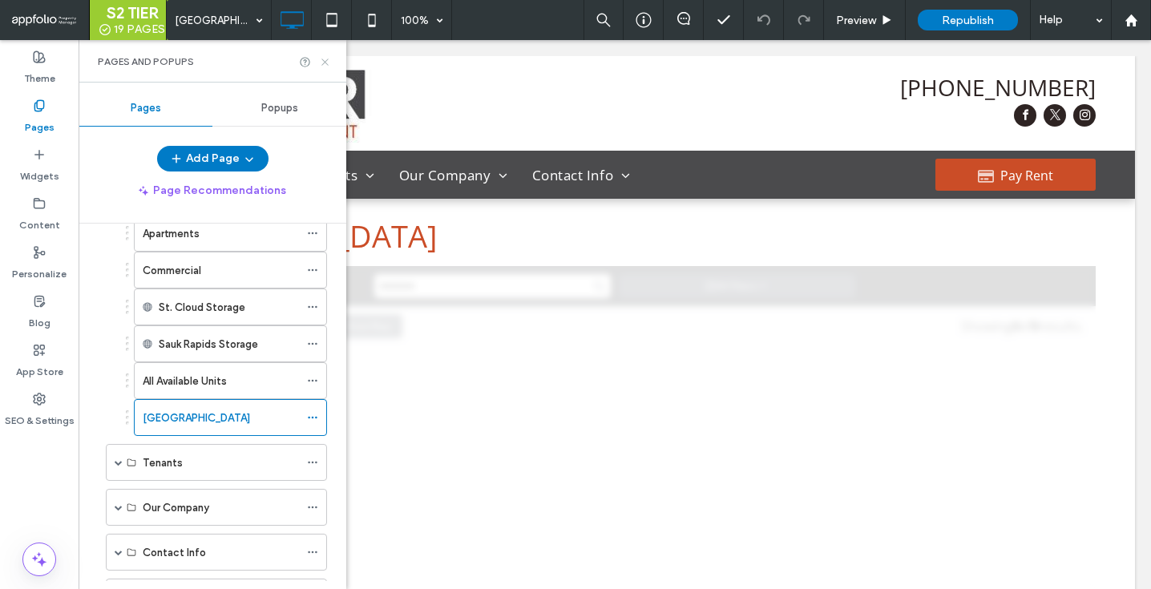
scroll to position [0, 0]
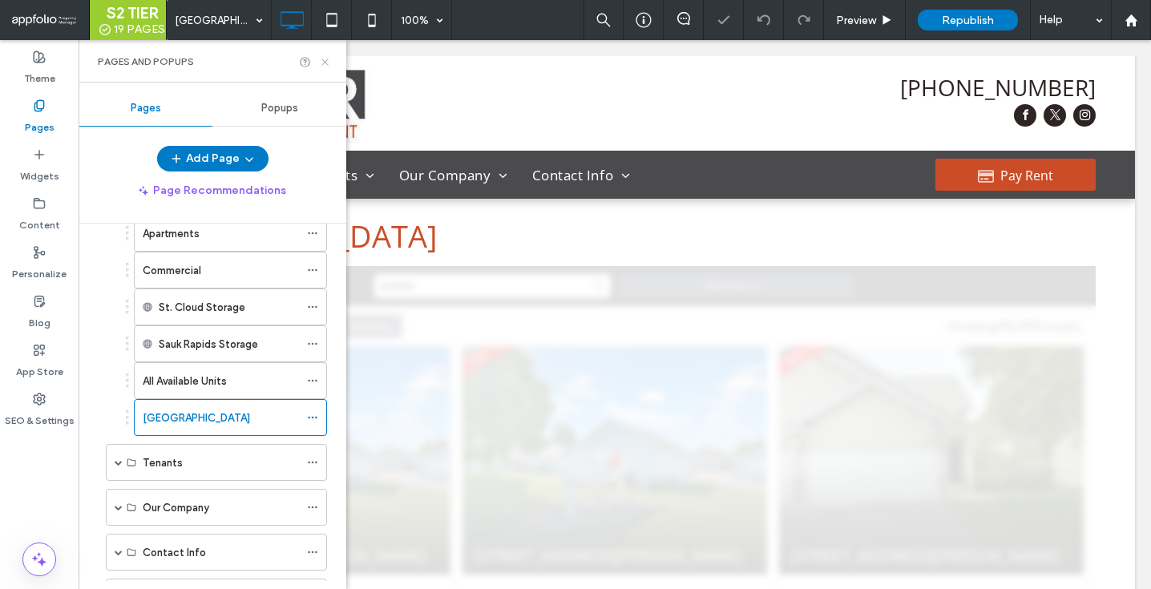
click at [326, 61] on icon at bounding box center [325, 62] width 12 height 12
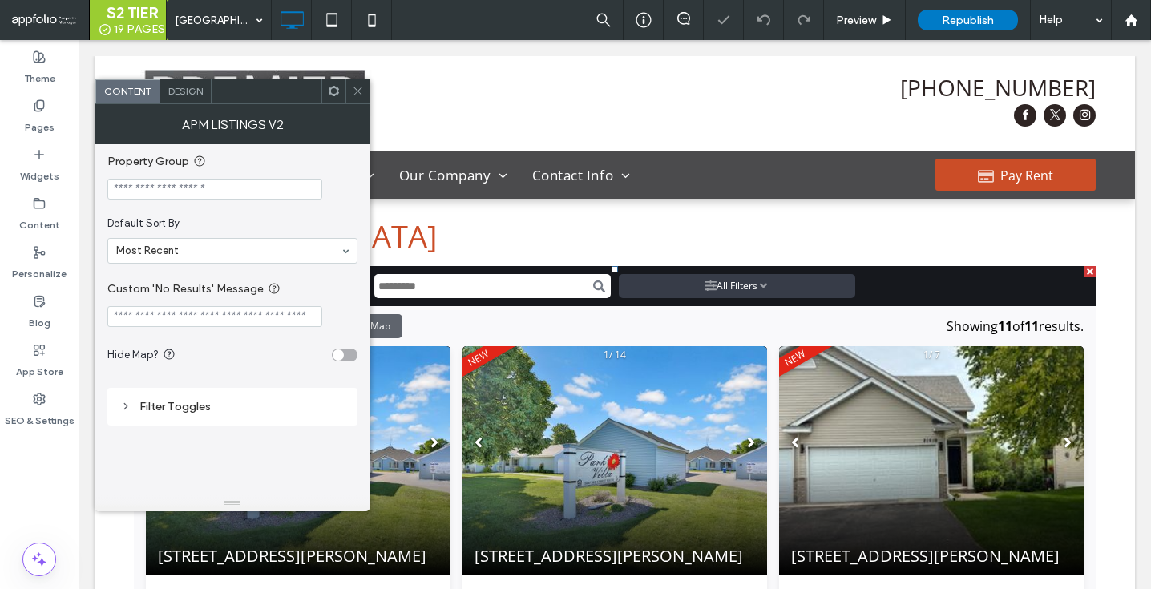
click at [198, 193] on input "Property Group" at bounding box center [214, 189] width 215 height 21
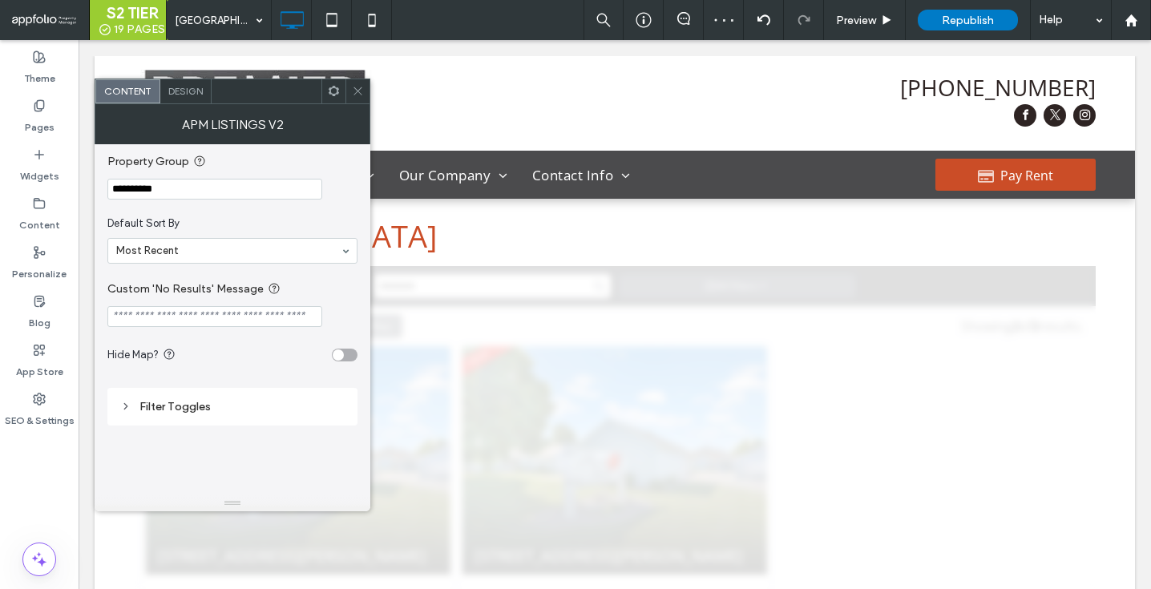
type input "**********"
click at [291, 168] on label "Property Group" at bounding box center [229, 162] width 244 height 20
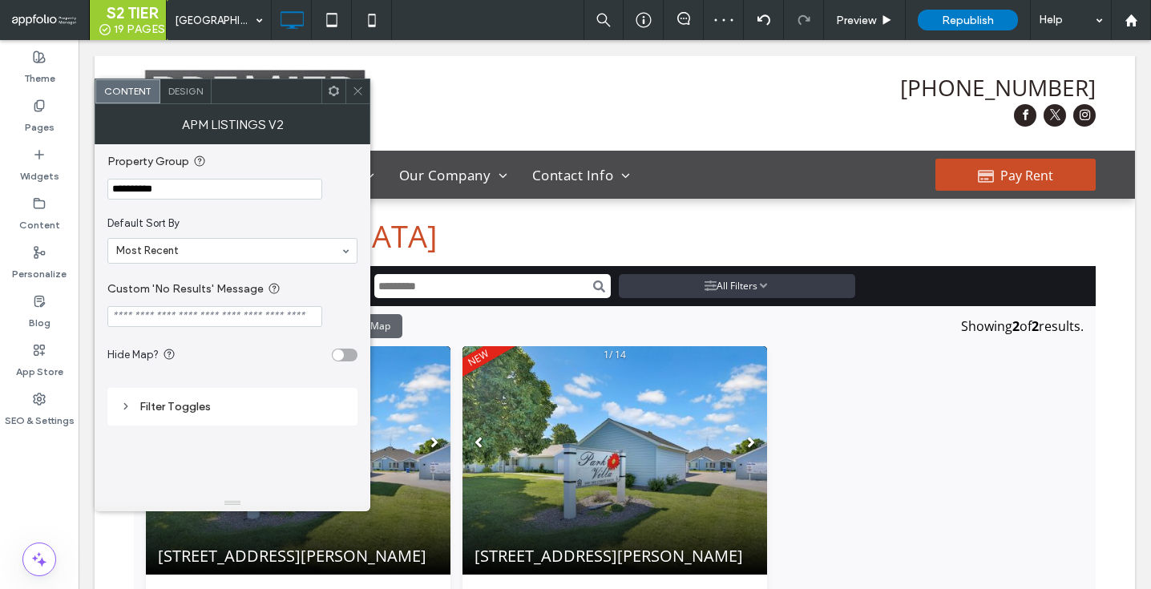
click at [357, 91] on icon at bounding box center [358, 91] width 12 height 12
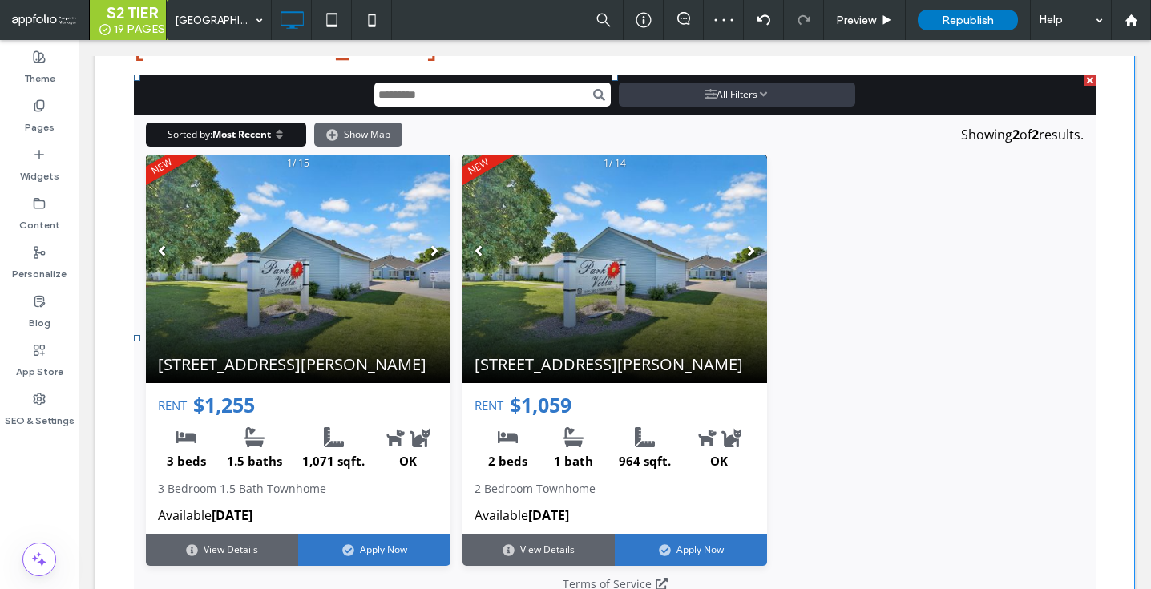
scroll to position [232, 0]
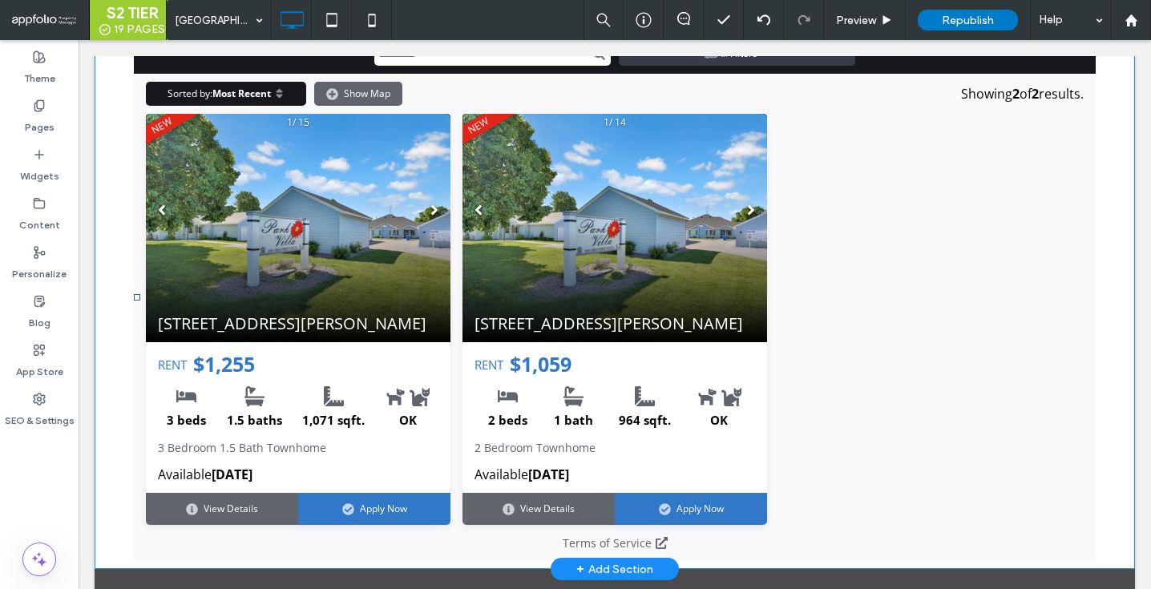
click at [404, 317] on span at bounding box center [615, 297] width 962 height 527
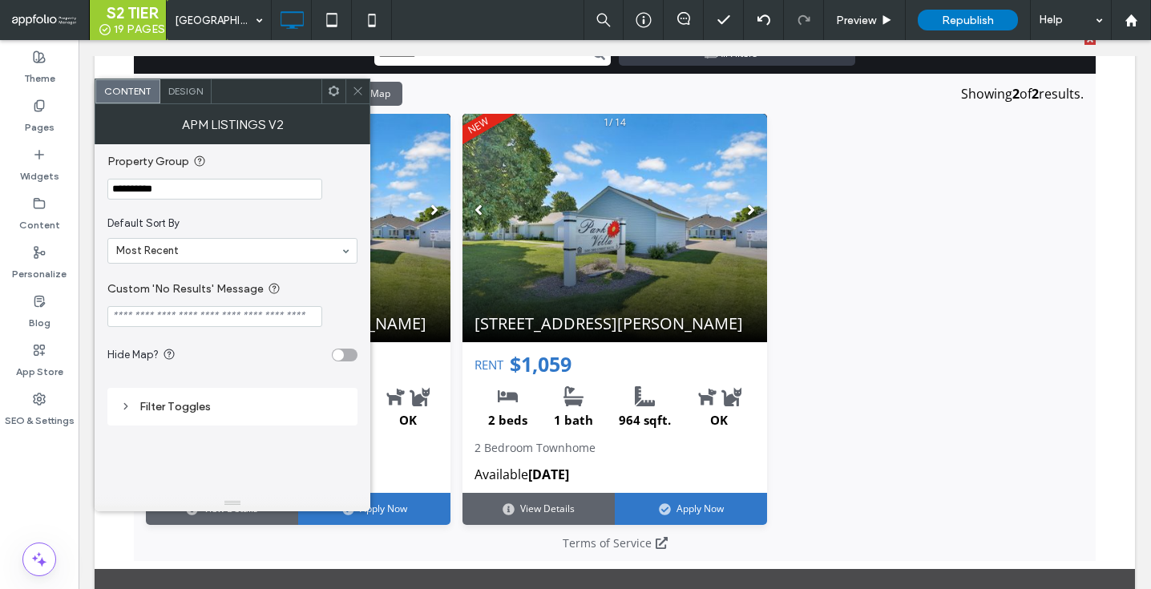
click at [178, 96] on span "Design" at bounding box center [185, 91] width 34 height 12
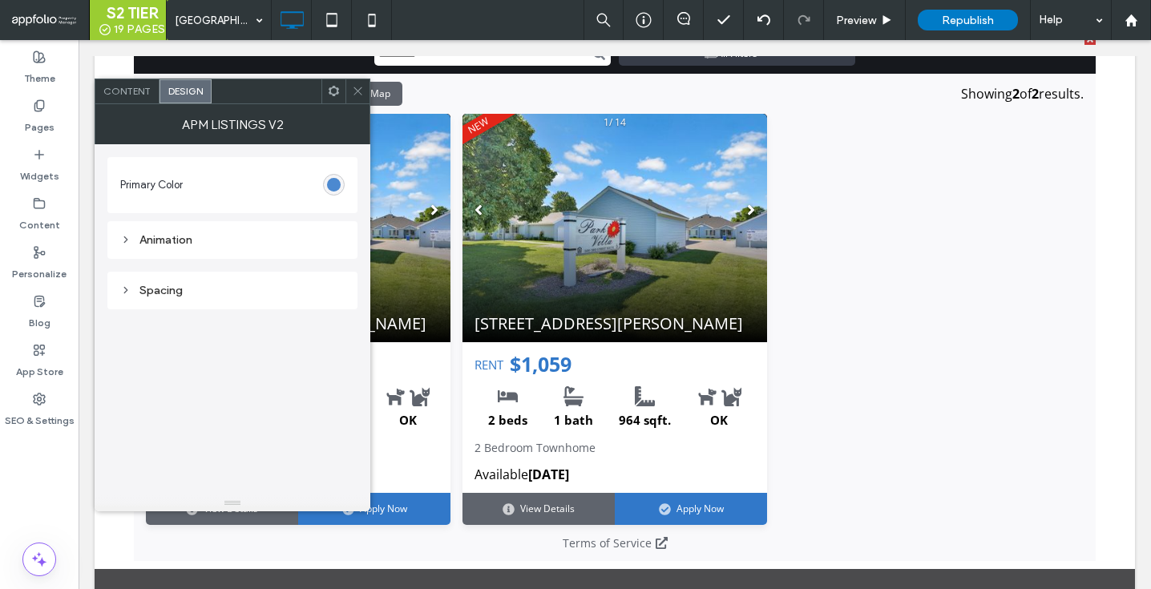
click at [337, 188] on div "#3178c9" at bounding box center [334, 185] width 14 height 14
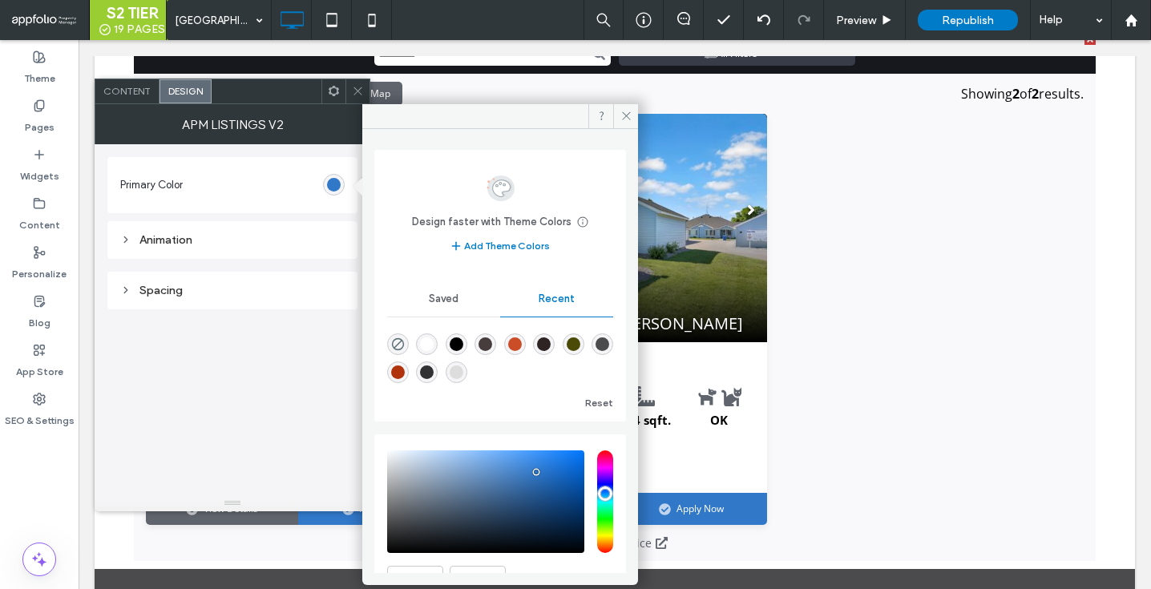
click at [522, 345] on div "rgba(203, 77, 39, 1)" at bounding box center [515, 344] width 14 height 14
type input "*******"
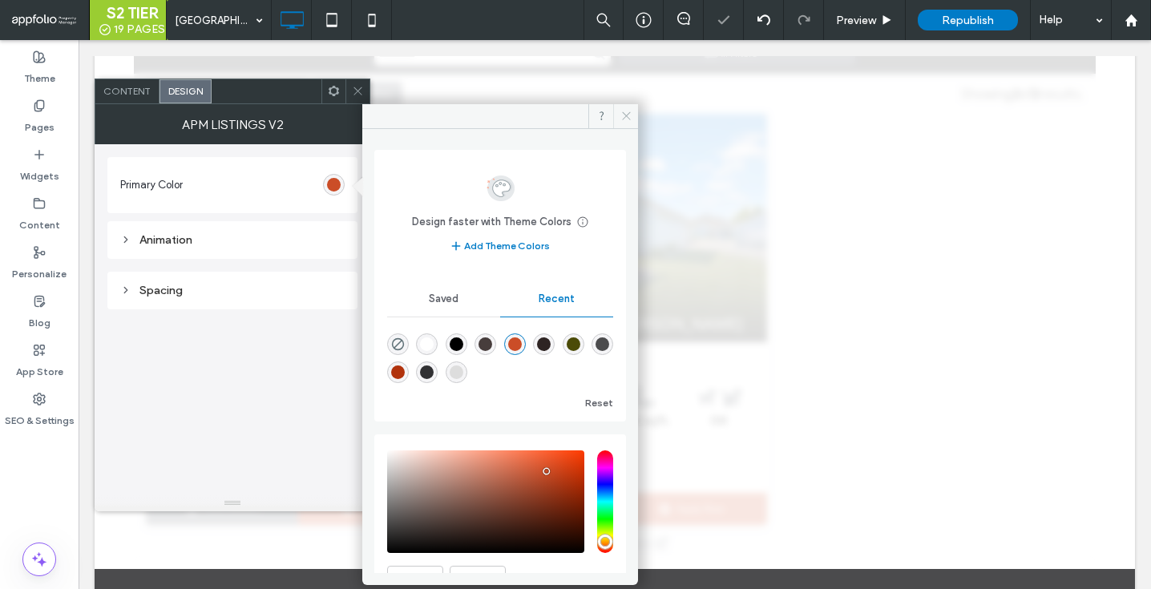
scroll to position [0, 0]
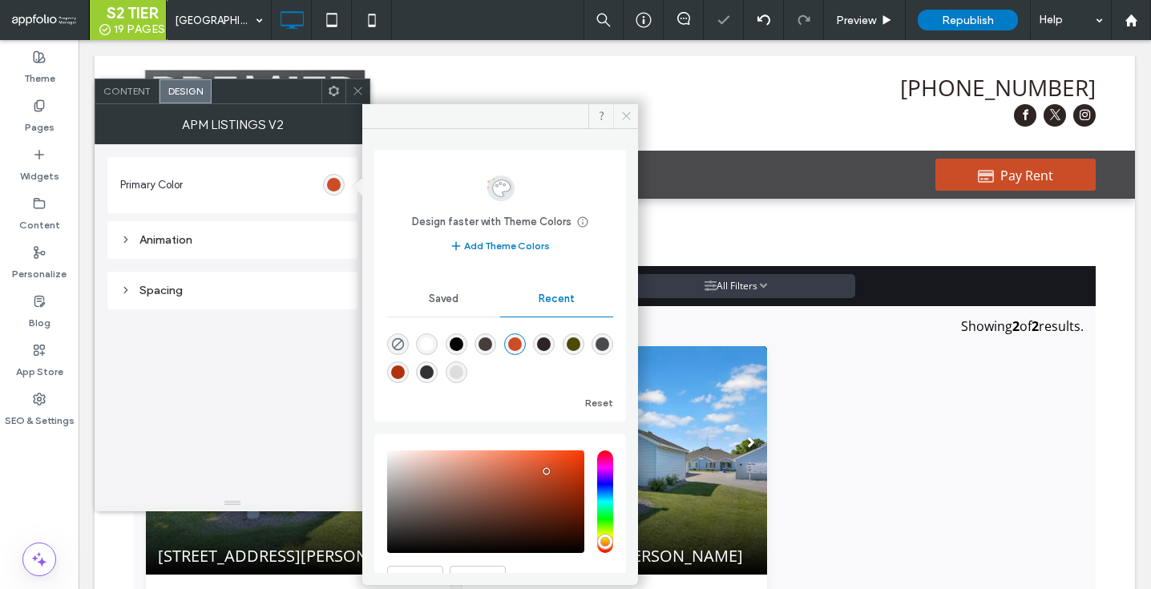
click at [626, 113] on icon at bounding box center [626, 116] width 12 height 12
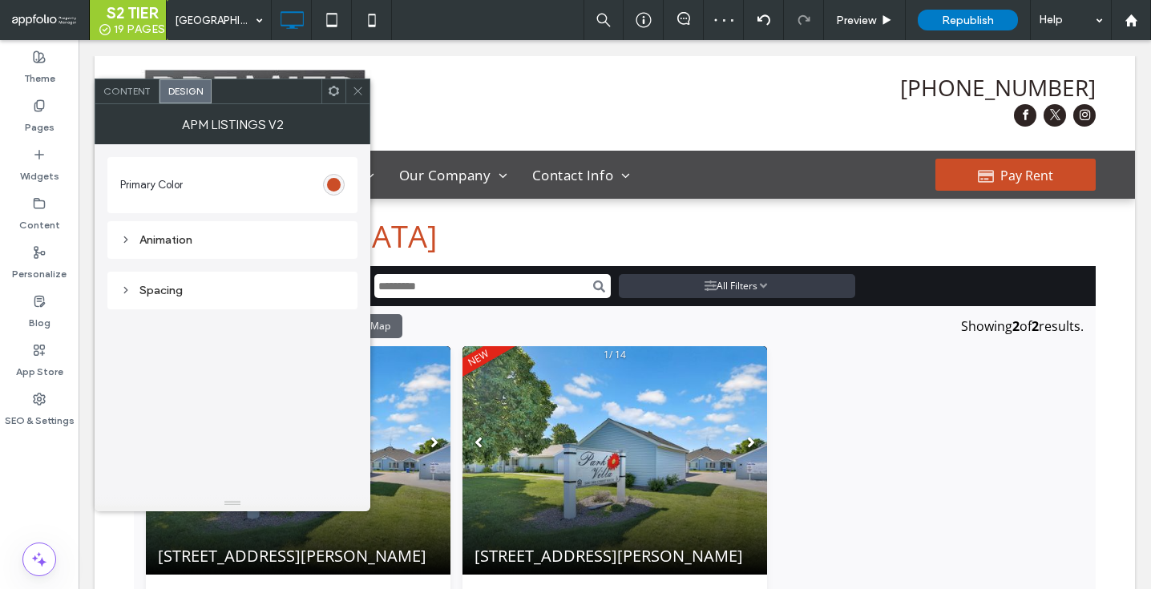
click at [350, 102] on div at bounding box center [357, 91] width 24 height 24
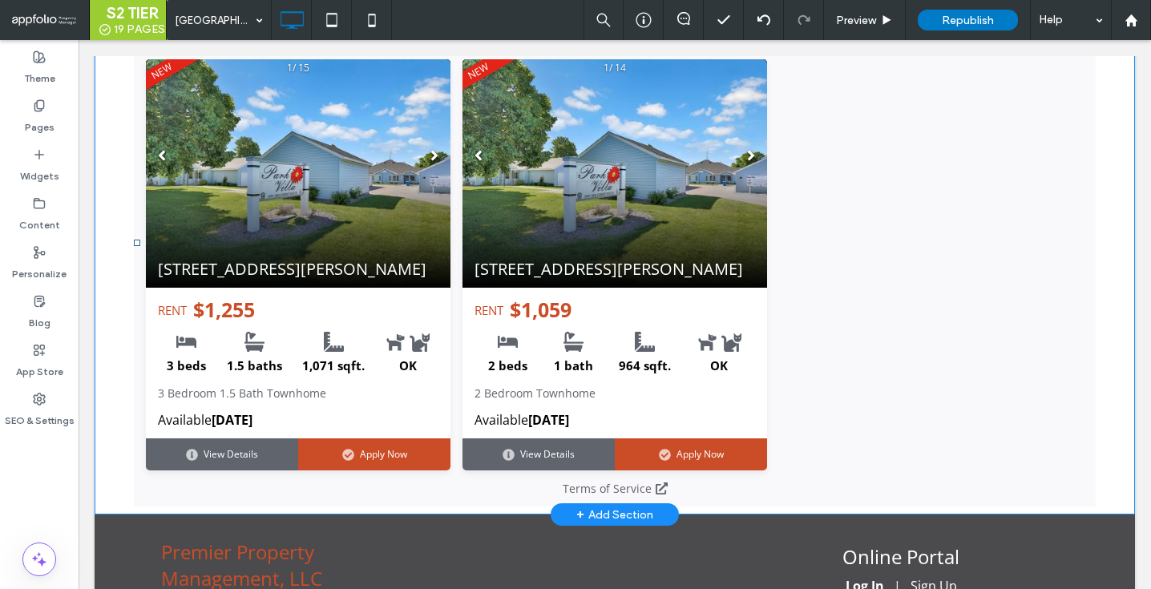
scroll to position [261, 0]
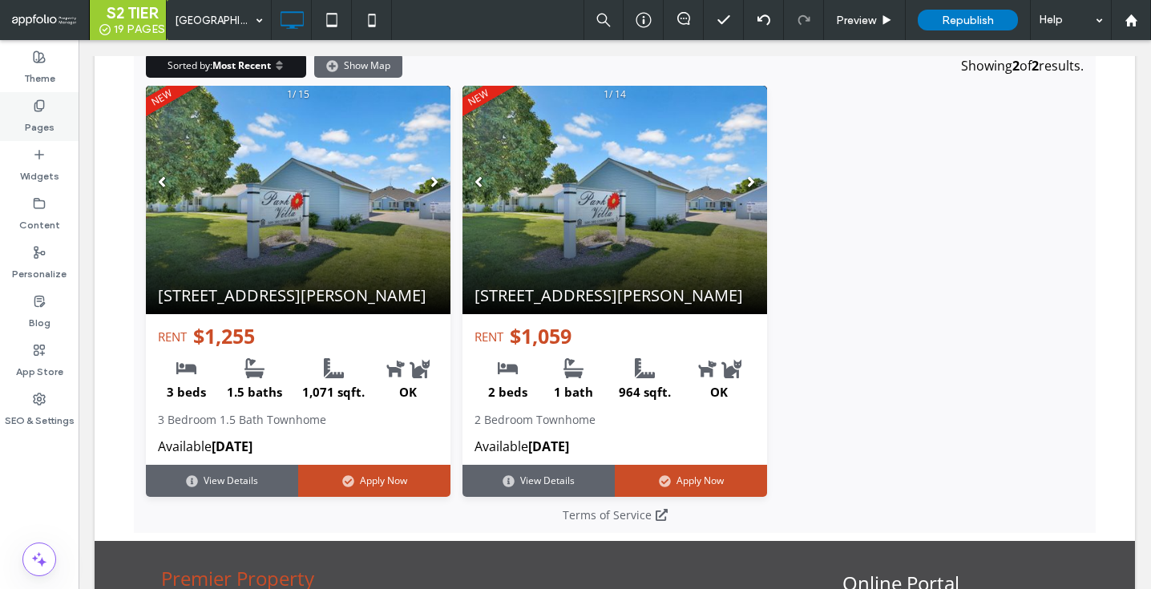
click at [59, 92] on div "Pages" at bounding box center [39, 116] width 79 height 49
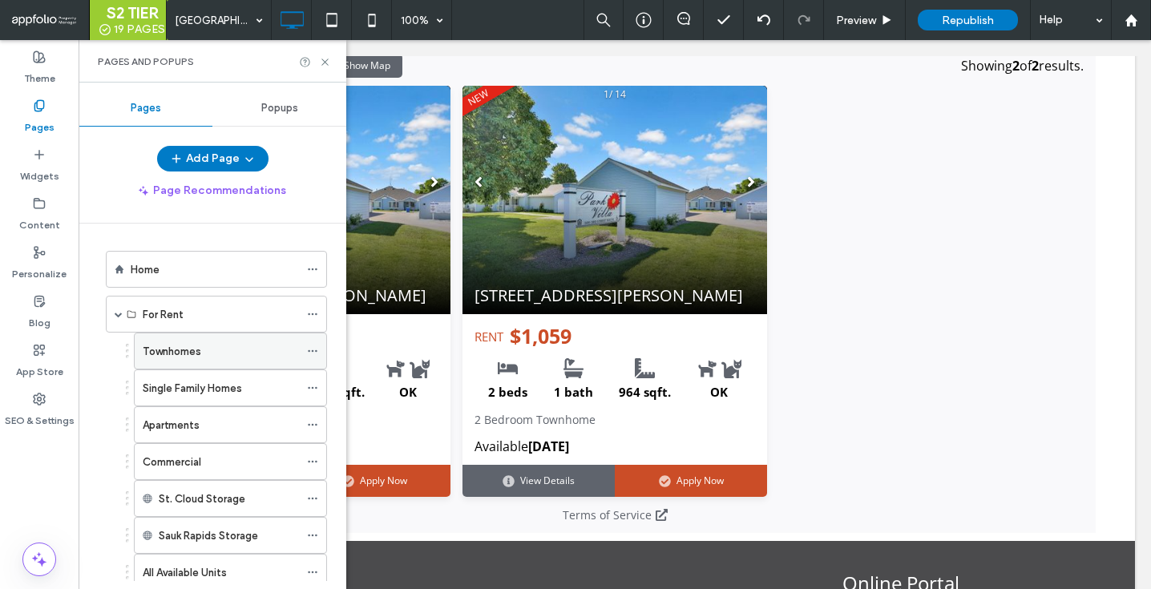
click at [188, 355] on label "Townhomes" at bounding box center [172, 351] width 59 height 28
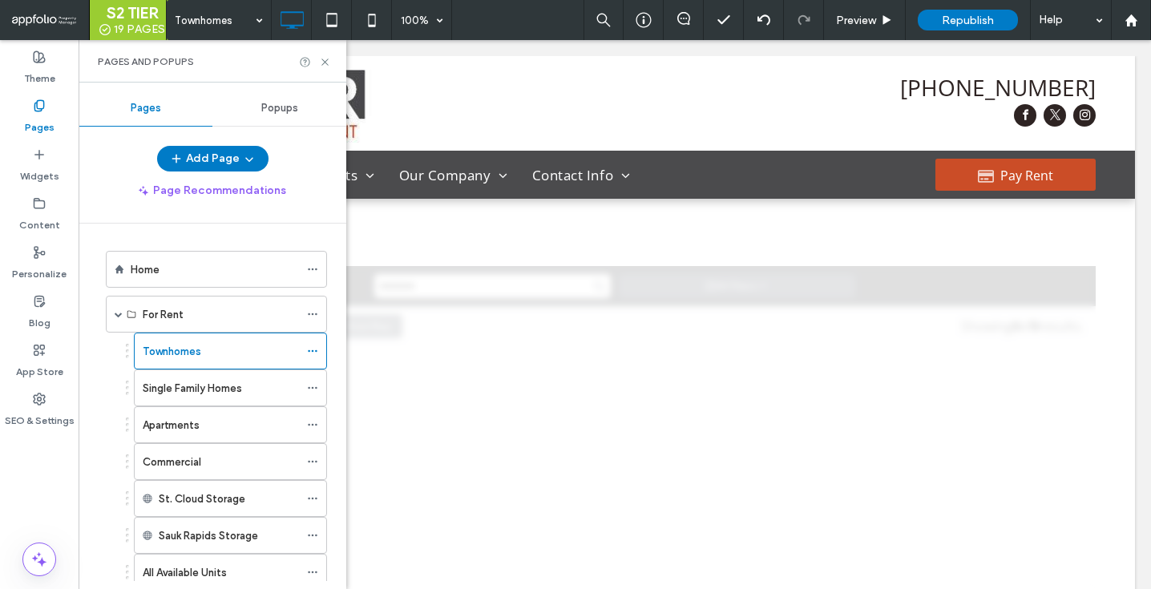
scroll to position [0, 0]
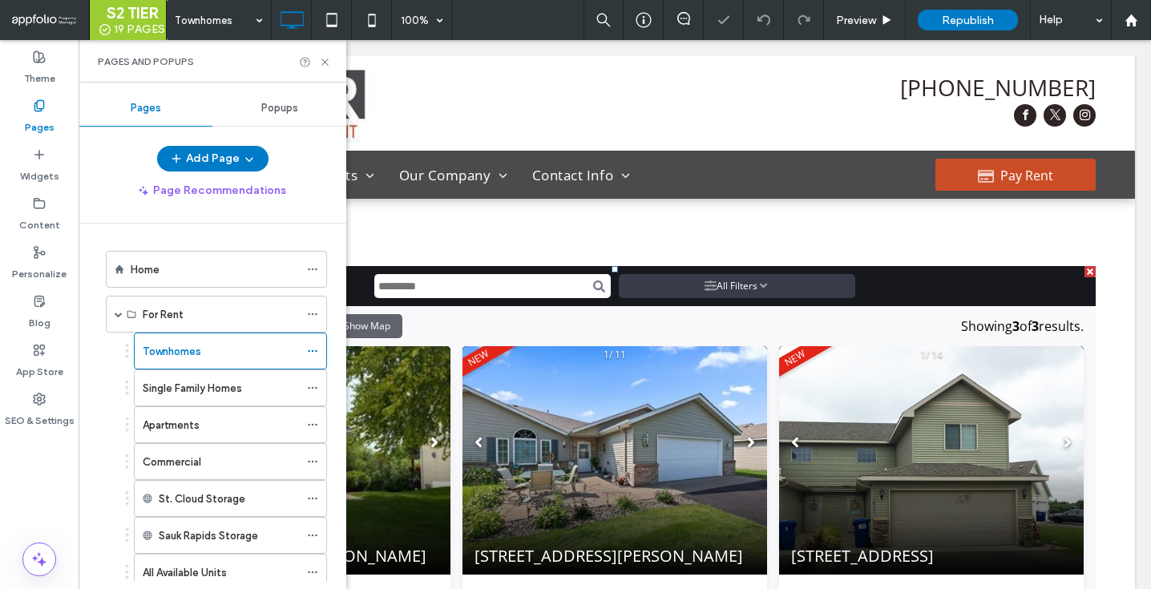
click at [134, 266] on span at bounding box center [134, 266] width 0 height 0
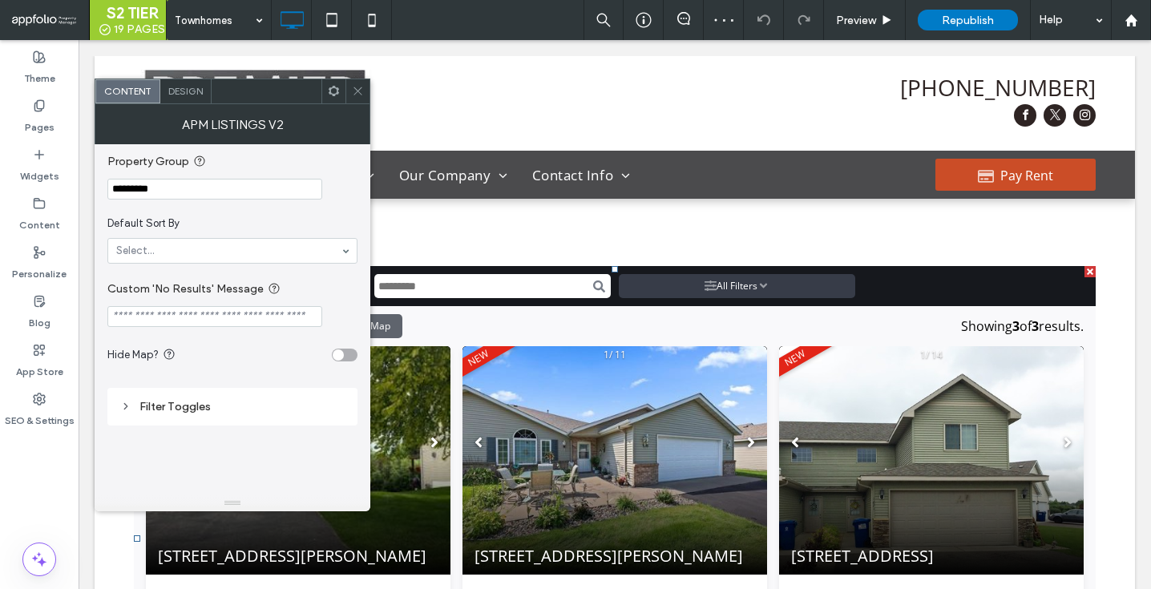
click at [192, 103] on div "Content Design" at bounding box center [233, 92] width 276 height 26
click at [196, 87] on span "Design" at bounding box center [185, 91] width 34 height 12
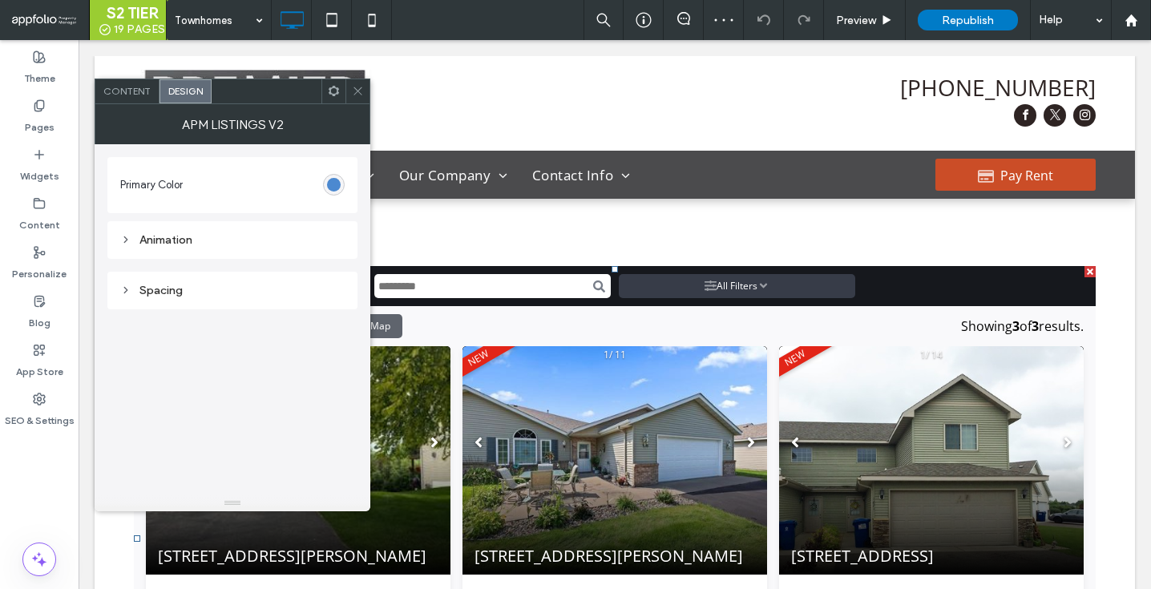
click at [333, 184] on div "#3178c9" at bounding box center [334, 185] width 14 height 14
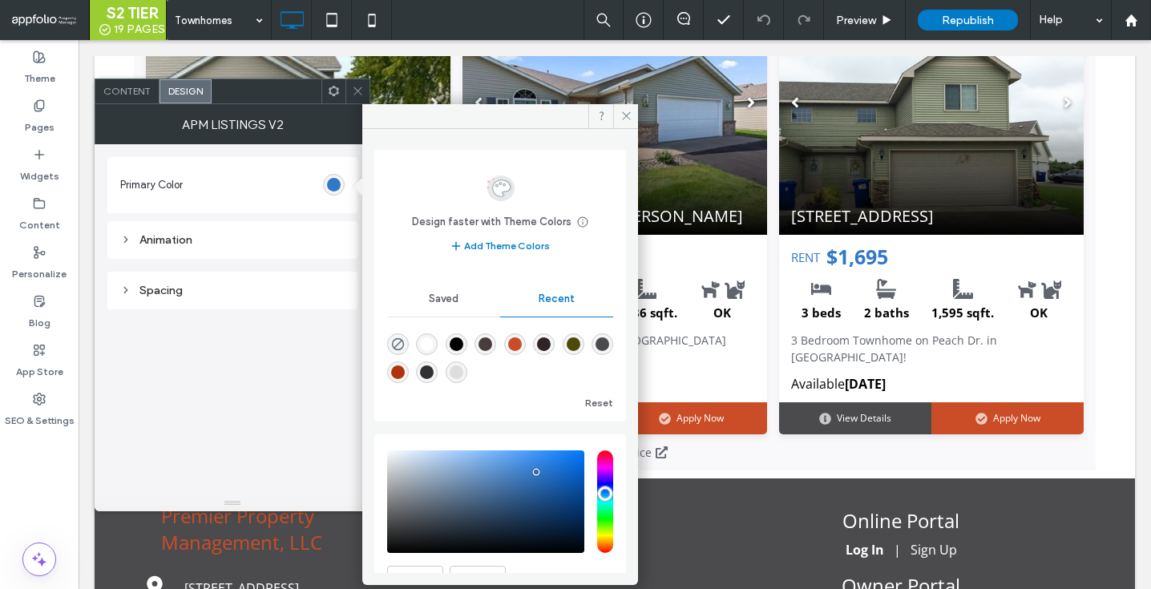
scroll to position [368, 0]
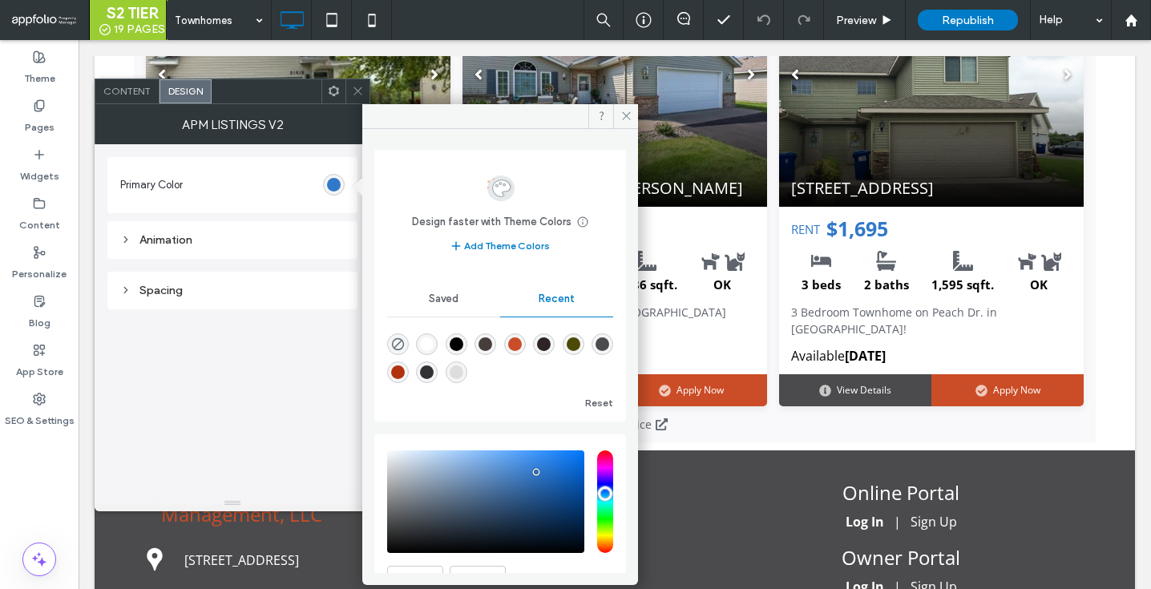
click at [526, 351] on div "rgba(203, 77, 39, 1)" at bounding box center [515, 344] width 22 height 22
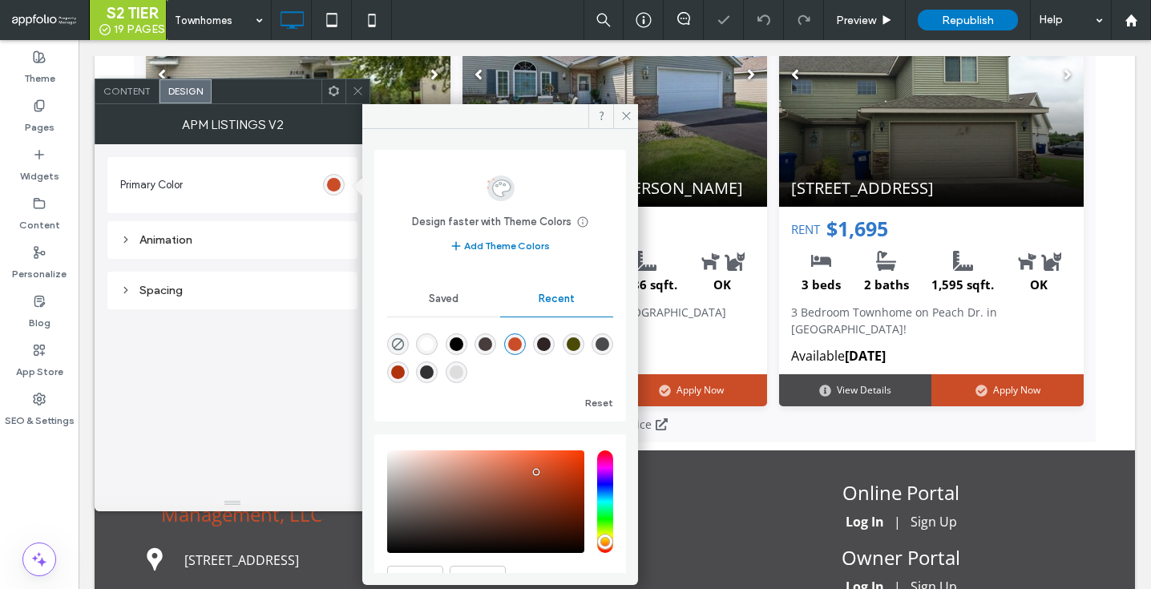
type input "*******"
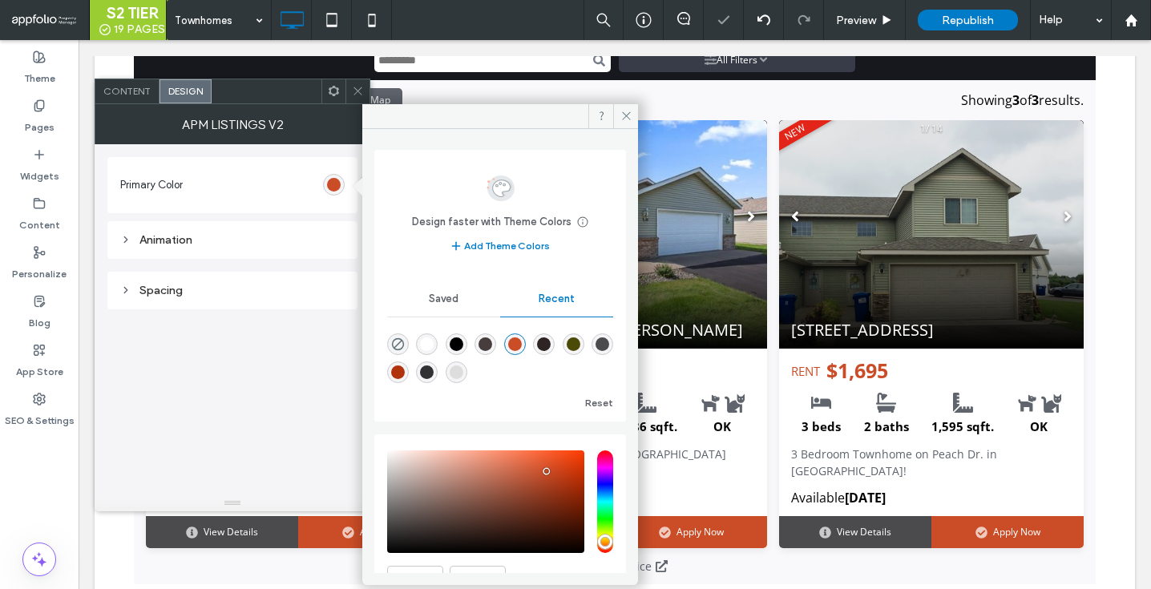
scroll to position [229, 0]
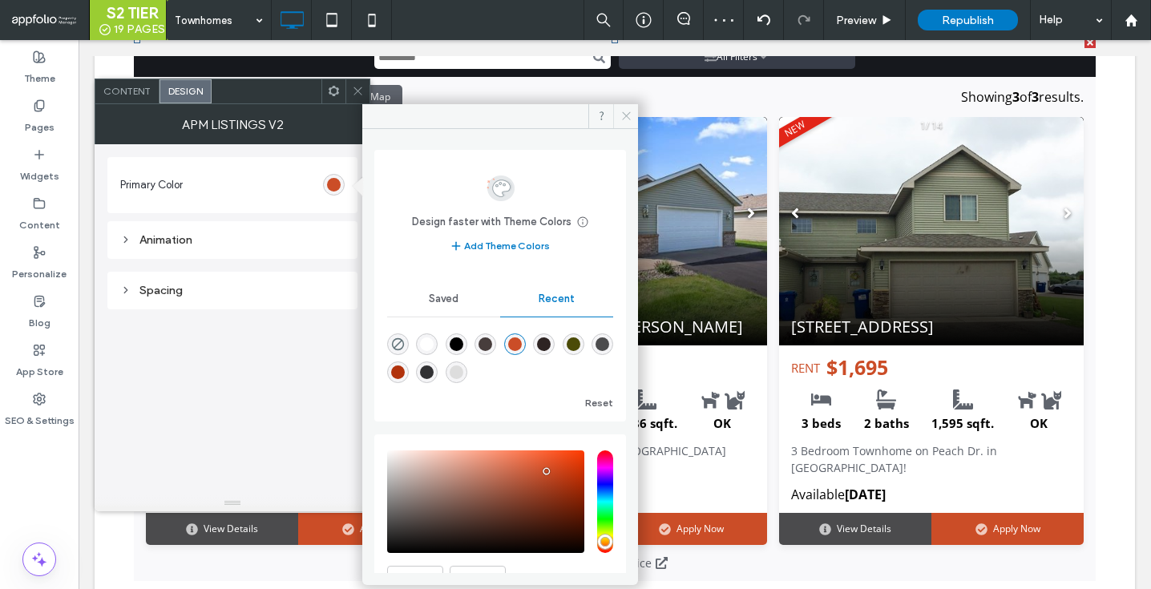
click at [627, 110] on icon at bounding box center [626, 116] width 12 height 12
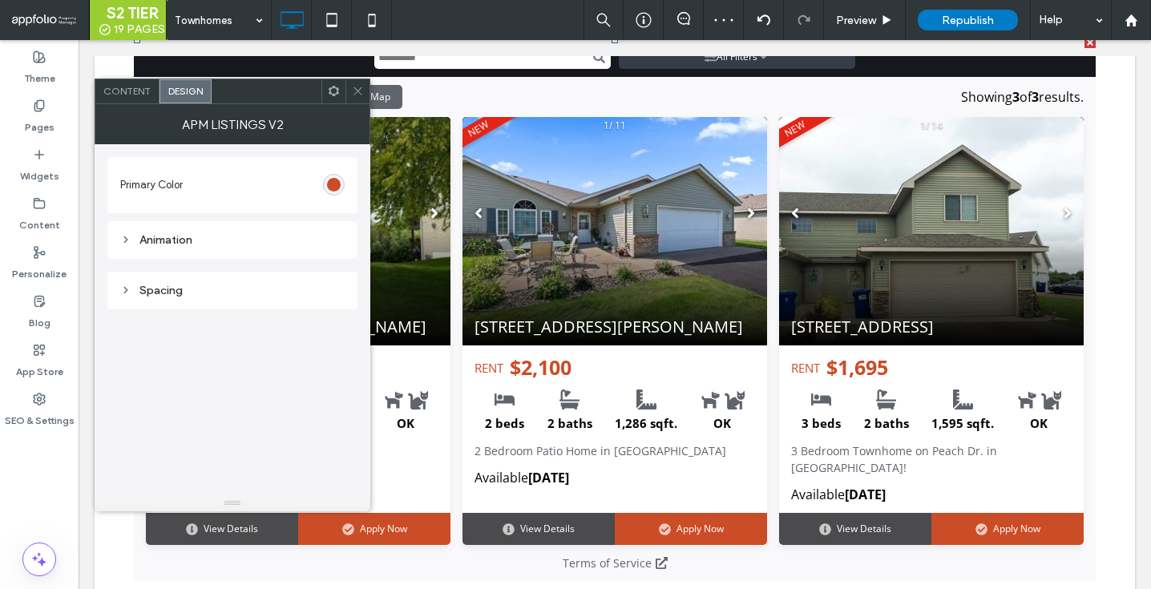
click at [355, 92] on icon at bounding box center [358, 91] width 12 height 12
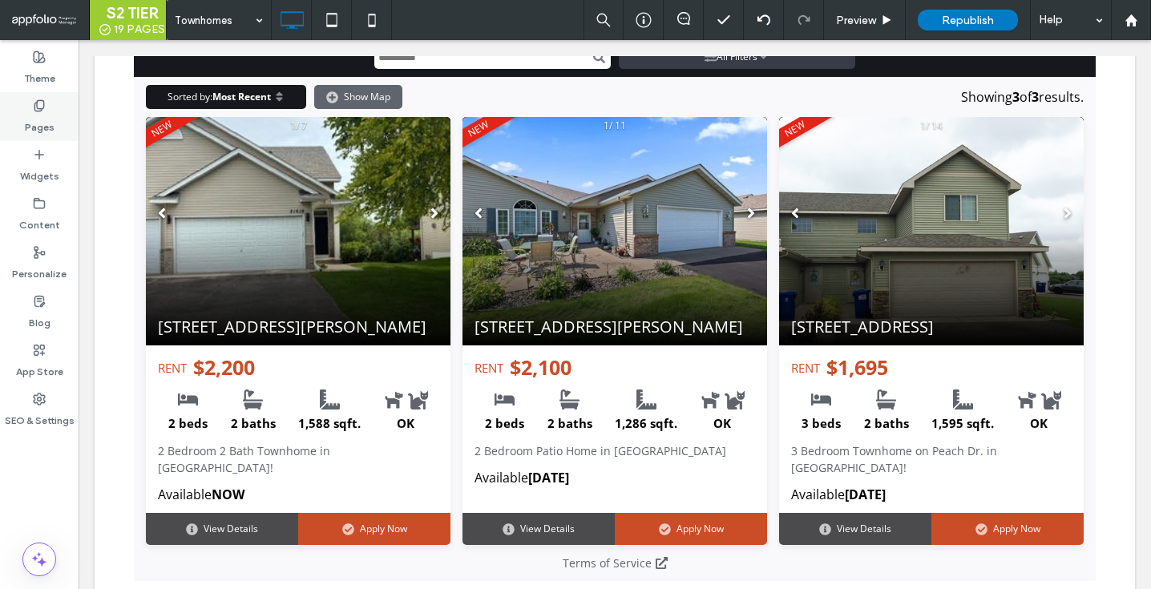
click at [20, 99] on div "Pages" at bounding box center [39, 116] width 79 height 49
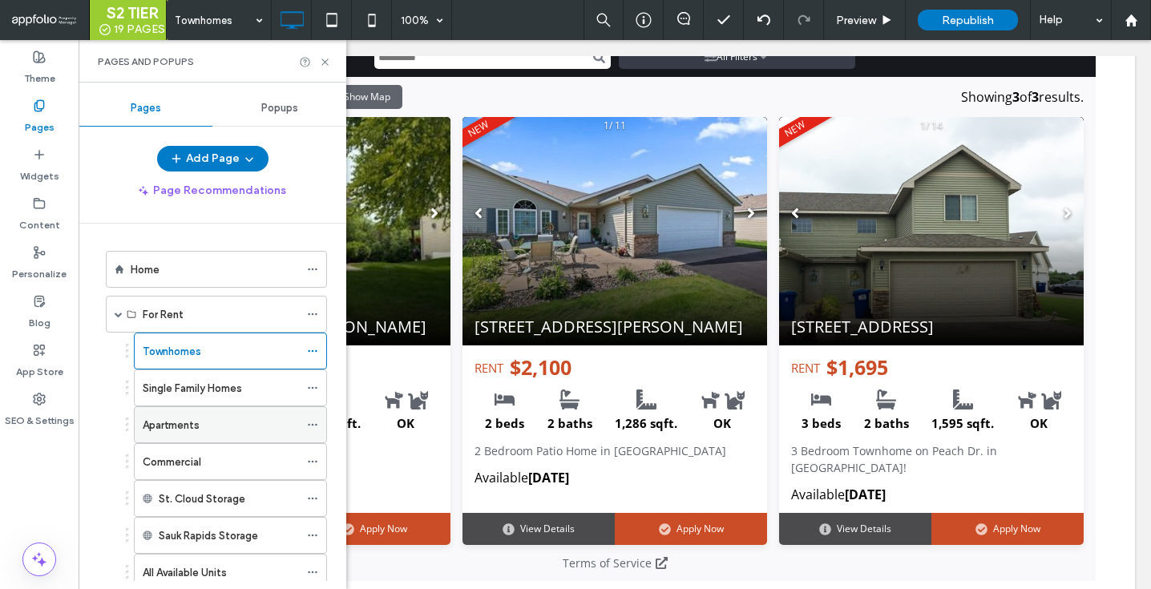
click at [180, 407] on div "Apartments" at bounding box center [221, 424] width 156 height 35
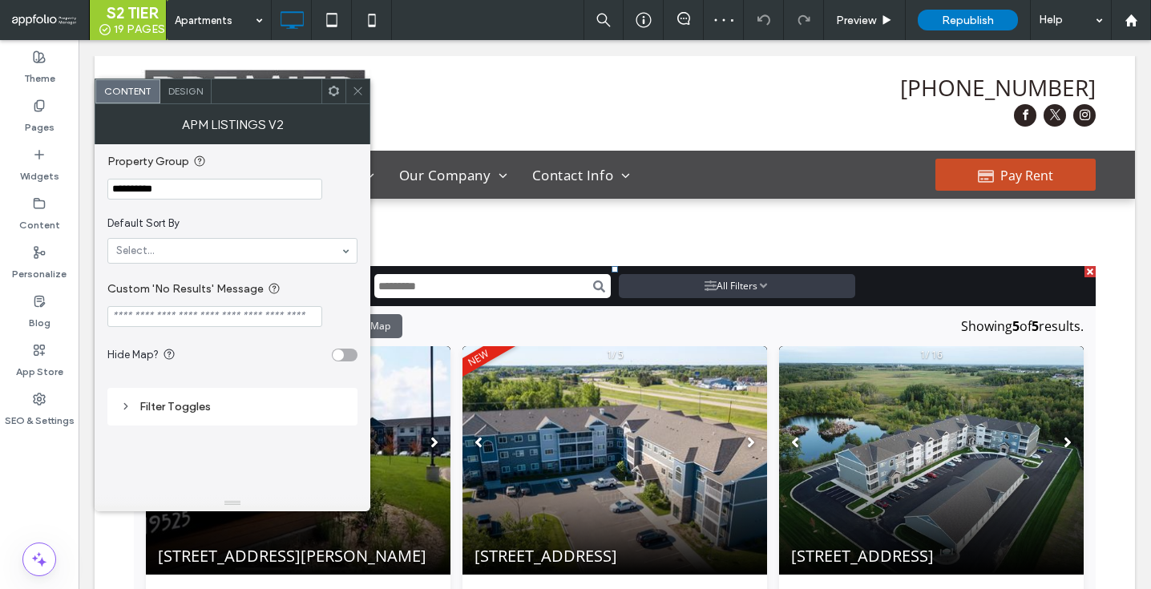
click at [193, 87] on span "Design" at bounding box center [185, 91] width 34 height 12
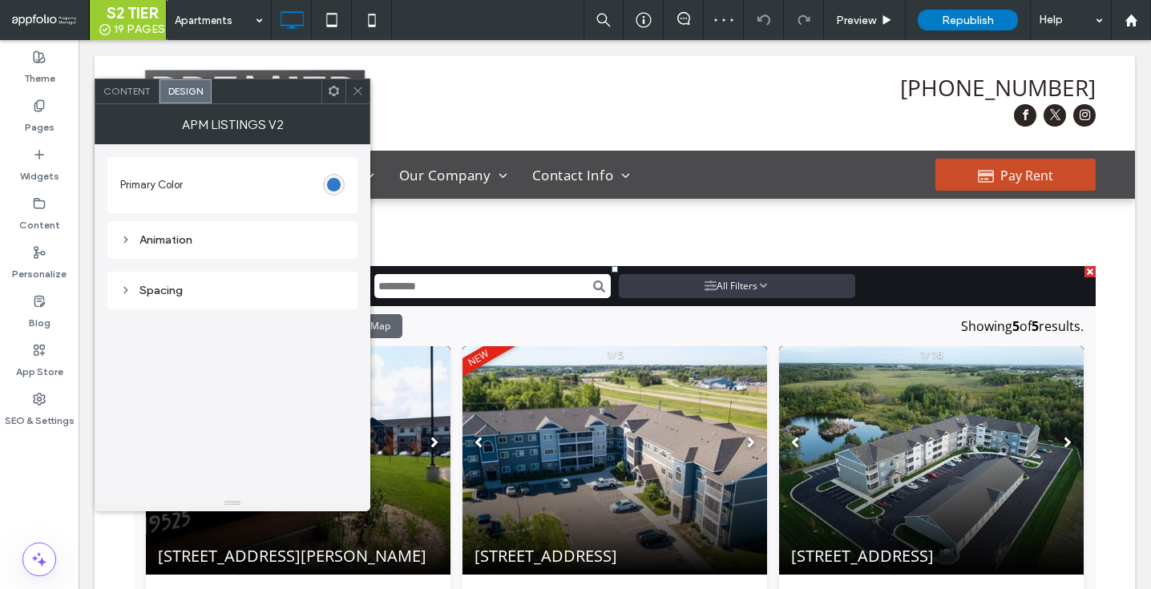
click at [340, 192] on div "#3178c9" at bounding box center [334, 185] width 22 height 22
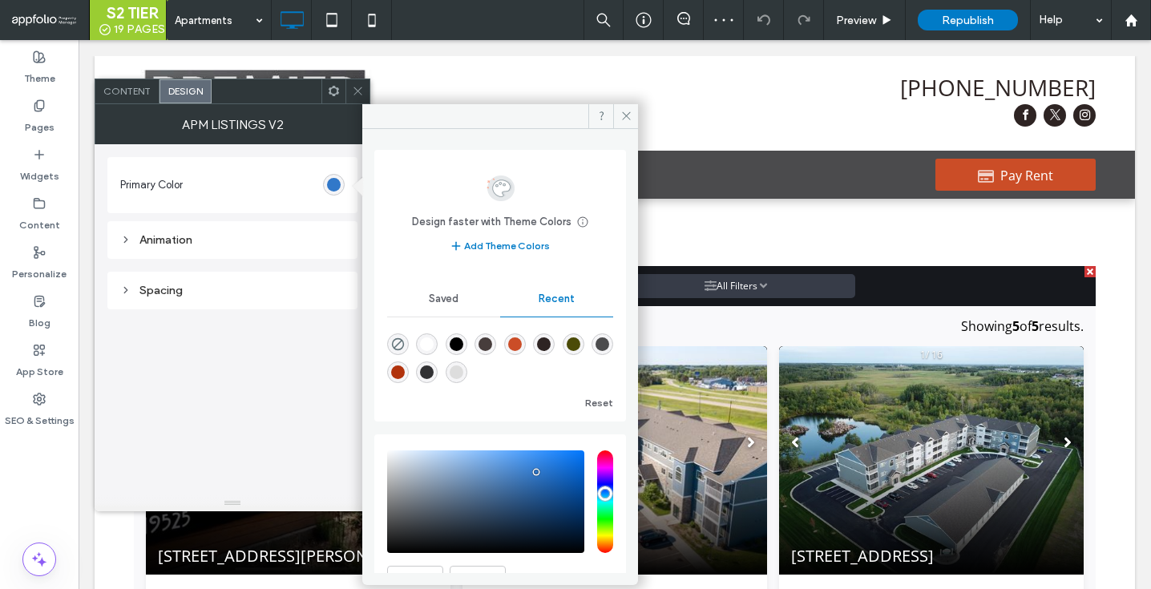
click at [522, 346] on div "rgba(203, 77, 39, 1)" at bounding box center [515, 344] width 14 height 14
type input "*******"
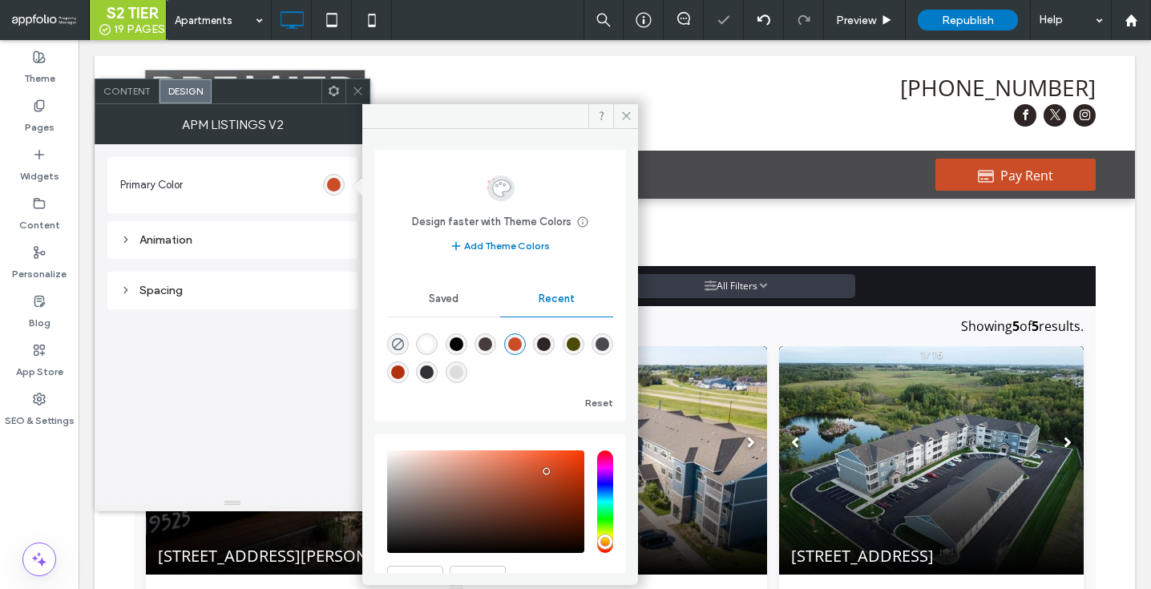
click at [359, 92] on icon at bounding box center [358, 91] width 12 height 12
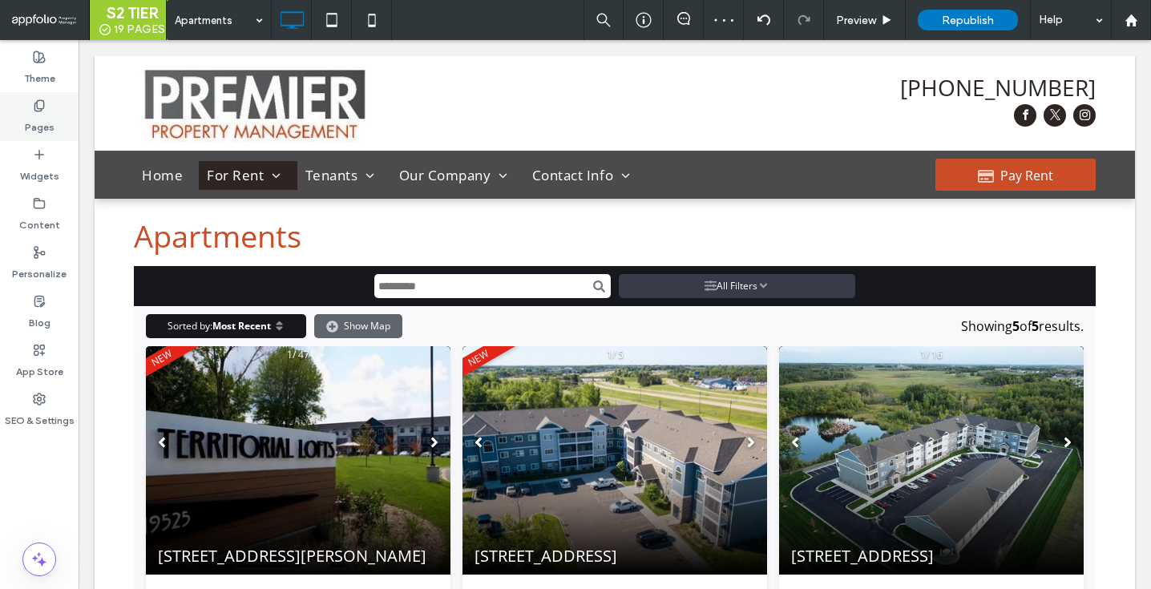
click at [42, 112] on label "Pages" at bounding box center [40, 123] width 30 height 22
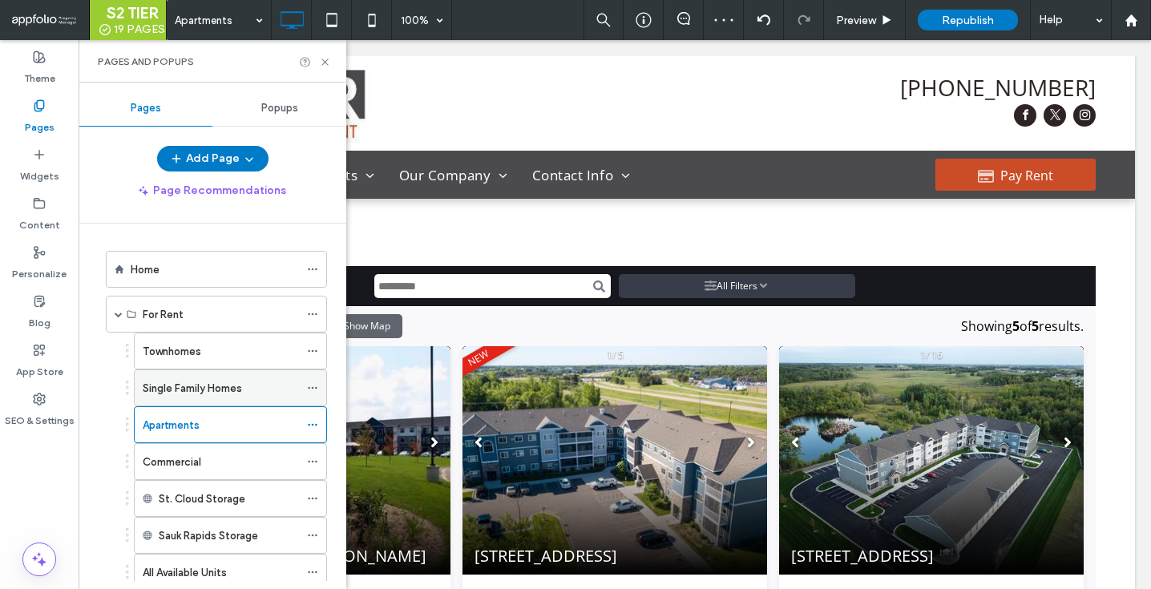
click at [185, 393] on label "Single Family Homes" at bounding box center [192, 388] width 99 height 28
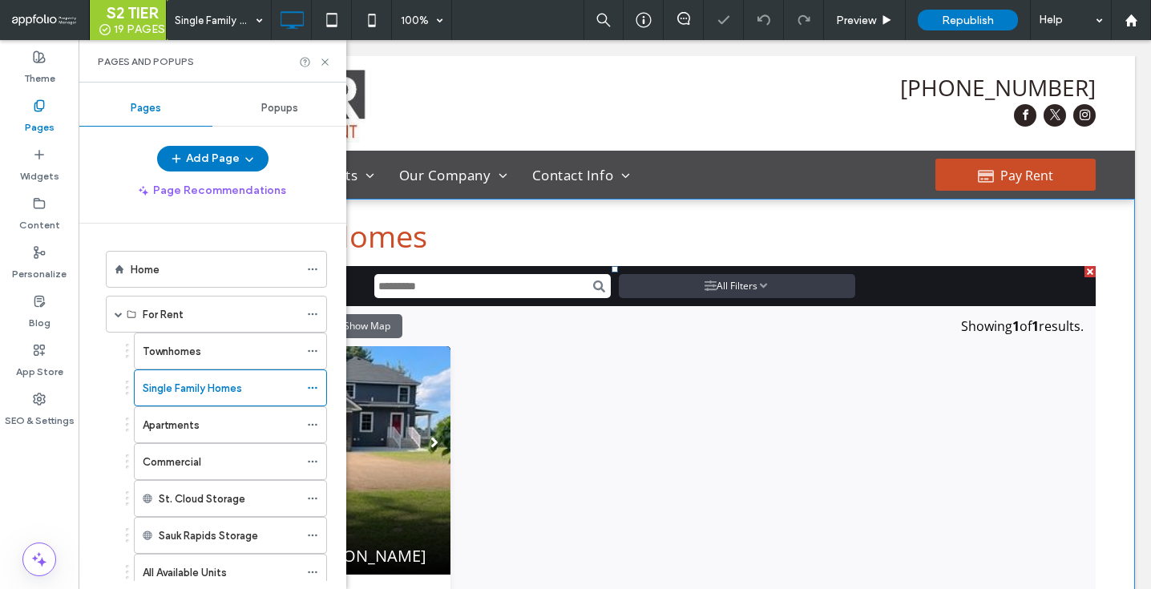
click at [530, 395] on span at bounding box center [615, 538] width 962 height 544
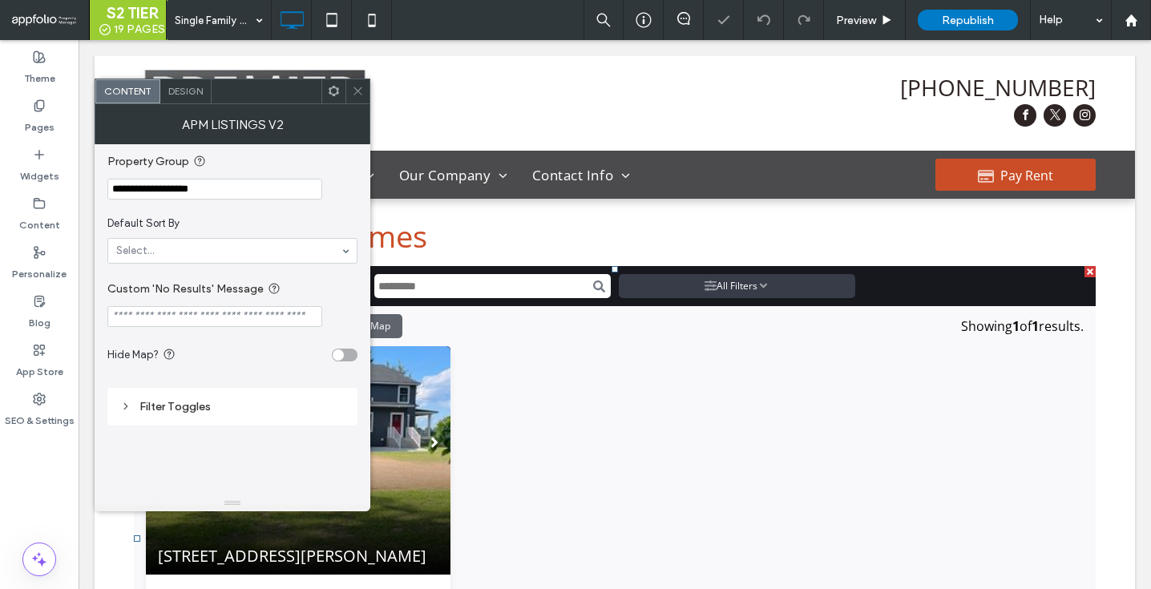
click at [196, 95] on span "Design" at bounding box center [185, 91] width 34 height 12
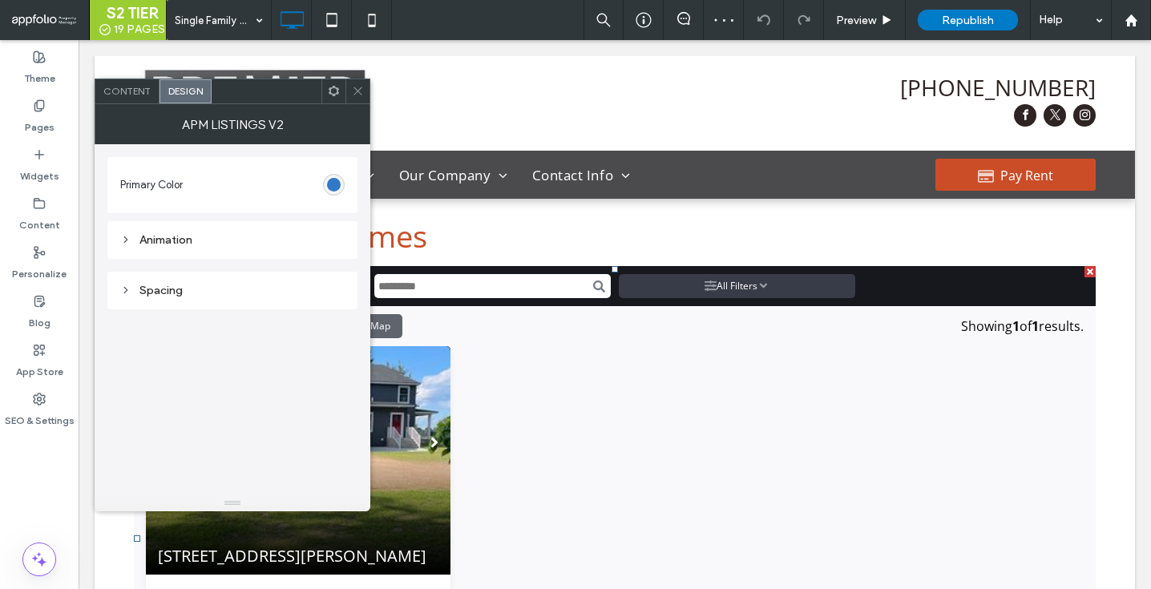
click at [341, 184] on div "#3178c9" at bounding box center [334, 185] width 22 height 22
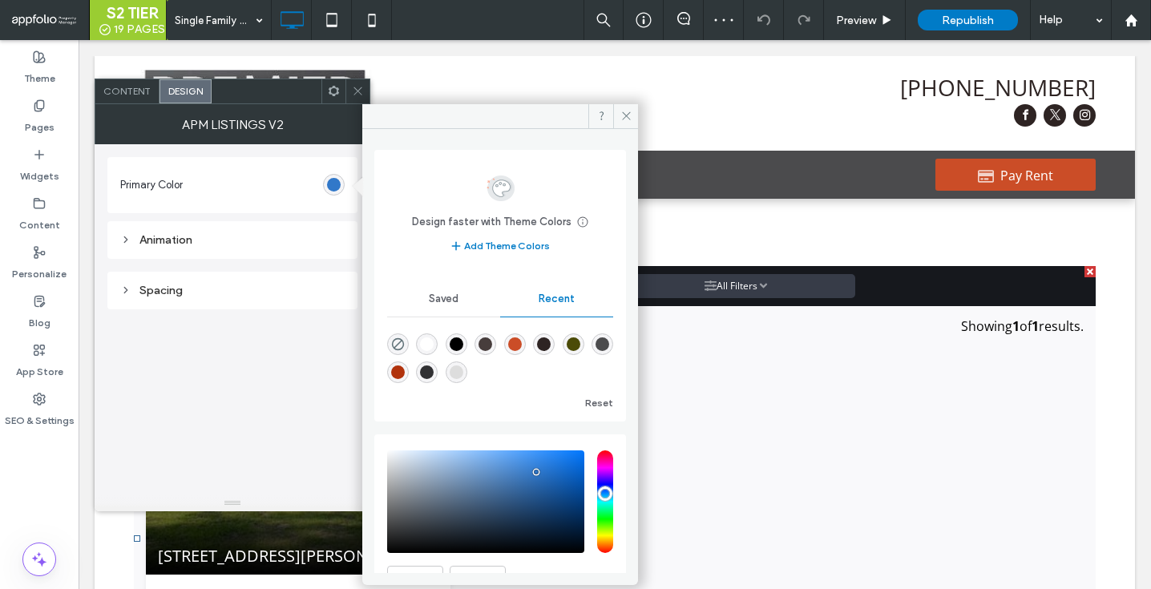
click at [522, 340] on div "rgba(203, 77, 39, 1)" at bounding box center [515, 344] width 14 height 14
type input "*******"
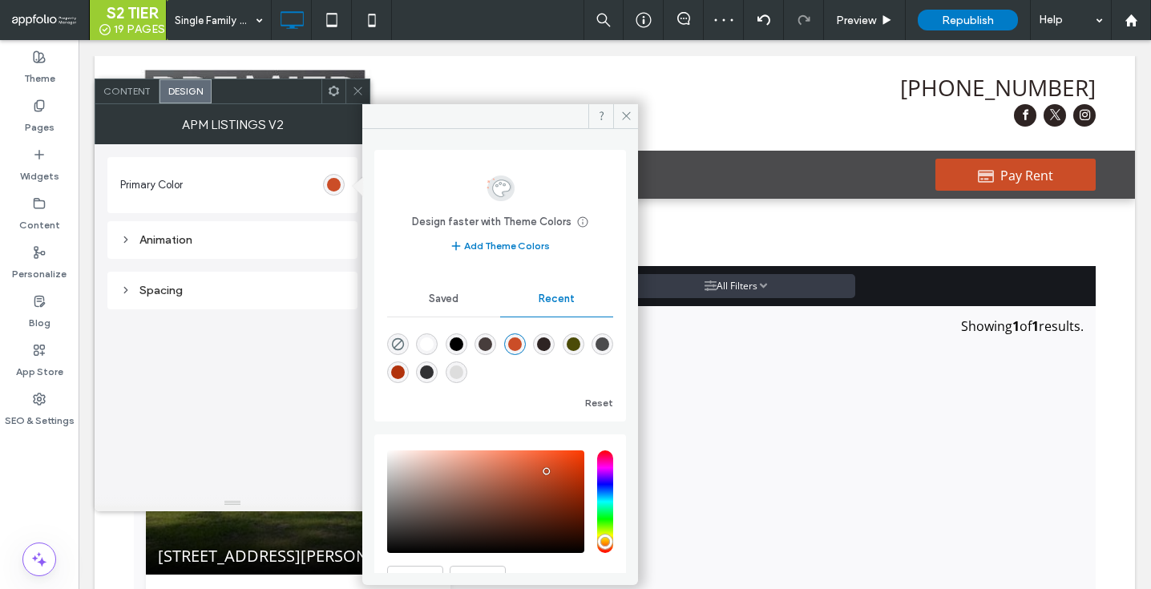
click at [356, 90] on icon at bounding box center [358, 91] width 12 height 12
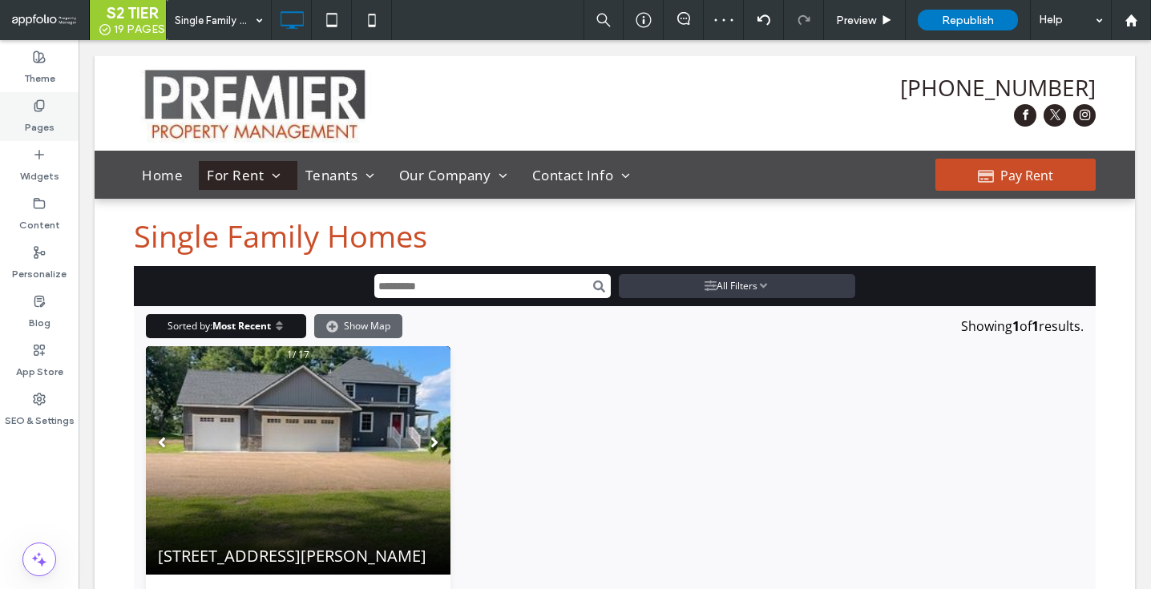
click at [74, 106] on div "Pages" at bounding box center [39, 116] width 79 height 49
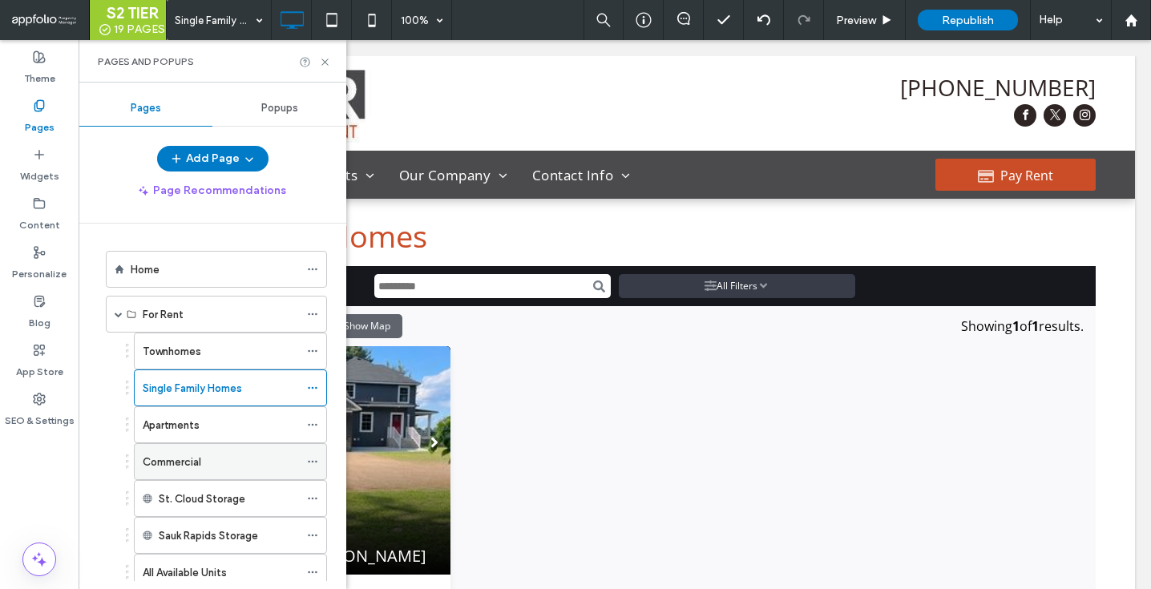
click at [204, 457] on div "Commercial" at bounding box center [221, 462] width 156 height 17
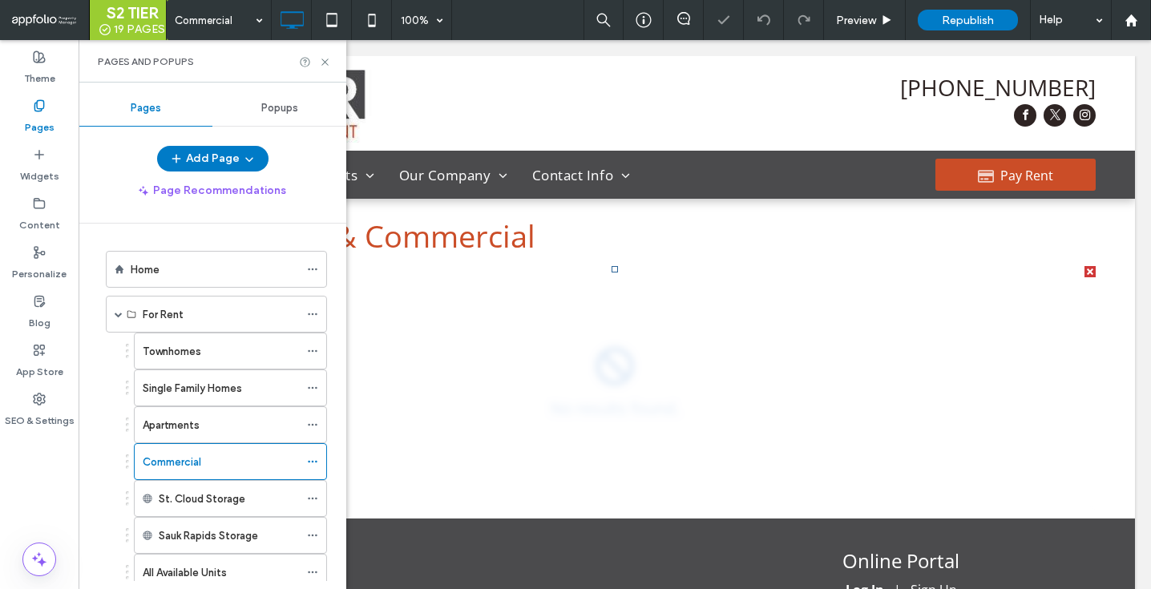
click at [134, 266] on span at bounding box center [134, 266] width 0 height 0
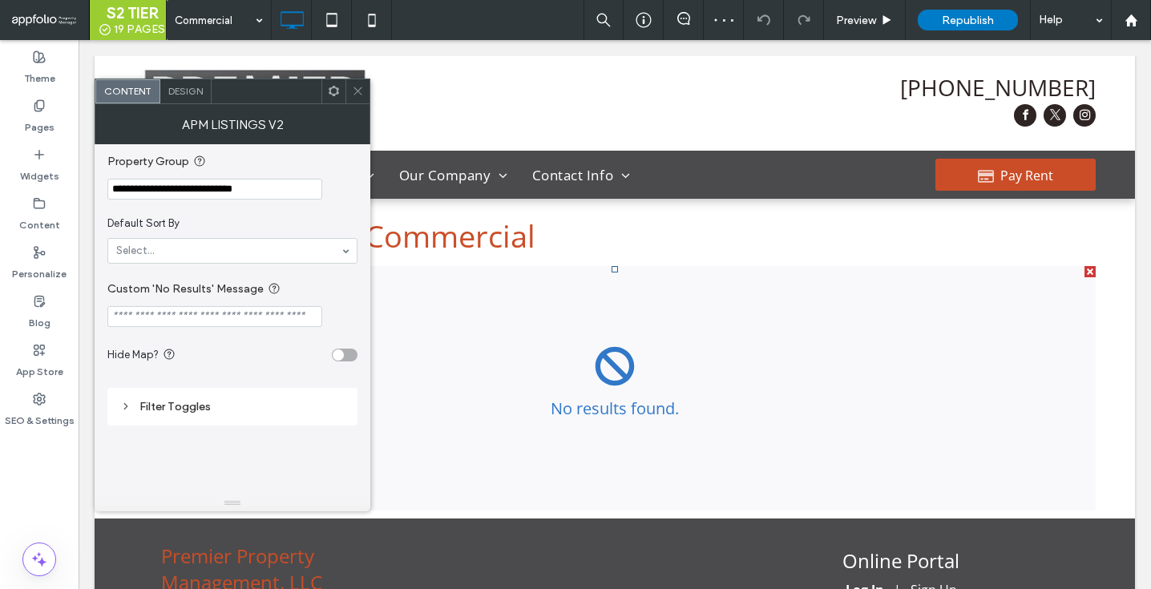
click at [198, 95] on span "Design" at bounding box center [185, 91] width 34 height 12
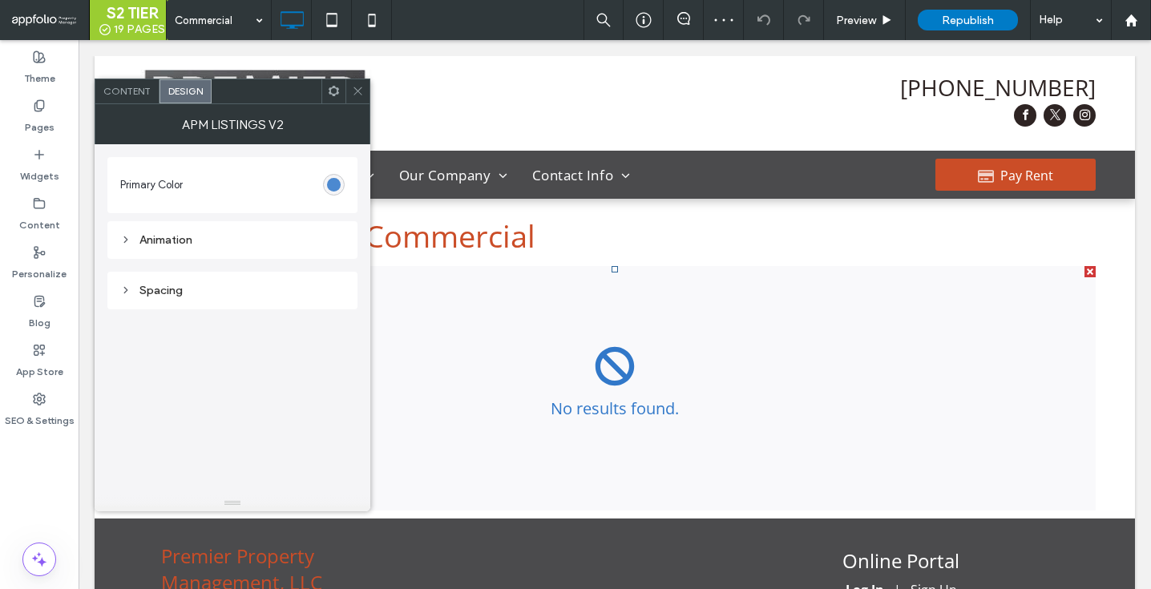
click at [332, 180] on div "#3178c9" at bounding box center [334, 185] width 14 height 14
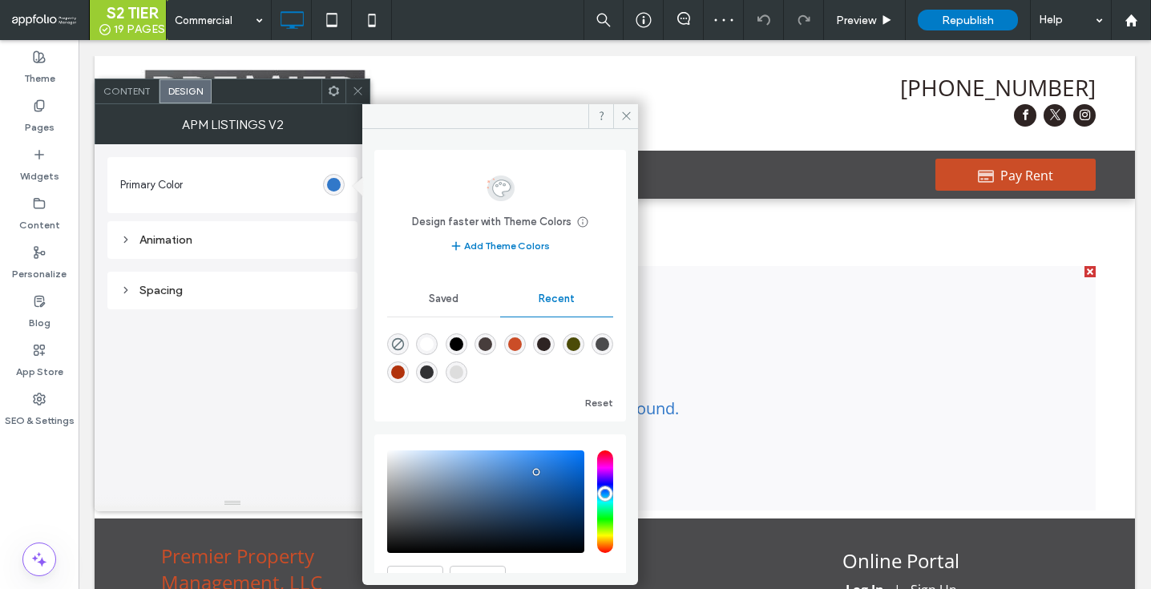
click at [522, 345] on div "rgba(203, 77, 39, 1)" at bounding box center [515, 344] width 14 height 14
type input "*******"
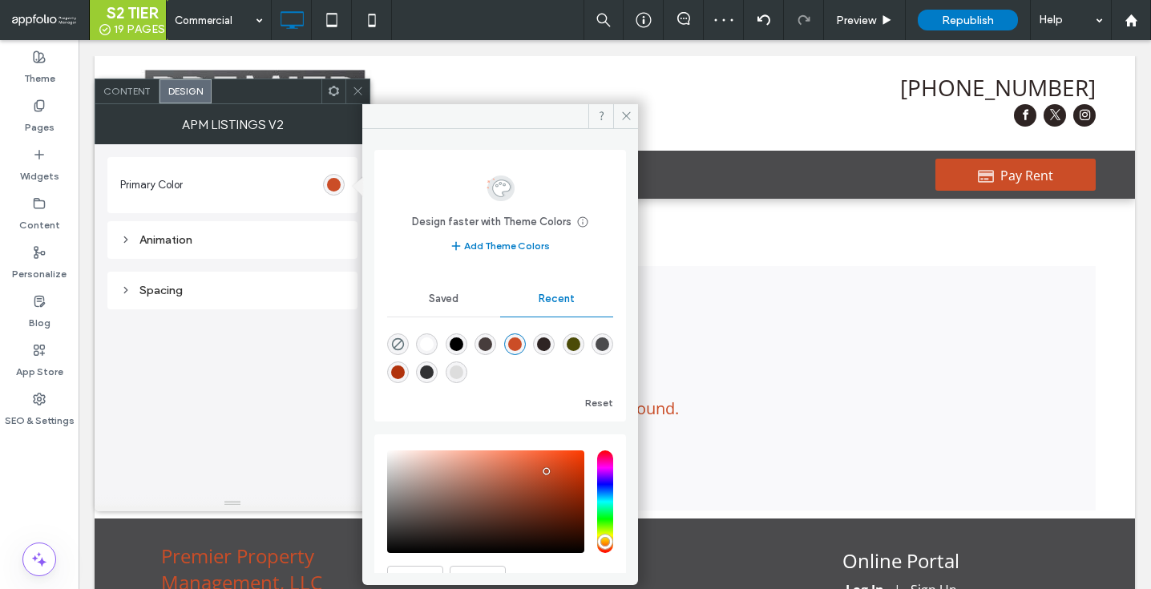
click at [354, 91] on icon at bounding box center [358, 91] width 12 height 12
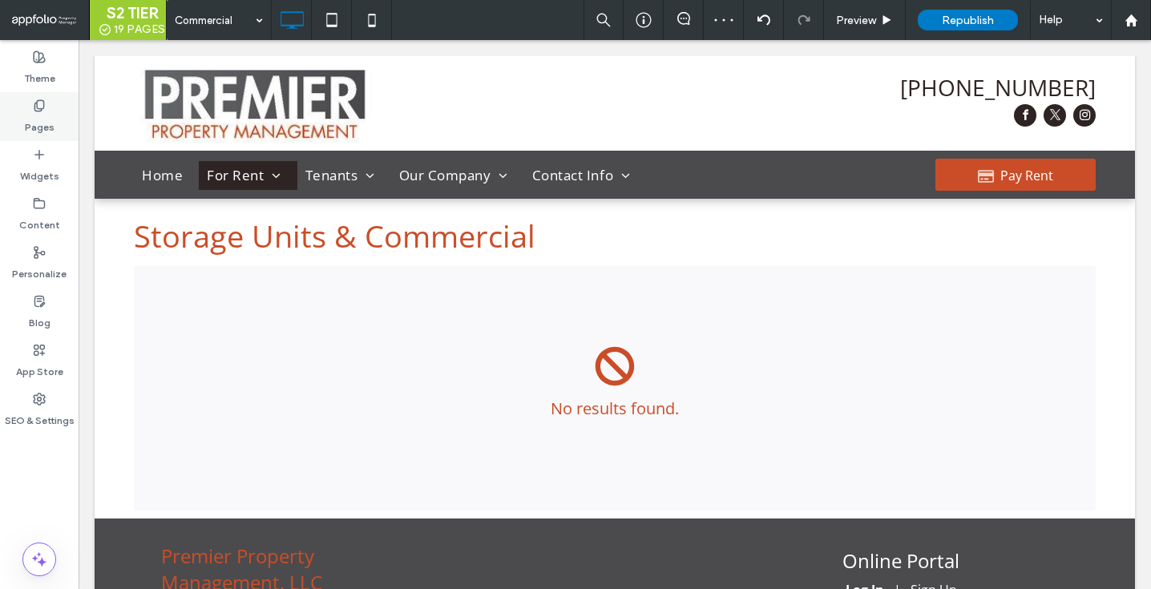
click at [39, 100] on use at bounding box center [38, 105] width 9 height 10
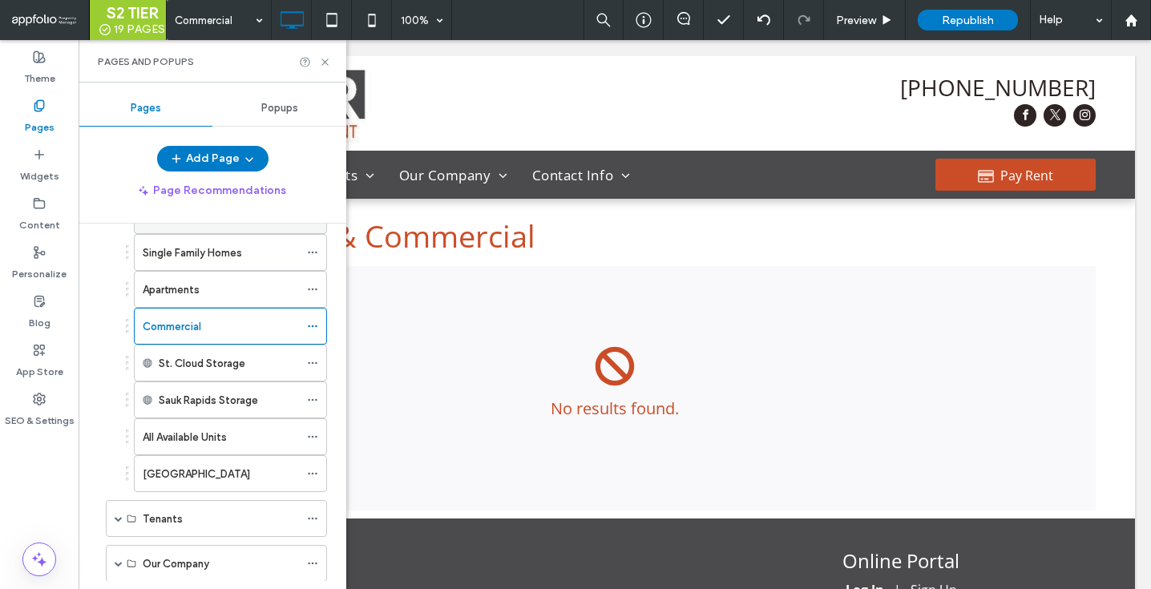
scroll to position [157, 0]
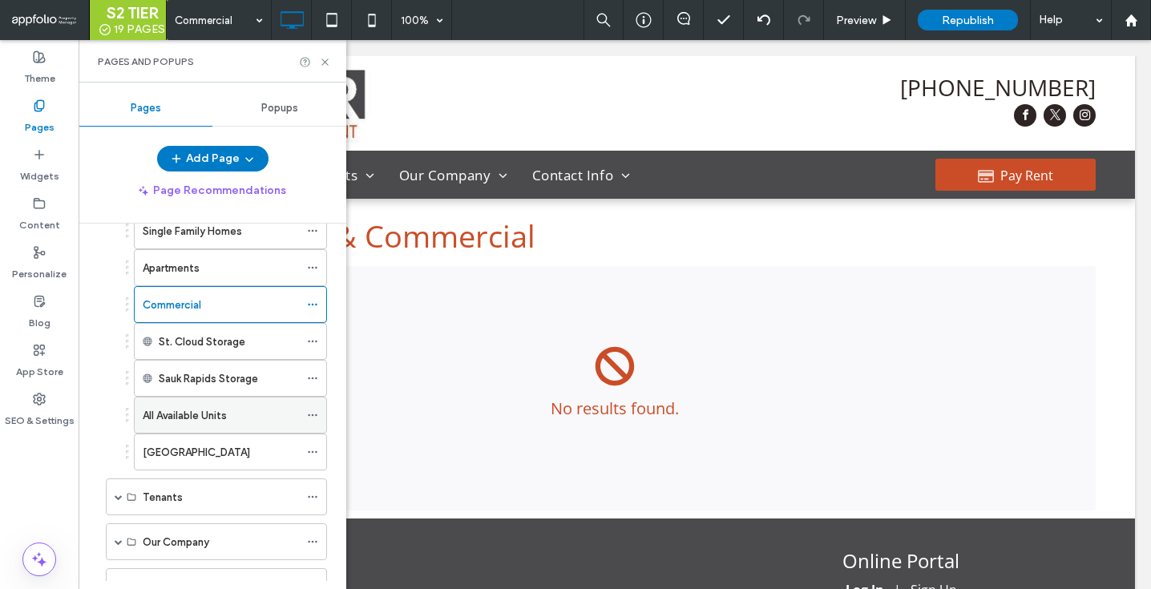
click at [188, 398] on div "All Available Units" at bounding box center [221, 415] width 156 height 35
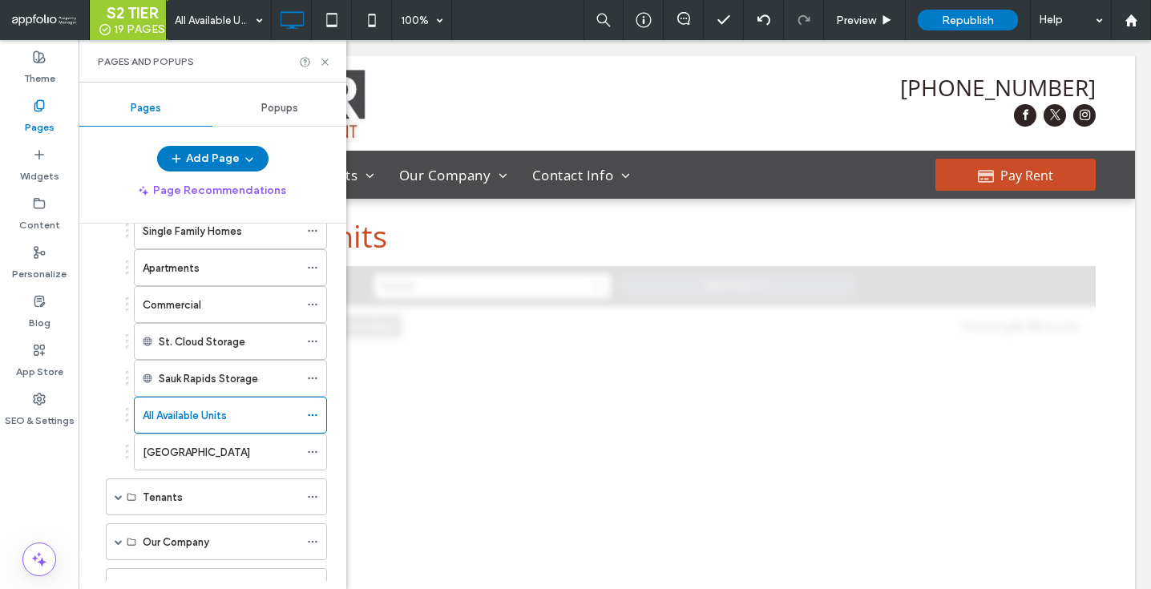
scroll to position [0, 0]
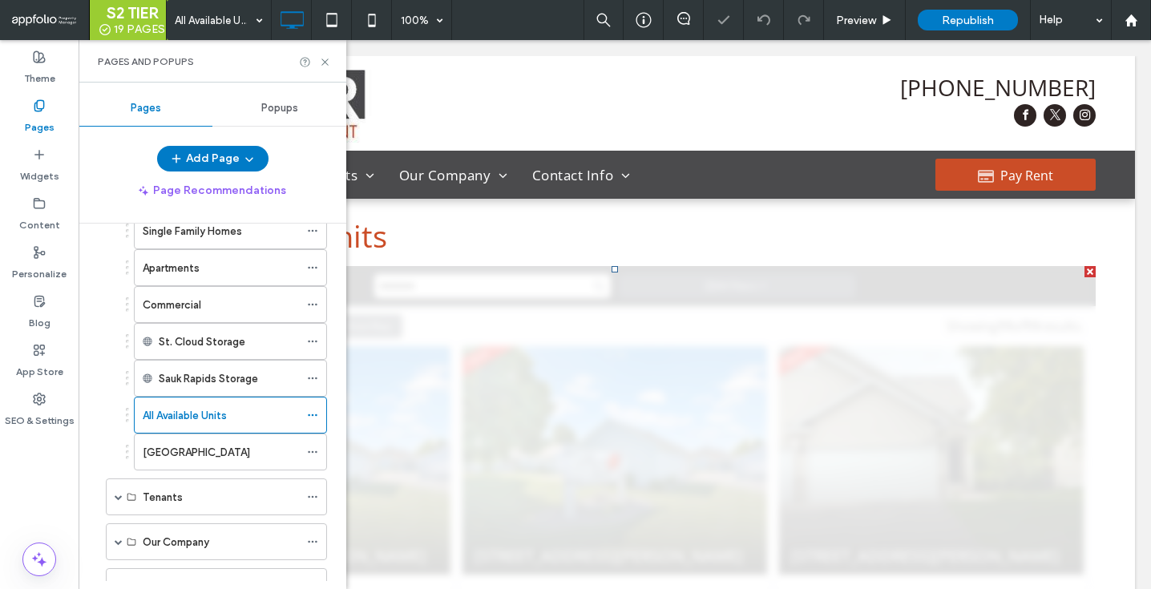
click at [134, 266] on span at bounding box center [134, 266] width 0 height 0
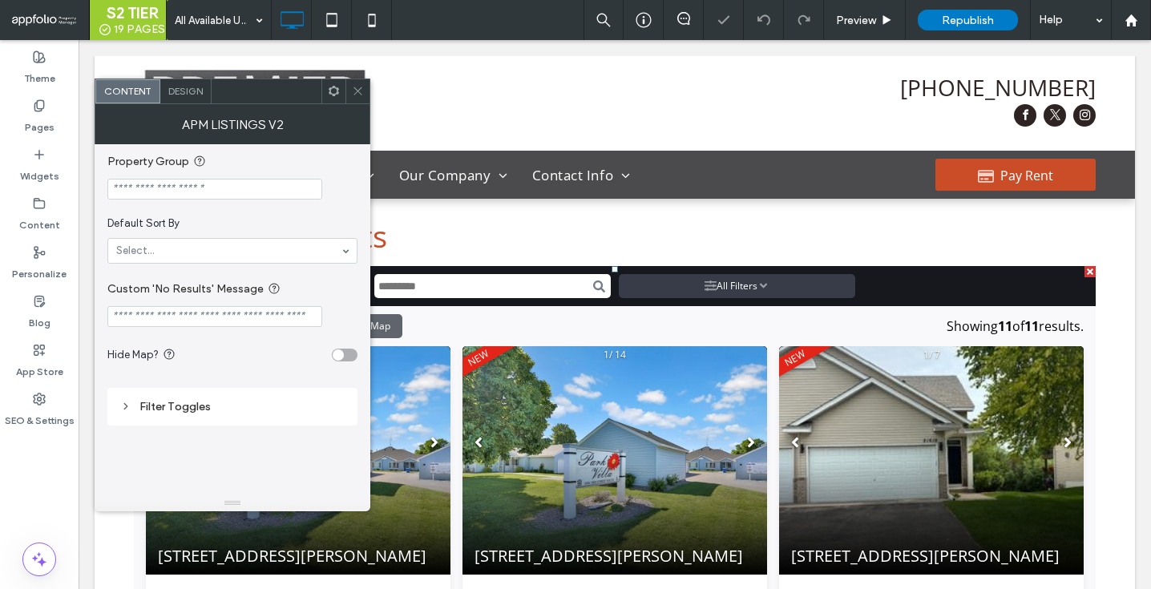
click at [185, 89] on span "Design" at bounding box center [185, 91] width 34 height 12
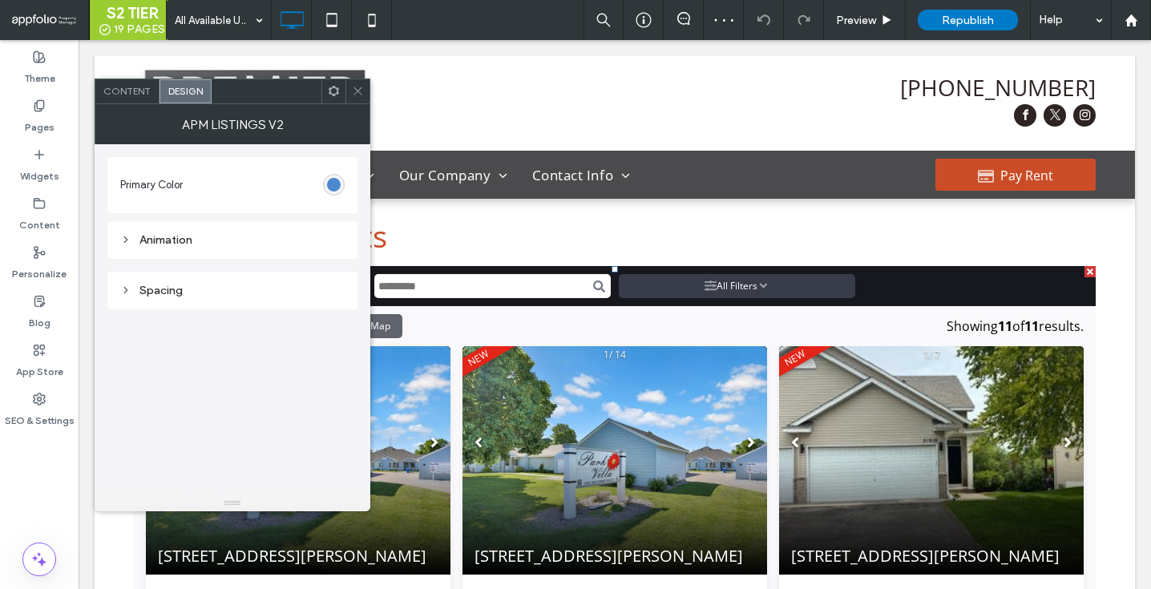
click at [337, 186] on div "#3178c9" at bounding box center [334, 185] width 14 height 14
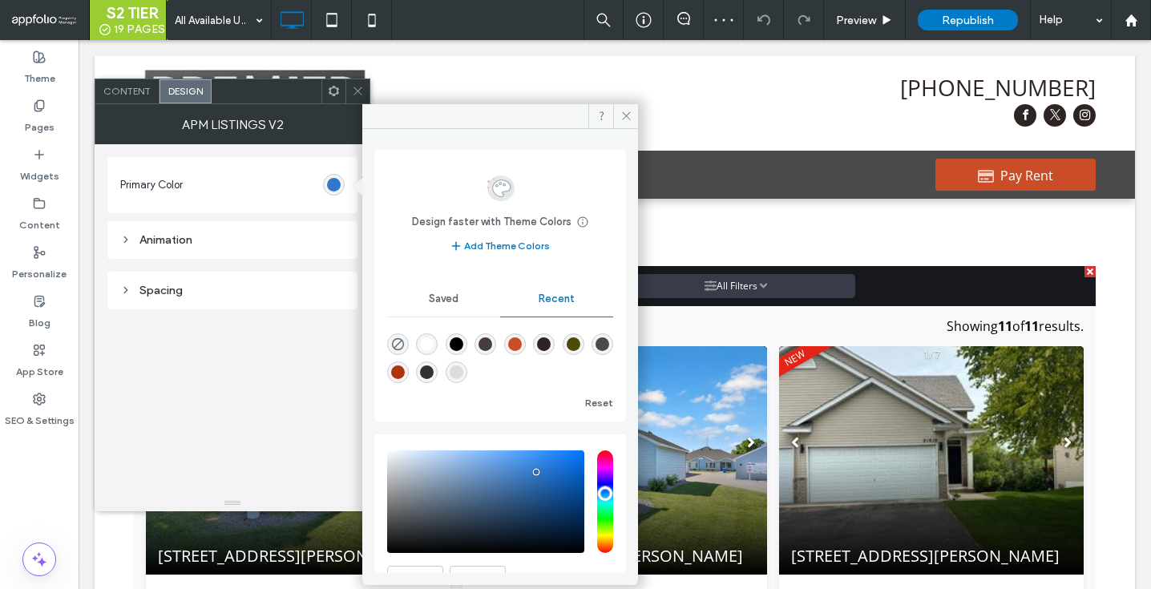
click at [522, 342] on div "rgba(203, 77, 39, 1)" at bounding box center [515, 344] width 14 height 14
type input "*******"
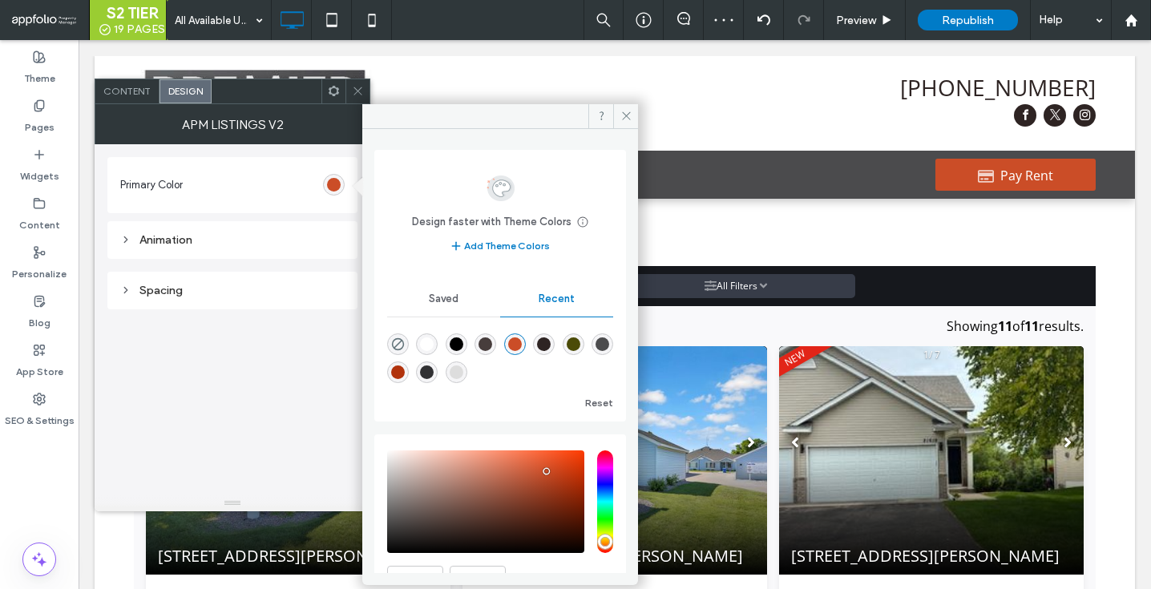
click at [356, 87] on icon at bounding box center [358, 91] width 12 height 12
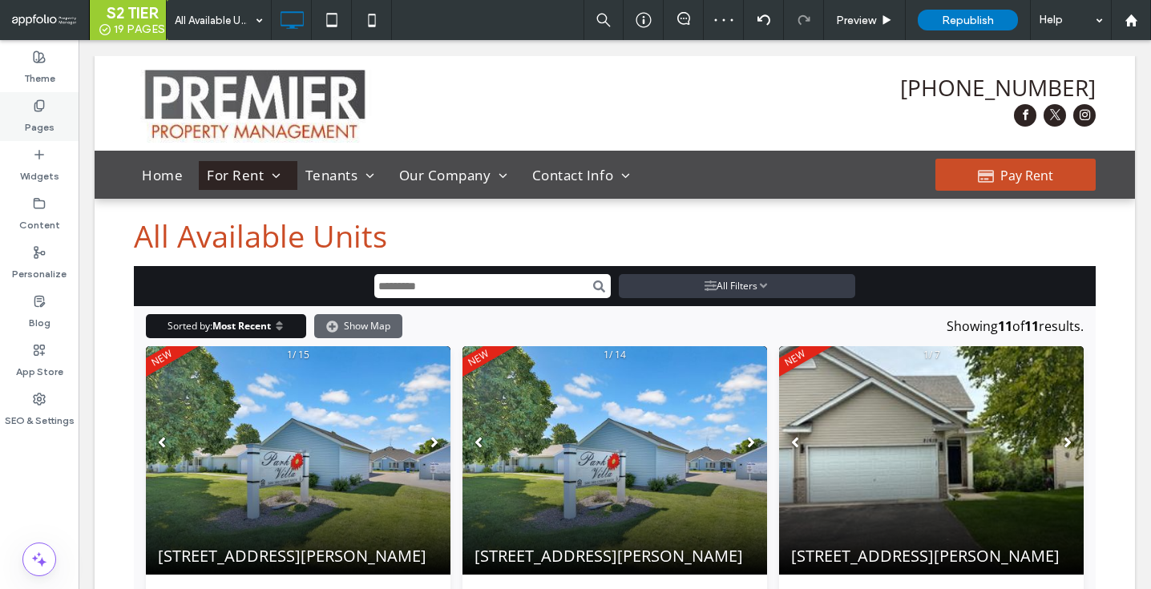
click at [53, 99] on div "Pages" at bounding box center [39, 116] width 79 height 49
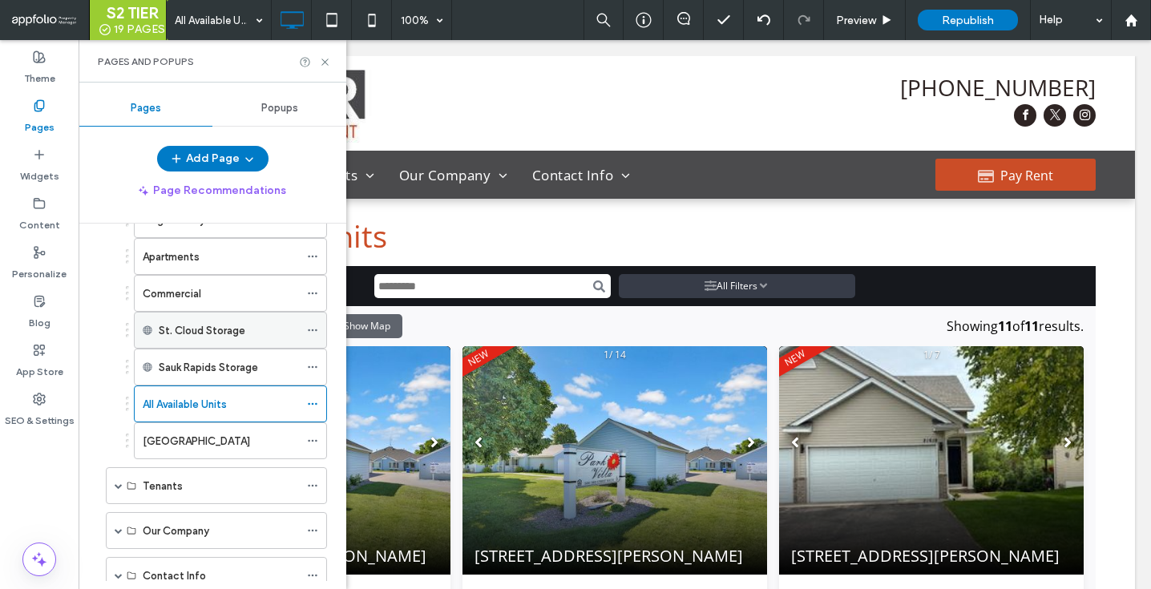
scroll to position [188, 0]
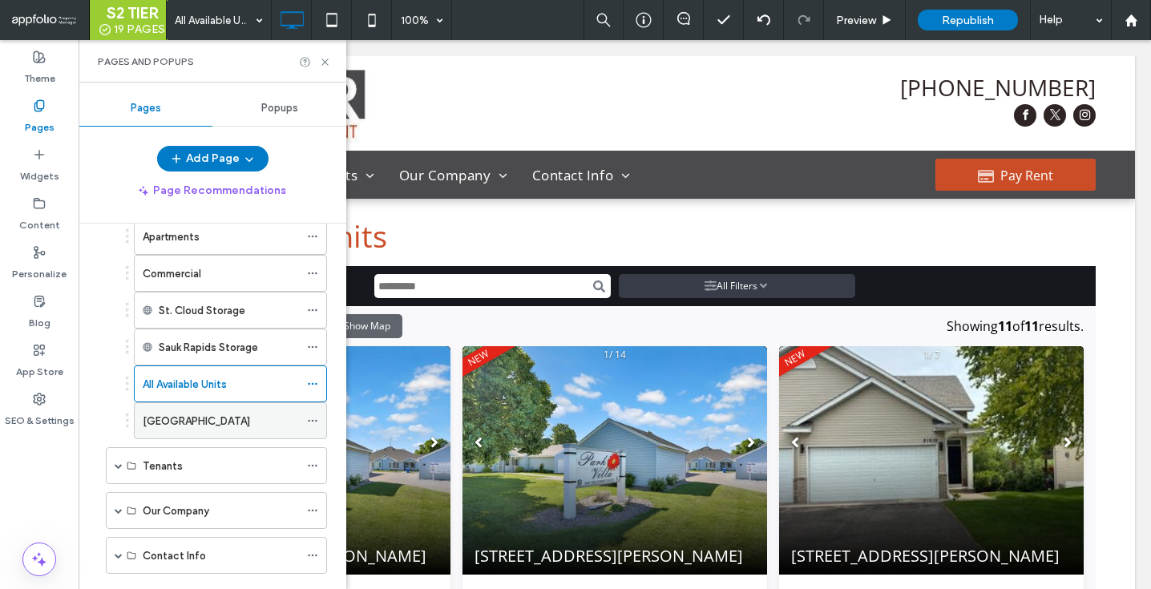
click at [192, 417] on div "[GEOGRAPHIC_DATA]" at bounding box center [221, 421] width 156 height 17
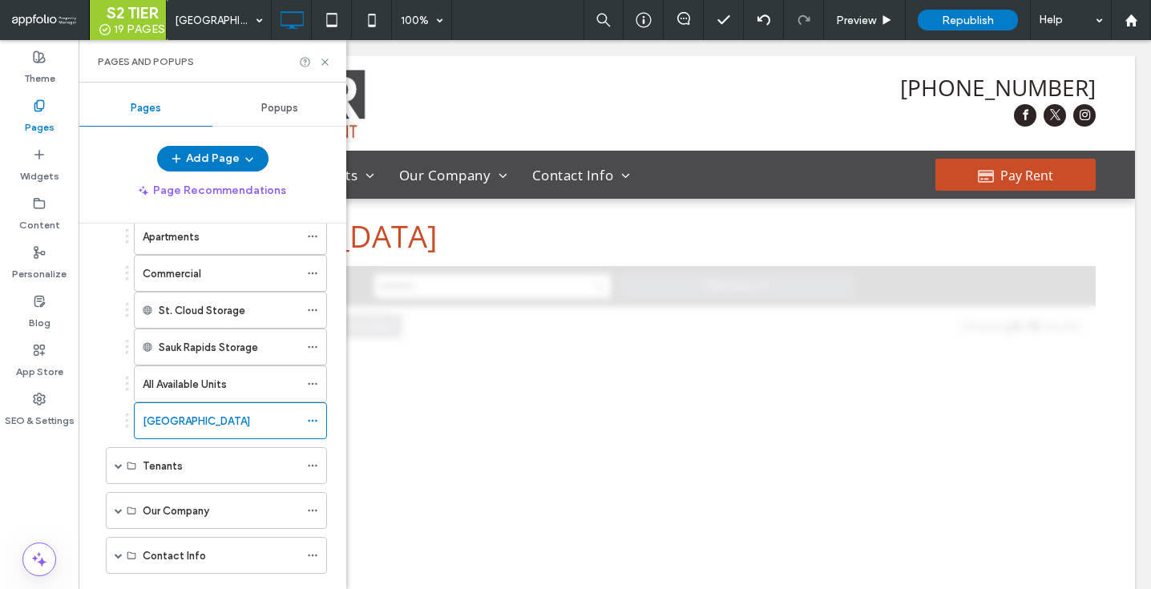
scroll to position [0, 0]
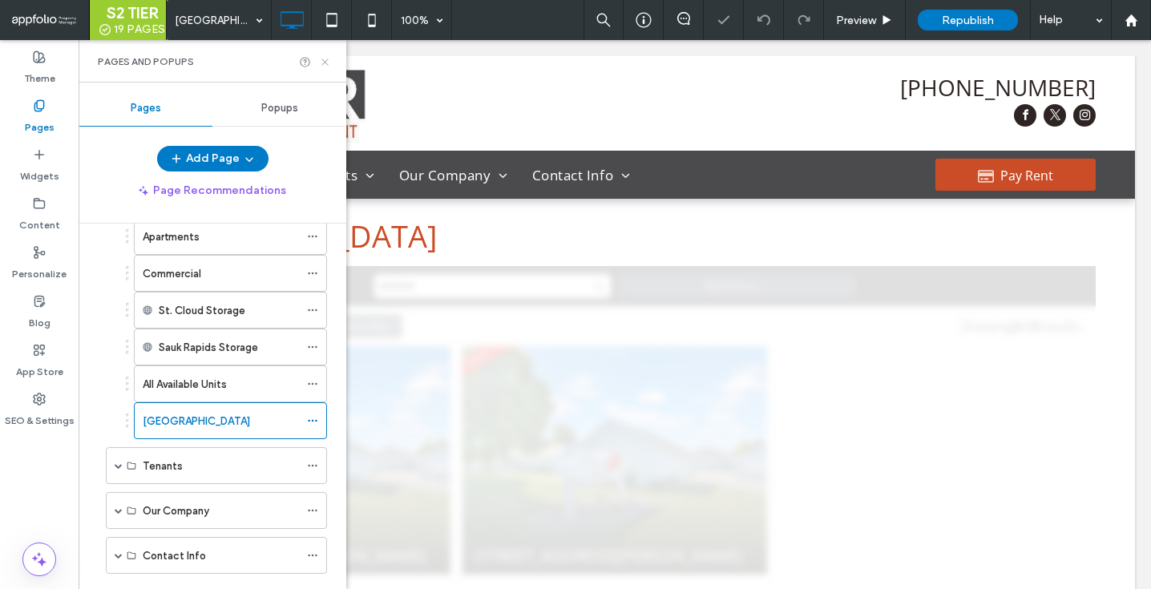
click at [325, 60] on icon at bounding box center [325, 62] width 12 height 12
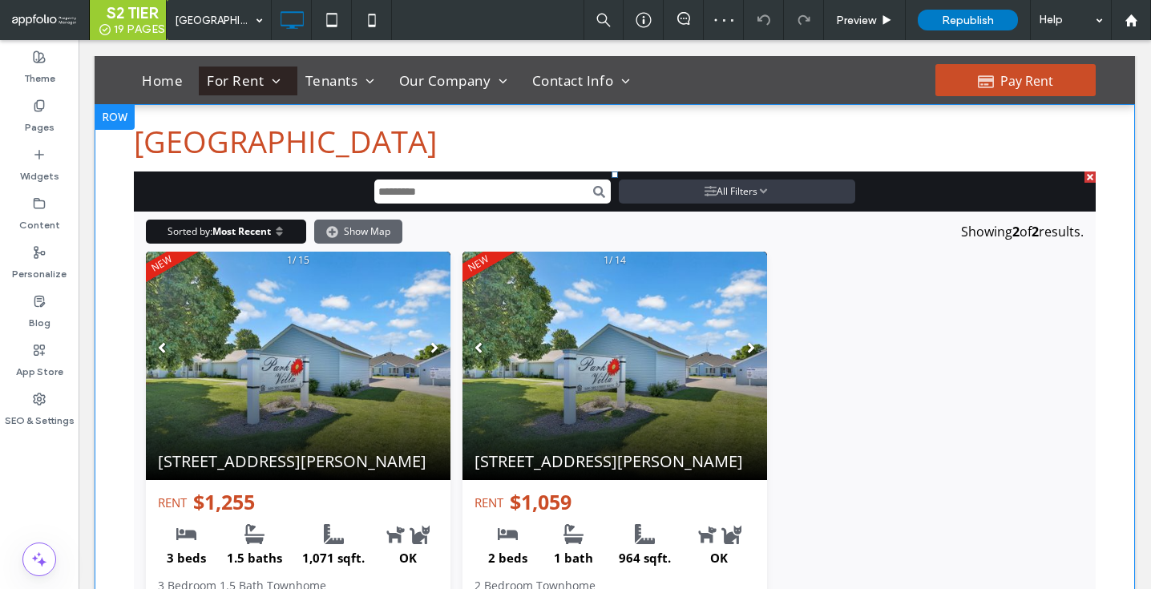
scroll to position [67, 0]
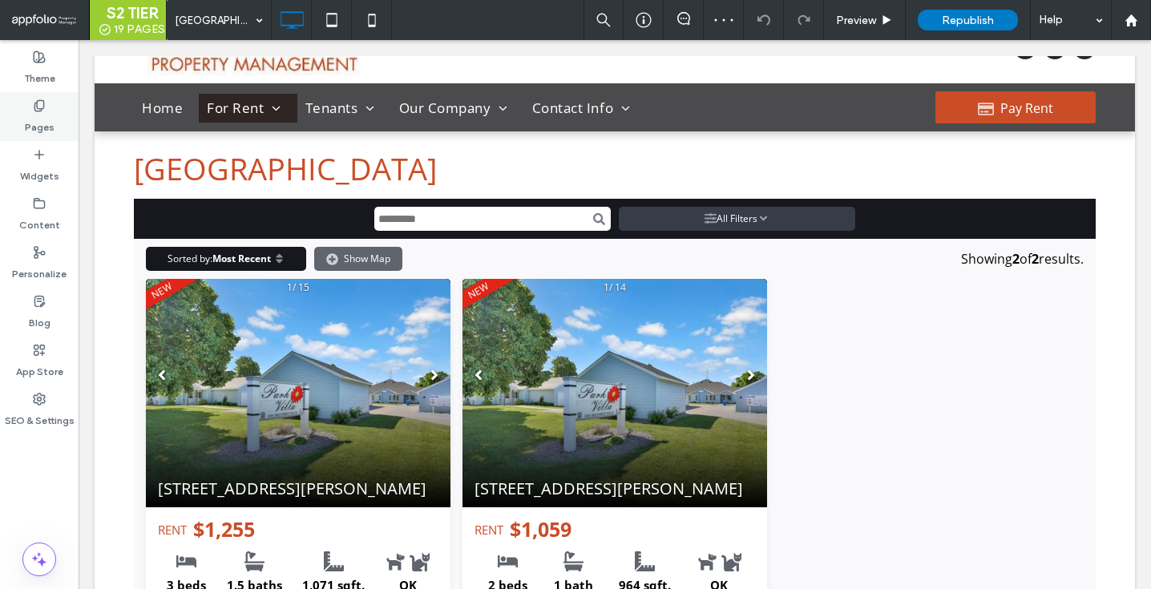
click at [57, 118] on div "Pages" at bounding box center [39, 116] width 79 height 49
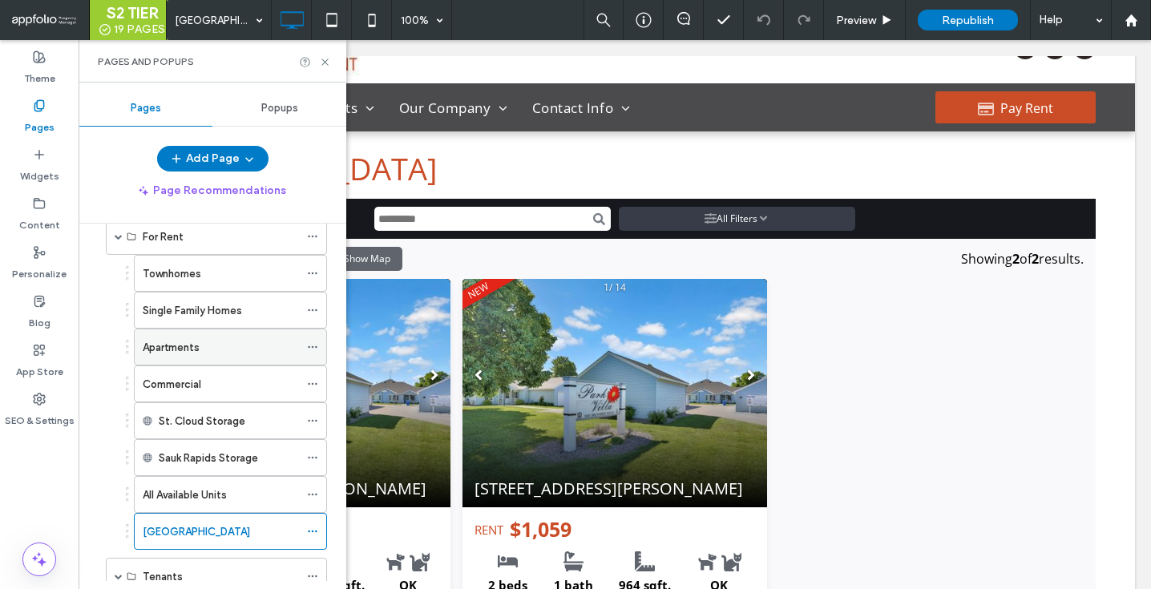
scroll to position [99, 0]
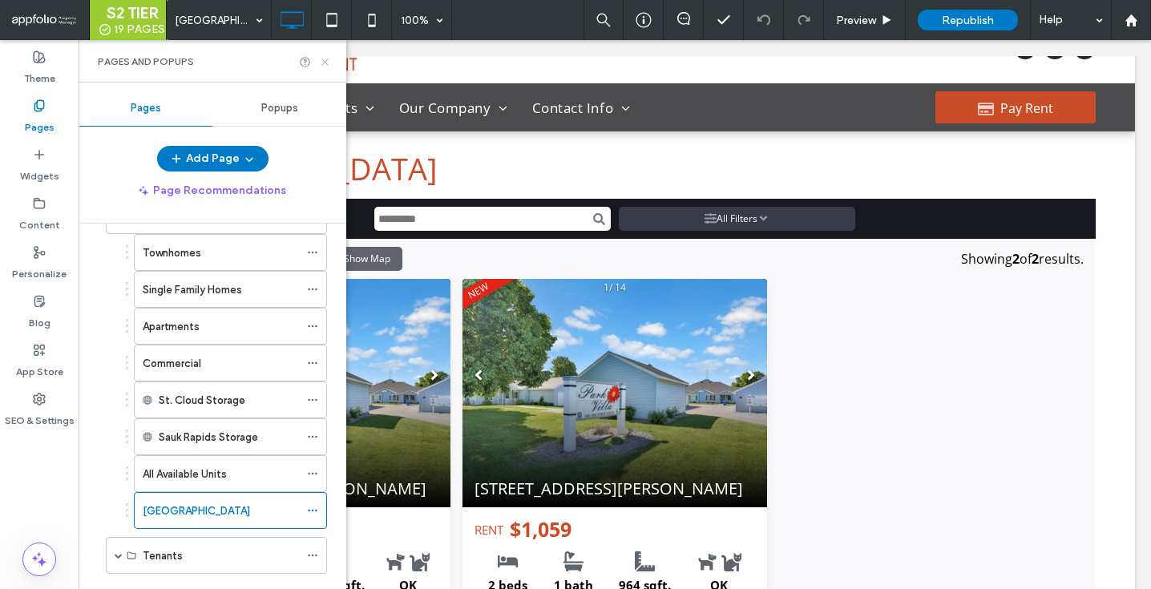
click at [323, 56] on icon at bounding box center [325, 62] width 12 height 12
